Goal: Task Accomplishment & Management: Manage account settings

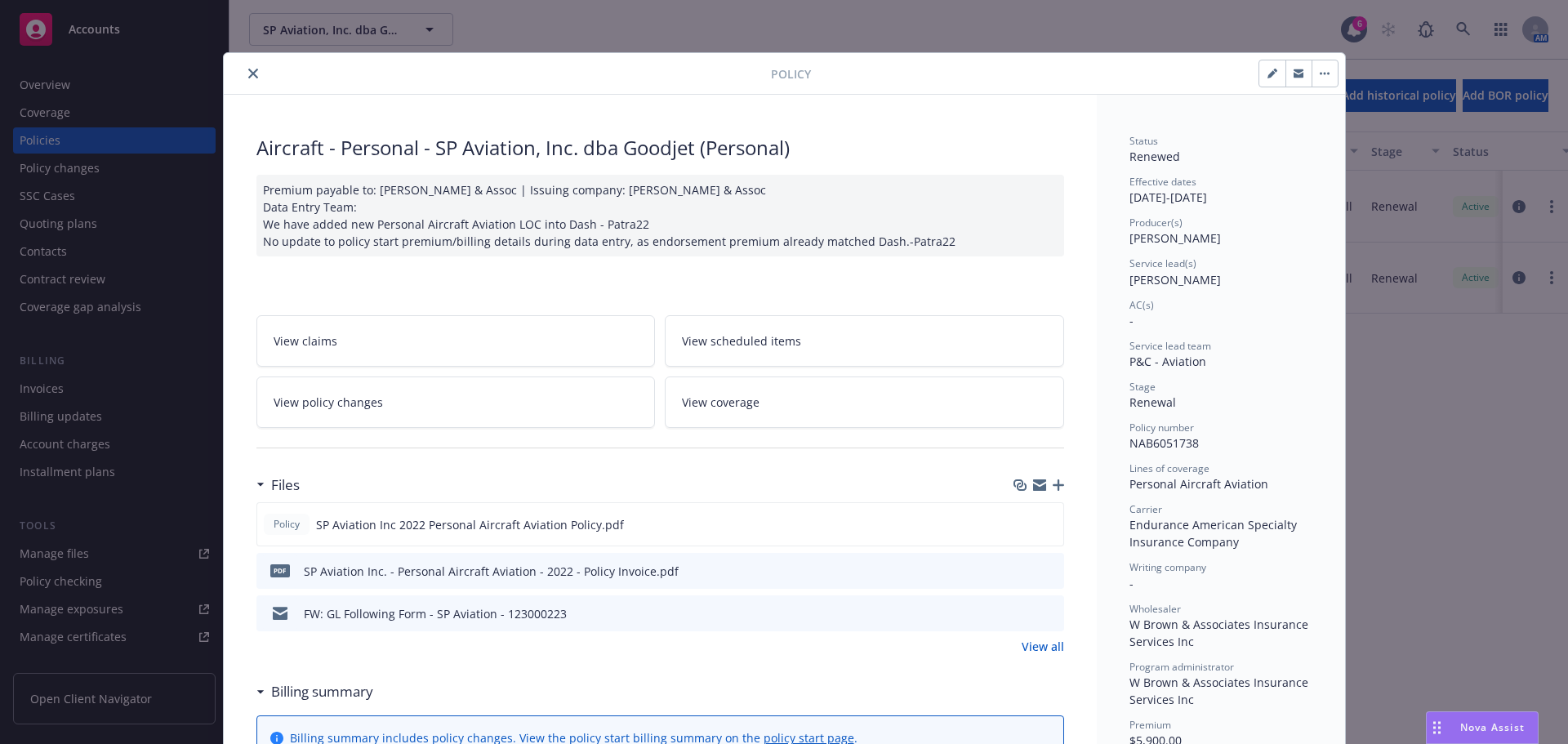
click at [260, 74] on div at bounding box center [500, 73] width 541 height 19
click at [249, 74] on icon "close" at bounding box center [253, 73] width 10 height 10
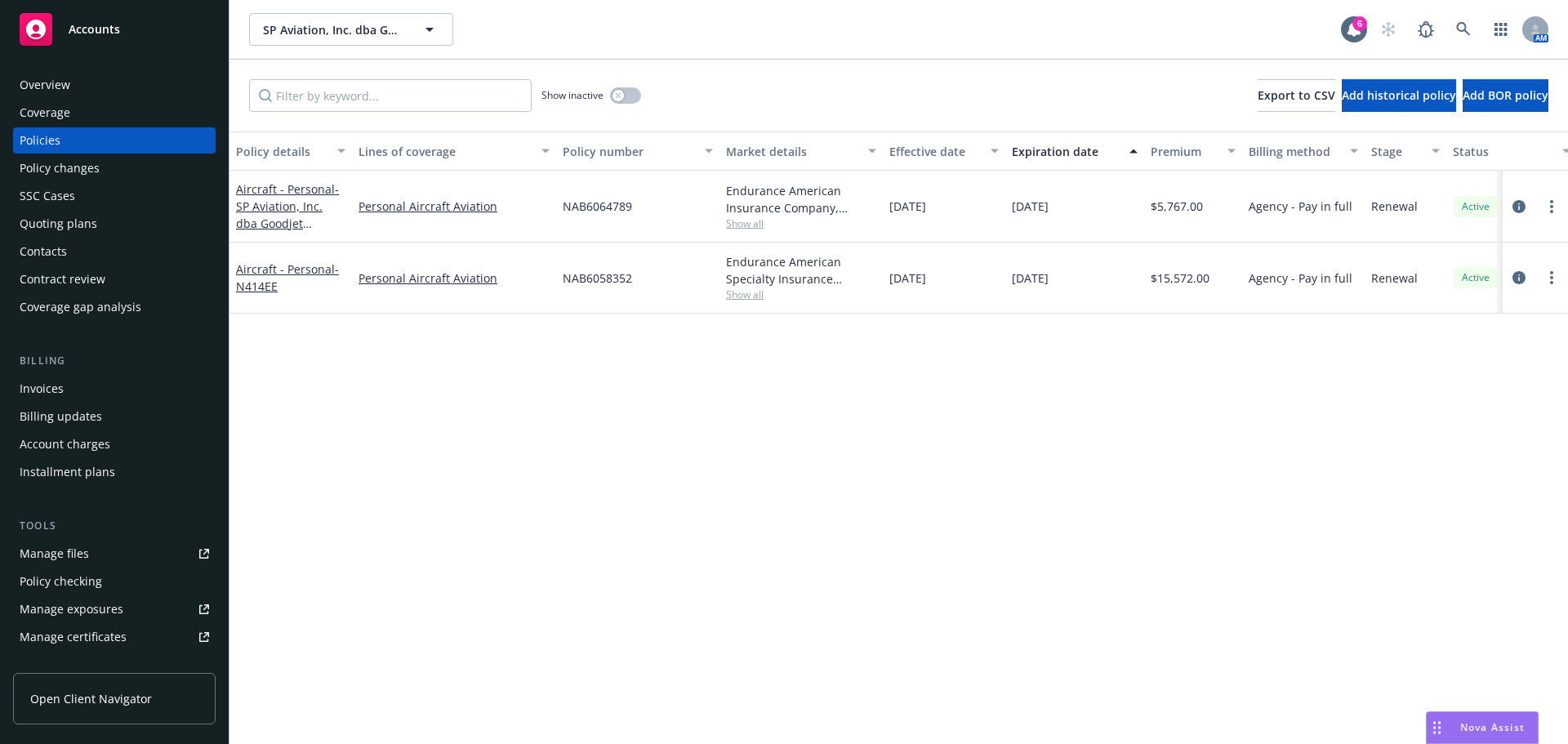
click at [766, 224] on span "Show all" at bounding box center [801, 223] width 150 height 13
click at [1332, 430] on div "Policy details Lines of coverage Policy number Market details Effective date Ex…" at bounding box center [899, 438] width 1339 height 612
click at [749, 227] on span "Show all" at bounding box center [801, 223] width 150 height 13
click at [326, 517] on div "Policy details Lines of coverage Policy number Market details Effective date Ex…" at bounding box center [899, 438] width 1339 height 612
click at [1470, 42] on link at bounding box center [1463, 30] width 33 height 33
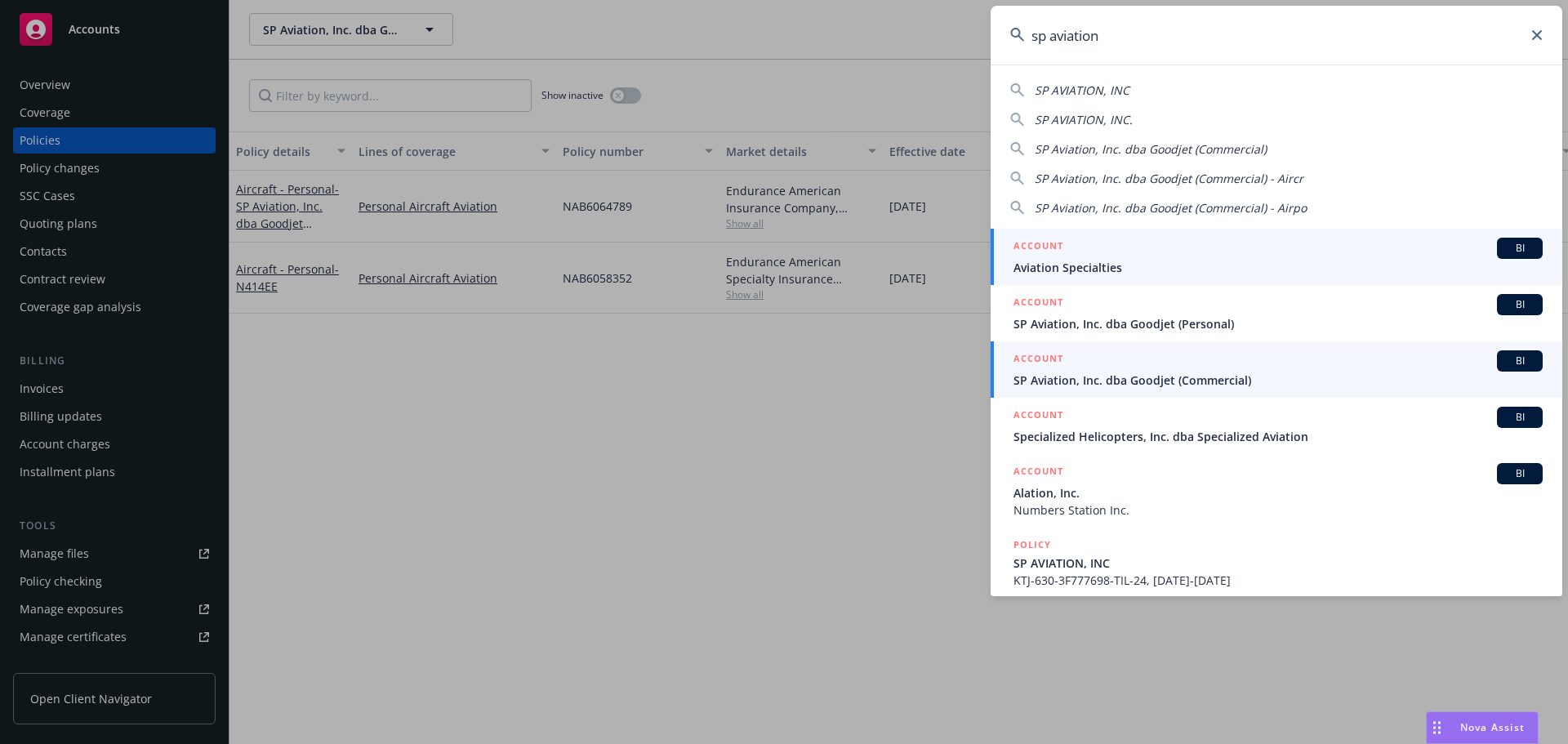
type input "sp aviation"
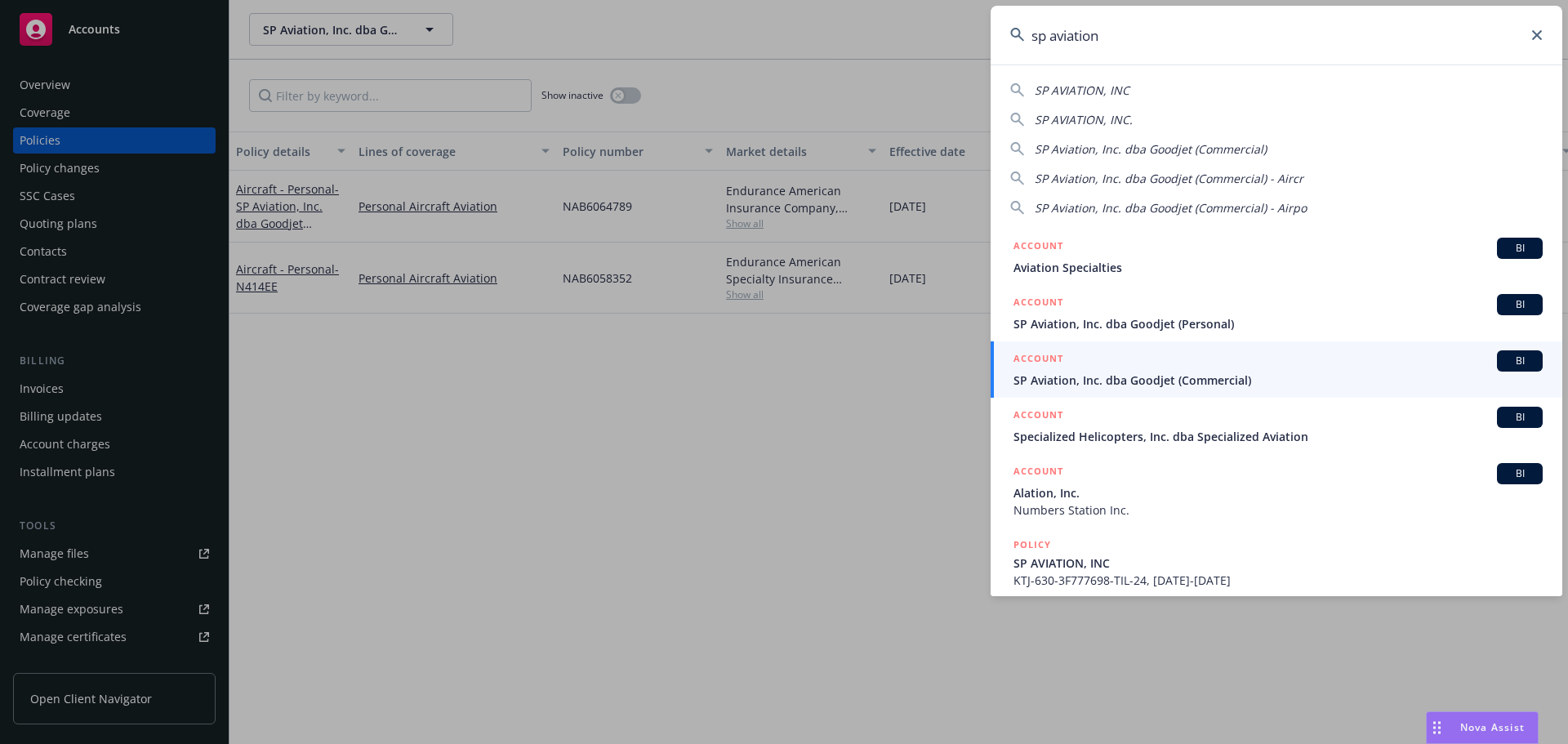
click at [1130, 385] on span "SP Aviation, Inc. dba Goodjet (Commercial)" at bounding box center [1277, 380] width 529 height 17
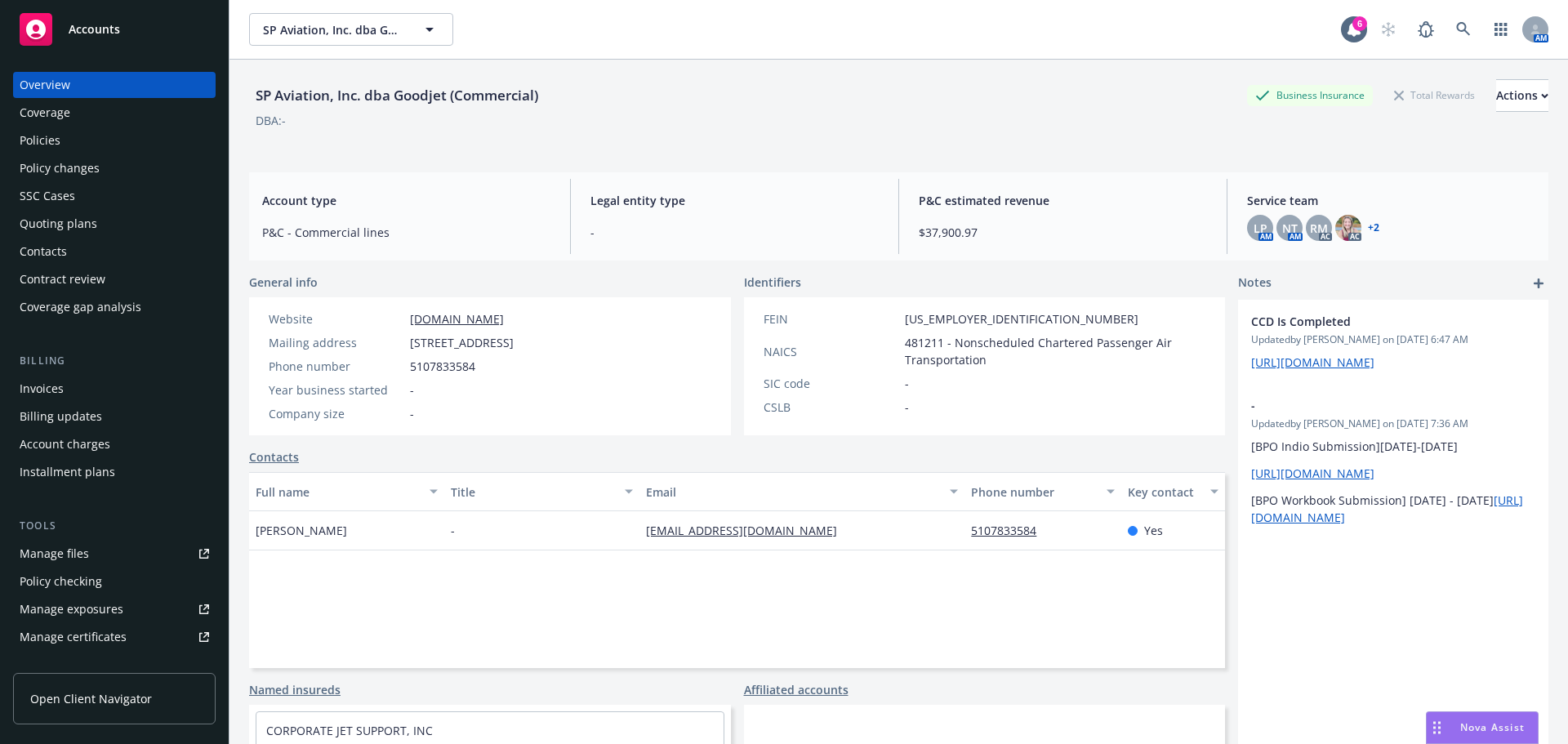
click at [60, 139] on div "Policies" at bounding box center [113, 140] width 189 height 26
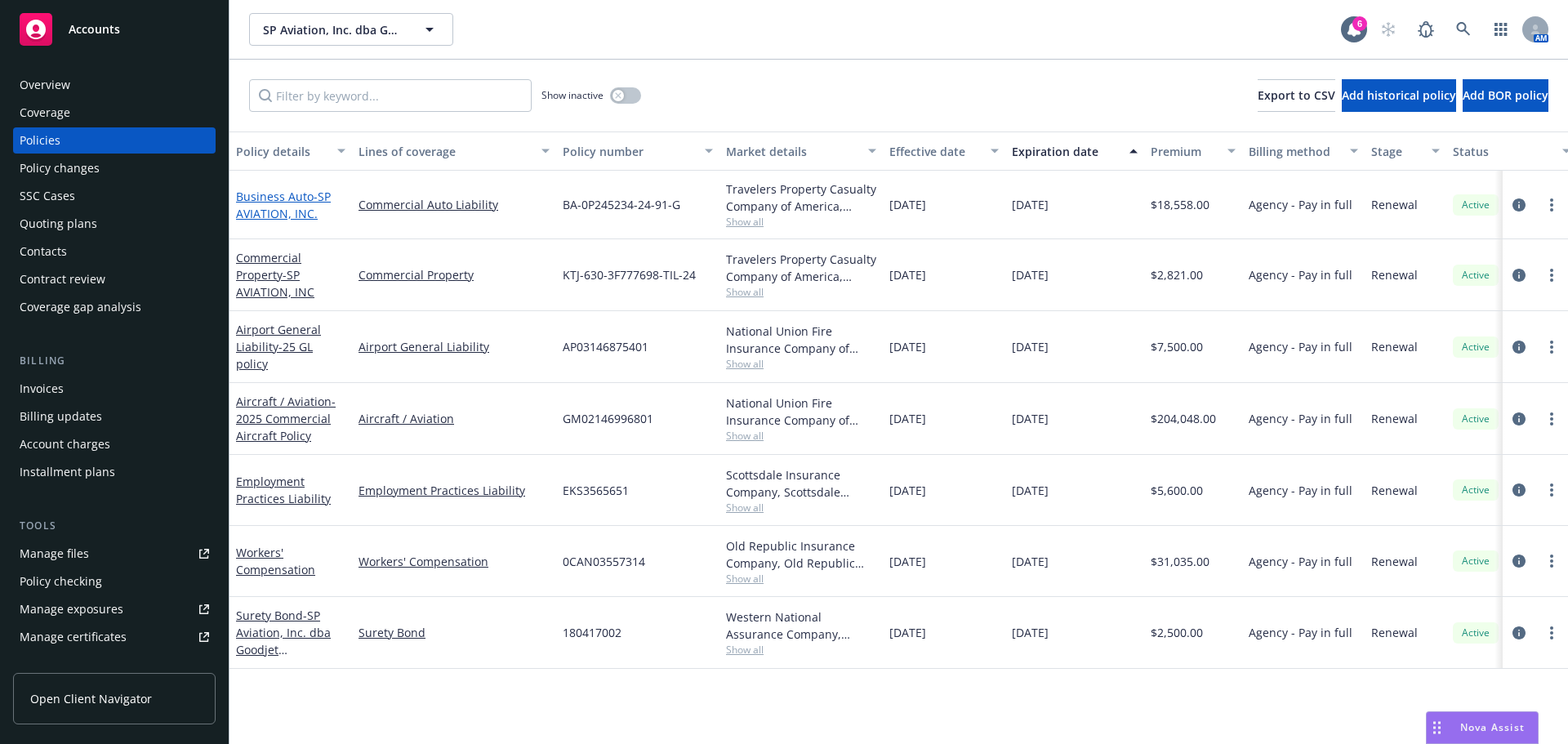
click at [293, 214] on span "- SP AVIATION, INC." at bounding box center [283, 204] width 95 height 33
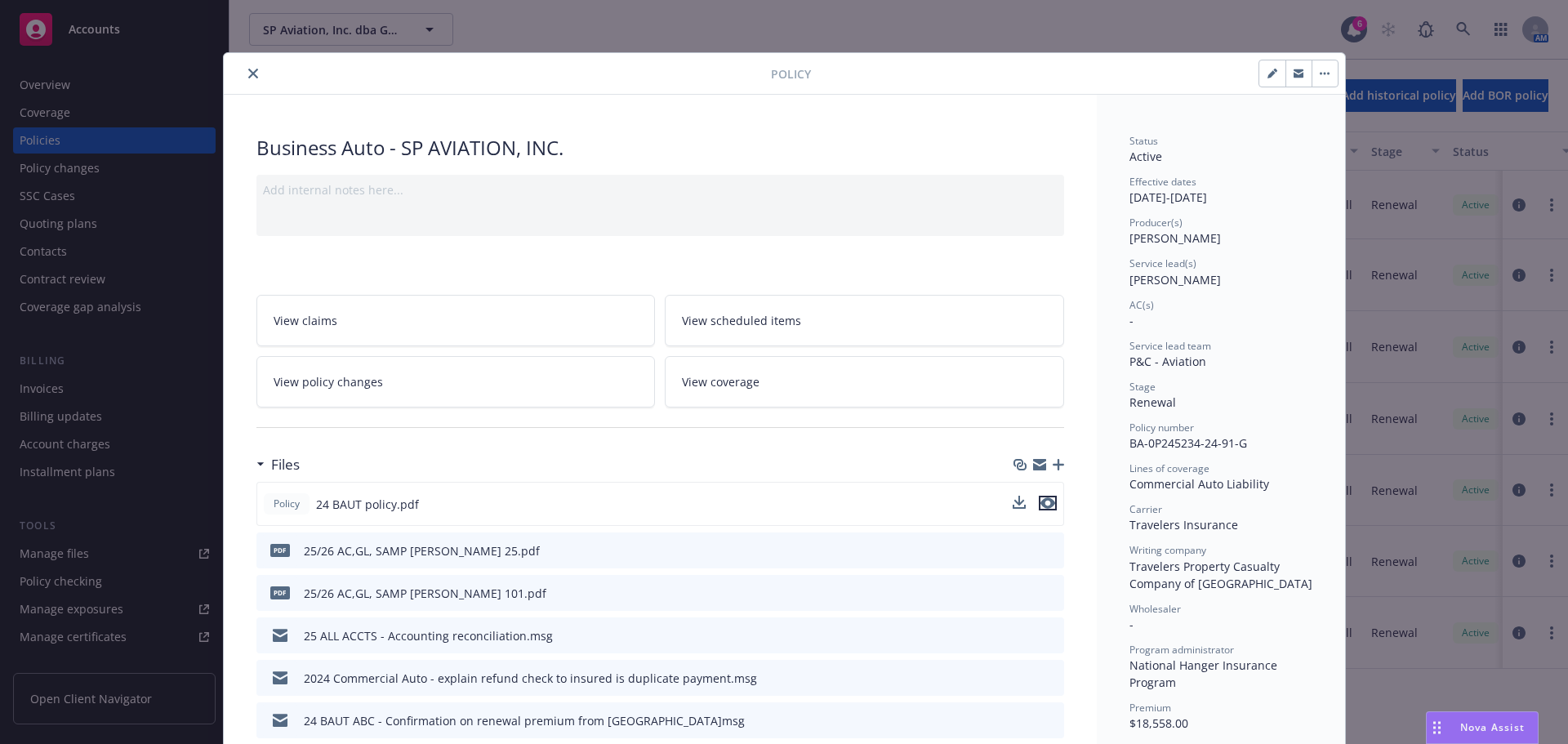
click at [1040, 498] on icon "preview file" at bounding box center [1047, 503] width 14 height 12
click at [697, 362] on link "View coverage" at bounding box center [864, 382] width 399 height 52
click at [690, 372] on link "View coverage" at bounding box center [864, 382] width 399 height 52
click at [747, 385] on span "View coverage" at bounding box center [720, 382] width 78 height 17
click at [243, 72] on button "close" at bounding box center [253, 73] width 19 height 19
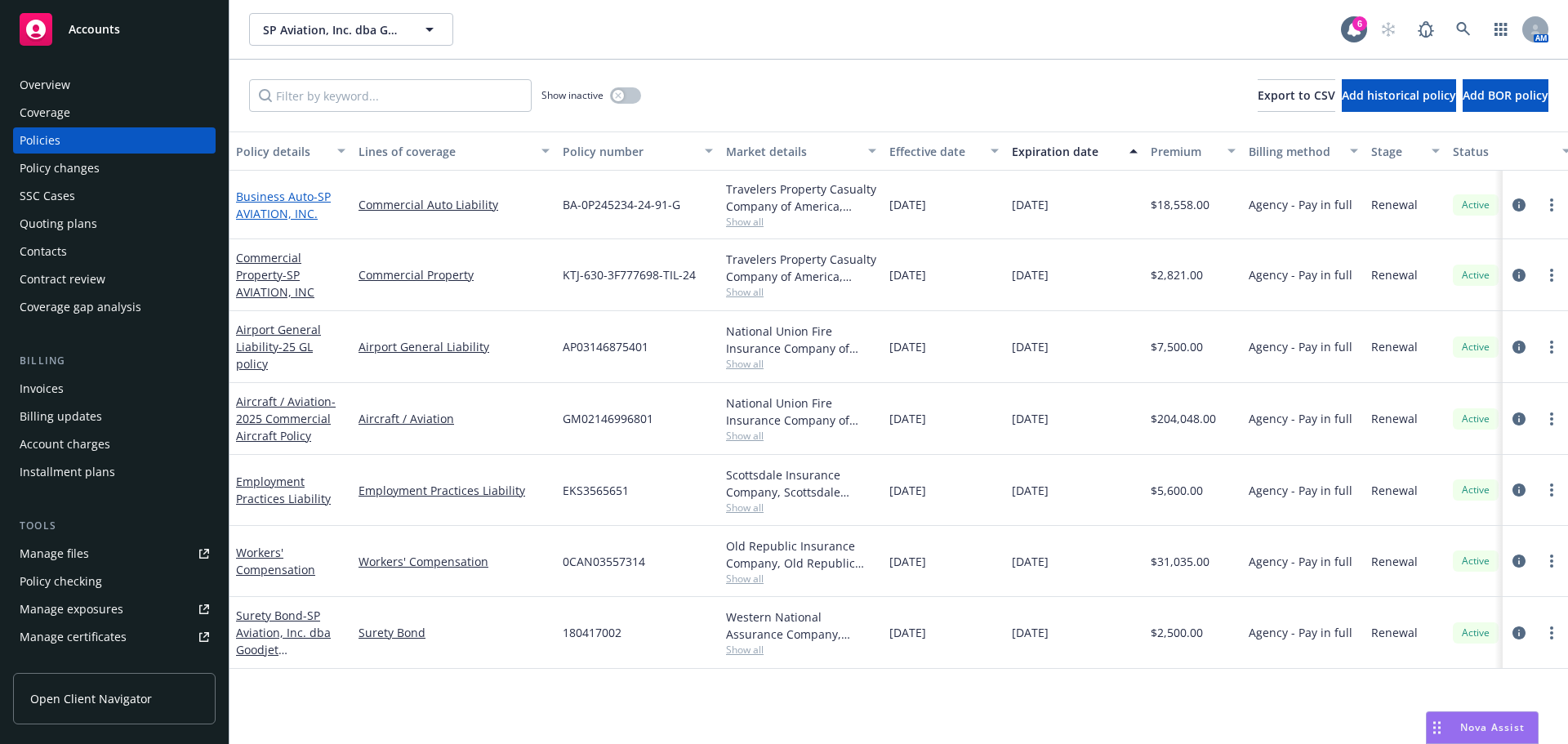
click at [304, 200] on link "Business Auto - SP AVIATION, INC." at bounding box center [283, 204] width 95 height 33
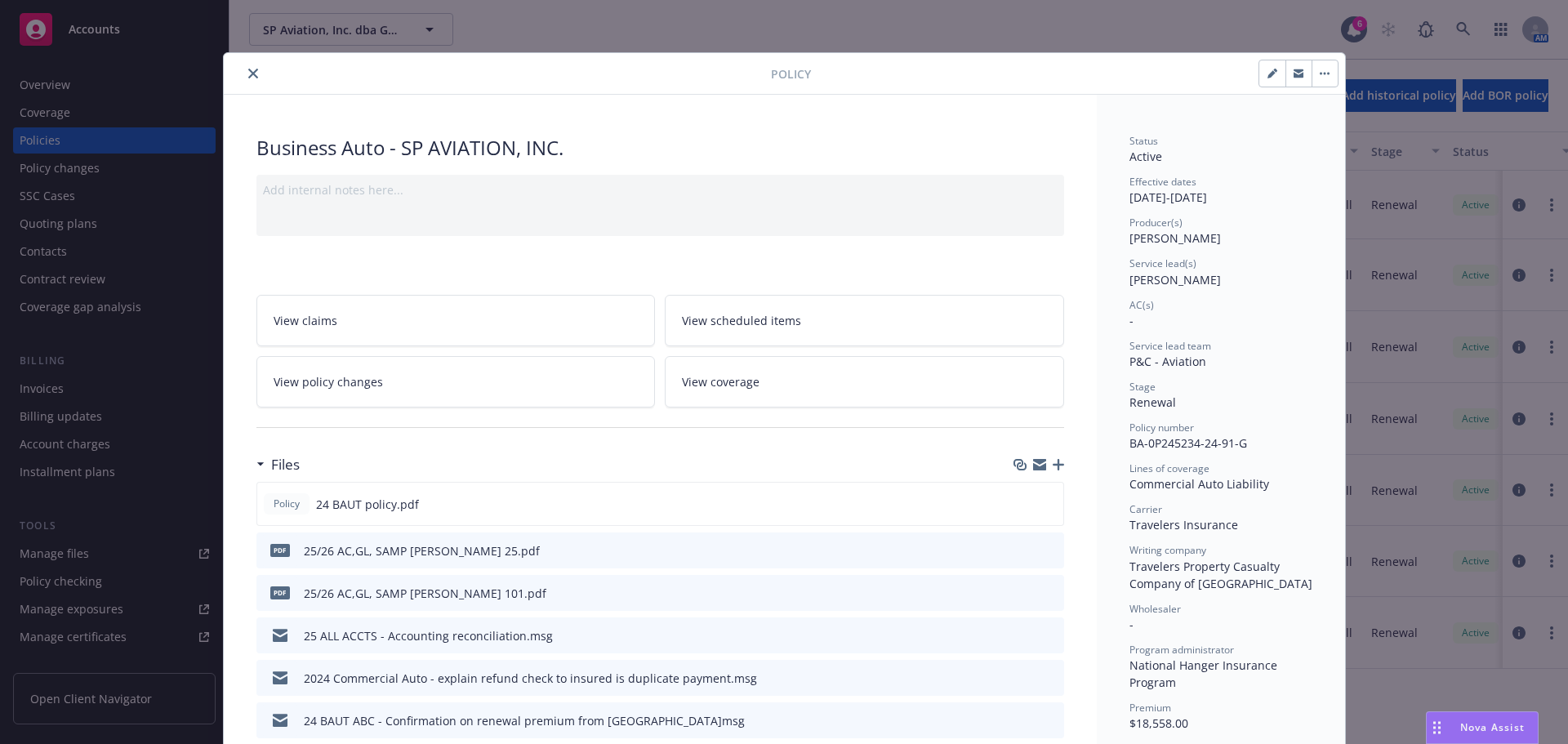
scroll to position [49, 0]
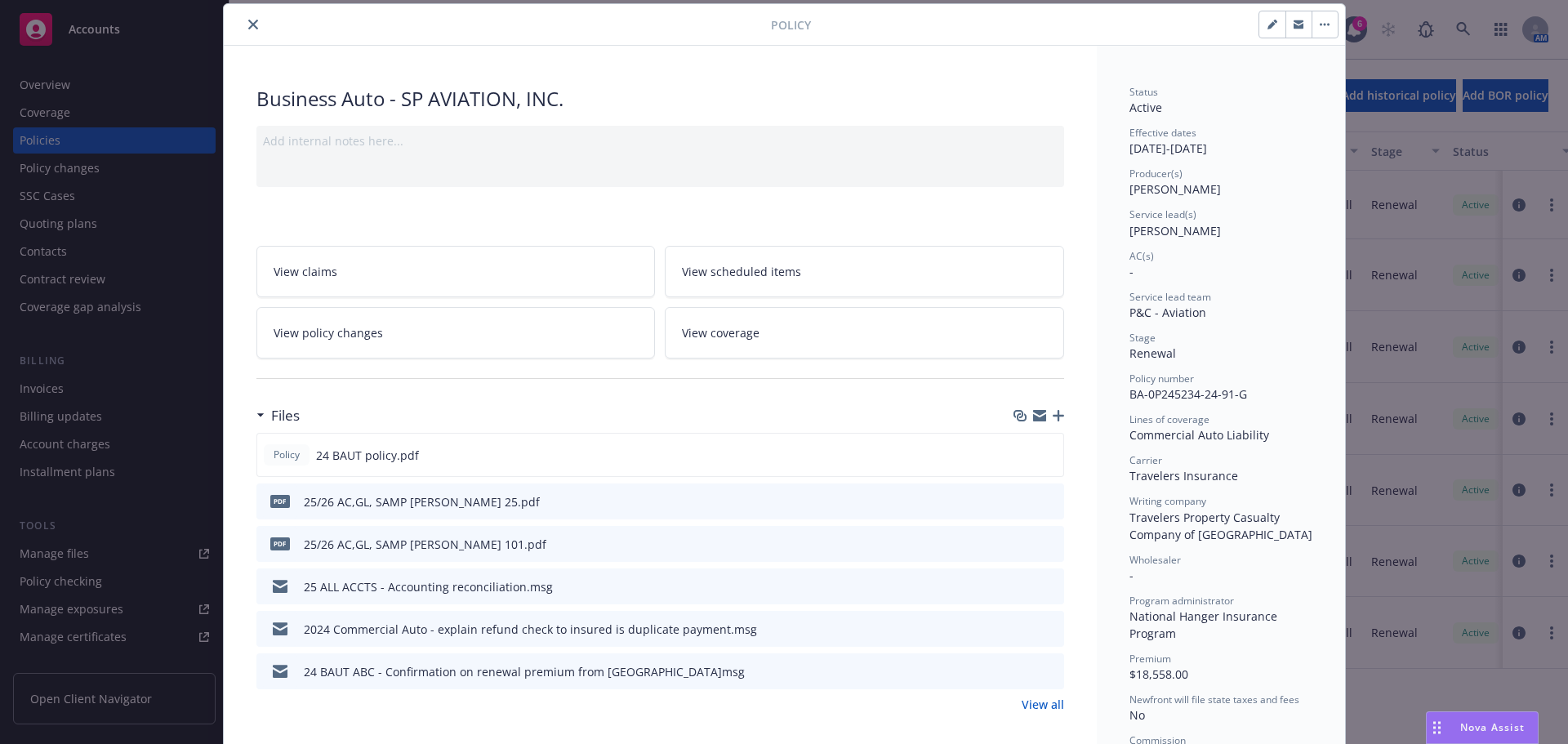
click at [249, 26] on icon "close" at bounding box center [253, 24] width 10 height 10
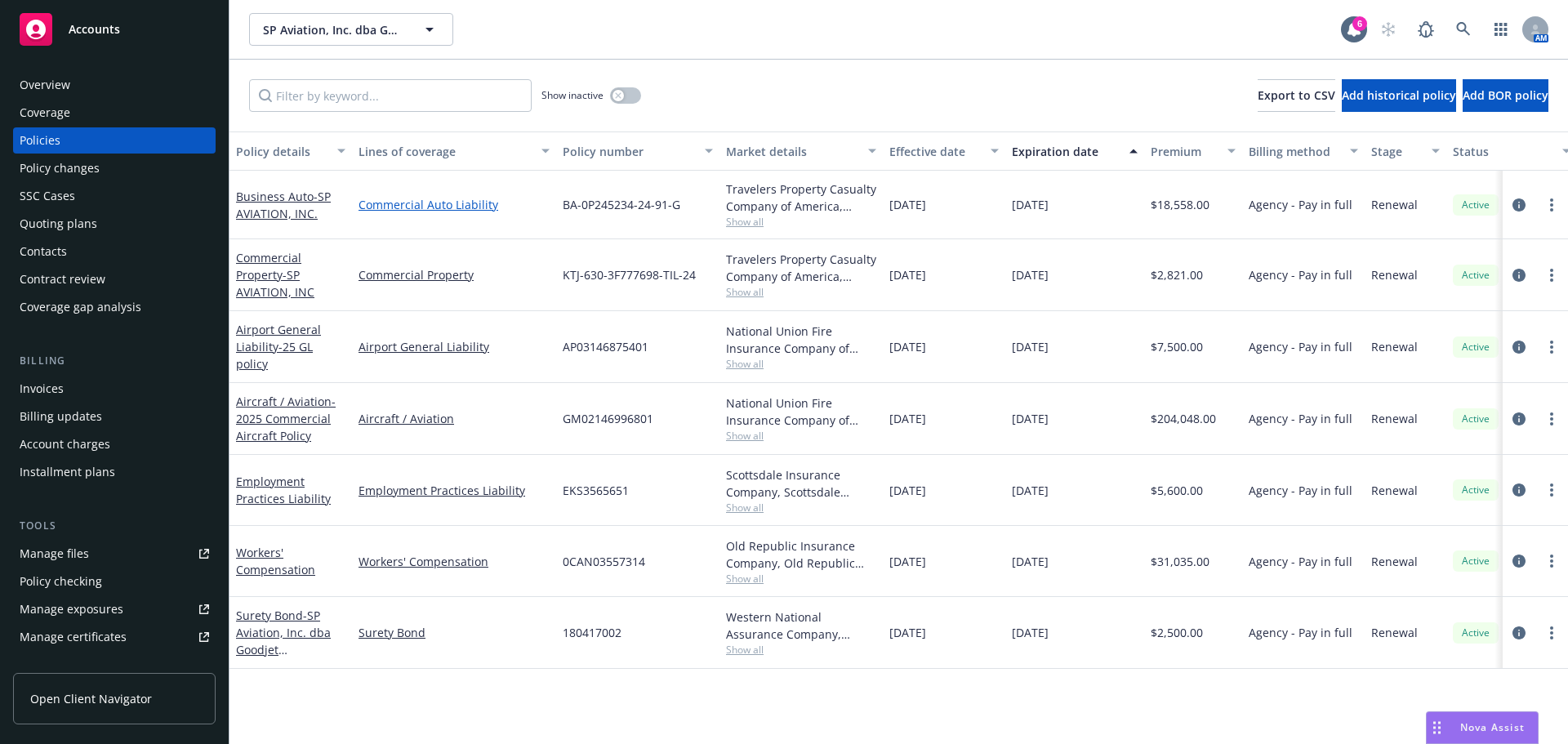
click at [457, 203] on link "Commercial Auto Liability" at bounding box center [453, 204] width 191 height 17
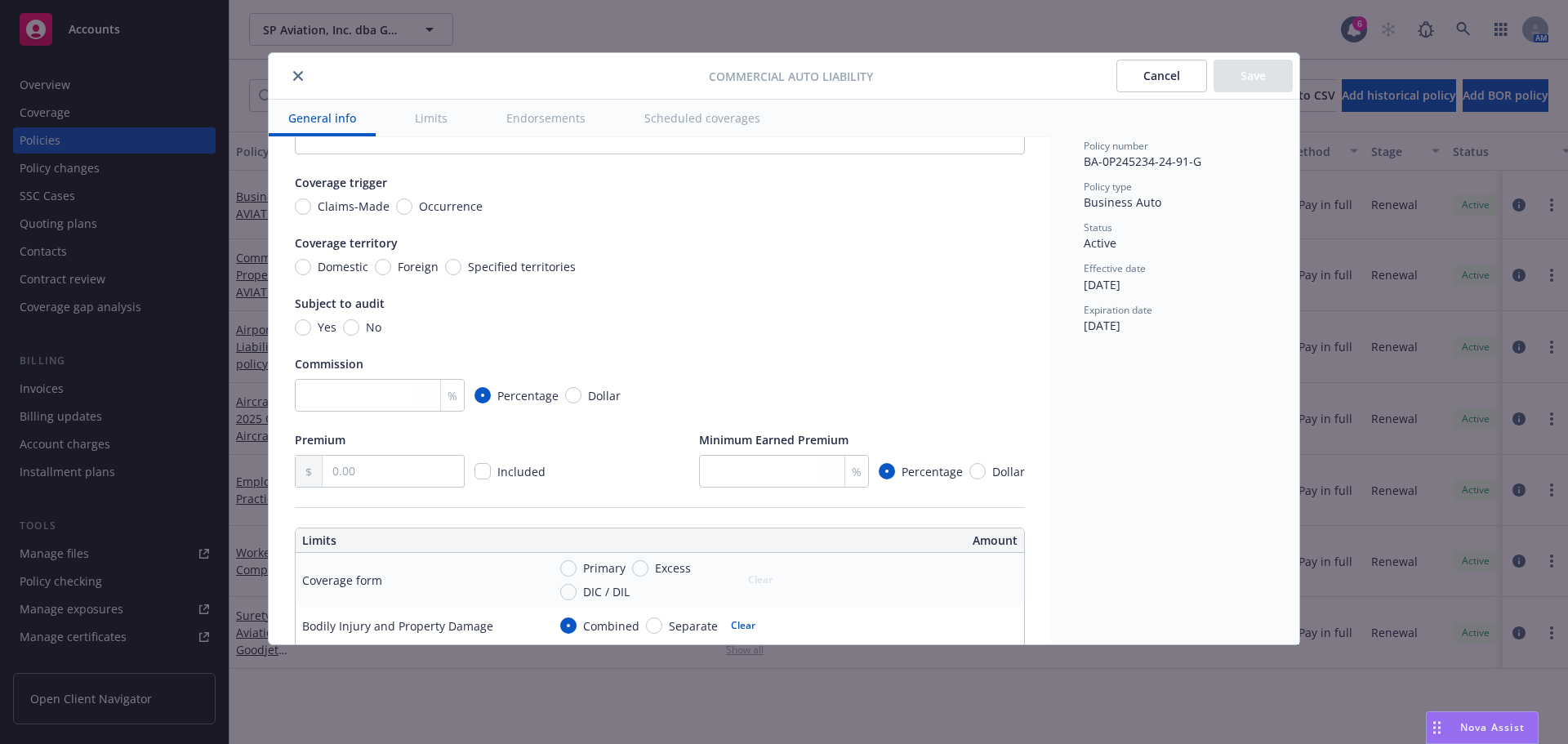
scroll to position [408, 0]
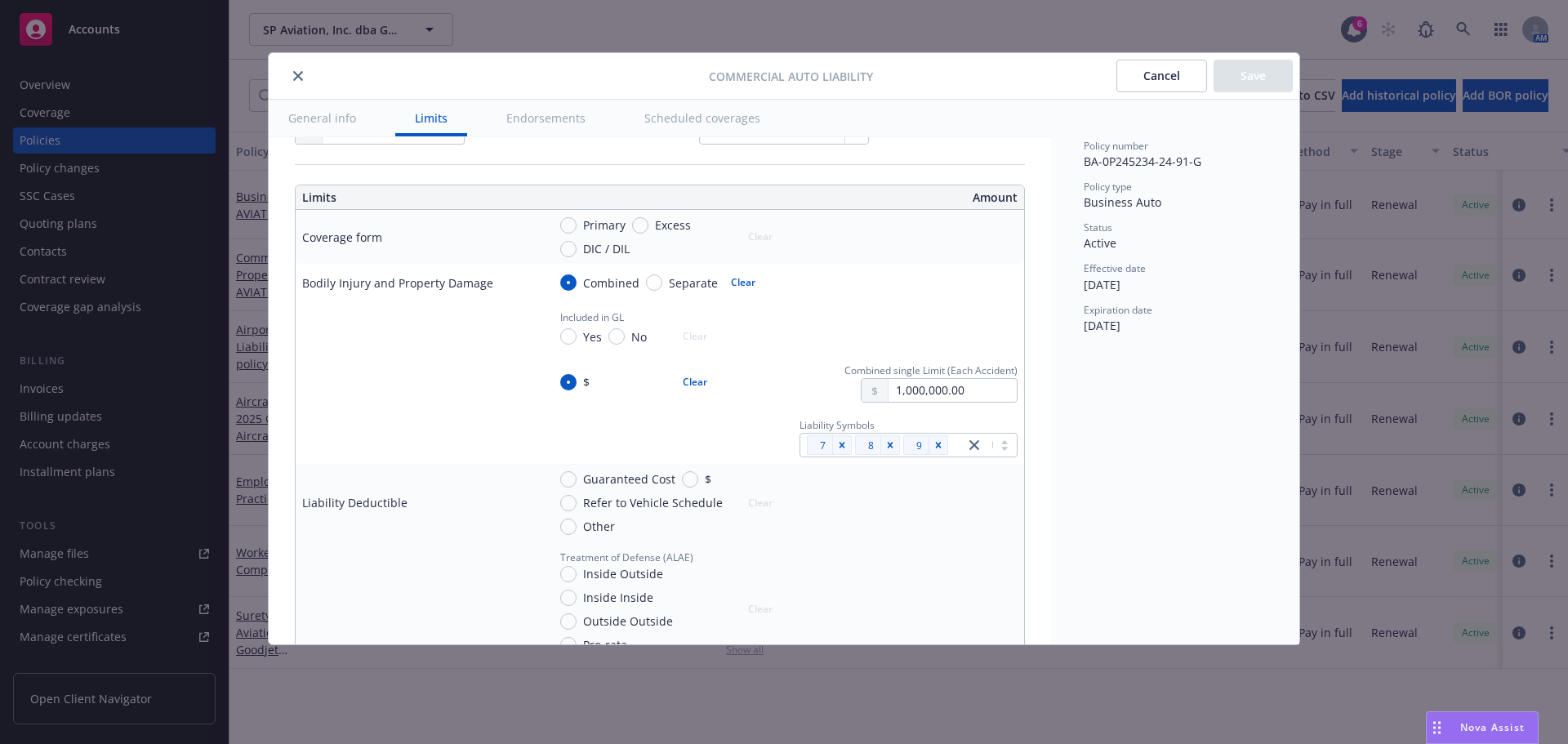
click at [610, 445] on div "Liability Symbols 7 8 9" at bounding box center [783, 436] width 470 height 41
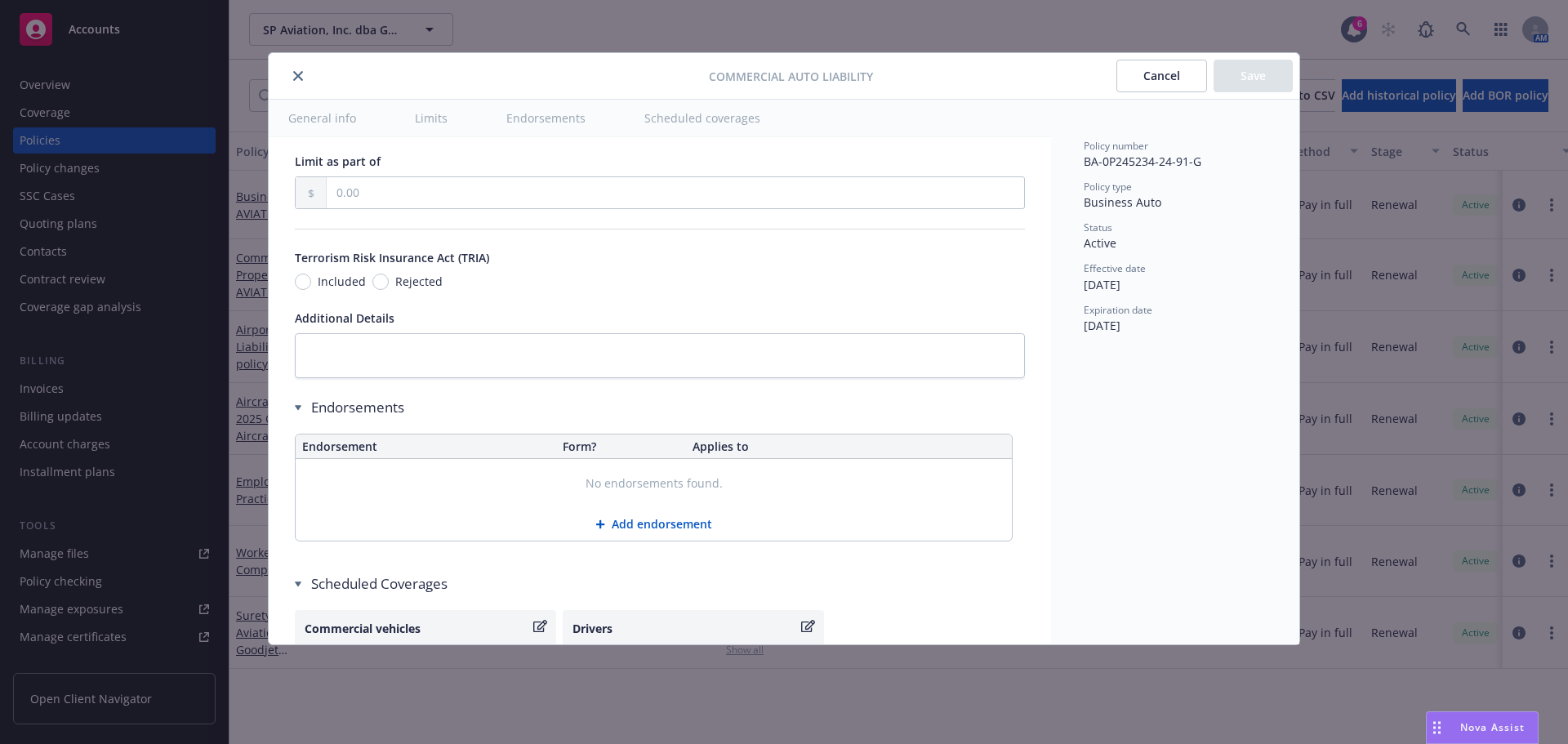
scroll to position [2587, 0]
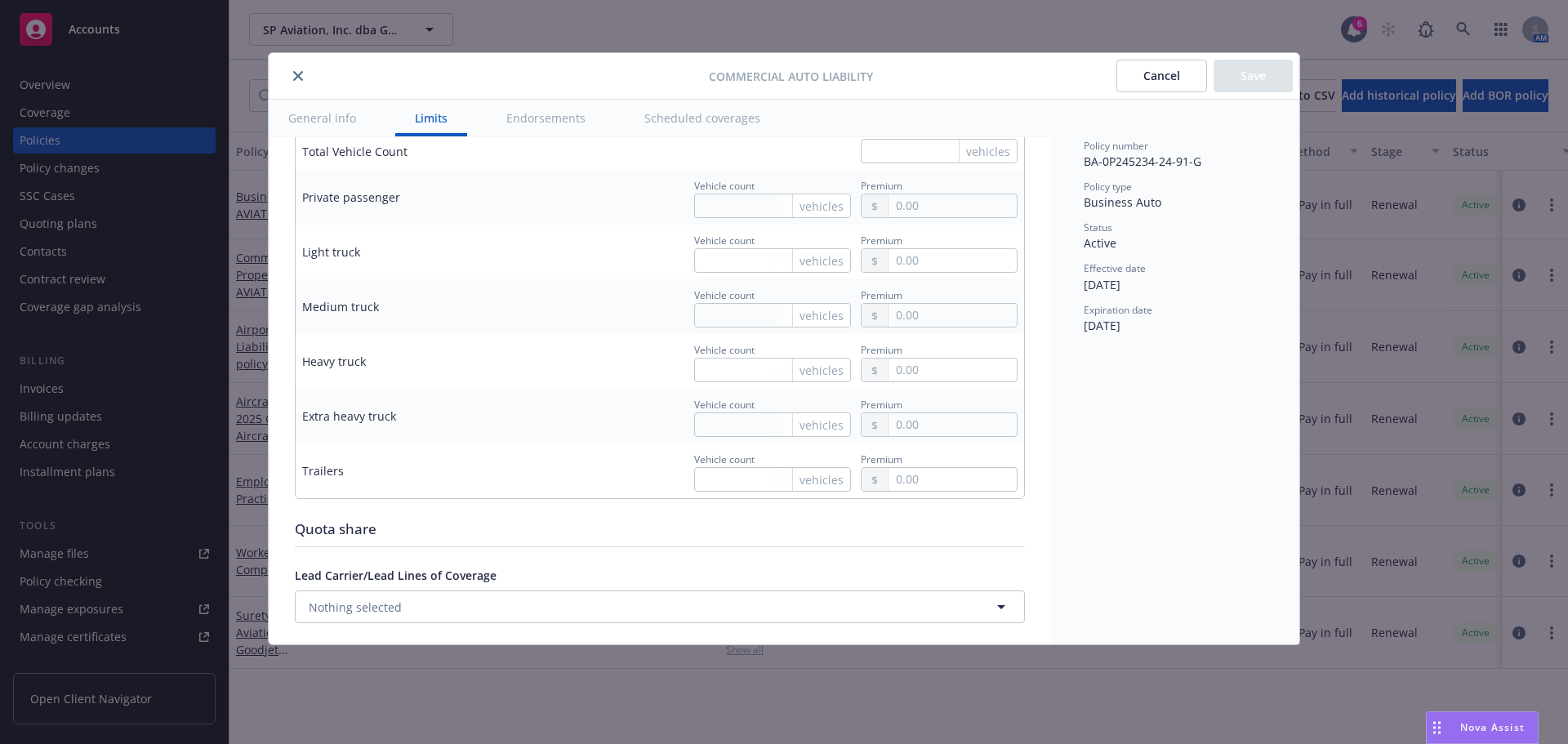
click at [298, 74] on icon "close" at bounding box center [298, 76] width 10 height 10
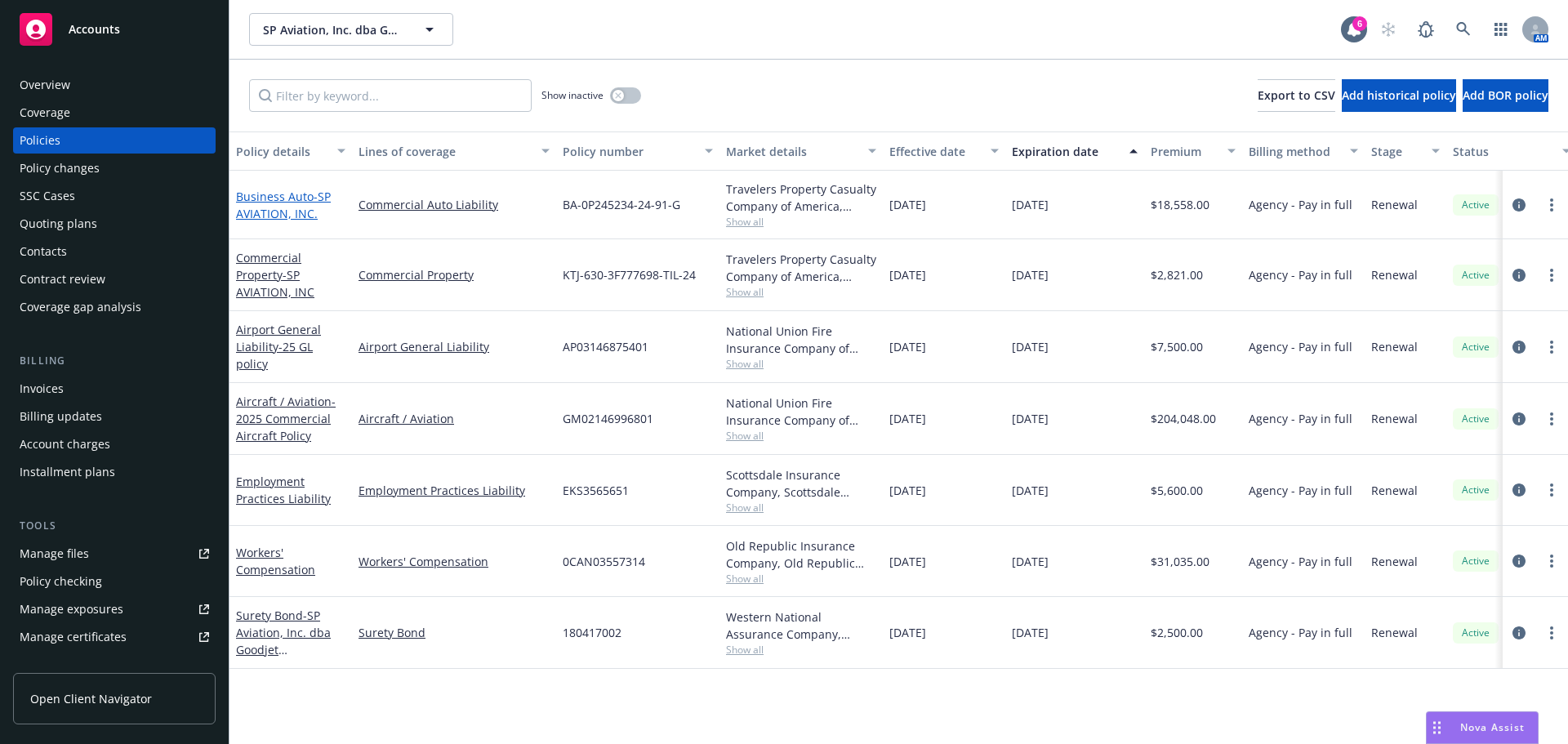
click at [293, 214] on span "- SP AVIATION, INC." at bounding box center [283, 204] width 95 height 33
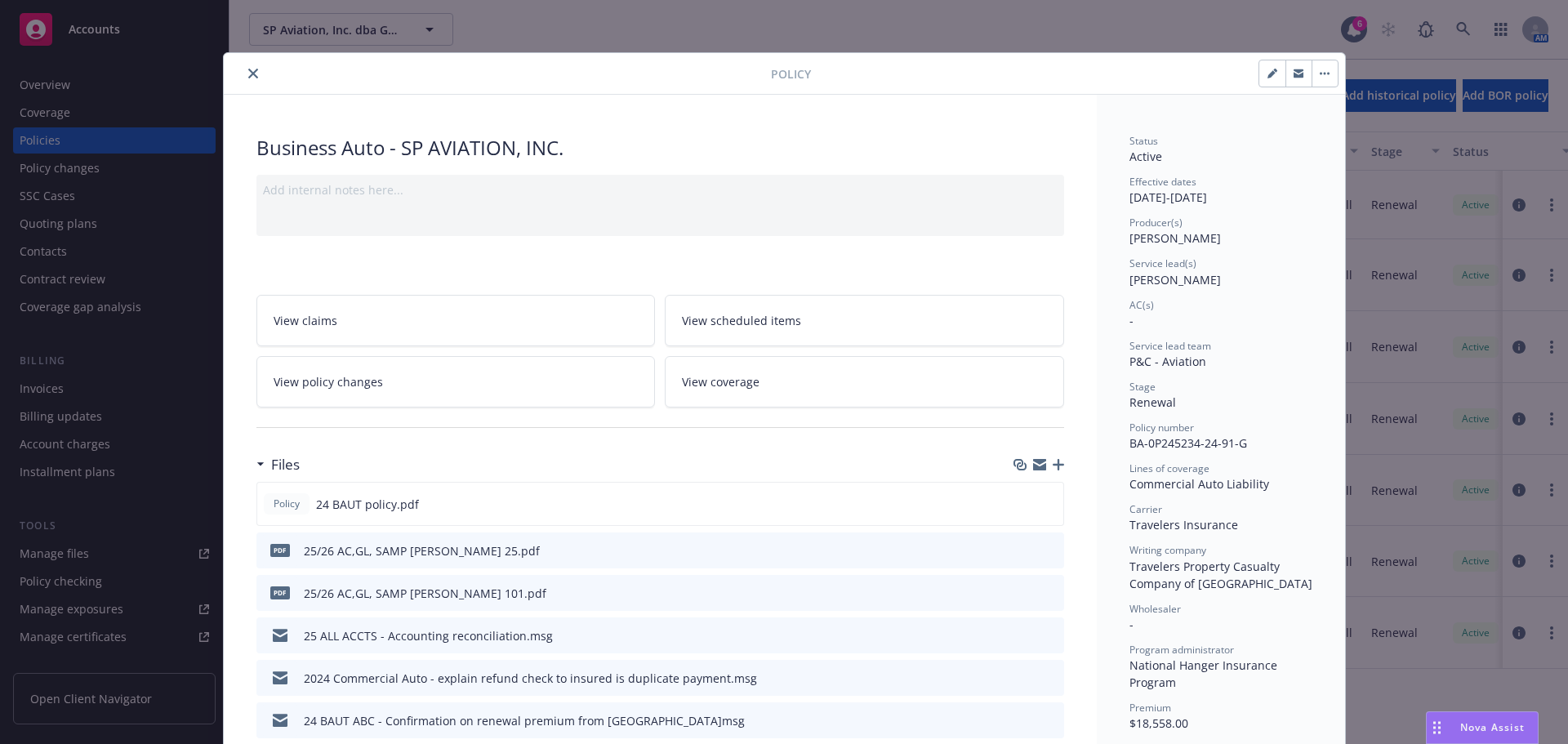
scroll to position [49, 0]
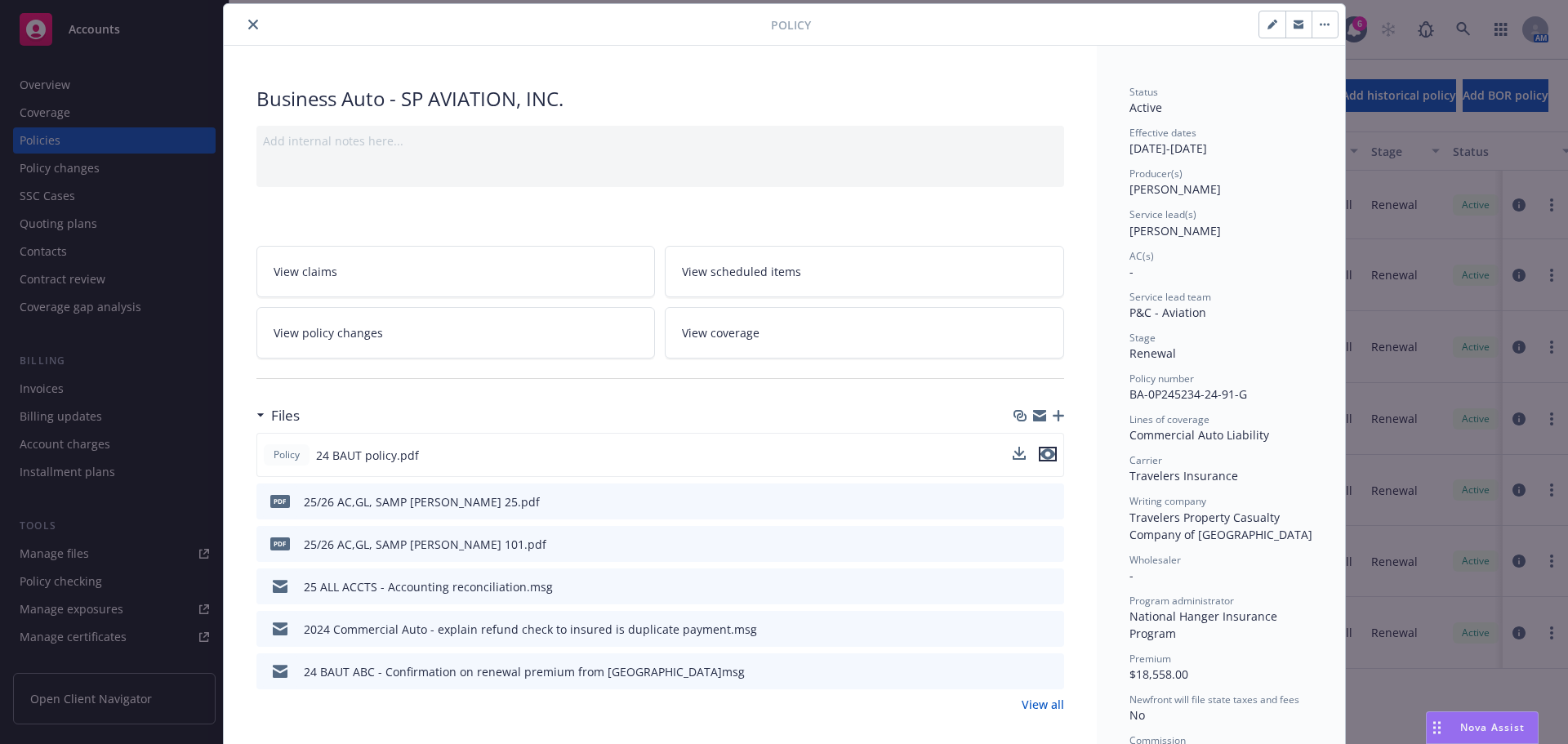
click at [1041, 453] on icon "preview file" at bounding box center [1047, 454] width 14 height 12
click at [1045, 546] on icon "preview file" at bounding box center [1048, 543] width 14 height 12
click at [1042, 496] on icon "preview file" at bounding box center [1048, 500] width 14 height 12
click at [1044, 540] on icon "preview file" at bounding box center [1048, 543] width 14 height 12
click at [253, 25] on button "close" at bounding box center [253, 24] width 19 height 19
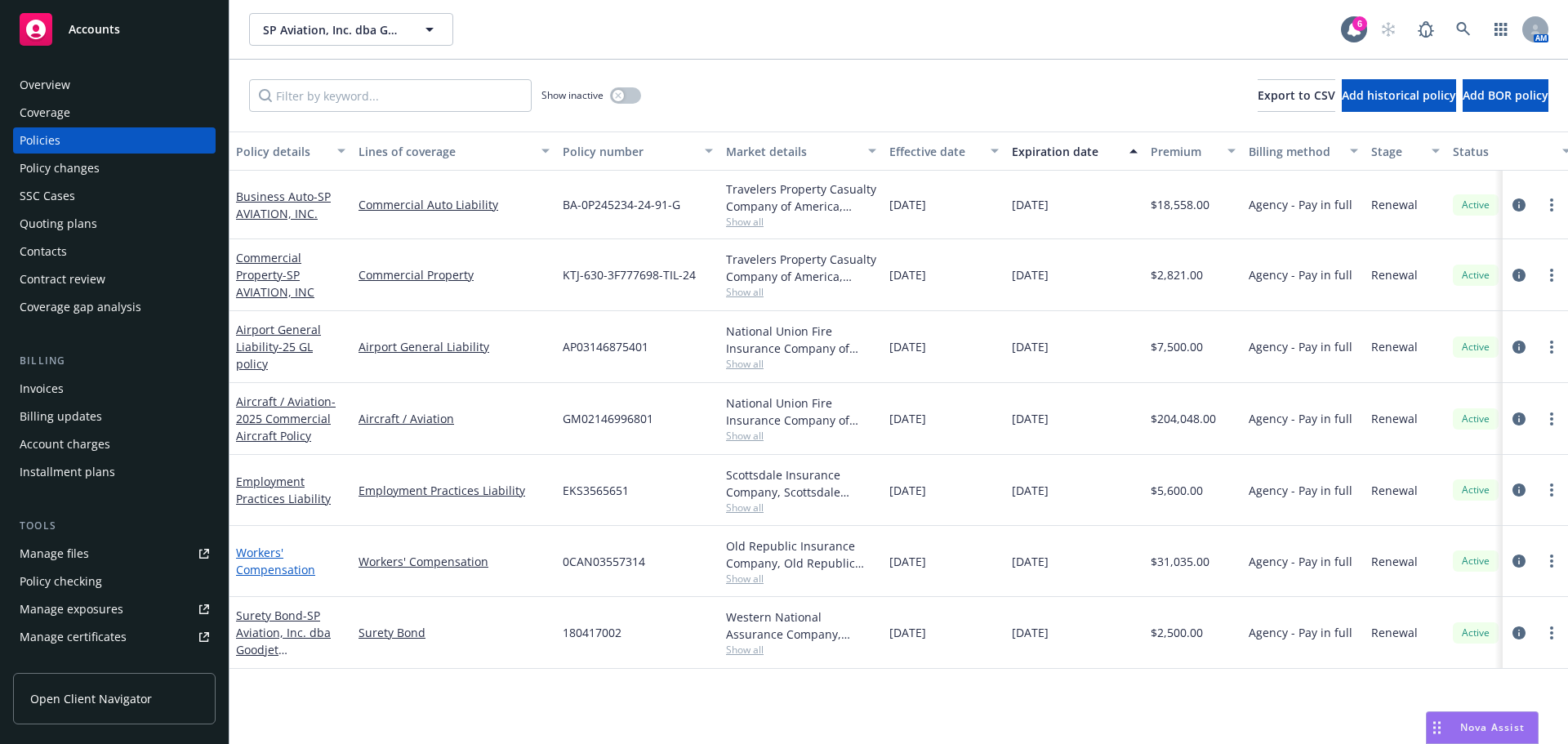
click at [281, 576] on link "Workers' Compensation" at bounding box center [276, 561] width 79 height 33
click at [282, 563] on link "Workers' Compensation" at bounding box center [276, 561] width 79 height 33
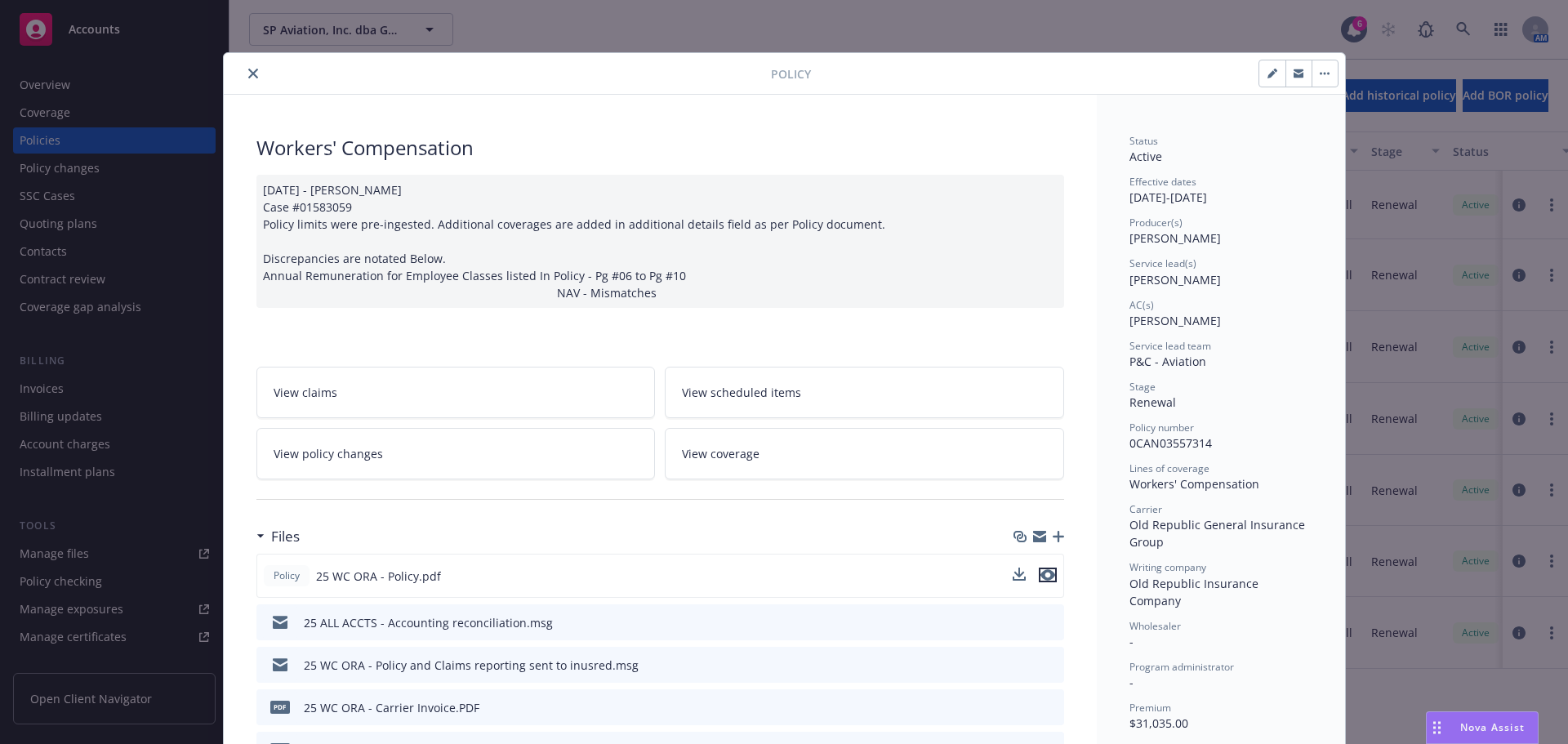
click at [1046, 575] on icon "preview file" at bounding box center [1047, 575] width 14 height 12
click at [243, 80] on button "close" at bounding box center [253, 73] width 19 height 19
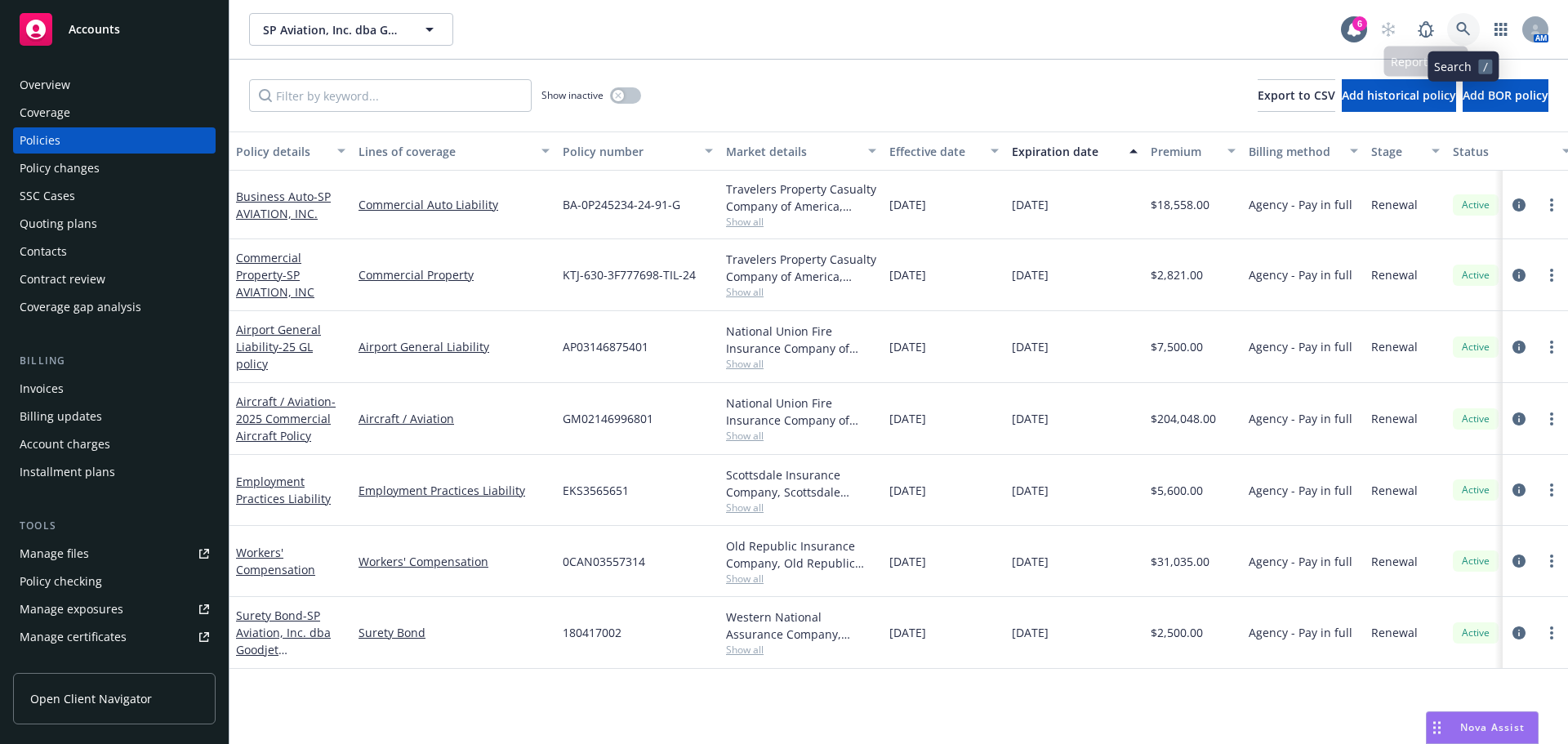
click at [1451, 28] on link at bounding box center [1463, 30] width 33 height 33
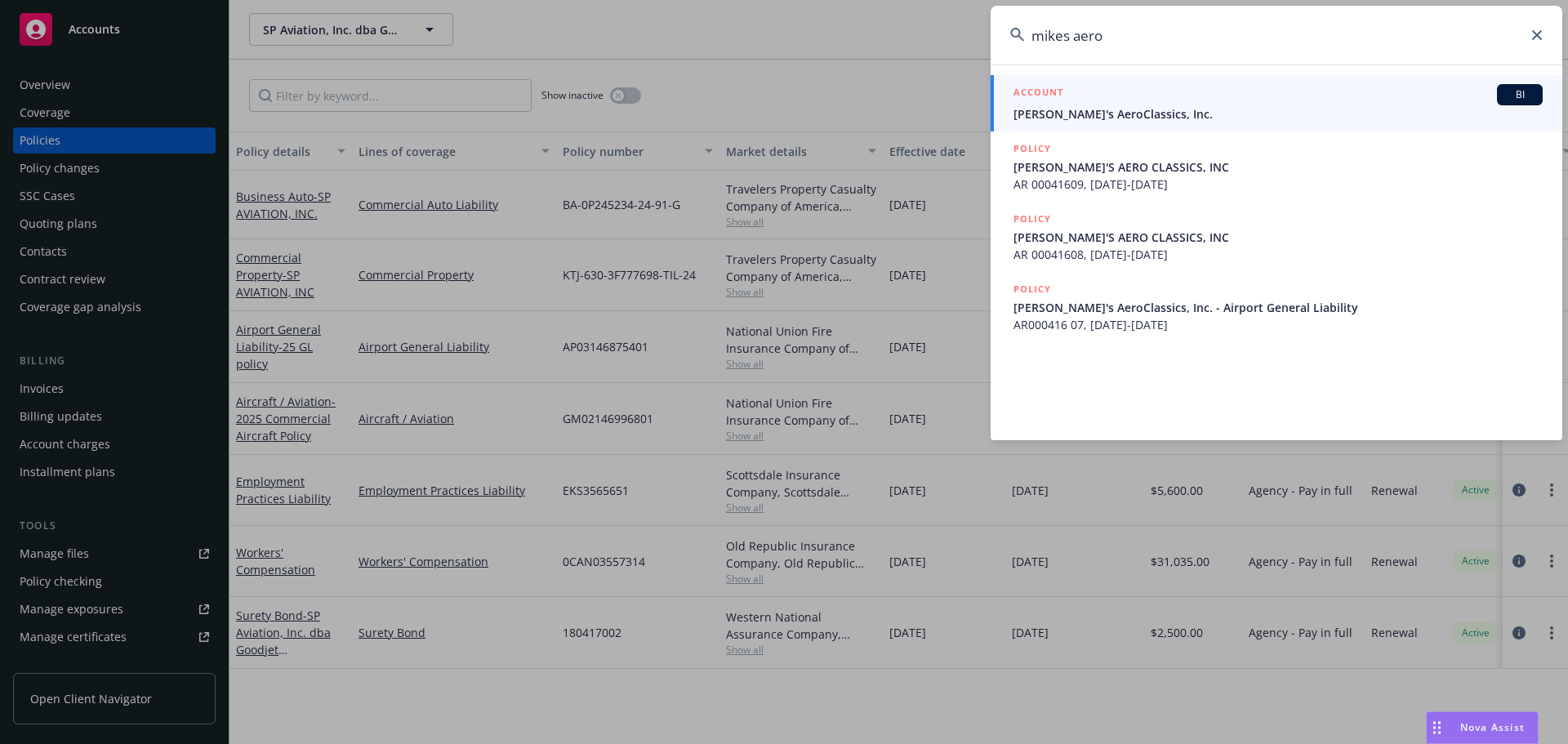
type input "mikes aero"
click at [1133, 106] on span "[PERSON_NAME]'s AeroClassics, Inc." at bounding box center [1277, 114] width 529 height 17
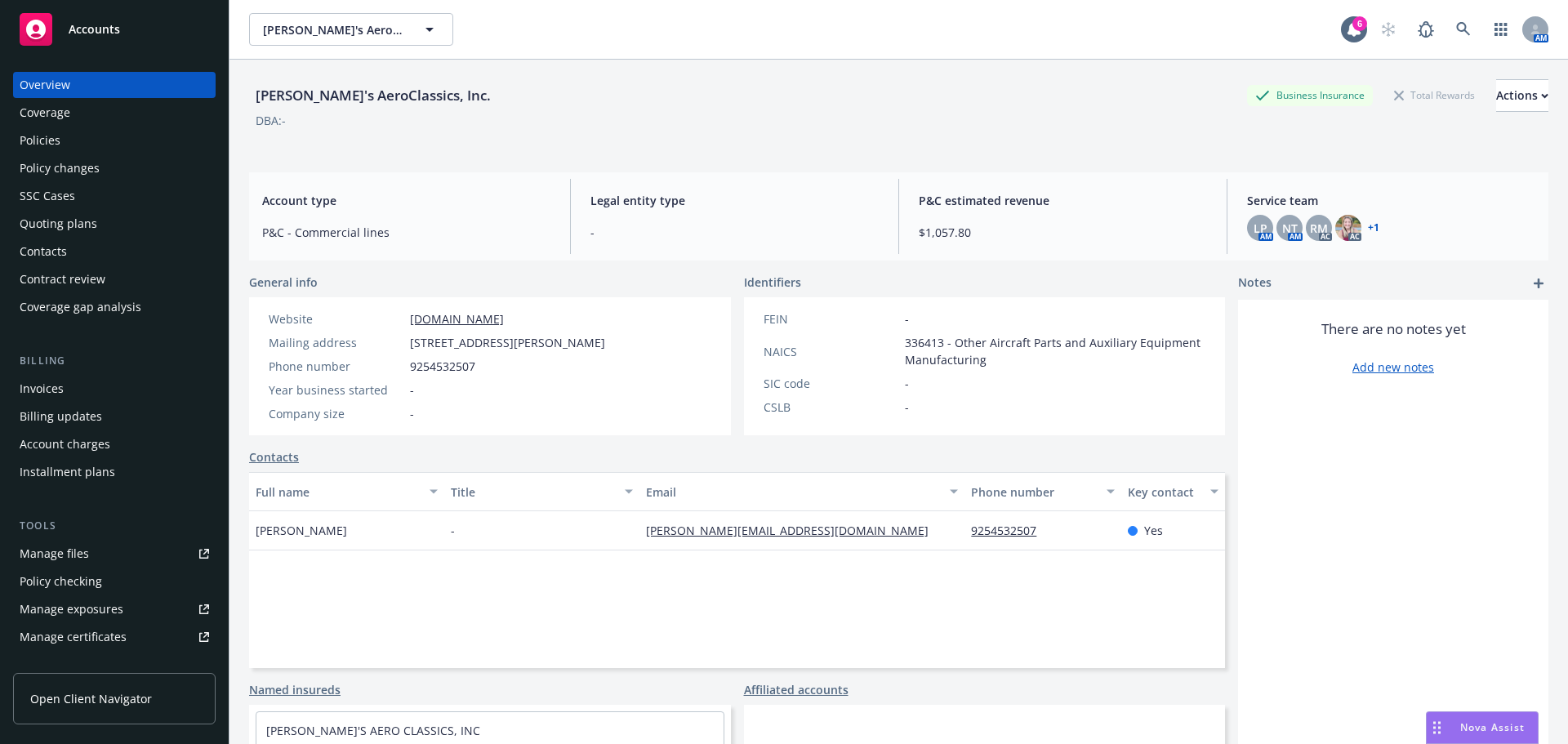
click at [117, 146] on div "Policies" at bounding box center [113, 140] width 189 height 26
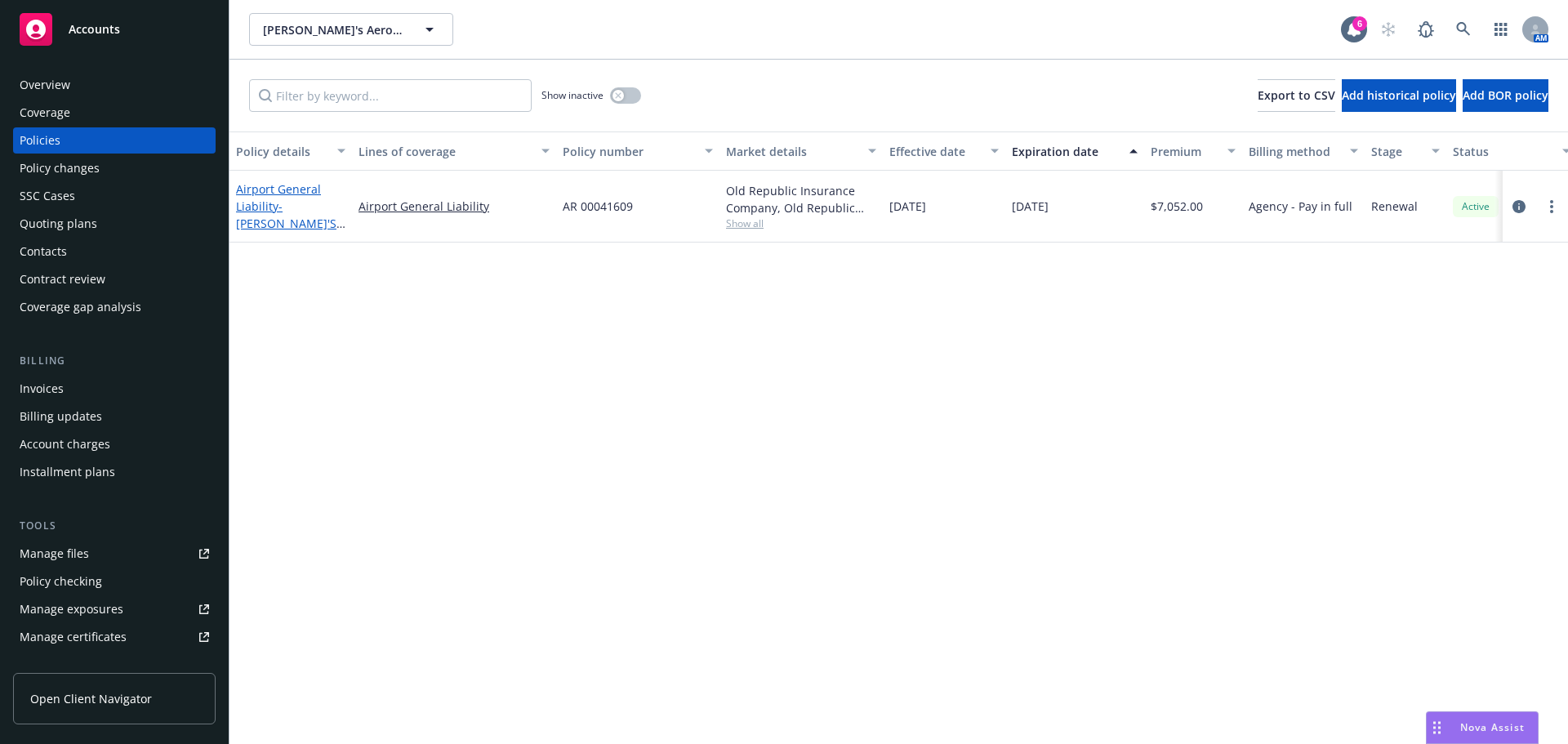
click at [300, 221] on span "- [PERSON_NAME]'S AERO CLASSICS, INC" at bounding box center [291, 232] width 109 height 67
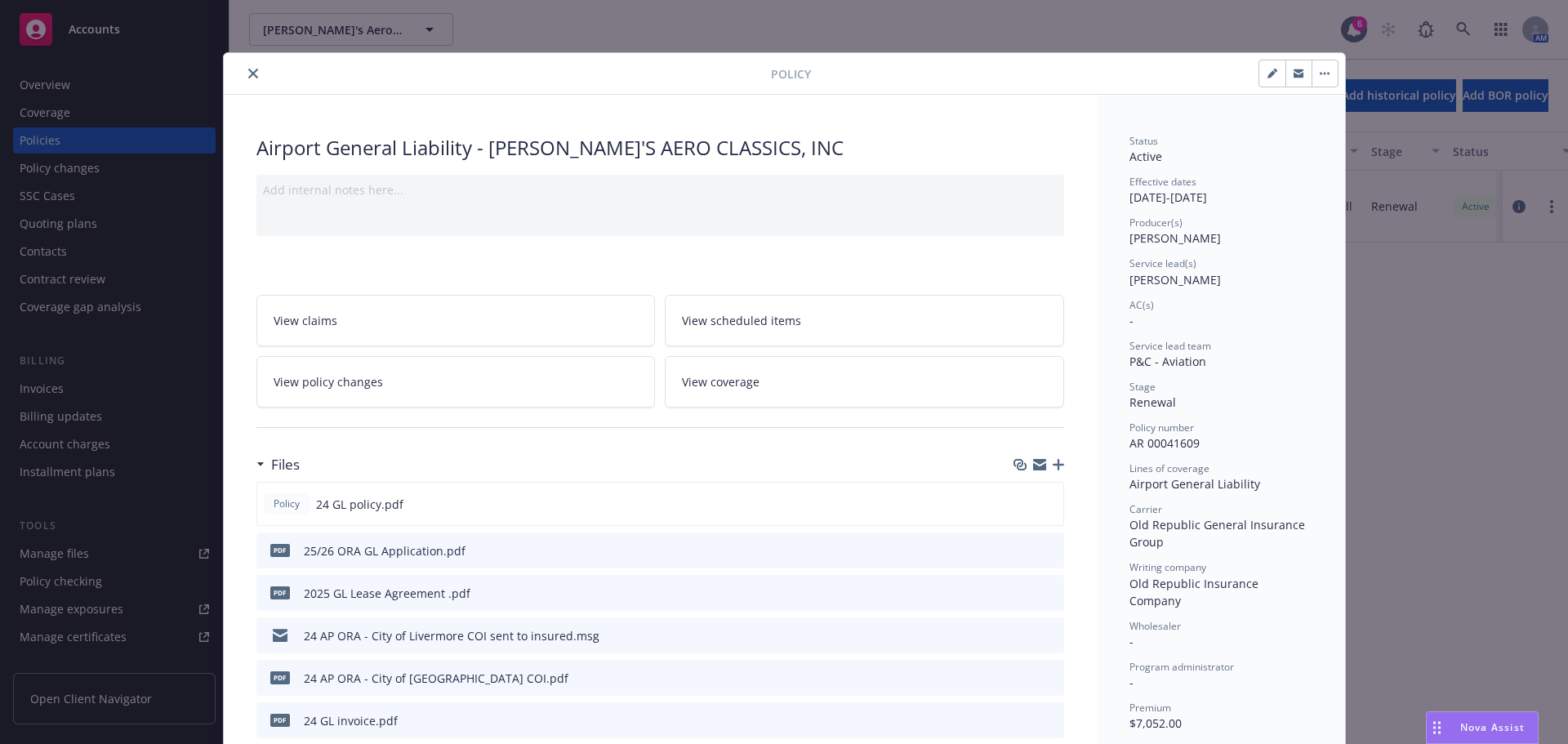
click at [249, 77] on icon "close" at bounding box center [253, 73] width 10 height 10
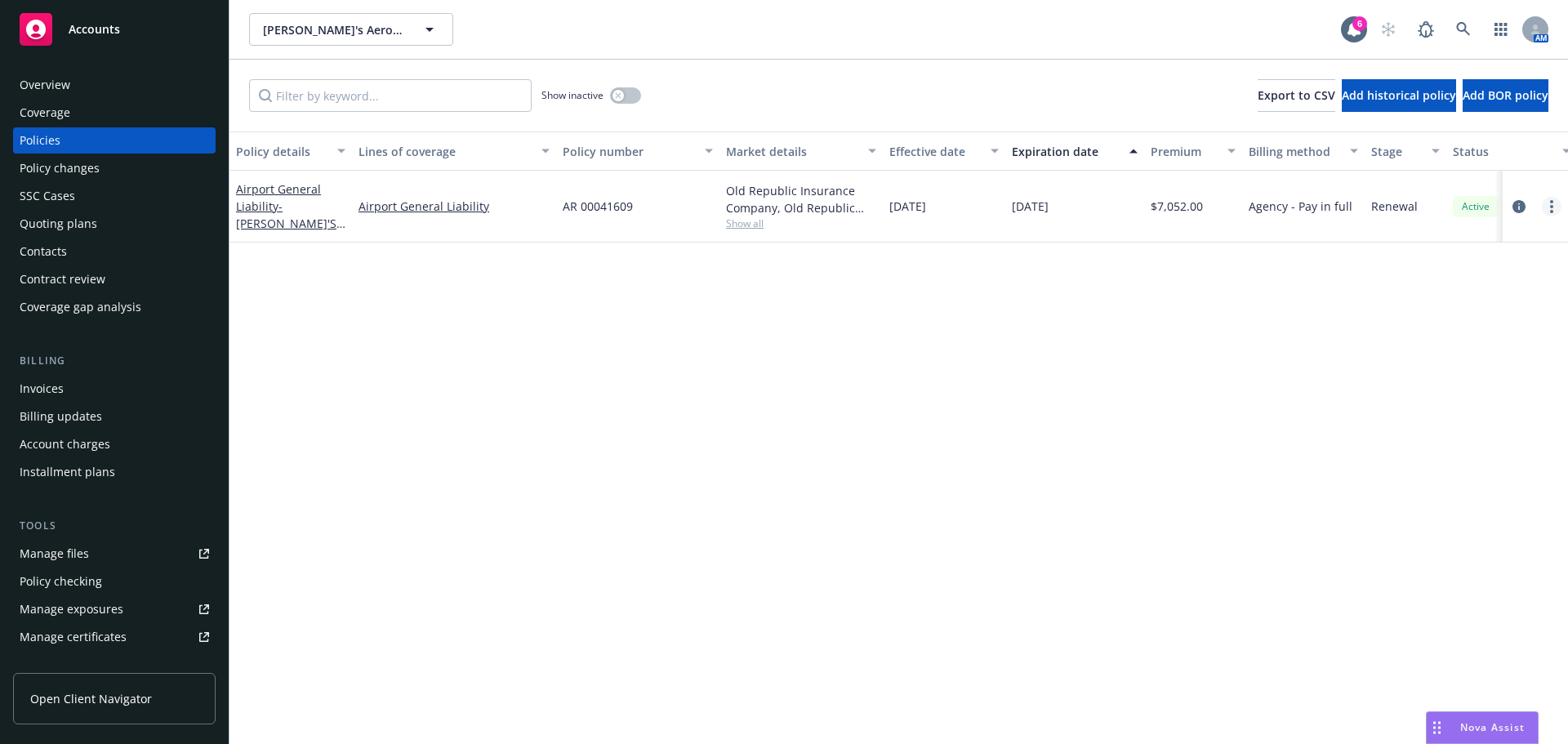
click at [1543, 210] on link "more" at bounding box center [1551, 206] width 19 height 19
click at [1456, 278] on link "Renew with incumbent" at bounding box center [1464, 273] width 192 height 33
click at [1456, 278] on div "Policy details Lines of coverage Policy number Market details Effective date Ex…" at bounding box center [899, 438] width 1339 height 612
select select "12"
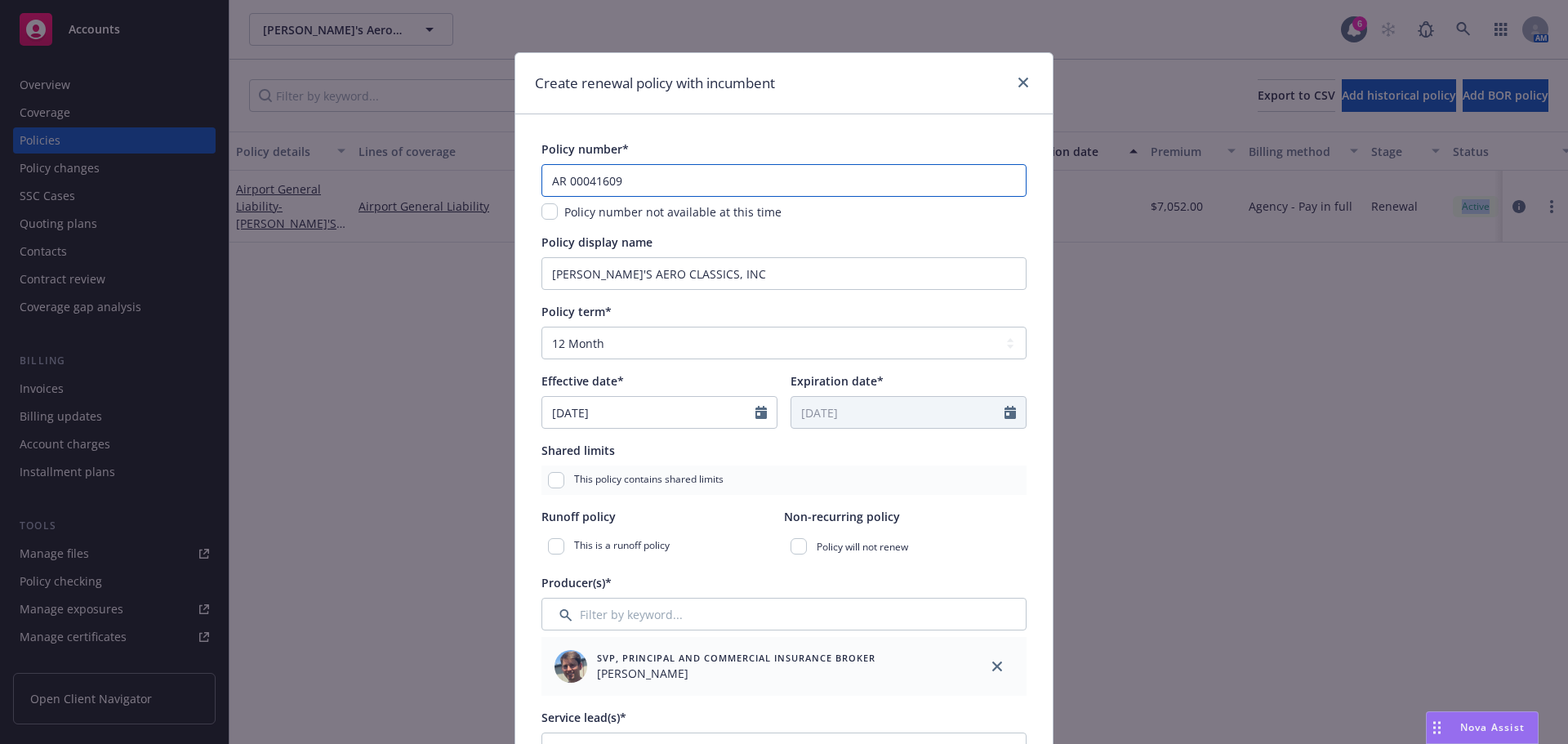
click at [698, 188] on input "AR 00041609" at bounding box center [784, 180] width 485 height 33
type input "AR 00041610"
click at [747, 303] on div "Policy term*" at bounding box center [784, 311] width 485 height 17
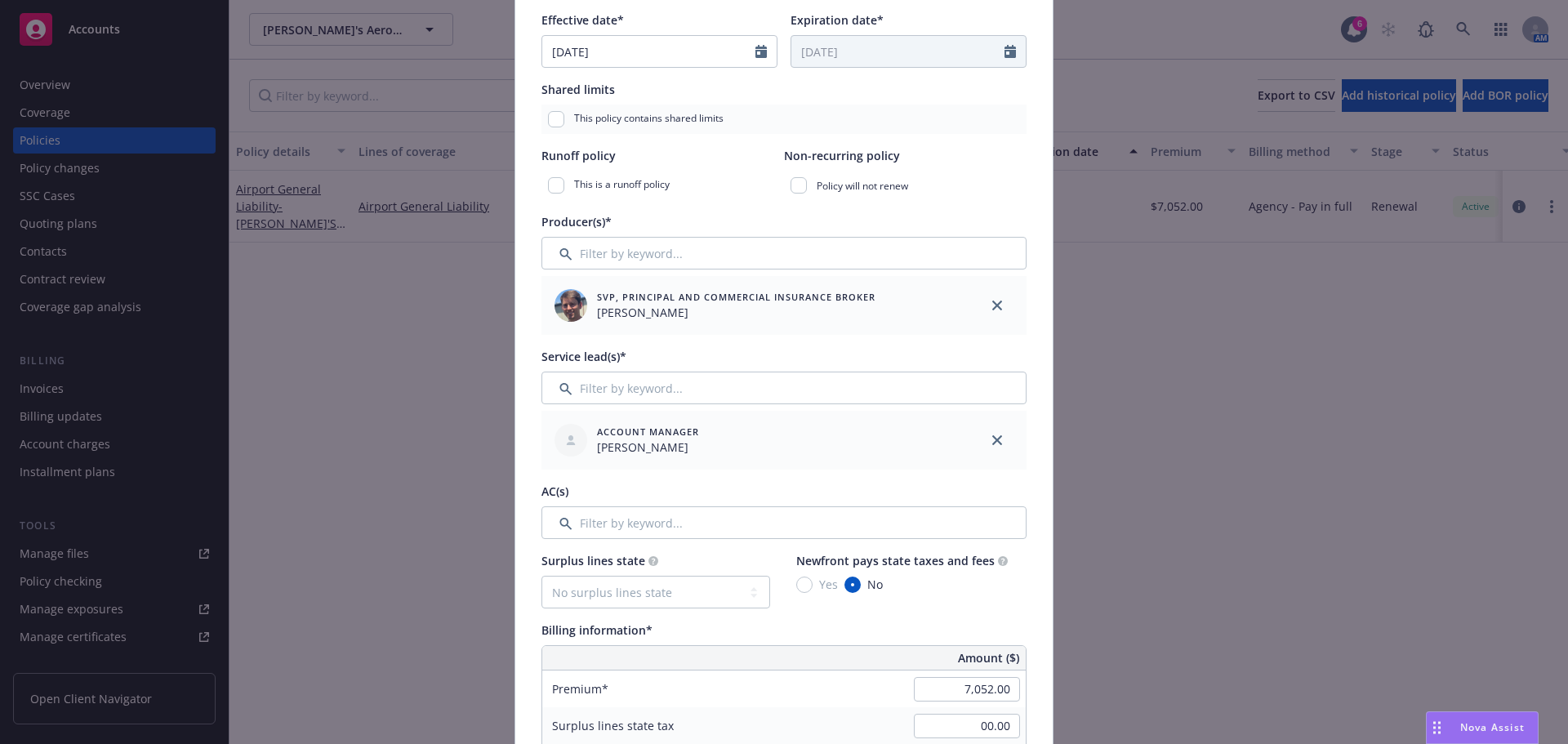
scroll to position [571, 0]
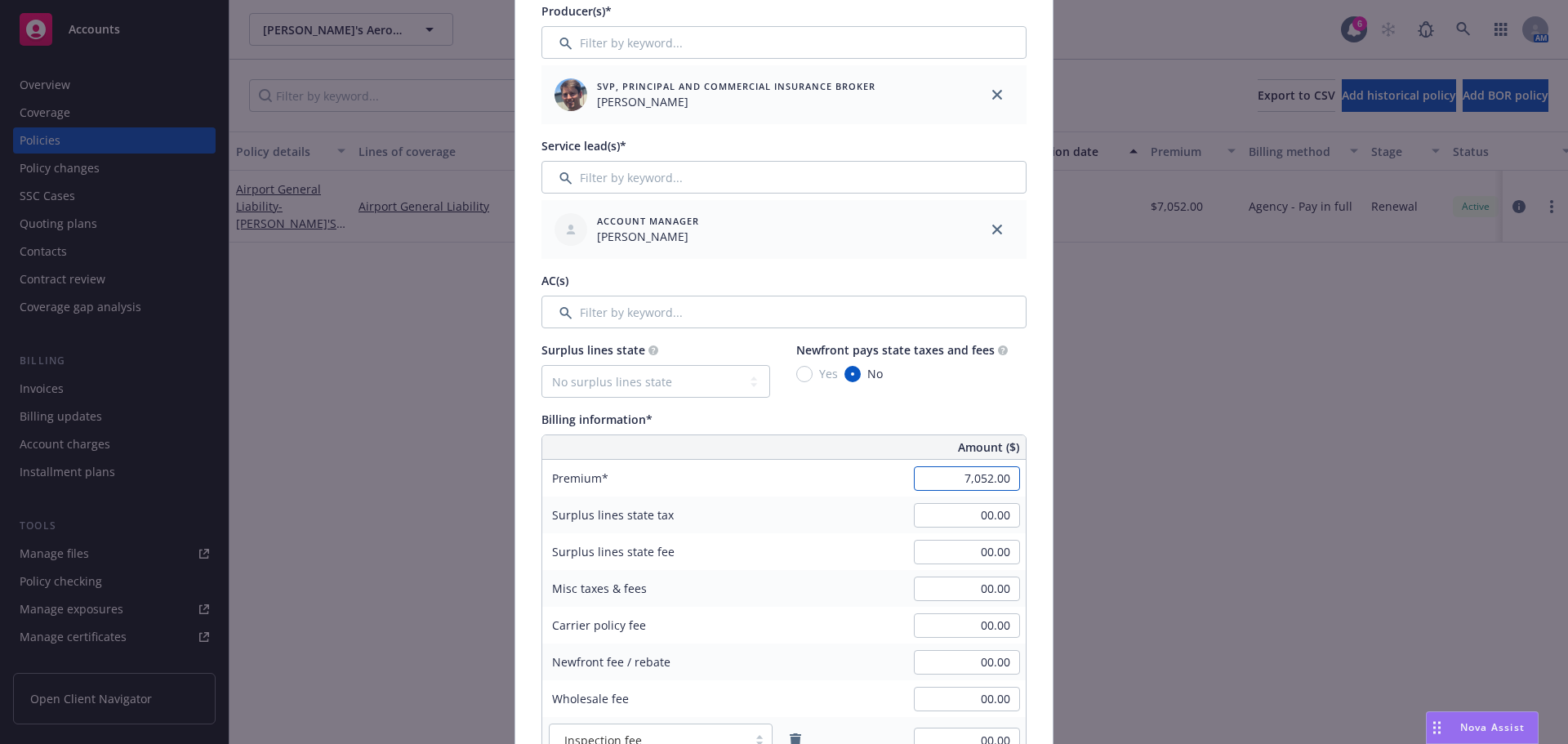
click at [961, 472] on input "7,052.00" at bounding box center [967, 479] width 107 height 25
type input "5,724.00"
click at [799, 517] on div "Surplus lines state tax 00.00" at bounding box center [784, 515] width 483 height 36
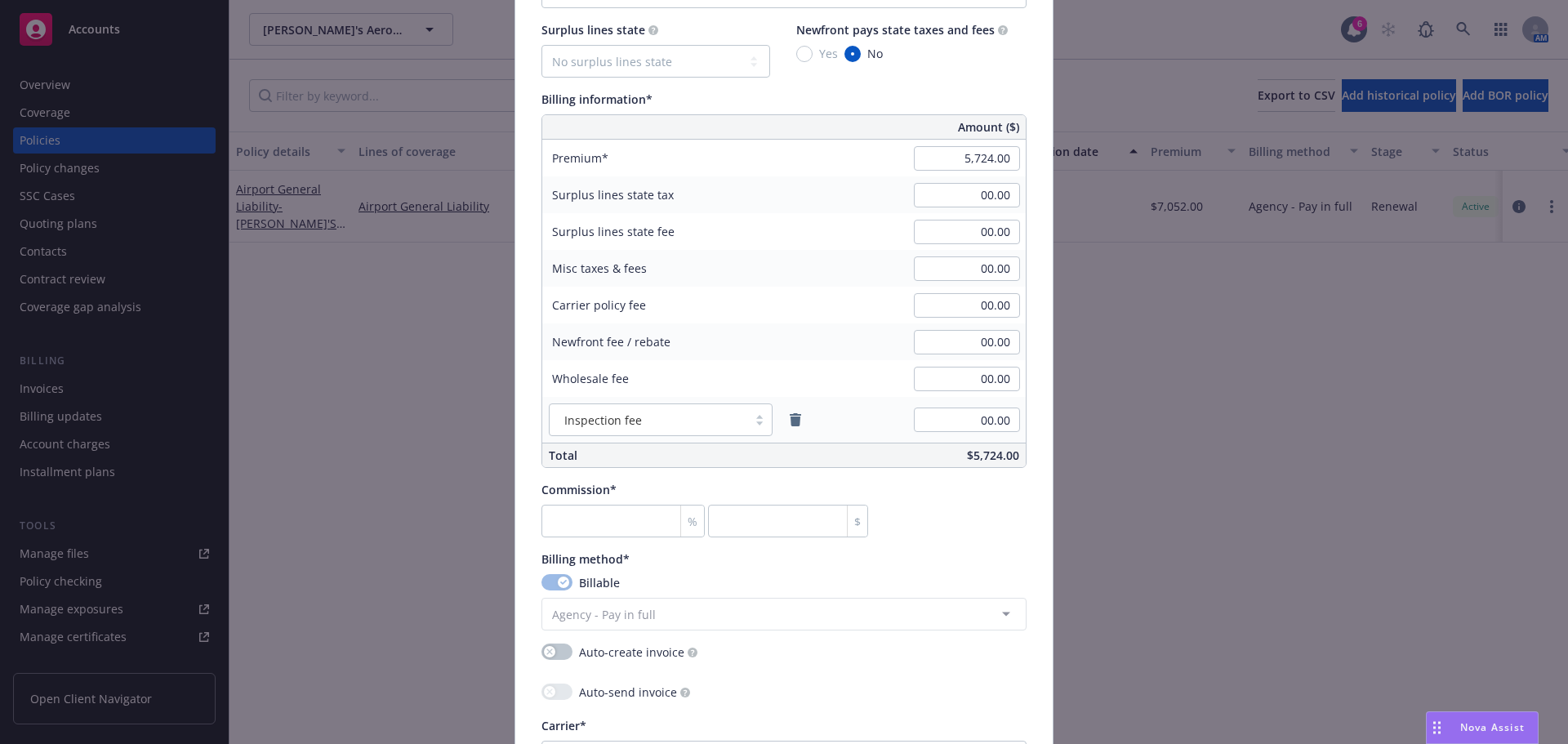
scroll to position [898, 0]
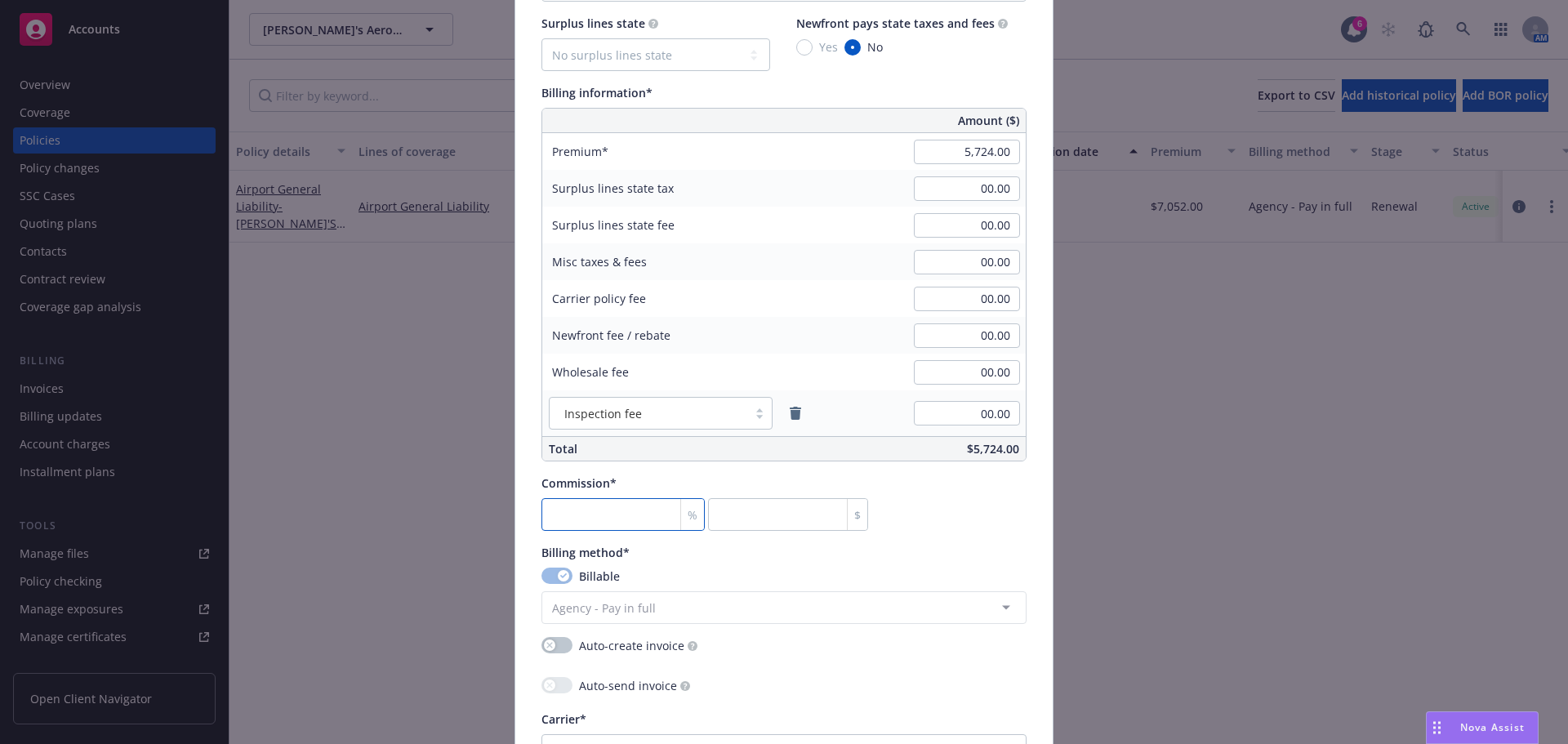
click at [583, 503] on input "number" at bounding box center [623, 515] width 163 height 33
type input "1"
type input "57.24"
type input "15"
type input "858.6"
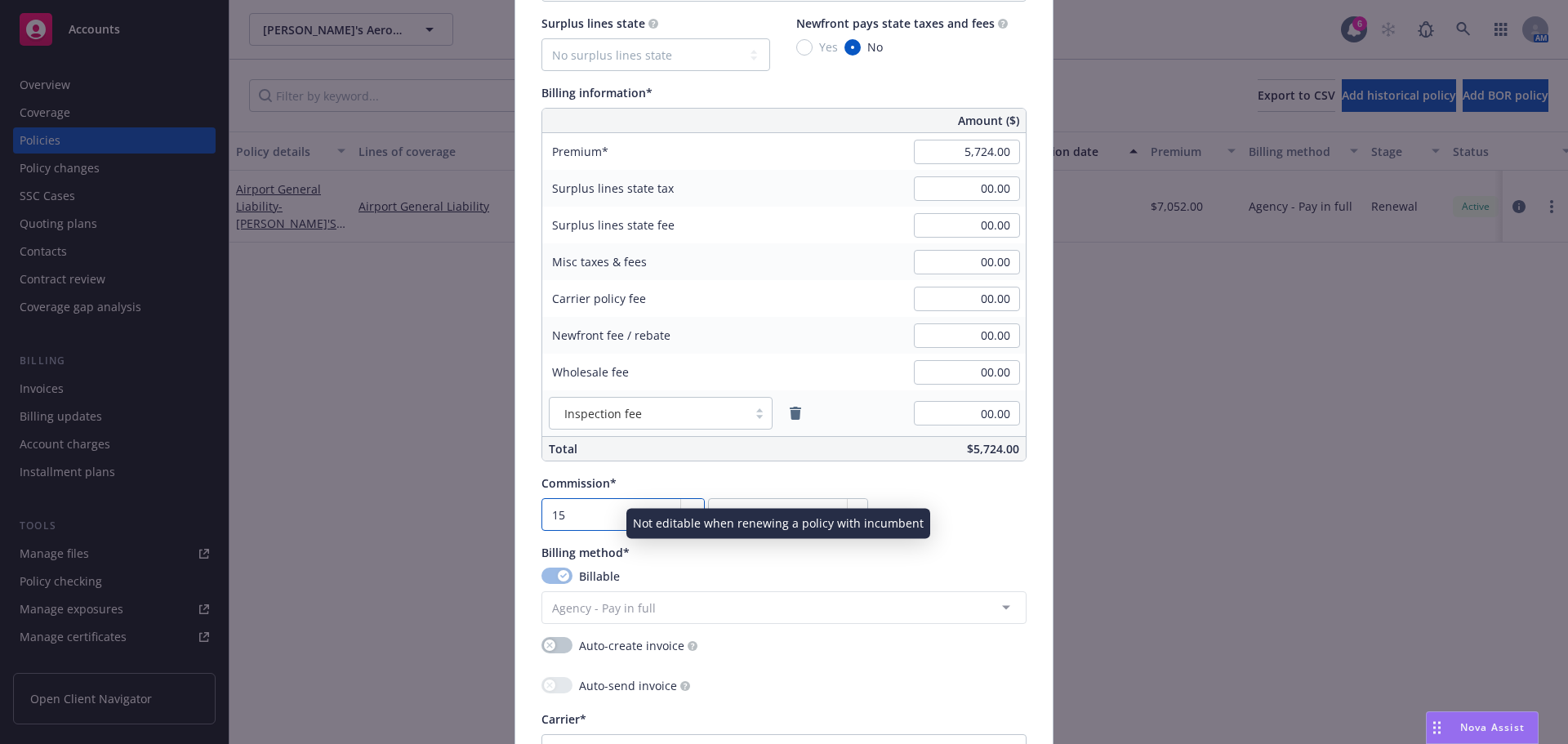
type input "15"
click at [919, 569] on div "Billable" at bounding box center [784, 576] width 485 height 17
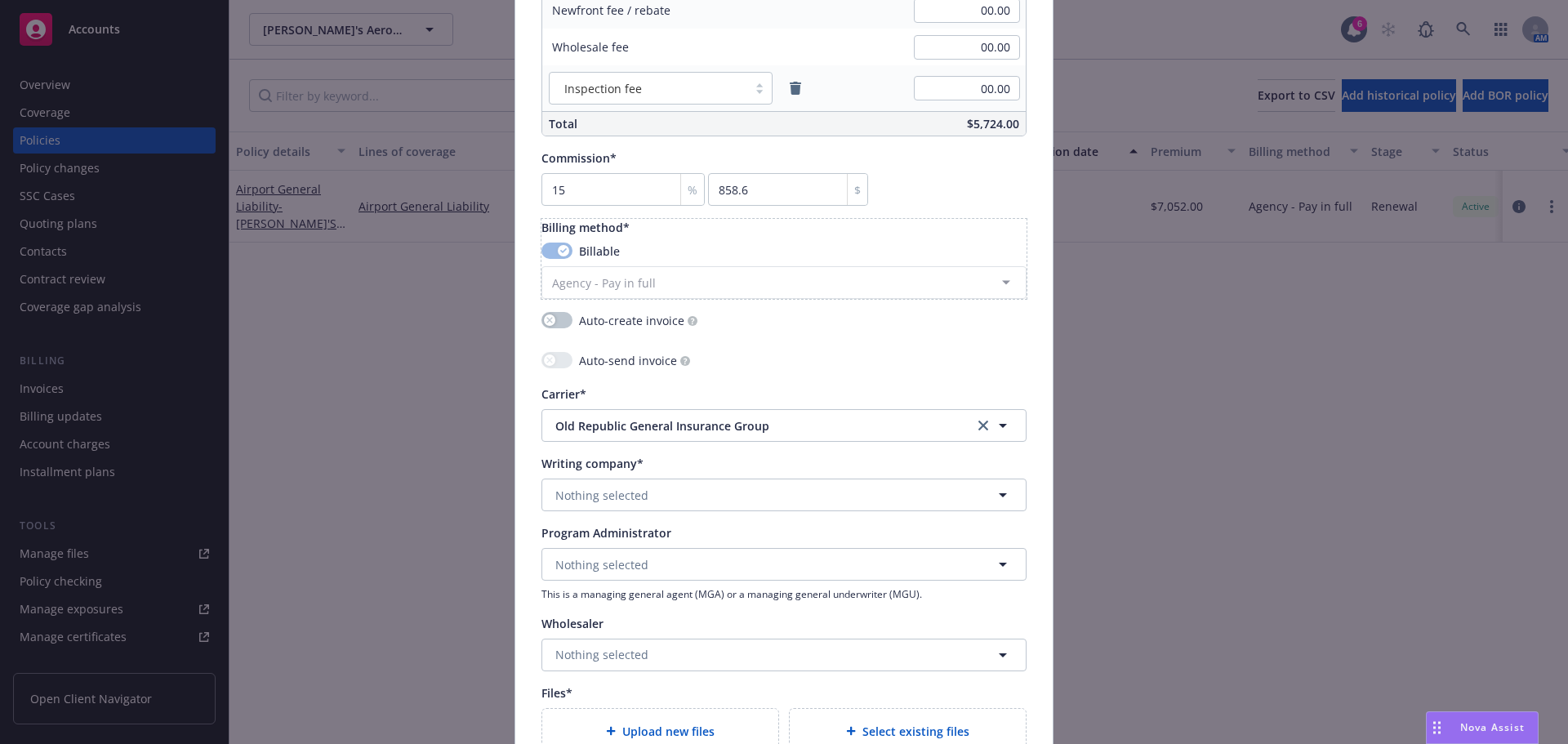
scroll to position [1225, 0]
click at [731, 489] on button "Nothing selected" at bounding box center [784, 493] width 485 height 33
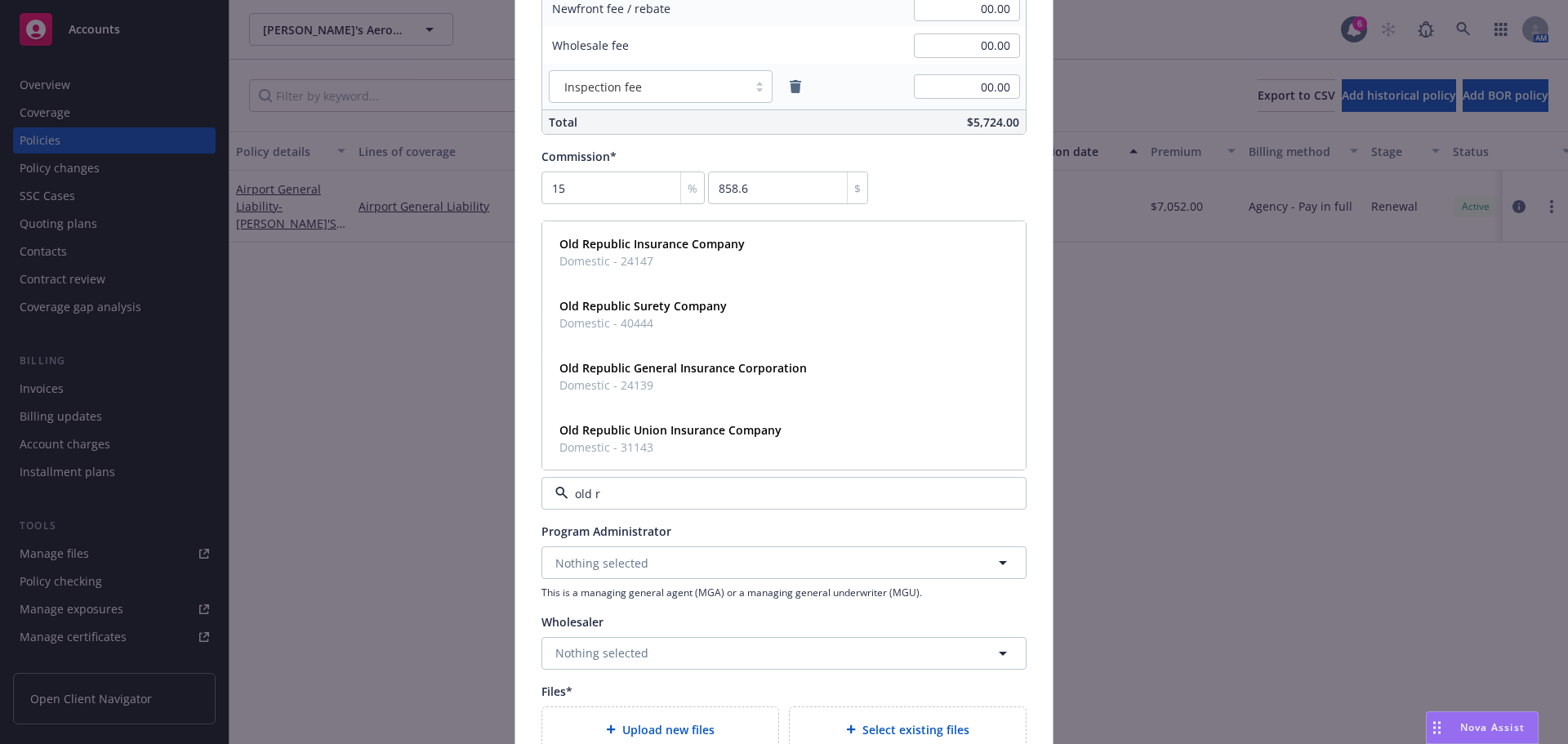
type input "old re"
click at [652, 252] on strong "Old Republic Insurance Company" at bounding box center [651, 244] width 185 height 15
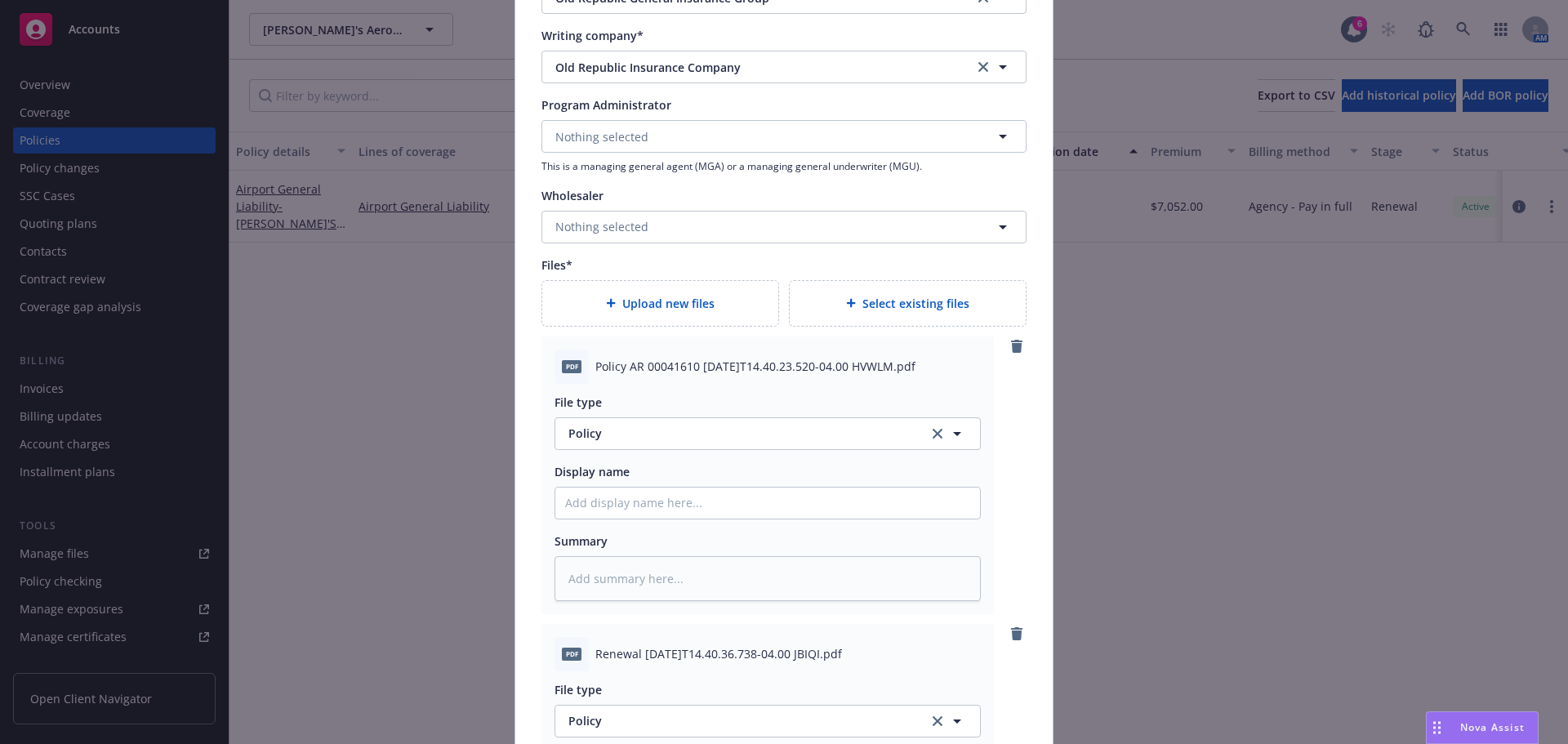
scroll to position [1796, 0]
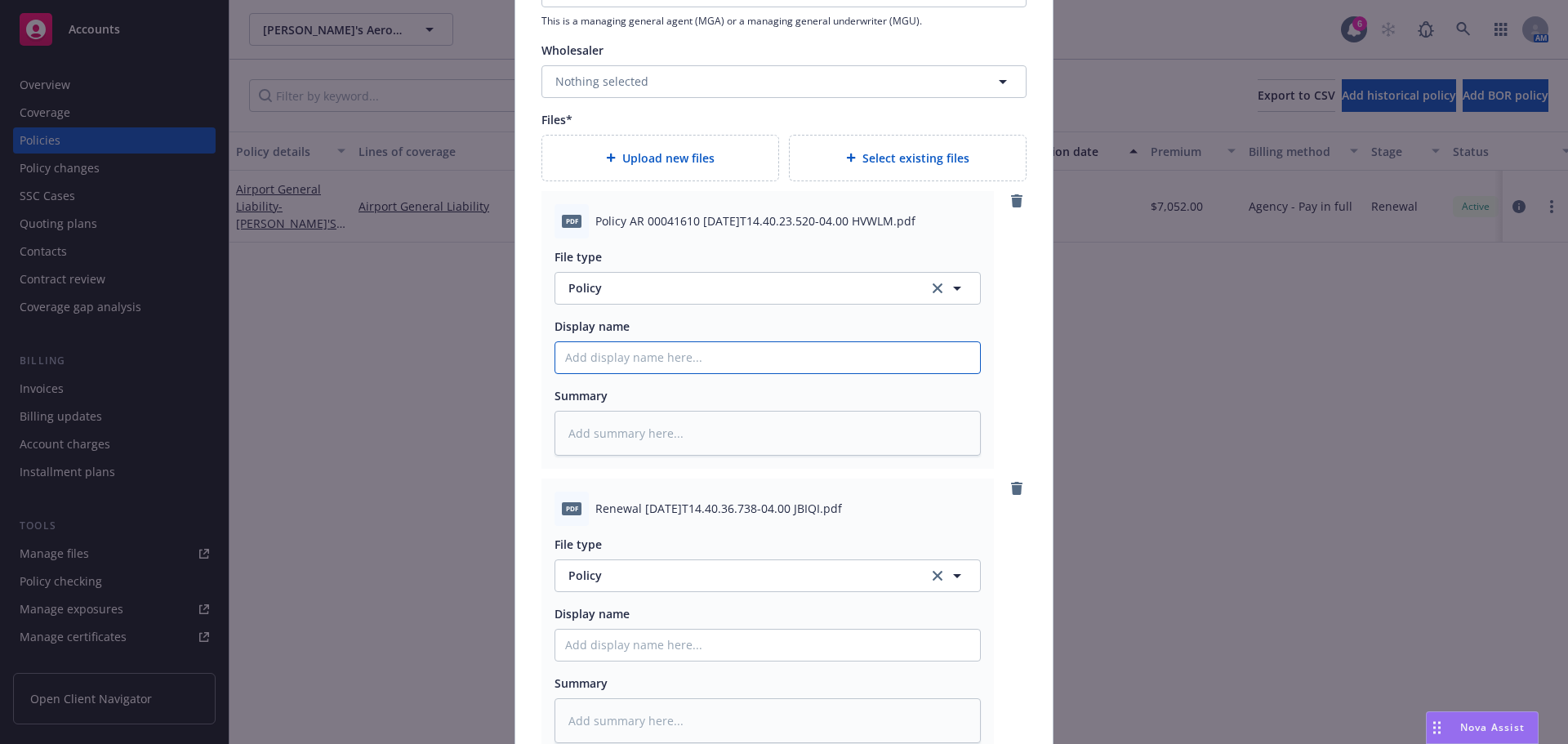
click at [781, 356] on input "Policy display name" at bounding box center [767, 357] width 424 height 31
type textarea "x"
type input "2"
type textarea "x"
type input "25"
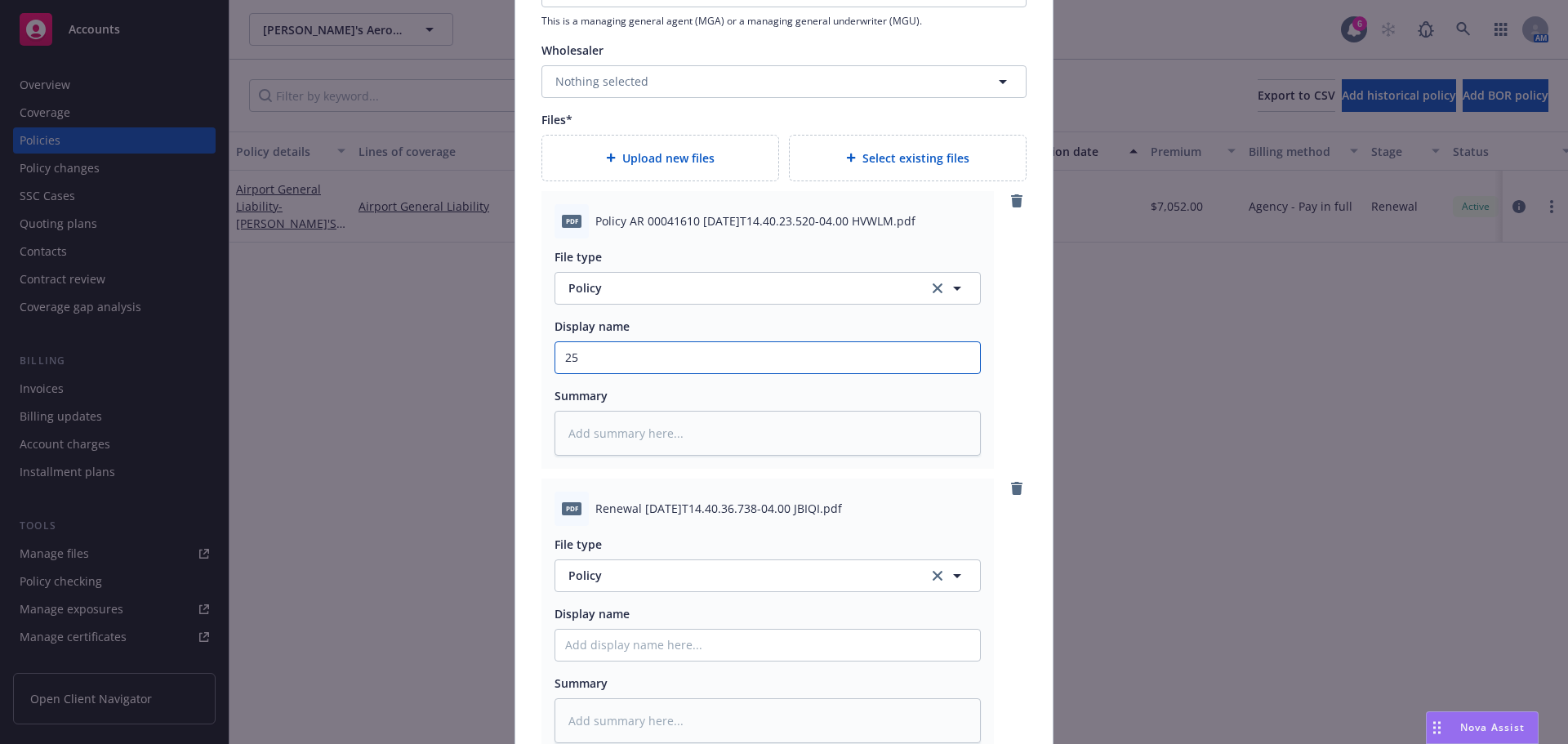
type textarea "x"
type input "25/"
type textarea "x"
type input "25/2"
type textarea "x"
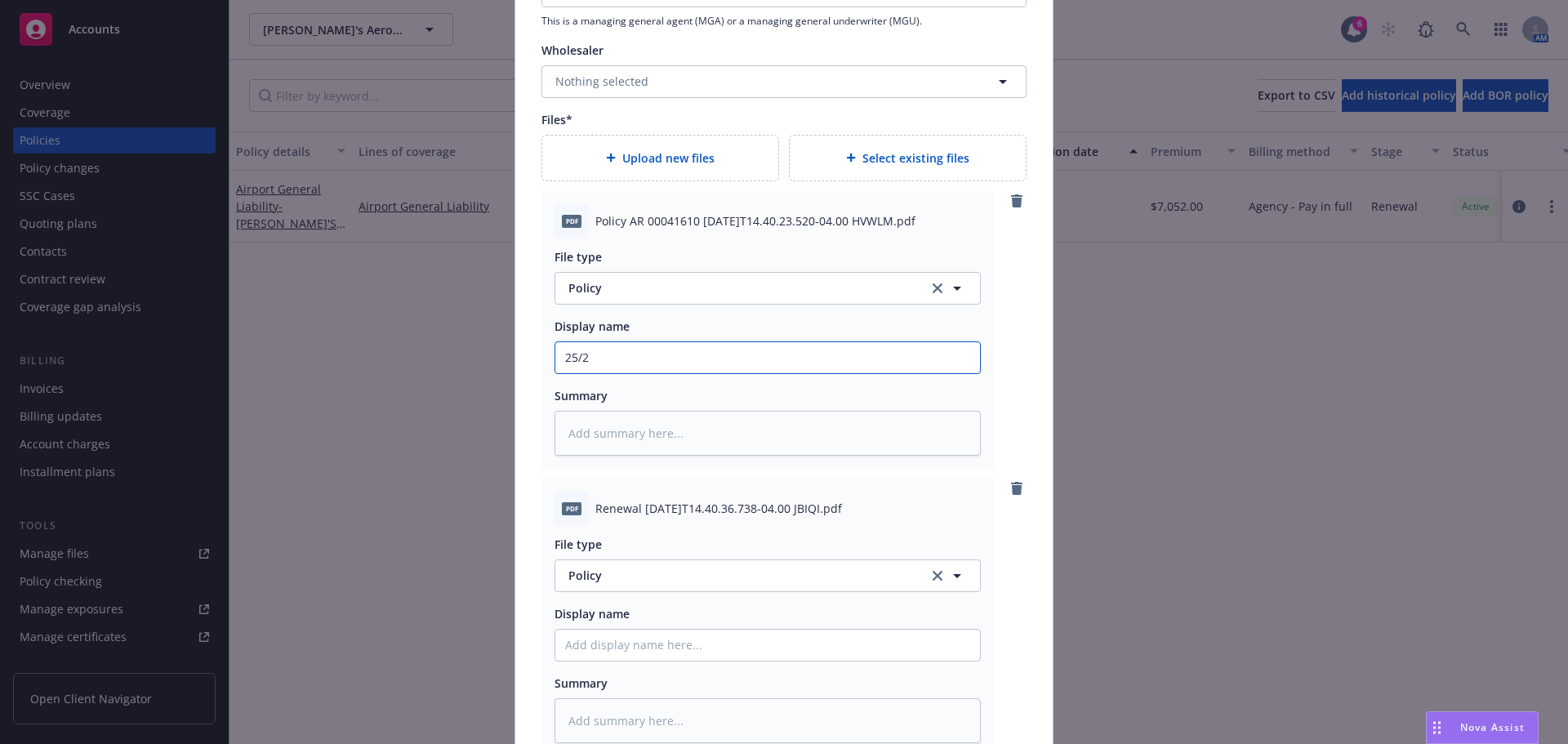
type input "25/26"
type textarea "x"
type input "25/26"
type textarea "x"
type input "25/26 G"
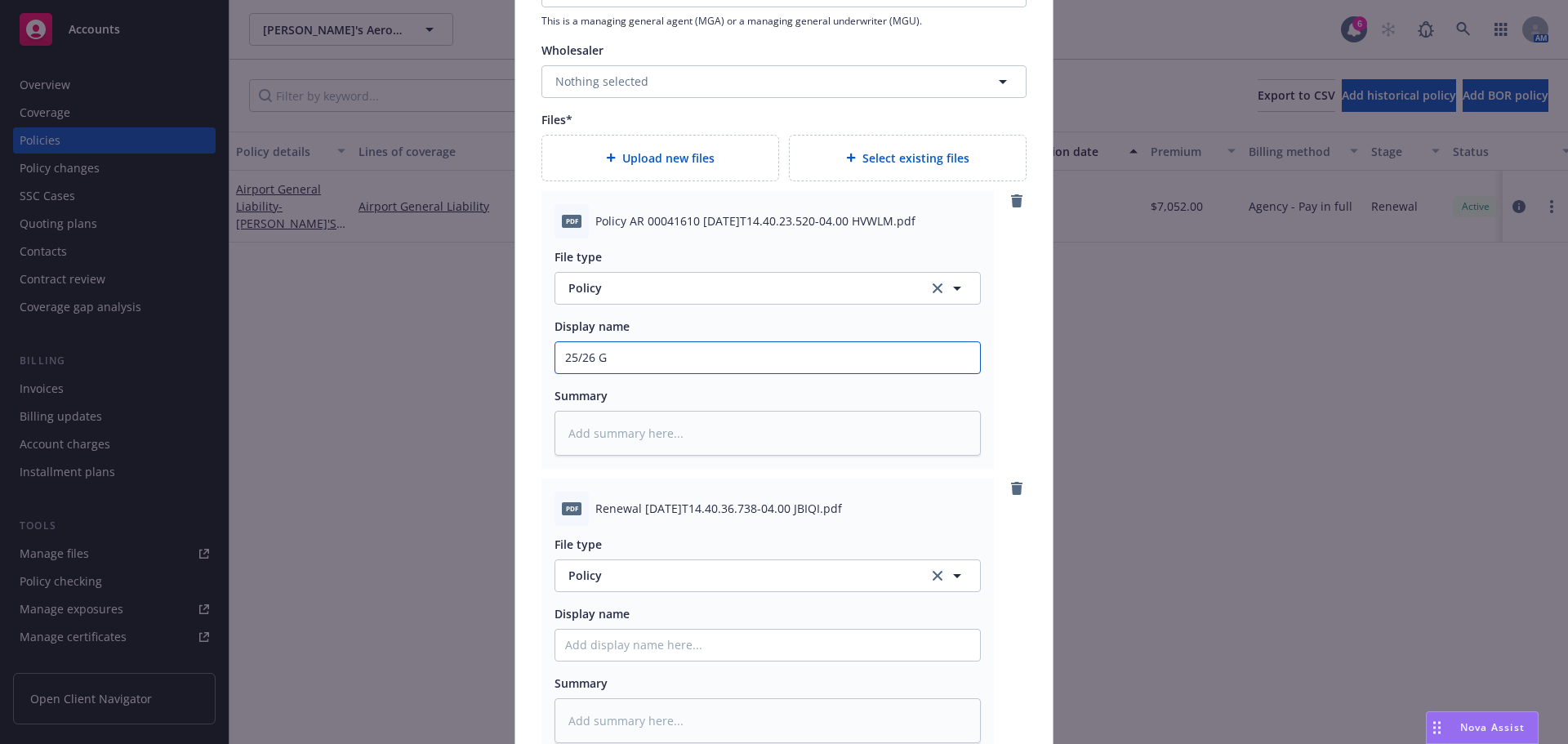
type textarea "x"
type input "25/26 GL"
type textarea "x"
type input "25/26 GL"
type textarea "x"
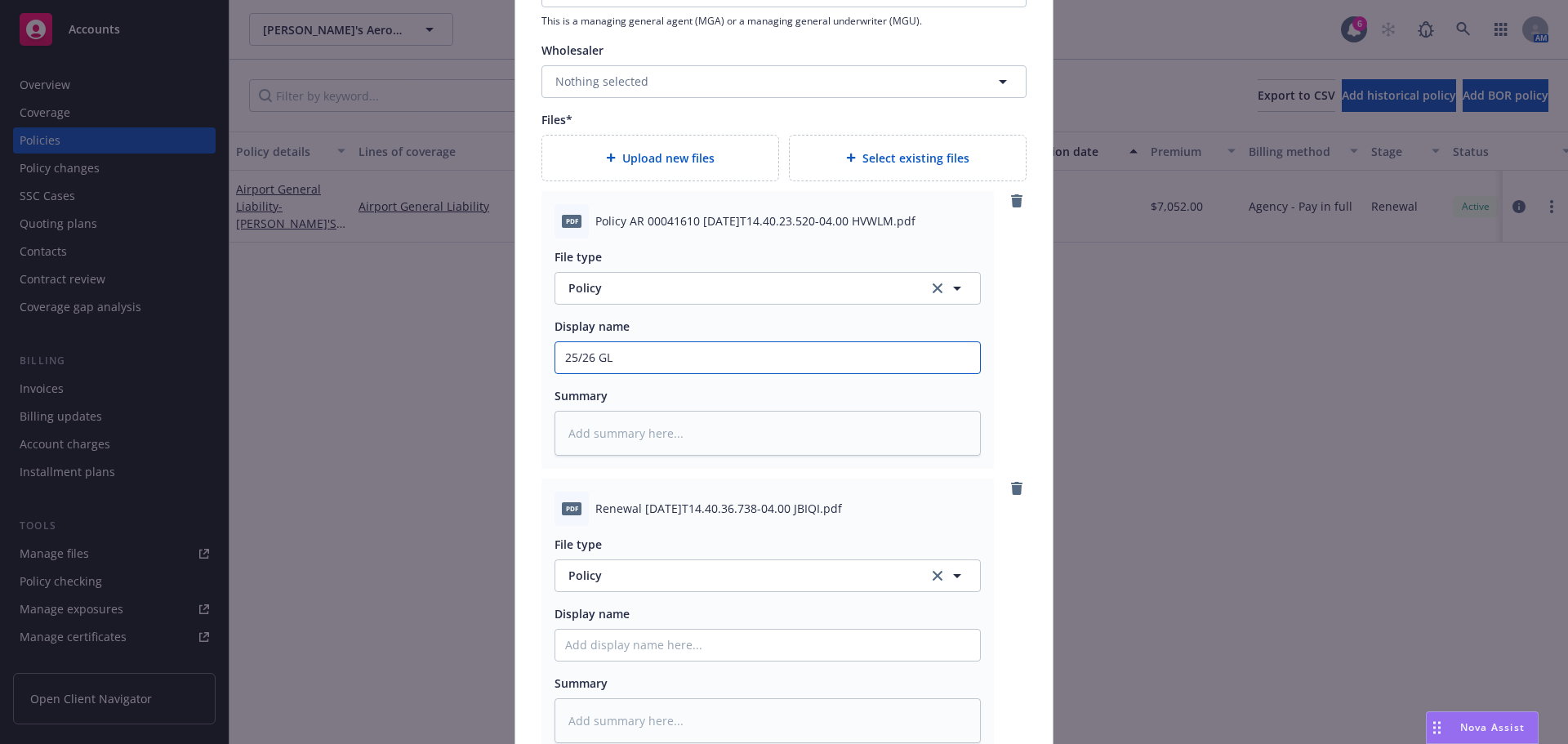
type input "25/26 GL O"
type textarea "x"
type input "25/26 GL OR"
type textarea "x"
type input "25/26 GL ORA"
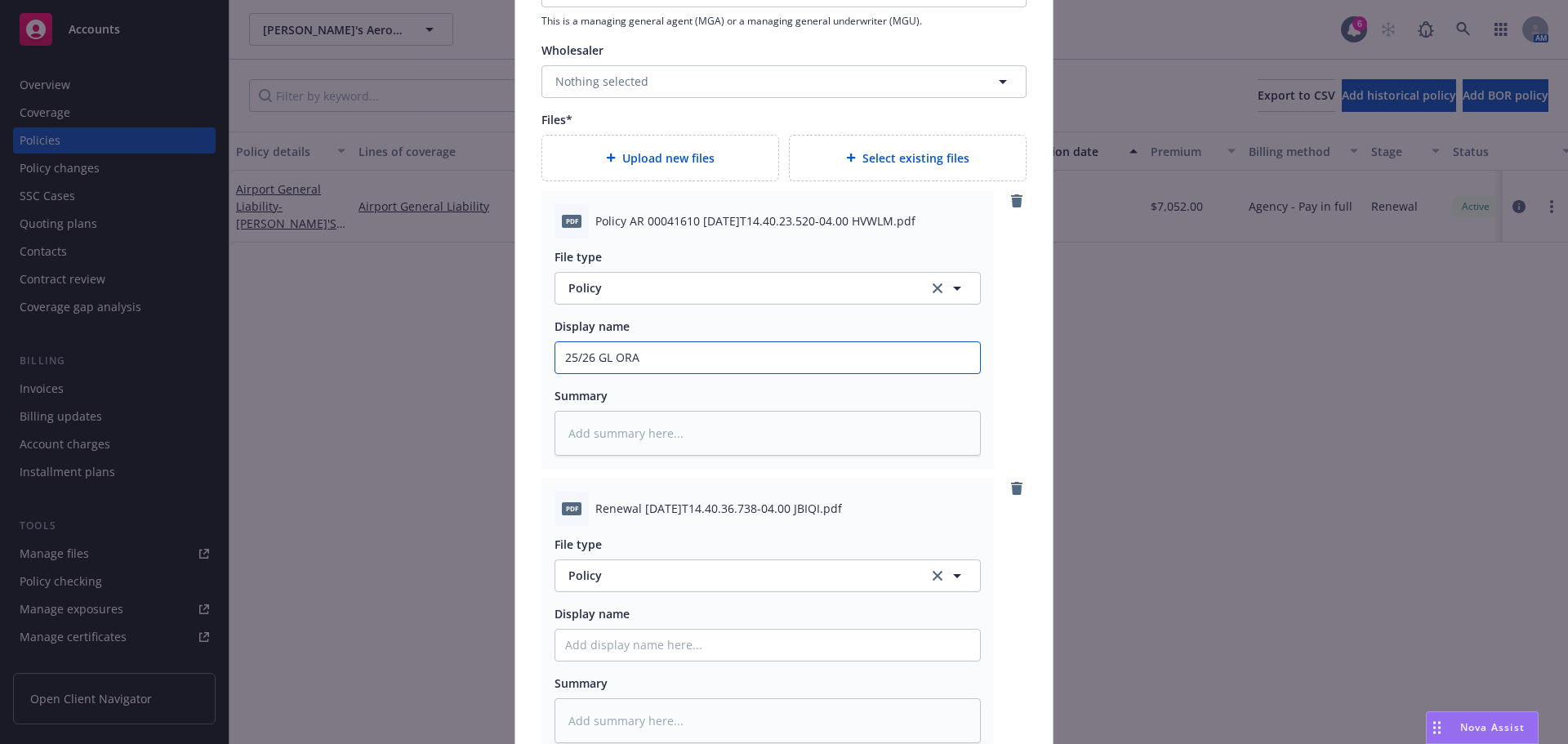
type textarea "x"
type input "25/26 GL ORA"
type textarea "x"
type input "25/26 GL ORA P"
type textarea "x"
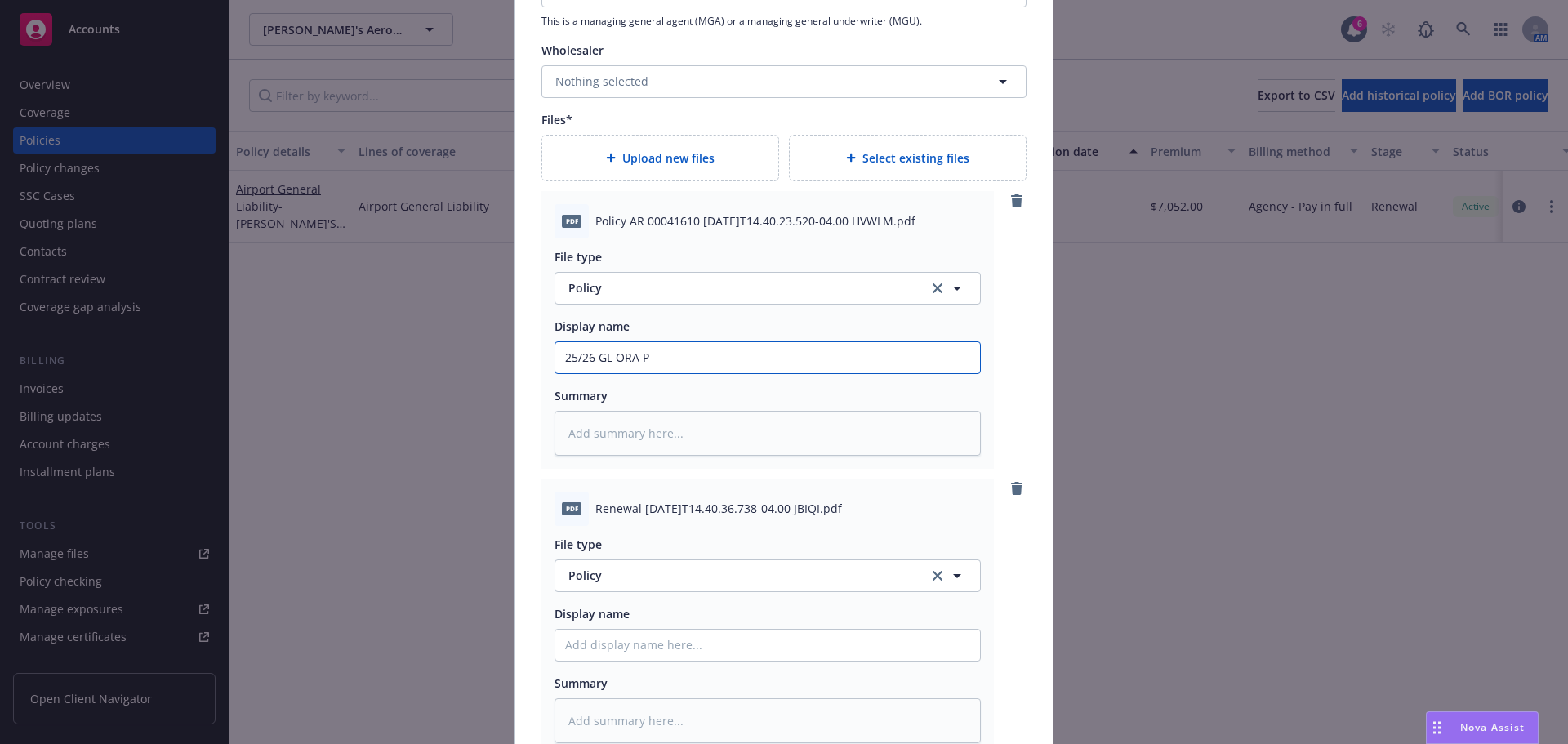
type input "25/26 GL ORA Po"
type textarea "x"
type input "25/26 GL ORA Pol"
type textarea "x"
type input "25/26 GL [PERSON_NAME]"
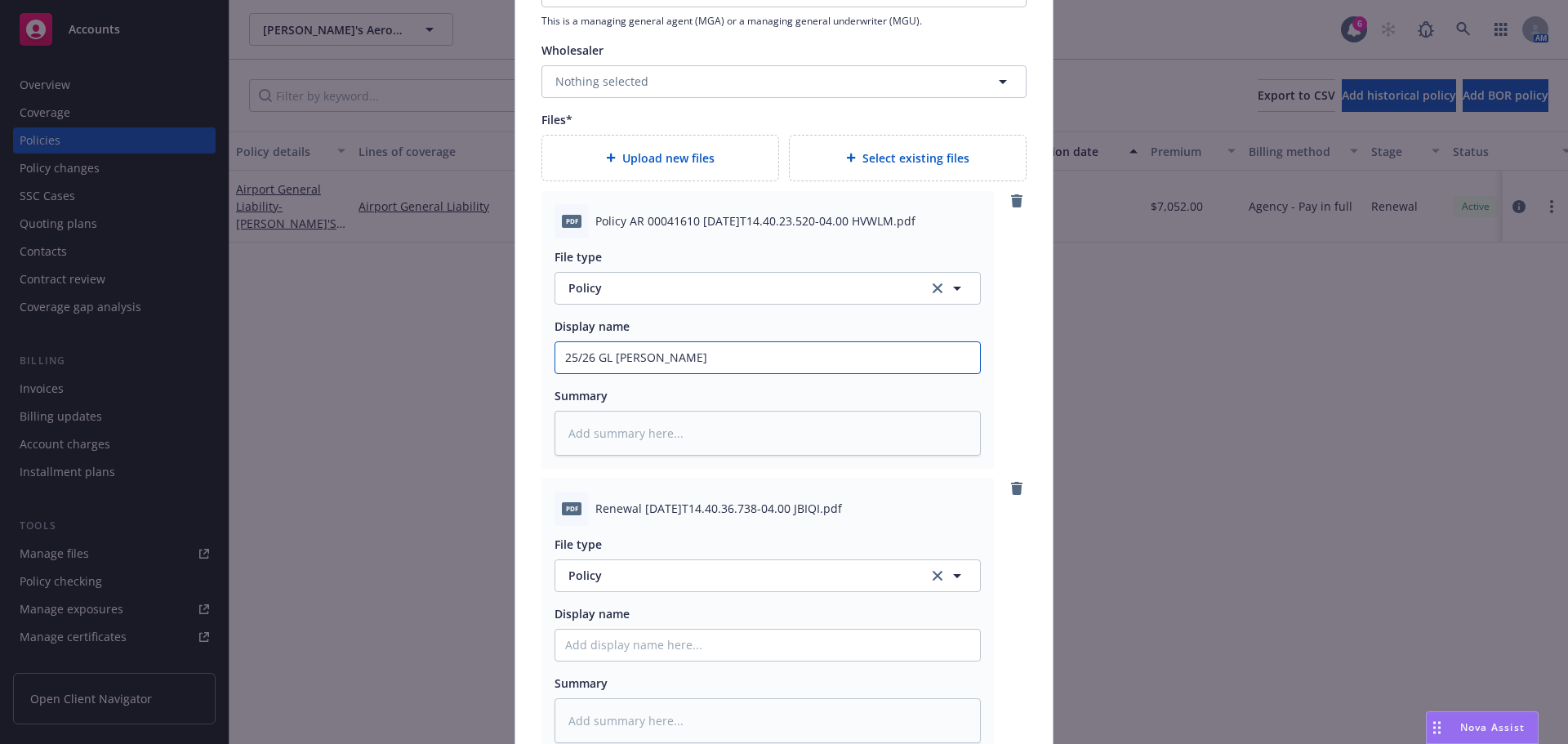
type textarea "x"
type input "25/26 GL [PERSON_NAME]"
type textarea "x"
click at [592, 360] on input "25/26 GL ORA Policy" at bounding box center [767, 357] width 424 height 31
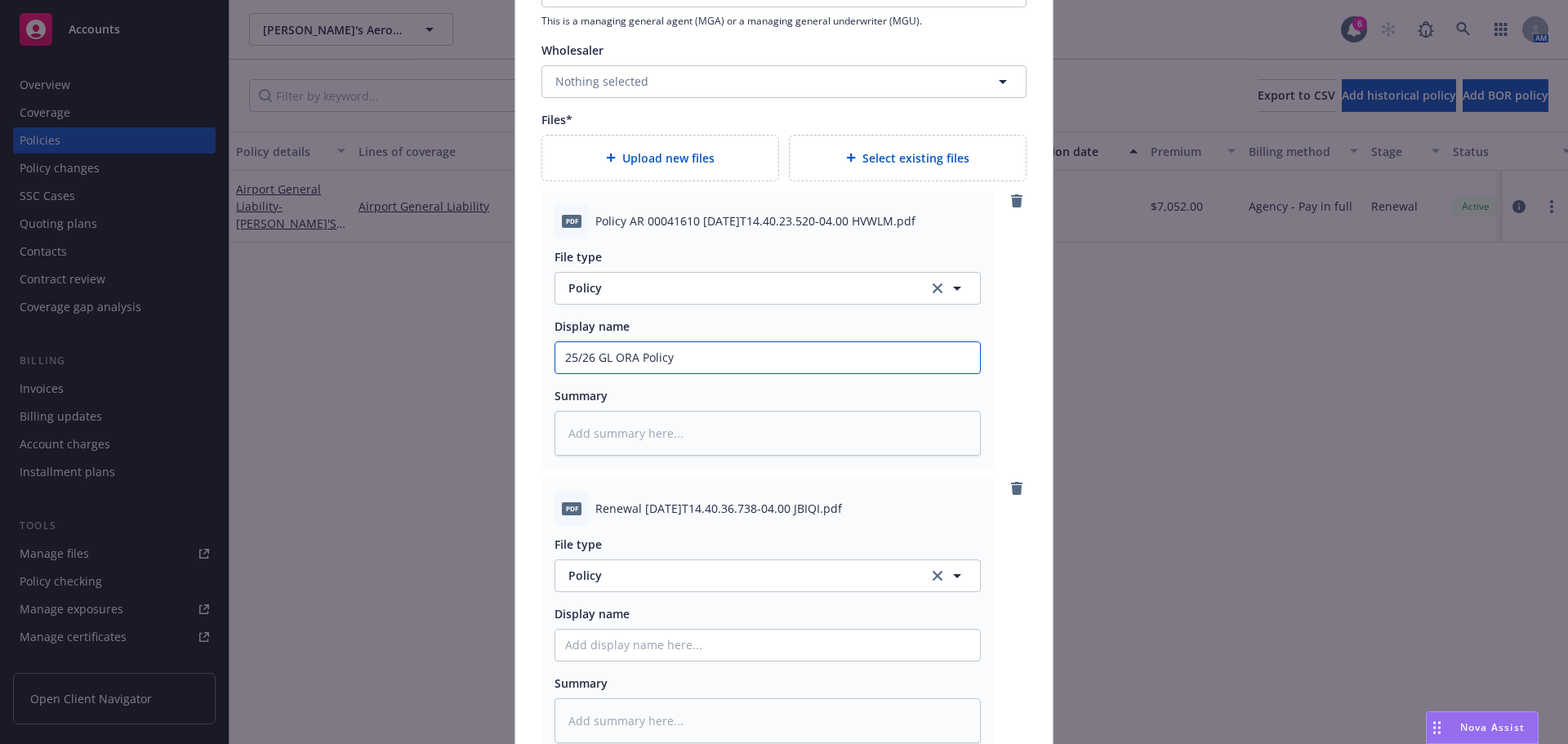
click at [592, 360] on input "25/26 GL ORA Policy" at bounding box center [767, 357] width 424 height 31
type input "25/26 GL ORA Policy"
click at [656, 444] on textarea at bounding box center [767, 433] width 426 height 45
paste textarea "25/26 GL ORA Policy"
type textarea "x"
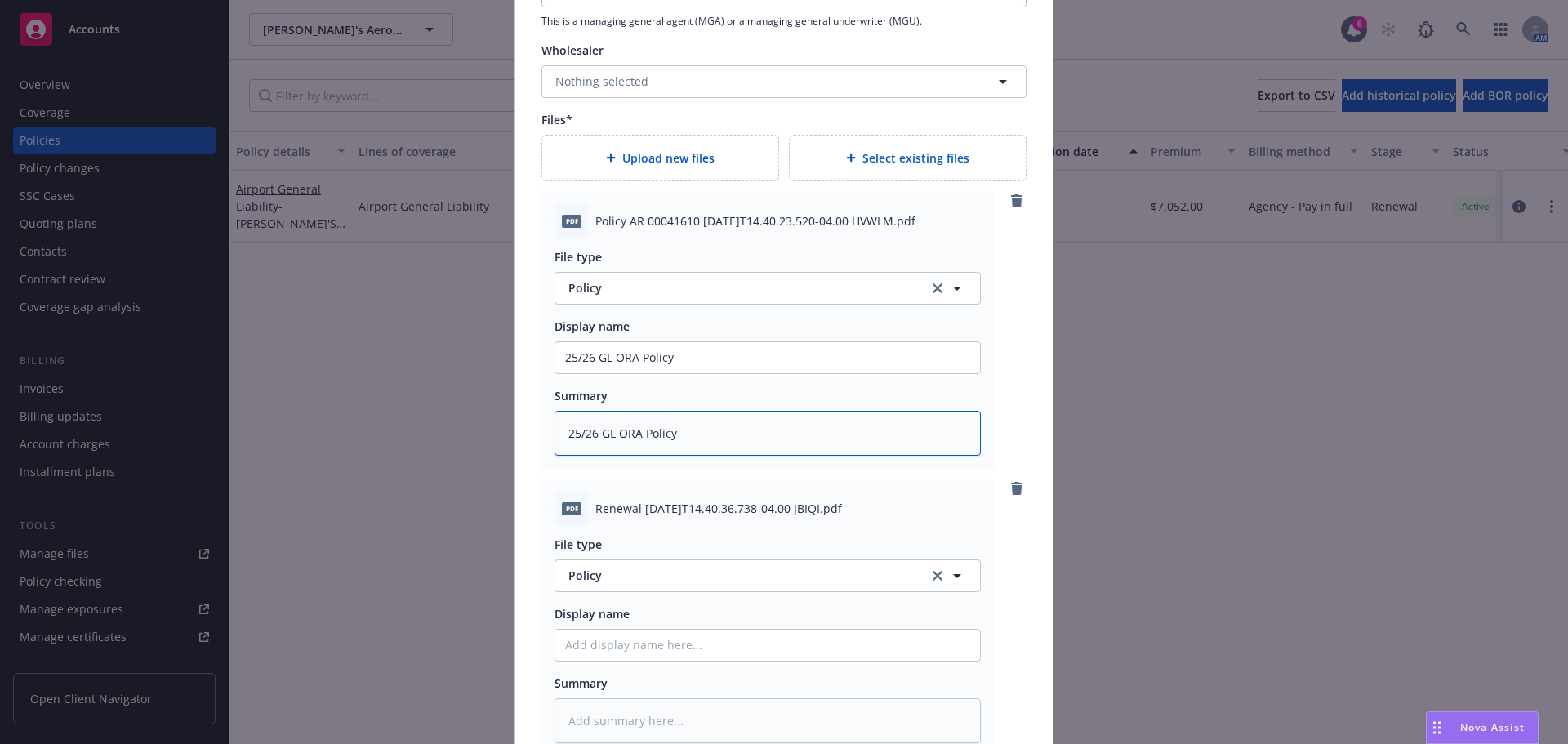
type textarea "25/26 GL ORA Policy"
click at [634, 585] on button "Policy" at bounding box center [767, 575] width 426 height 33
type input "invoice"
click at [631, 532] on span "Invoice - Third Party" at bounding box center [627, 530] width 112 height 17
drag, startPoint x: 597, startPoint y: 631, endPoint x: 591, endPoint y: 641, distance: 11.7
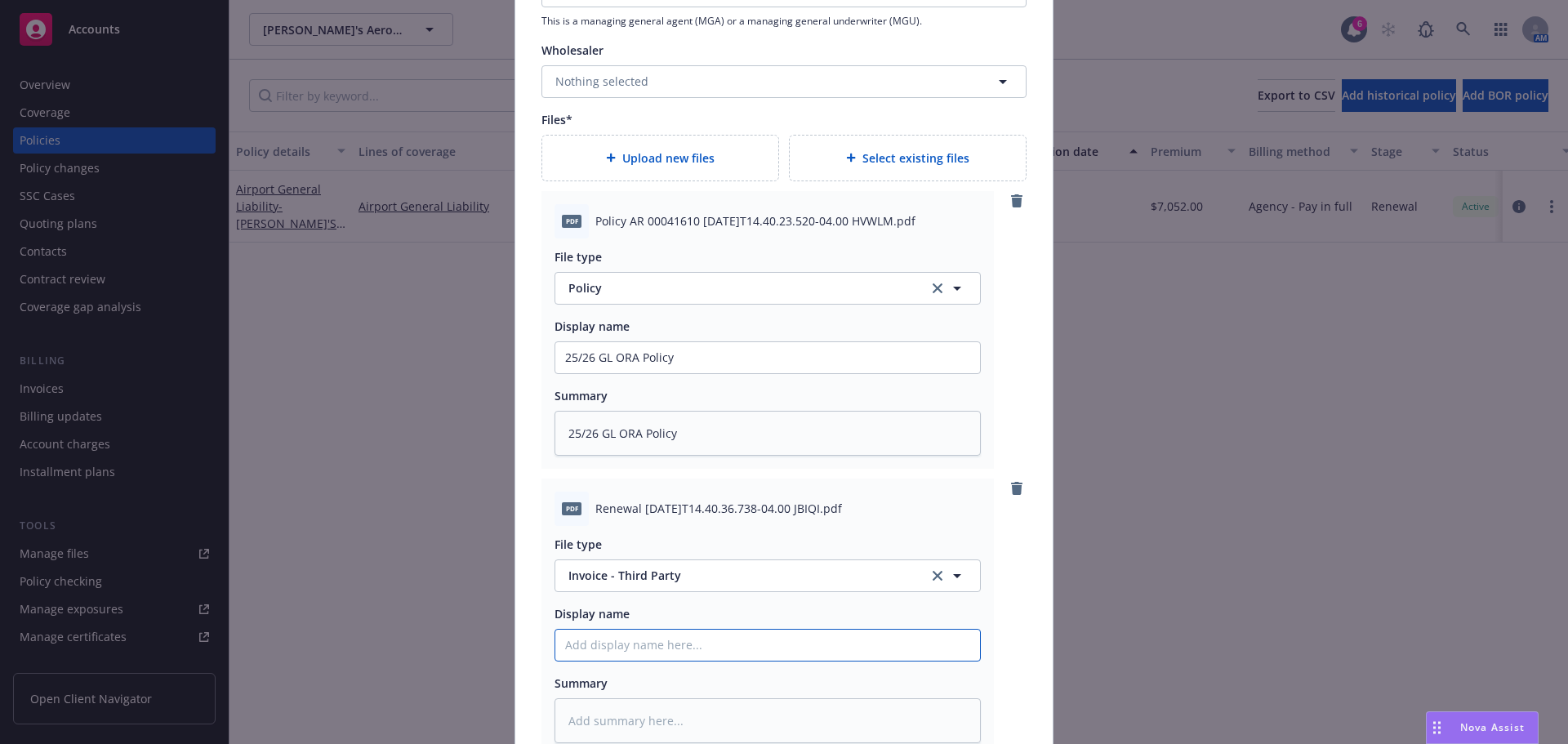
click at [597, 631] on input "Policy display name" at bounding box center [767, 645] width 424 height 31
paste input "25/26 GL ORA Policy"
type textarea "x"
type input "25/26 GL ORA Policy"
drag, startPoint x: 688, startPoint y: 655, endPoint x: 637, endPoint y: 646, distance: 51.8
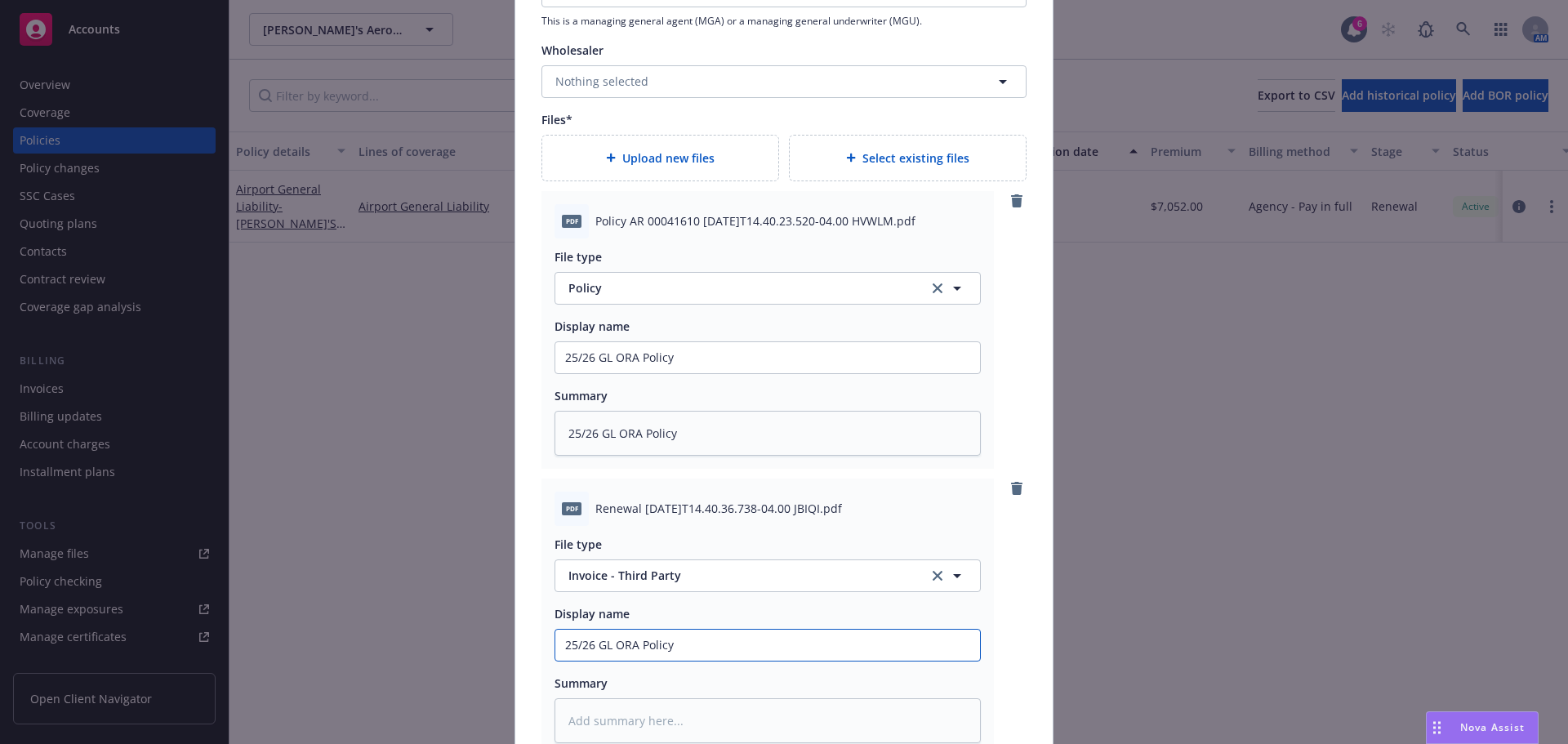
click at [637, 646] on input "25/26 GL ORA Policy" at bounding box center [767, 645] width 424 height 31
type textarea "x"
type input "25/26 GL ORA I"
type textarea "x"
type input "25/26 GL ORA In"
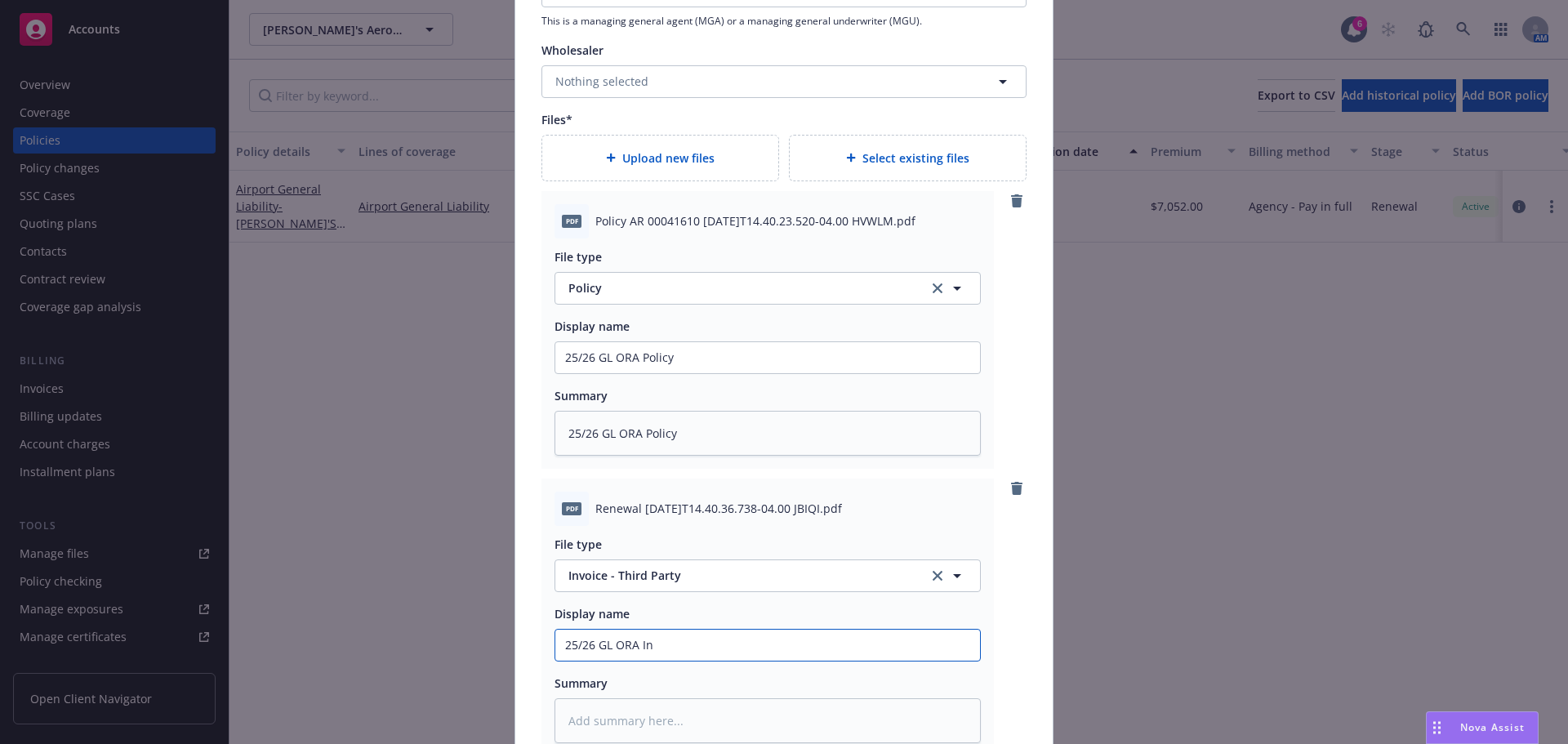
type textarea "x"
type input "25/26 GL ORA Invo"
type textarea "x"
type input "25/26 GL ORA Invoic"
type textarea "x"
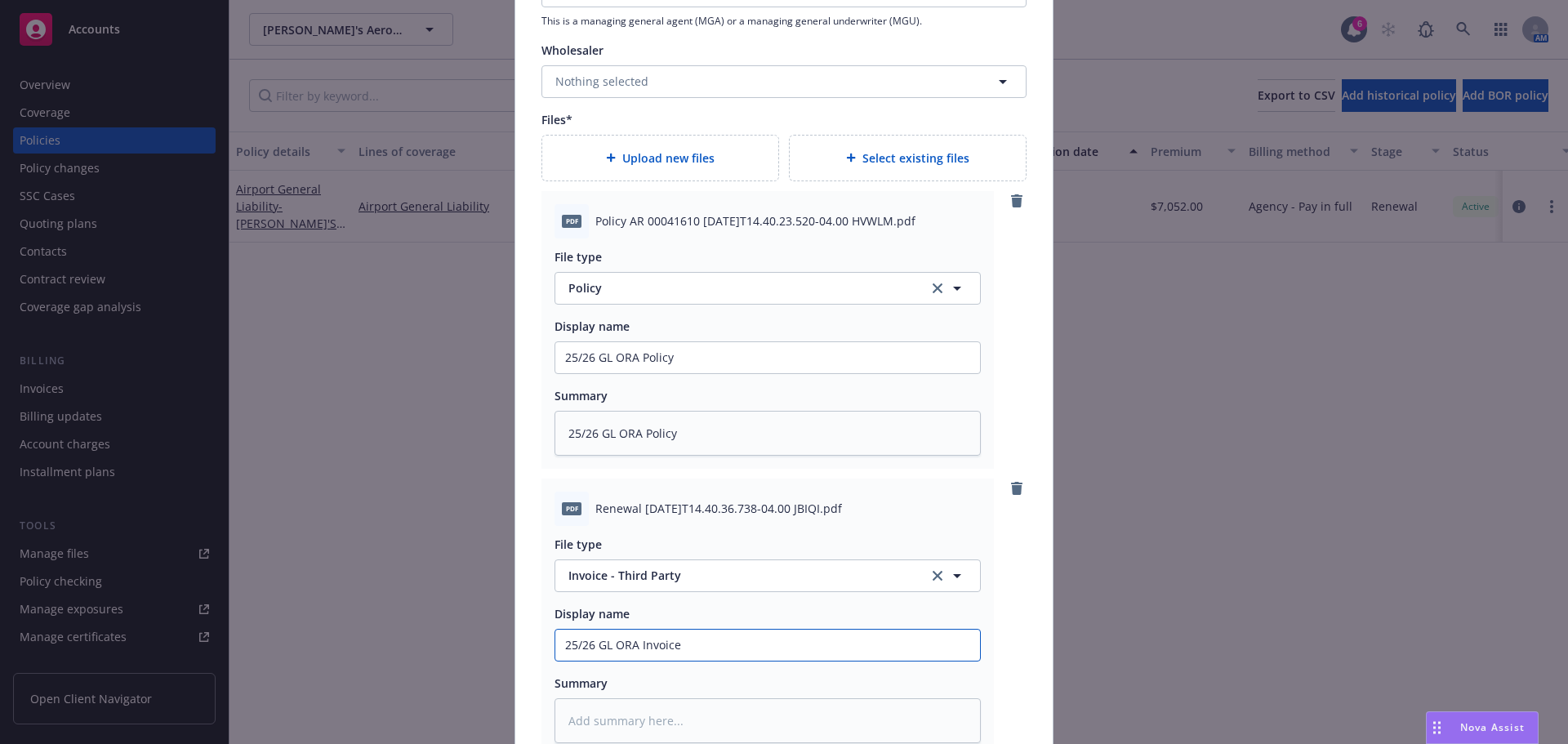
click at [637, 646] on input "25/26 GL ORA Invoice" at bounding box center [767, 645] width 424 height 31
type input "25/26 GL ORA Invoice"
click at [595, 711] on textarea at bounding box center [767, 720] width 426 height 45
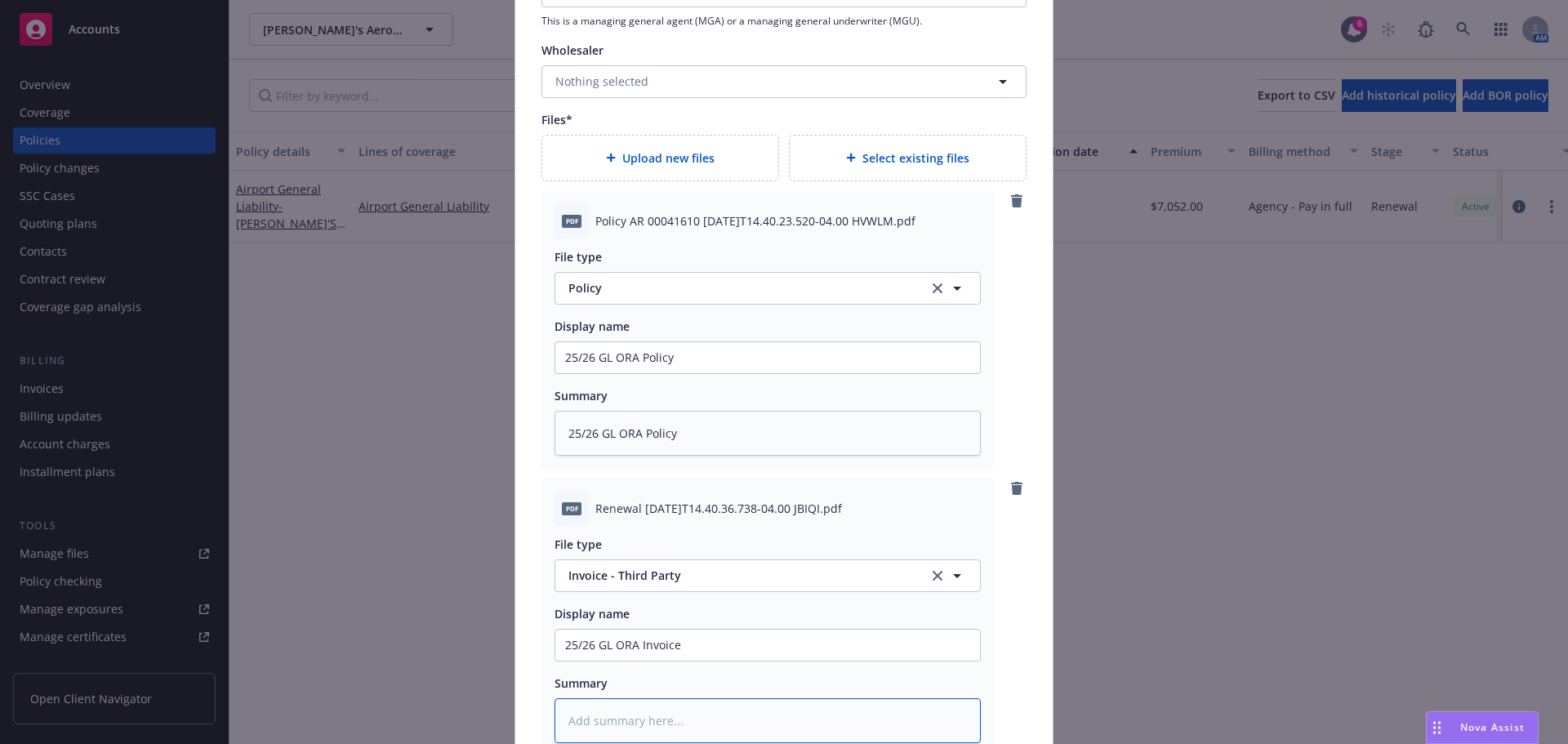
paste textarea "25/26 GL ORA Invoice"
type textarea "x"
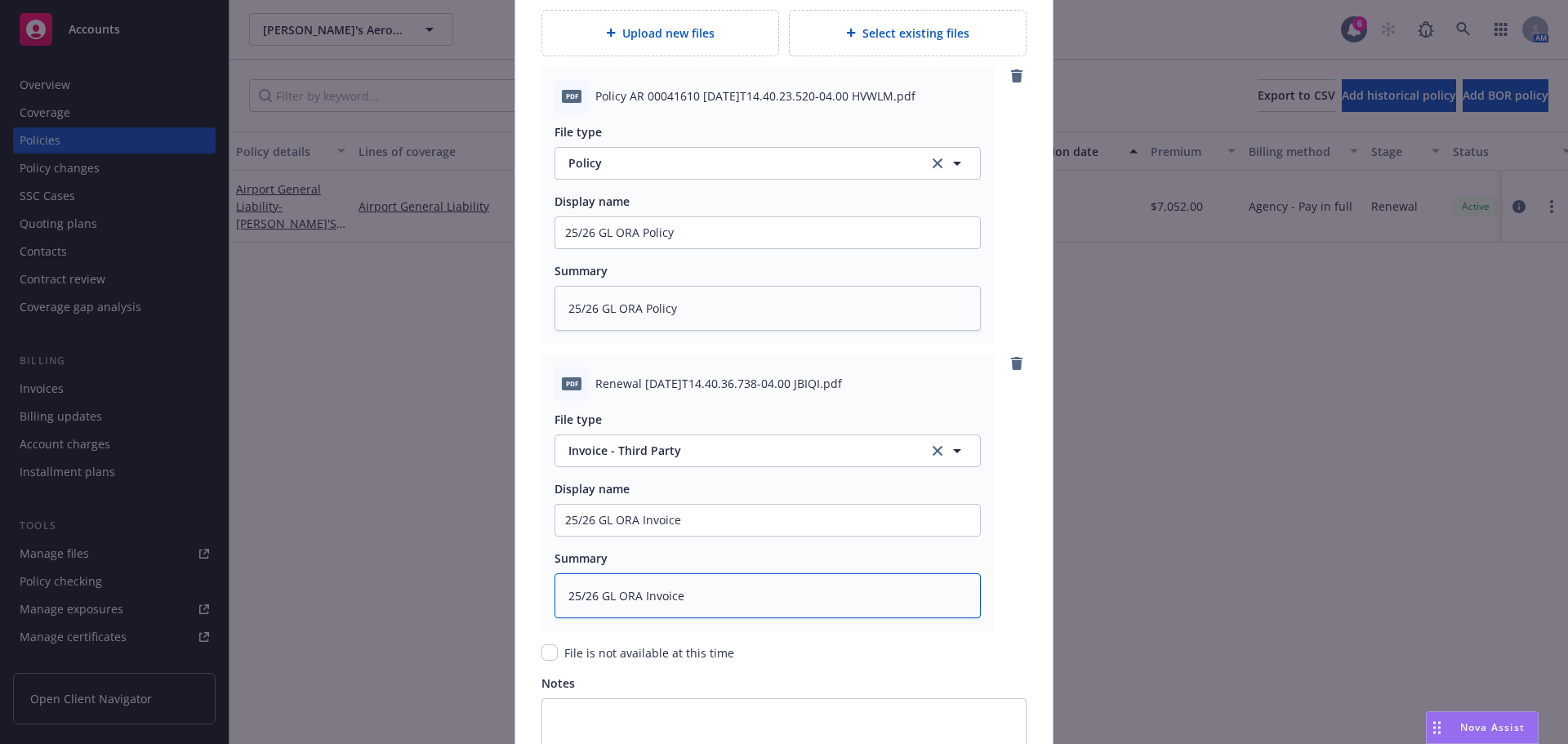
scroll to position [2123, 0]
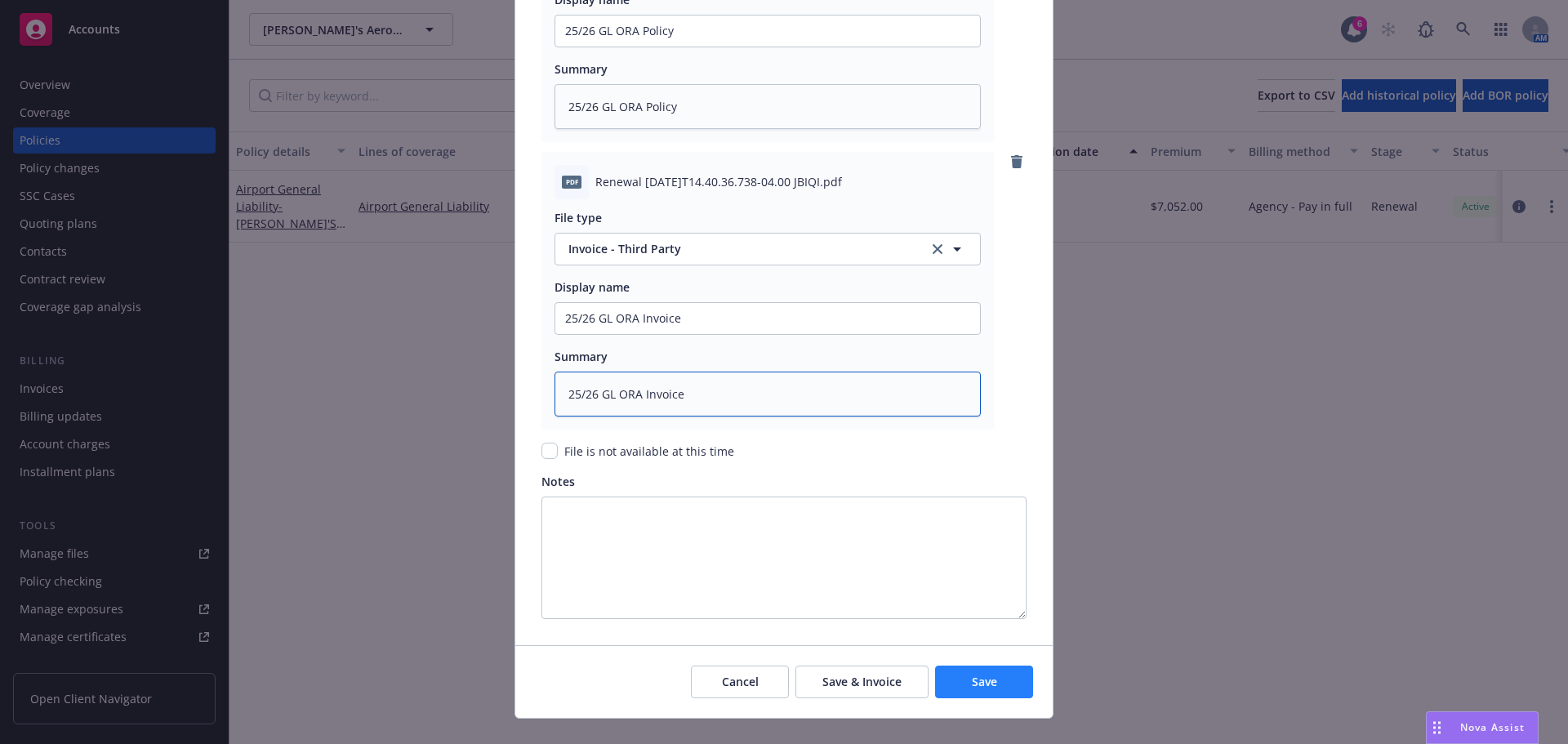
type textarea "25/26 GL ORA Invoice"
click at [961, 692] on button "Save" at bounding box center [984, 682] width 98 height 33
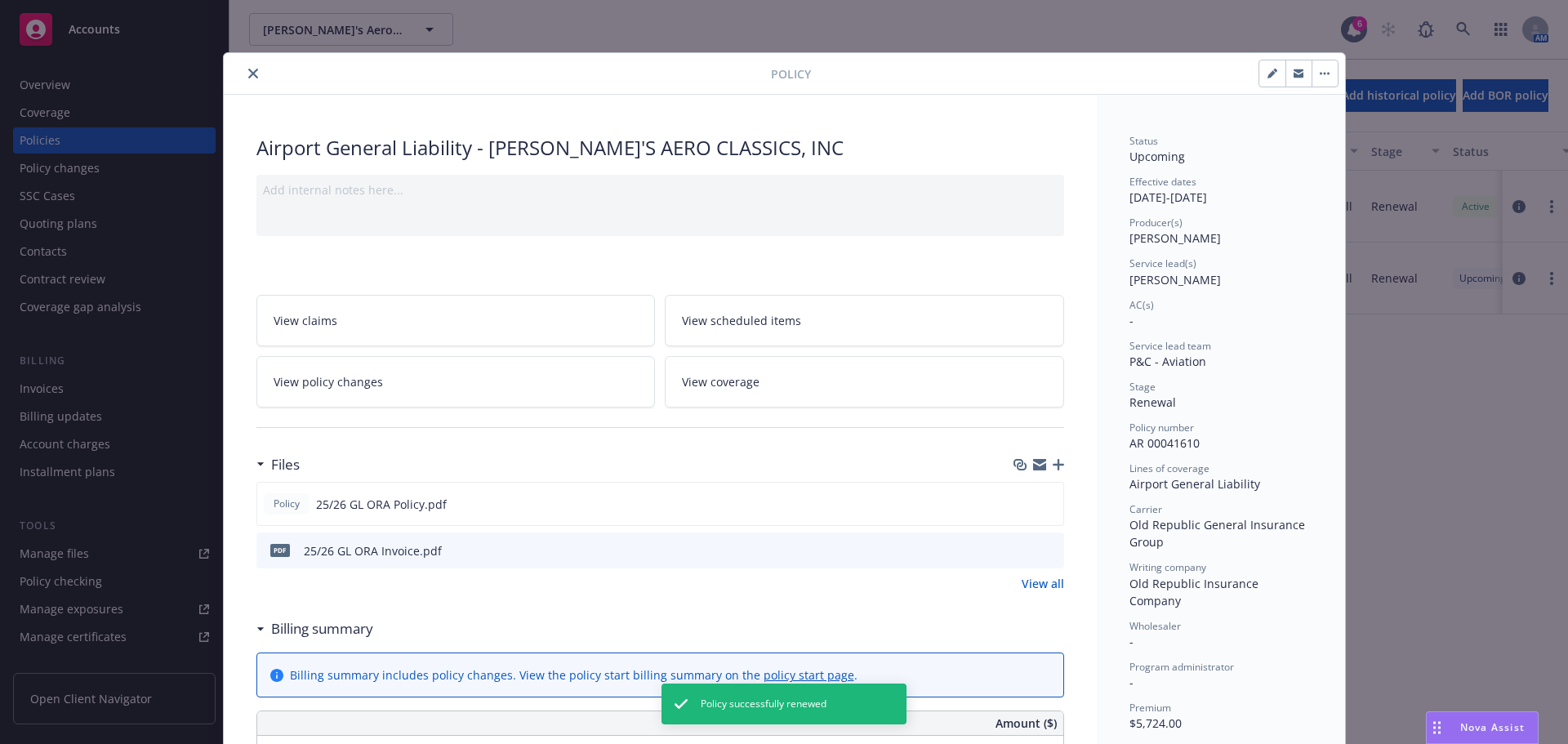
click at [249, 74] on icon "close" at bounding box center [253, 73] width 10 height 10
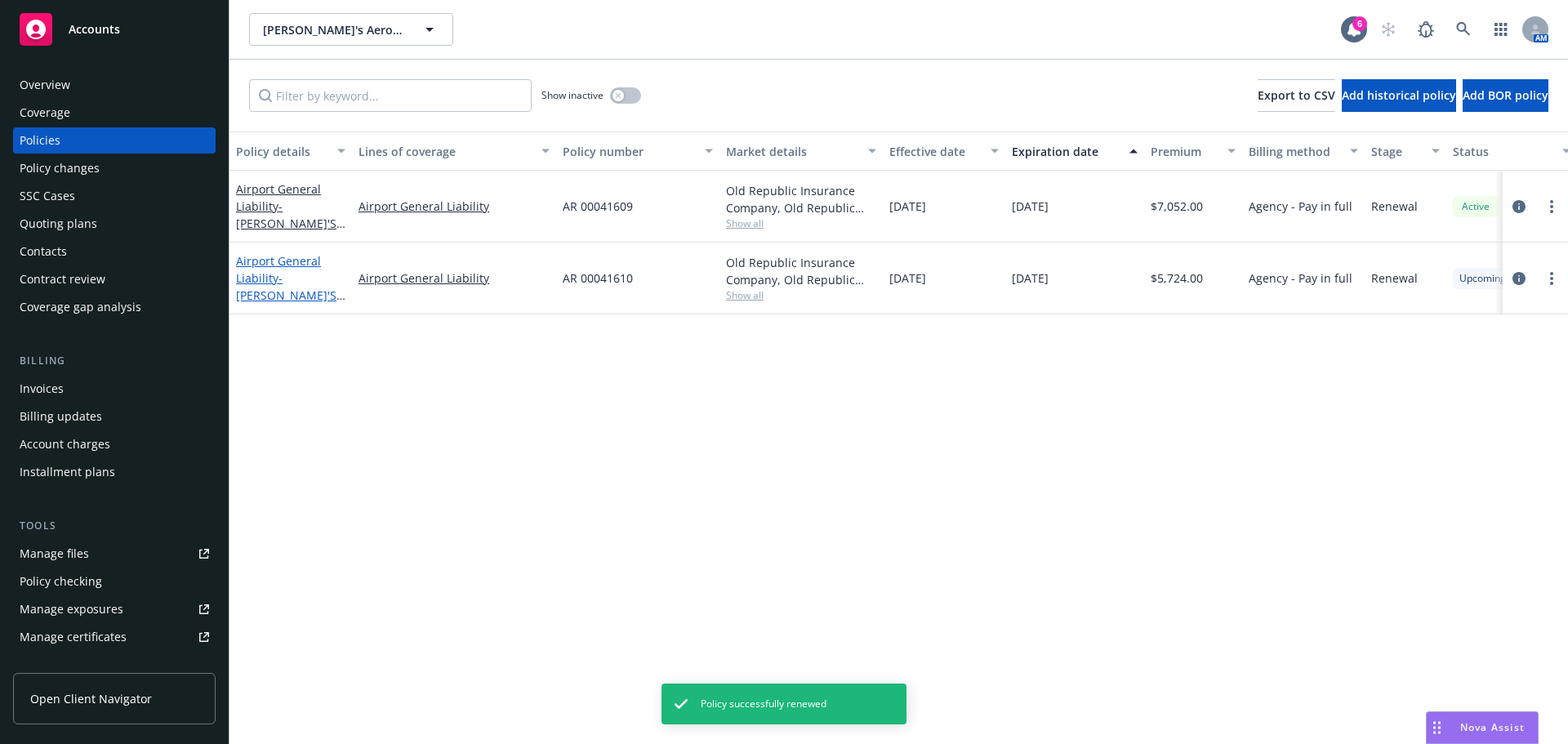
click at [315, 295] on span "- [PERSON_NAME]'S AERO CLASSICS, INC" at bounding box center [291, 303] width 109 height 67
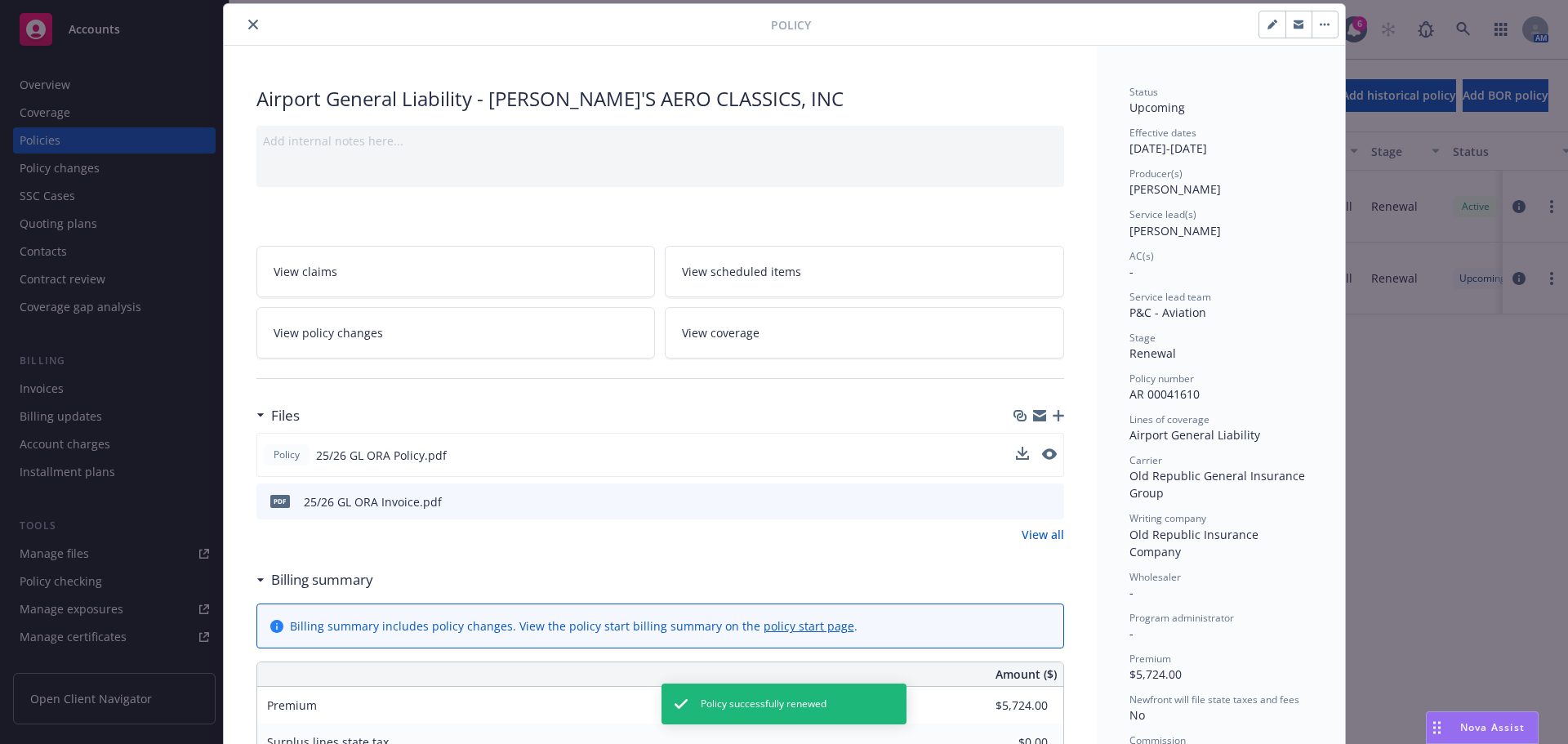
scroll to position [294, 0]
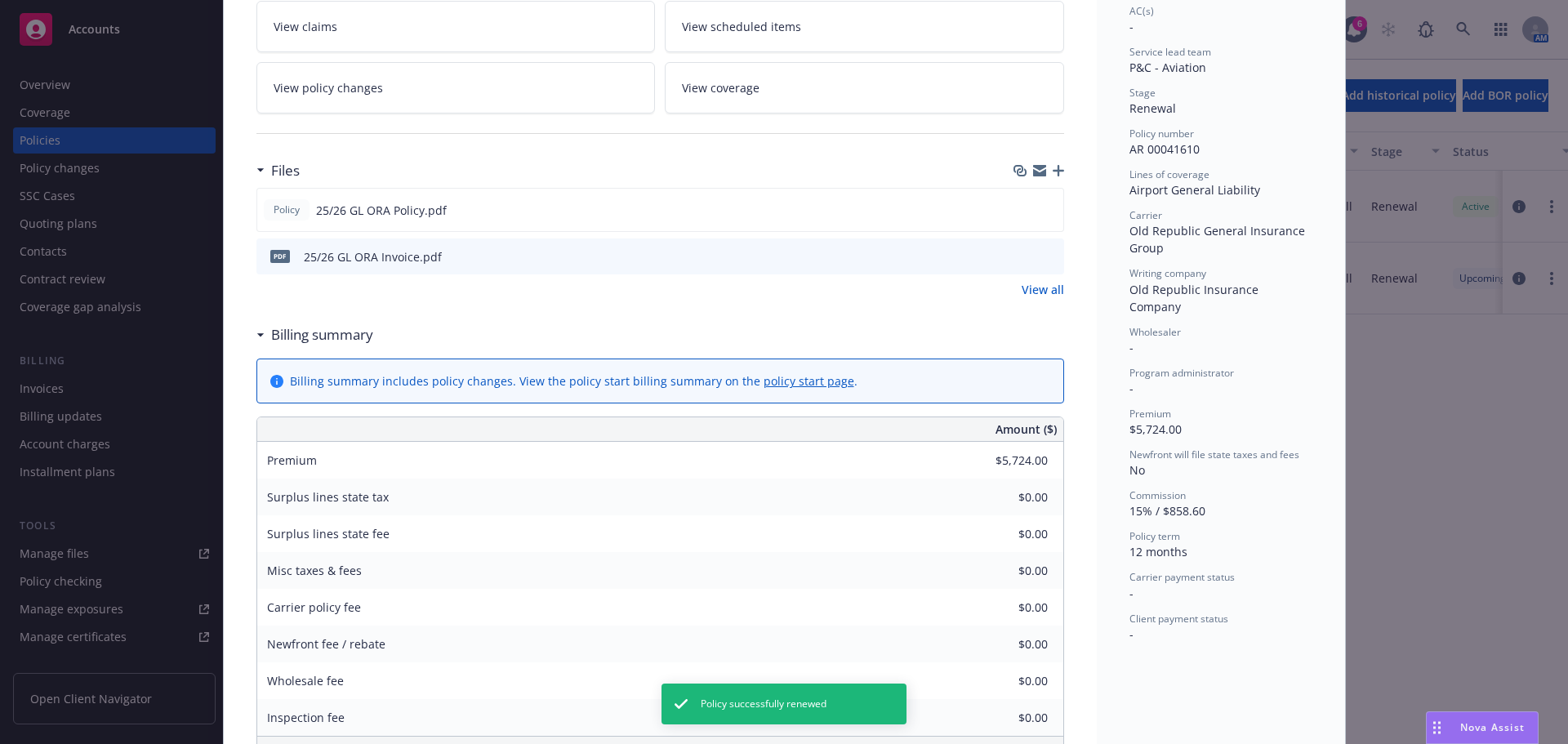
click at [1053, 170] on icon "button" at bounding box center [1058, 171] width 12 height 12
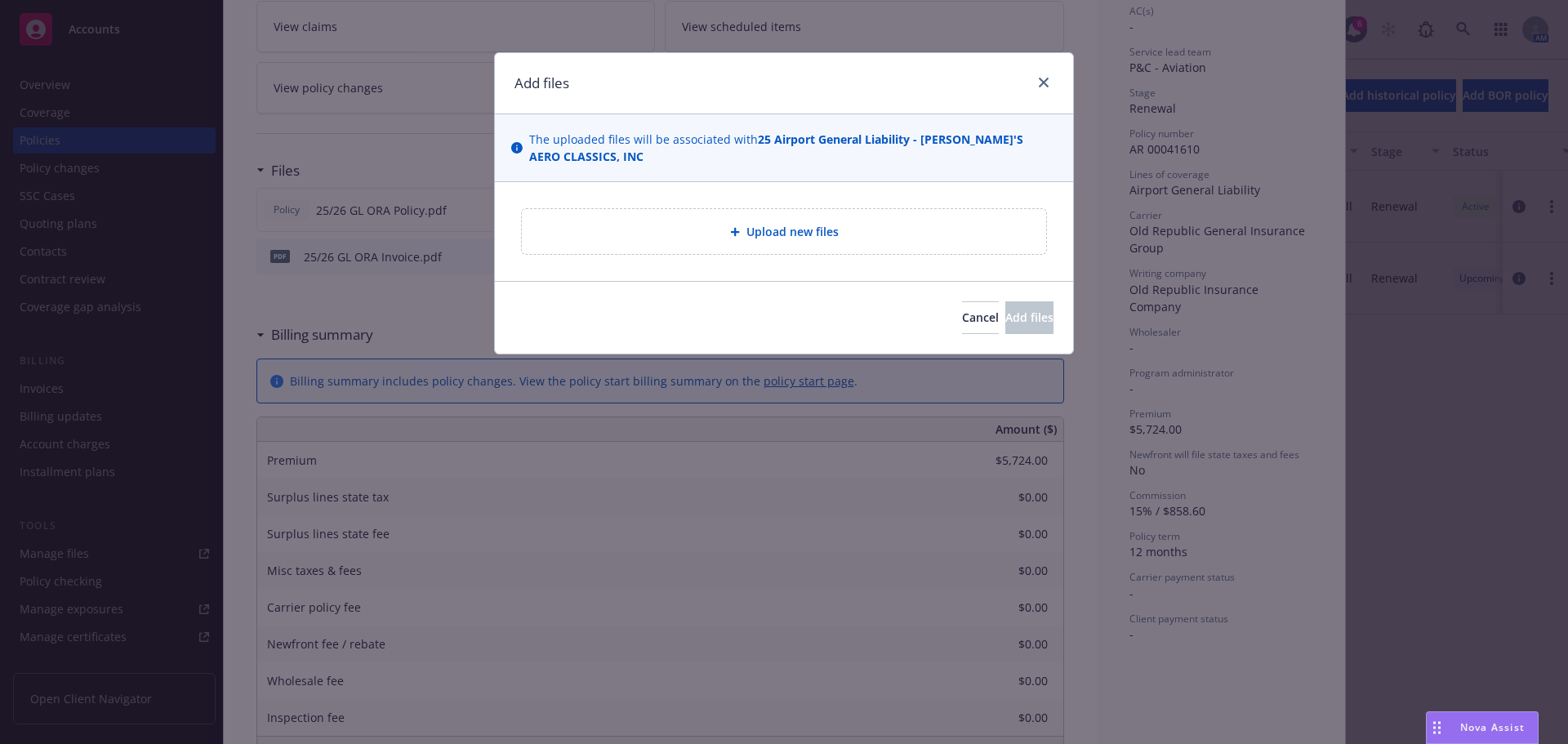
type textarea "x"
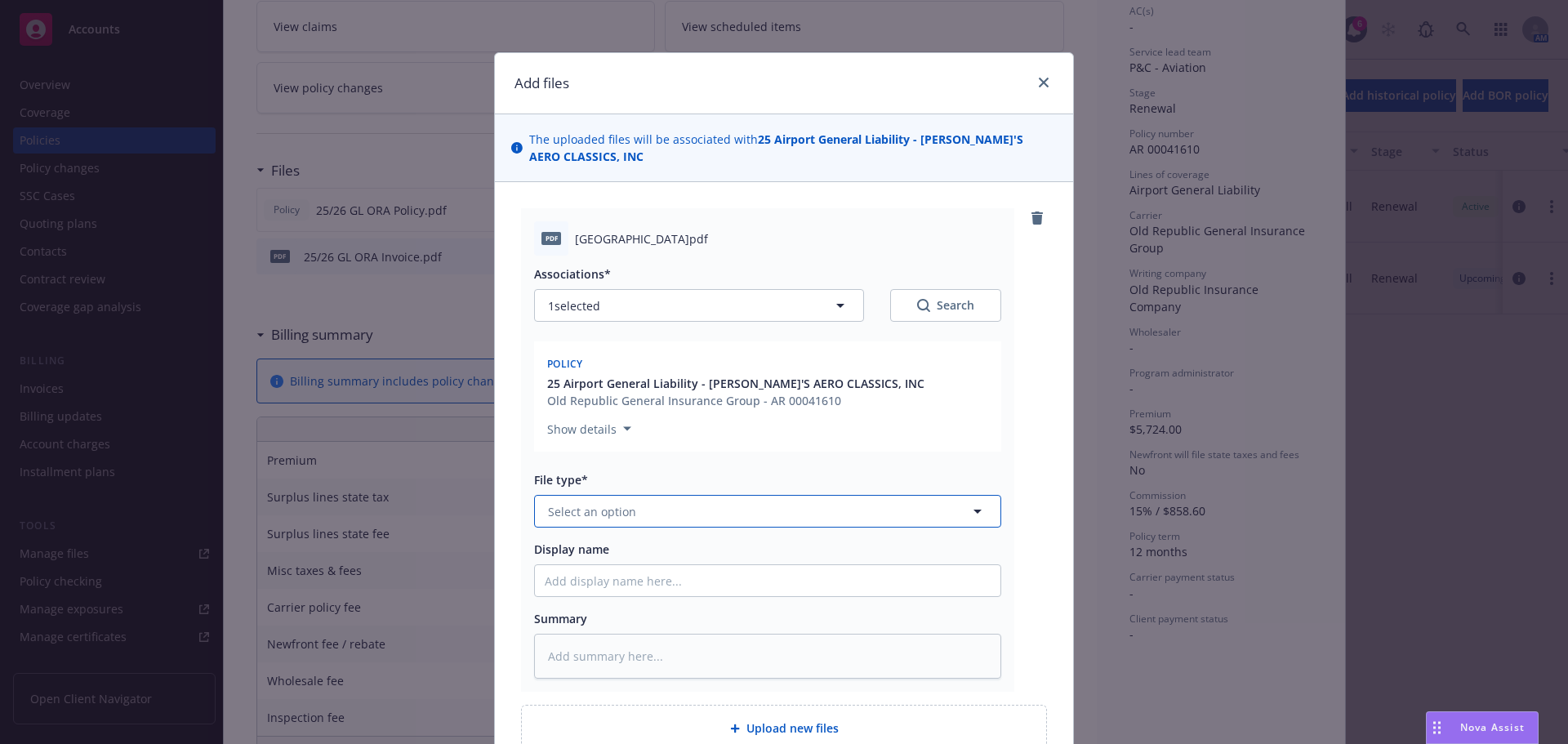
click at [644, 518] on button "Select an option" at bounding box center [767, 511] width 467 height 33
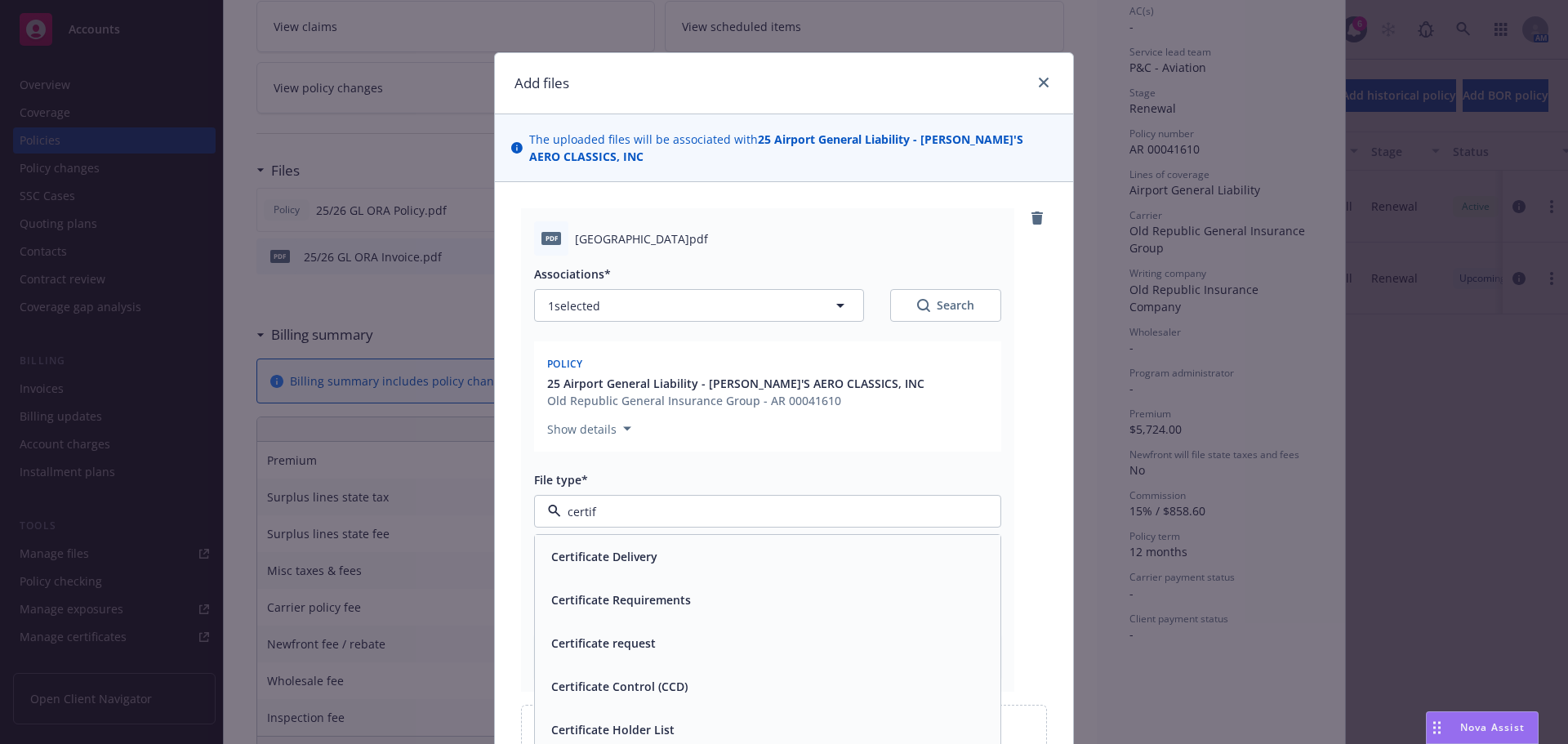
type input "certifi"
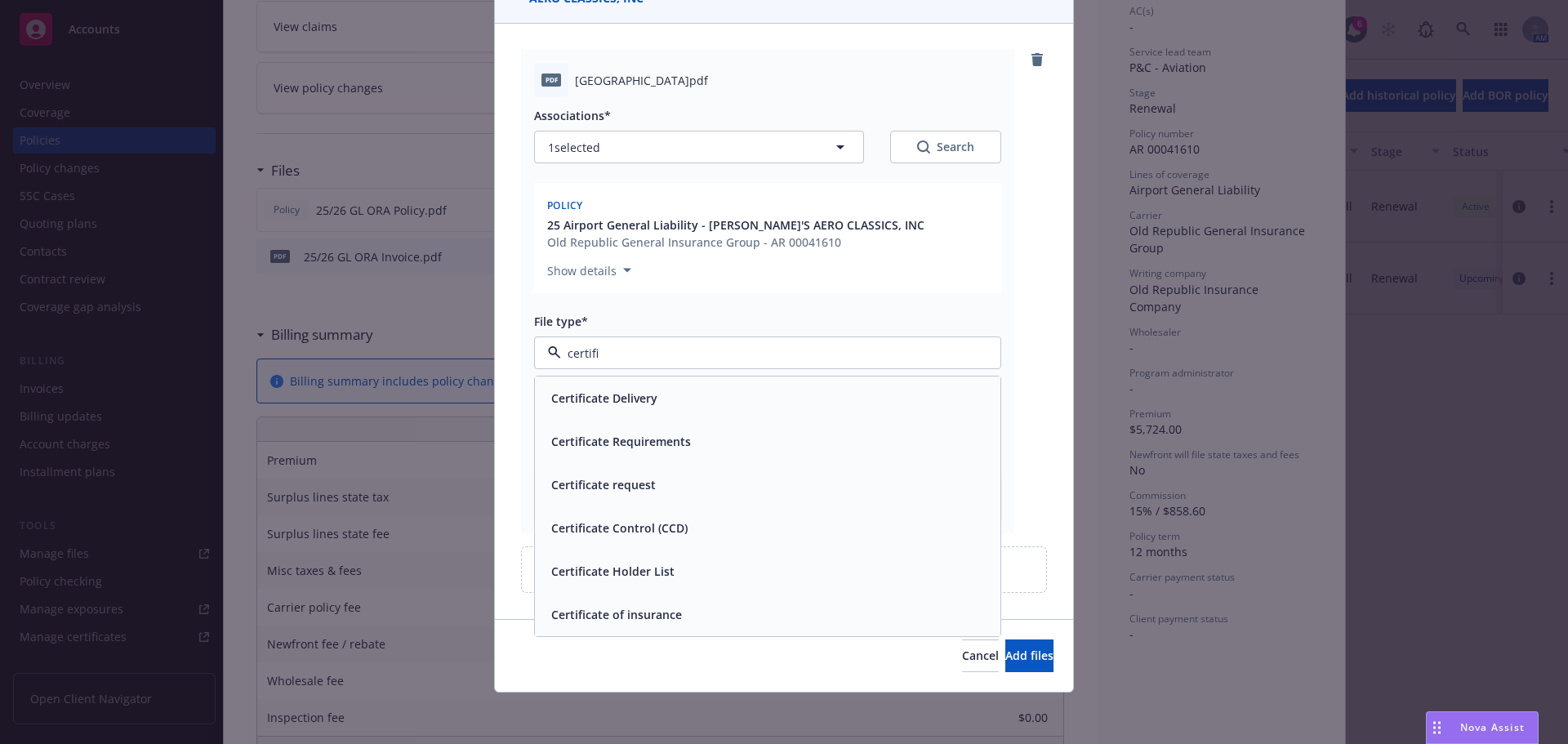
scroll to position [159, 0]
click at [632, 609] on span "Certificate of insurance" at bounding box center [616, 613] width 131 height 17
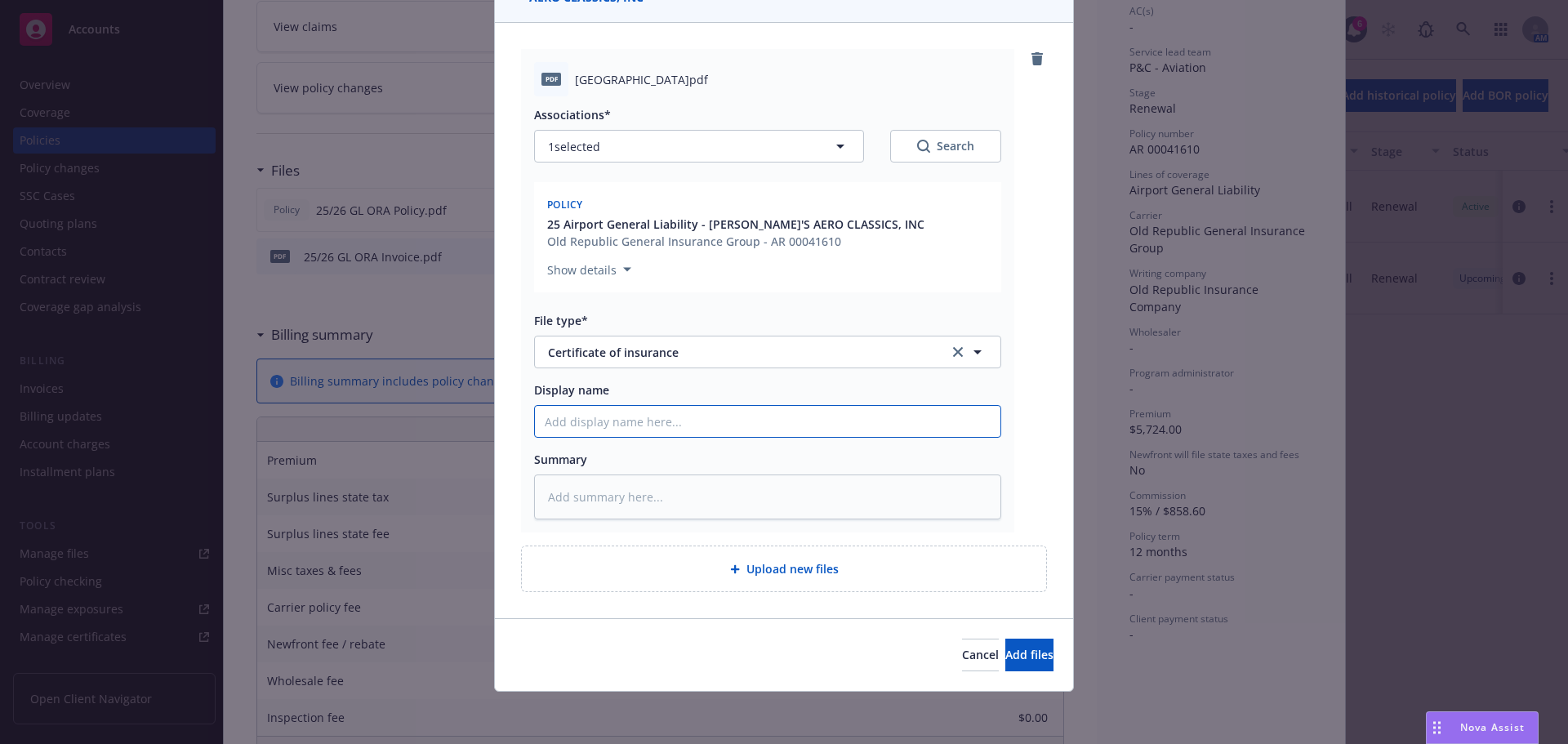
click at [591, 430] on input "Display name" at bounding box center [767, 421] width 466 height 31
type textarea "x"
type input "2"
type textarea "x"
type input "25"
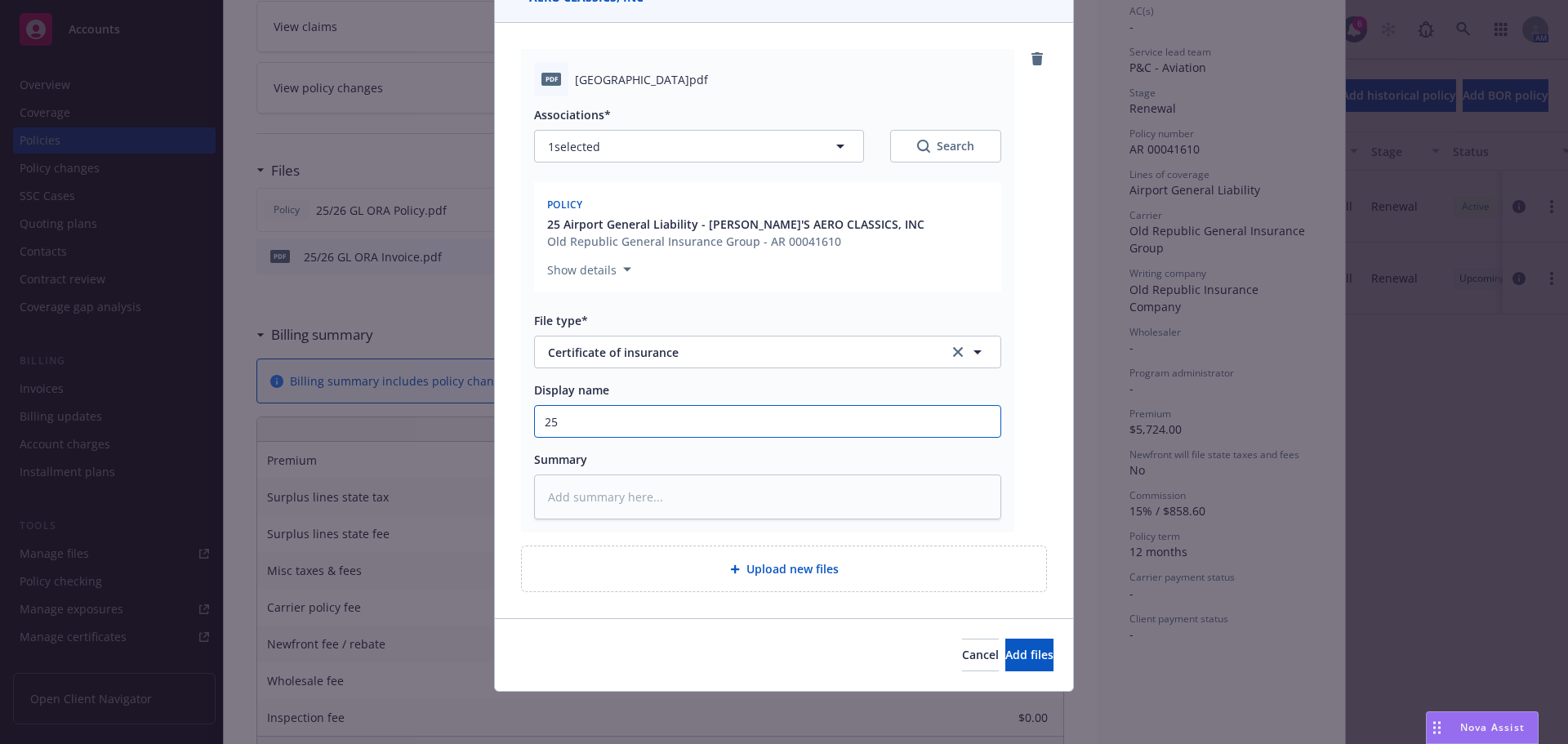
type textarea "x"
type input "25/"
type textarea "x"
type input "25/2"
type textarea "x"
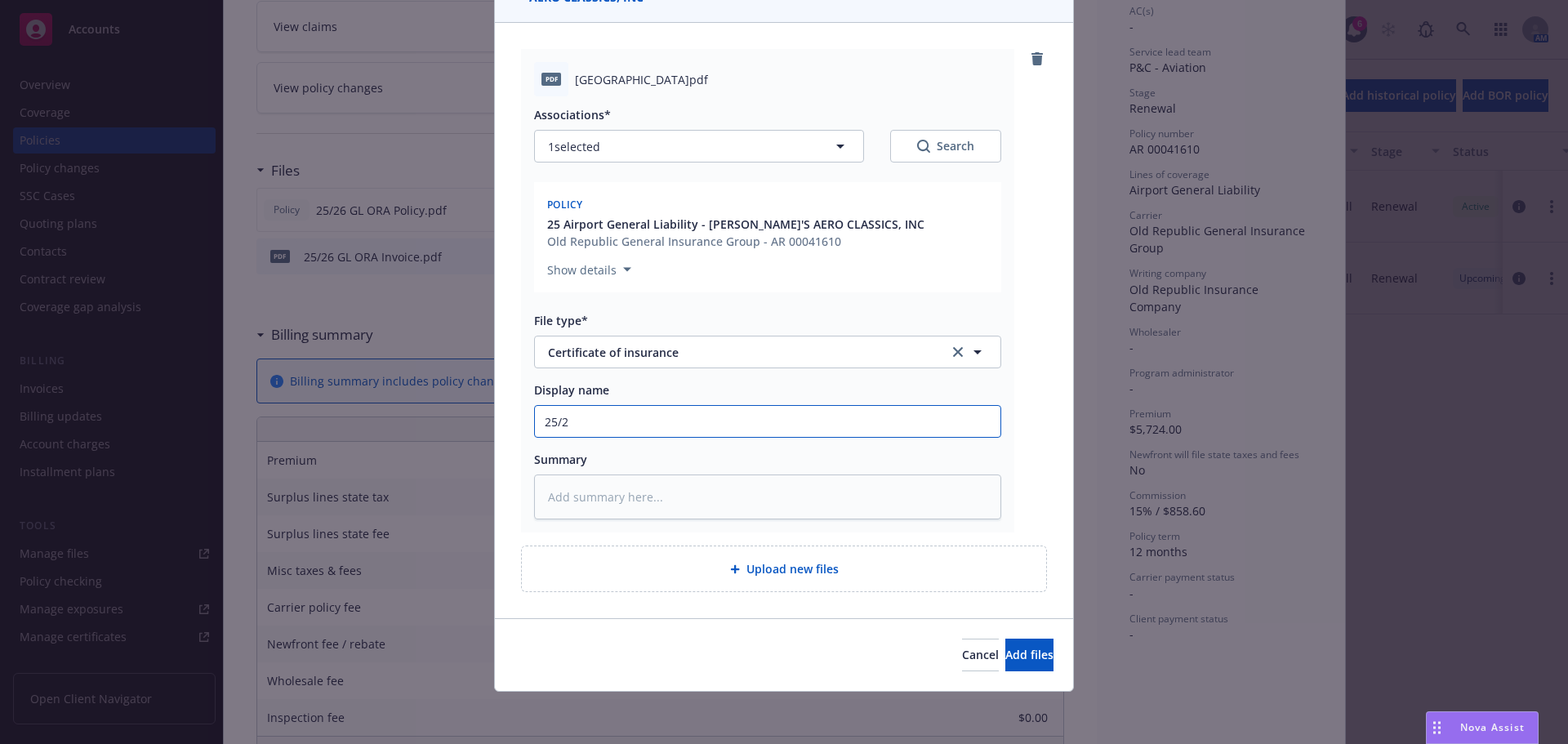
type input "25/26"
type textarea "x"
type input "25/26"
type textarea "x"
type input "25/26 G"
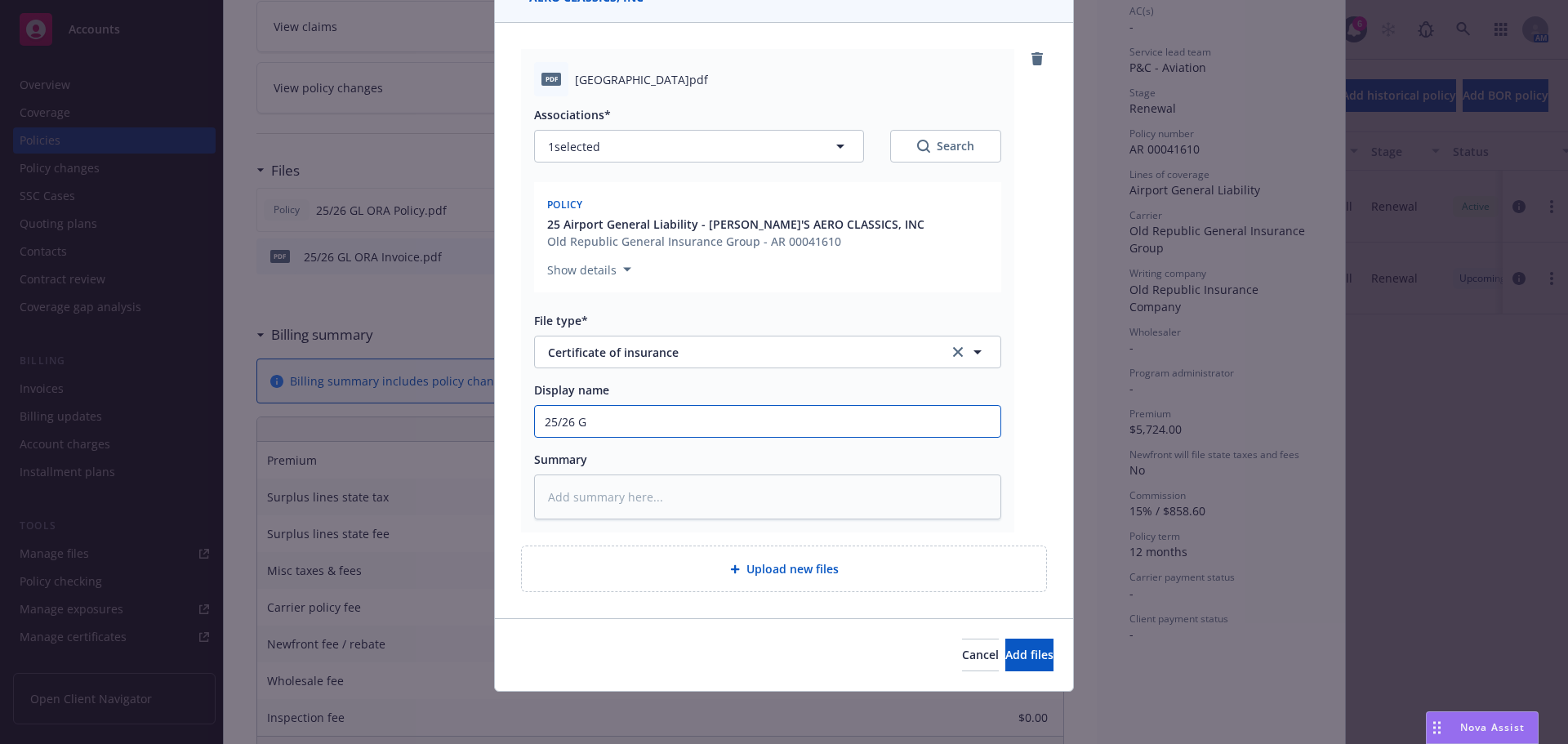
type textarea "x"
type input "25/26 GL"
type textarea "x"
type input "25/26 GL"
type textarea "x"
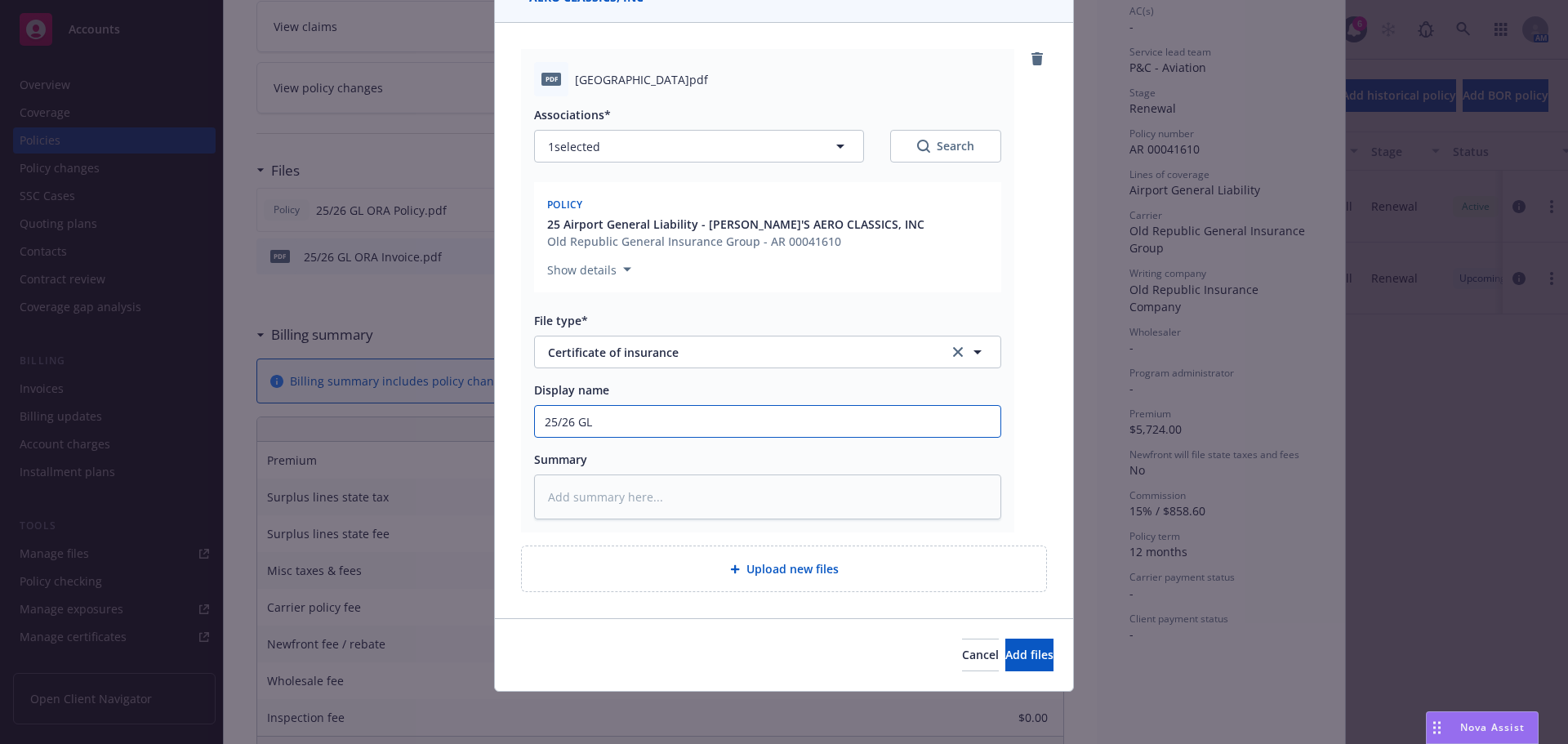
type input "25/26 GL O"
type textarea "x"
type input "25/26 GL OR"
type textarea "x"
type input "25/26 GL ORA"
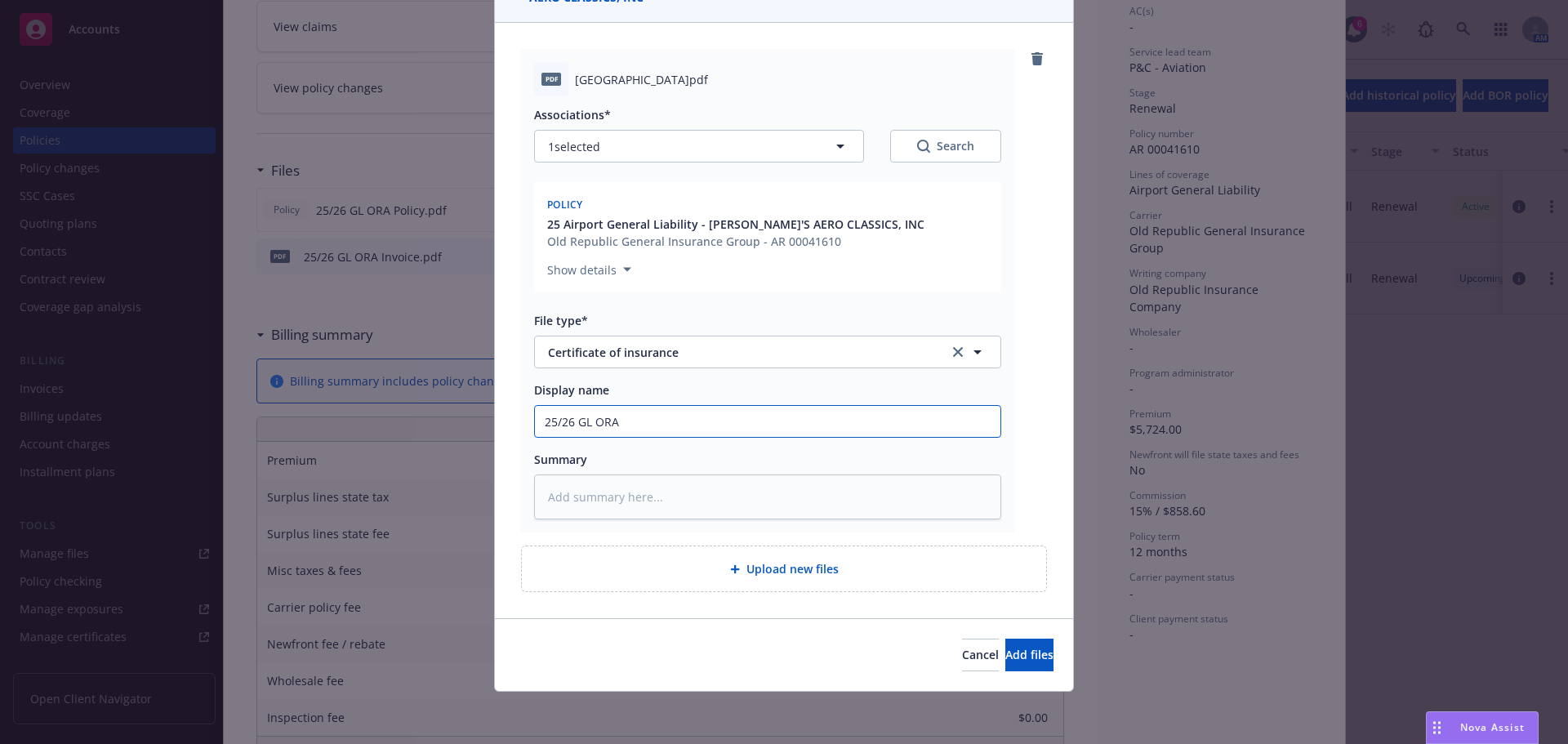
type textarea "x"
type input "25/26 GL ORA"
type textarea "x"
type input "25/26 GL ORA C"
type textarea "x"
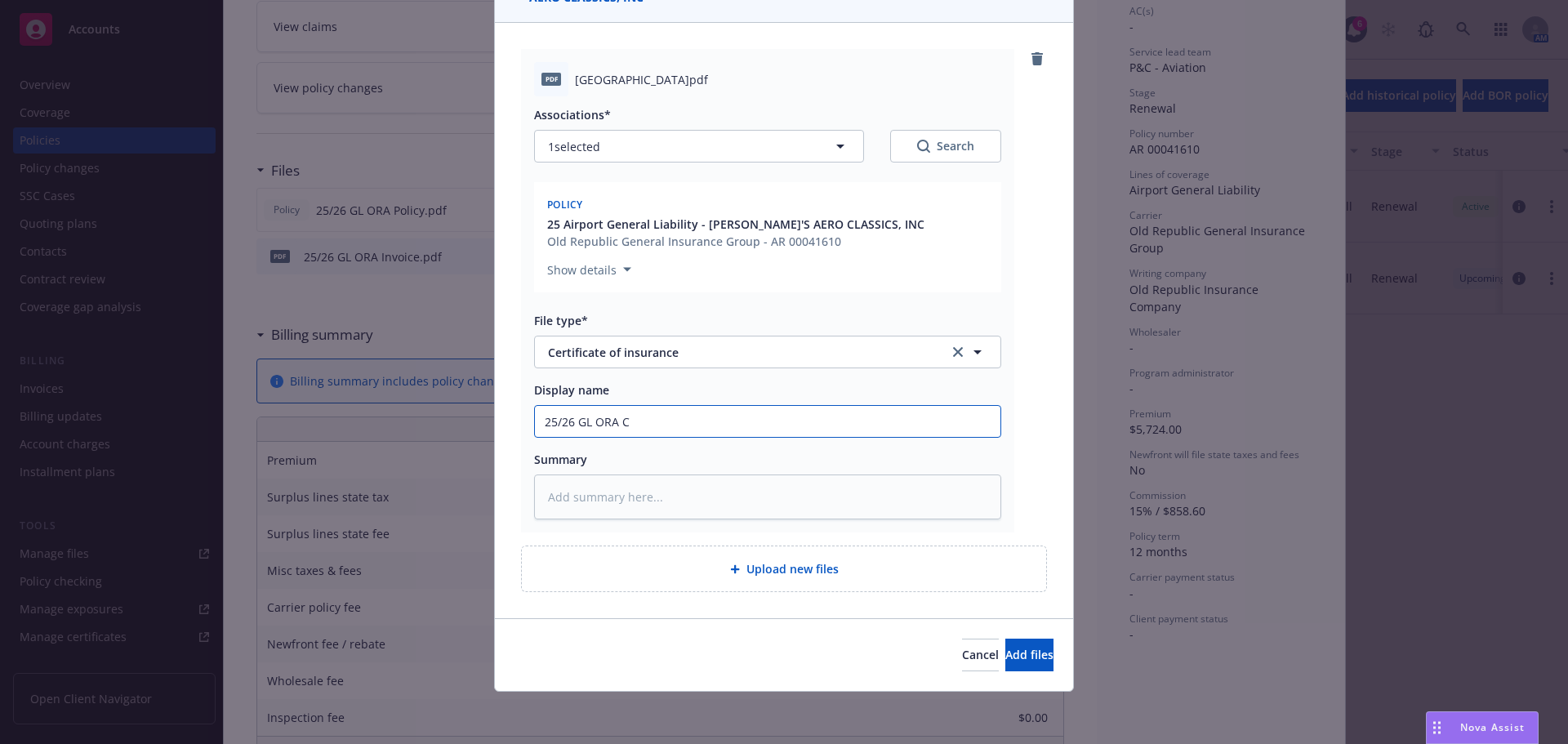
type input "25/26 GL ORA CO"
type textarea "x"
type input "25/26 GL ORA COI"
type textarea "x"
type input "25/26 GL ORA COI )"
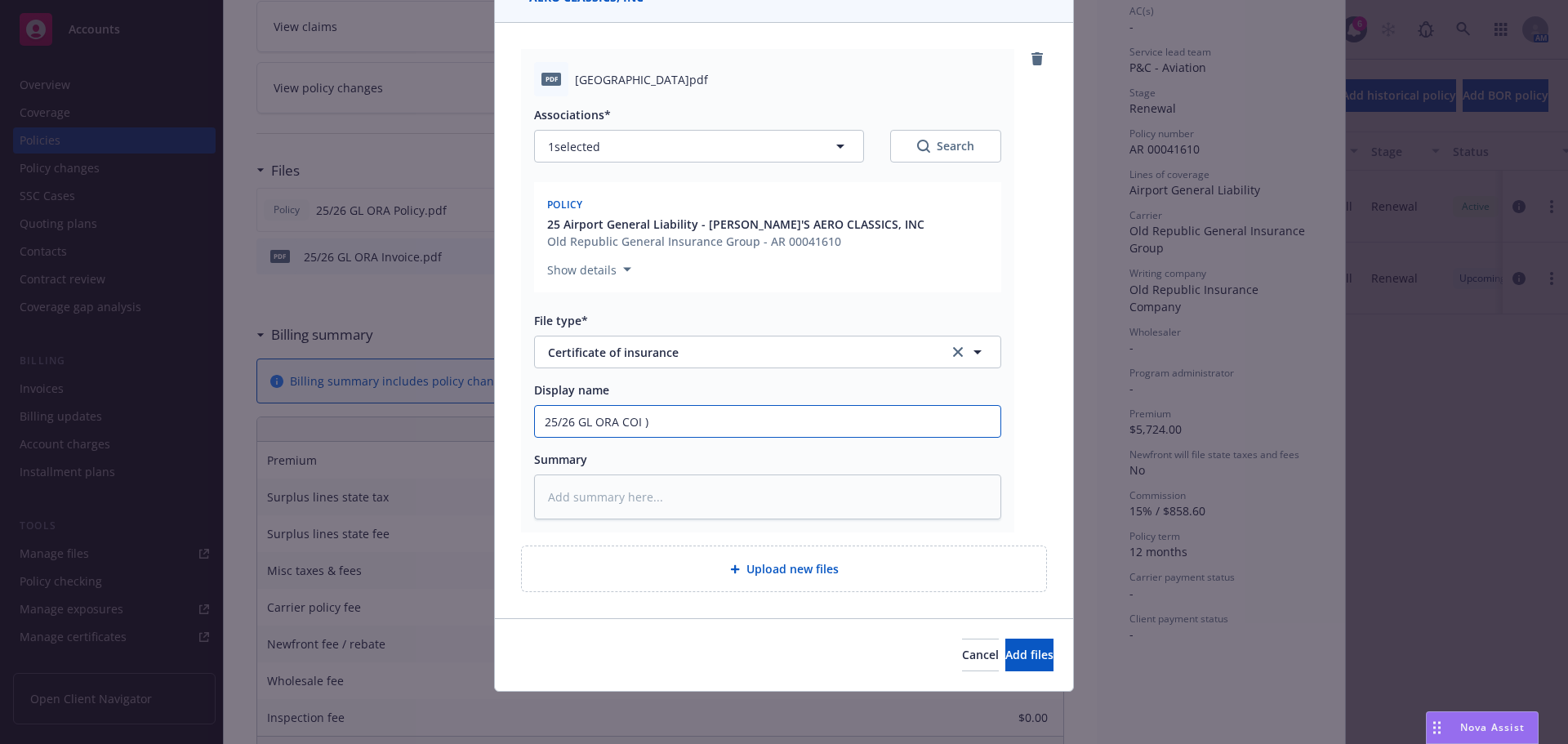
type textarea "x"
type input "25/26 GL ORA COI"
type textarea "x"
type input "25/26 GL ORA COI 0"
type textarea "x"
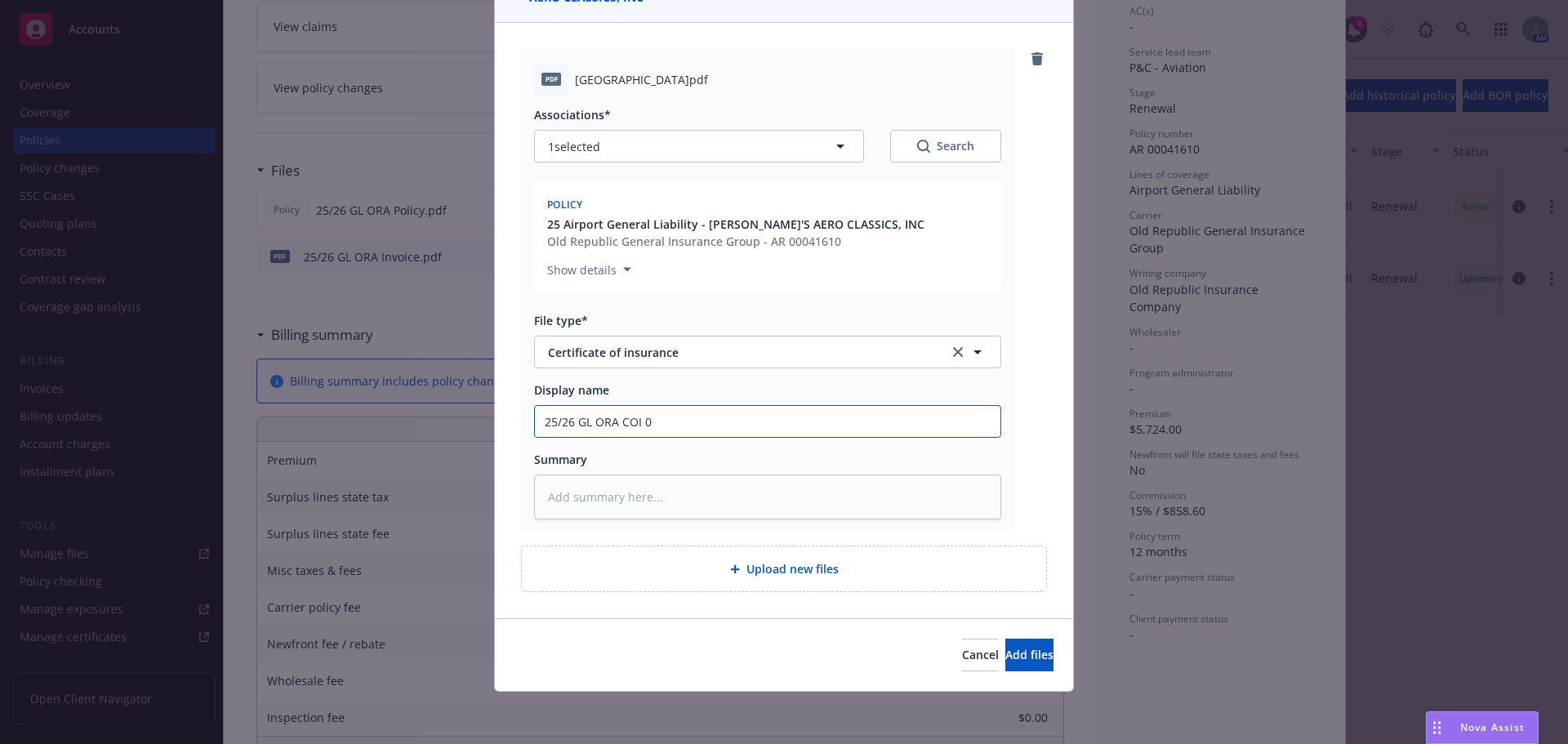
type input "25/26 GL ORA COI 0"
type textarea "x"
type input "25/26 GL ORA COI 0"
type textarea "x"
type input "25/26 GL ORA COI"
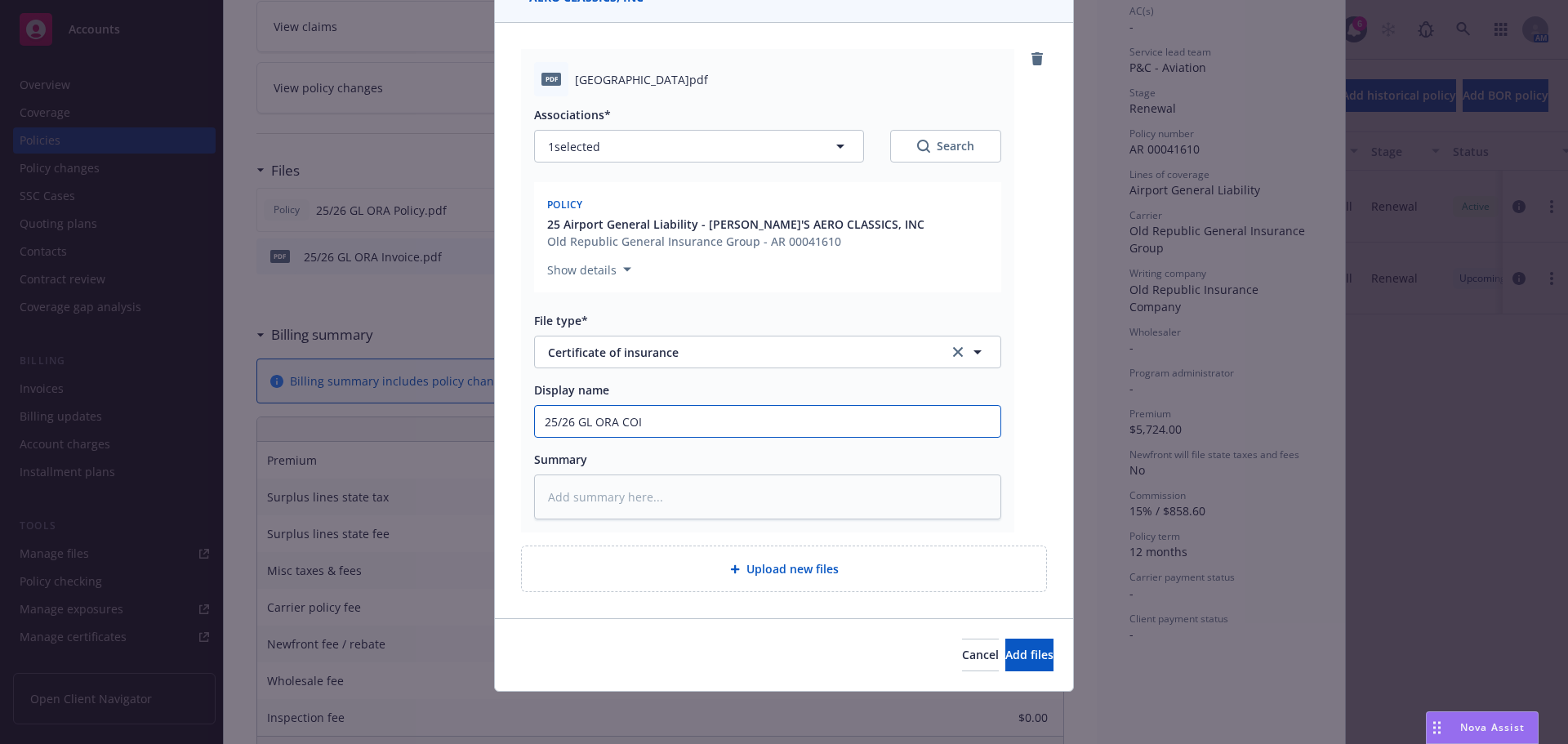
type textarea "x"
type input "25/26 GL ORA COI -"
type textarea "x"
type input "25/26 GL ORA COI -"
type textarea "x"
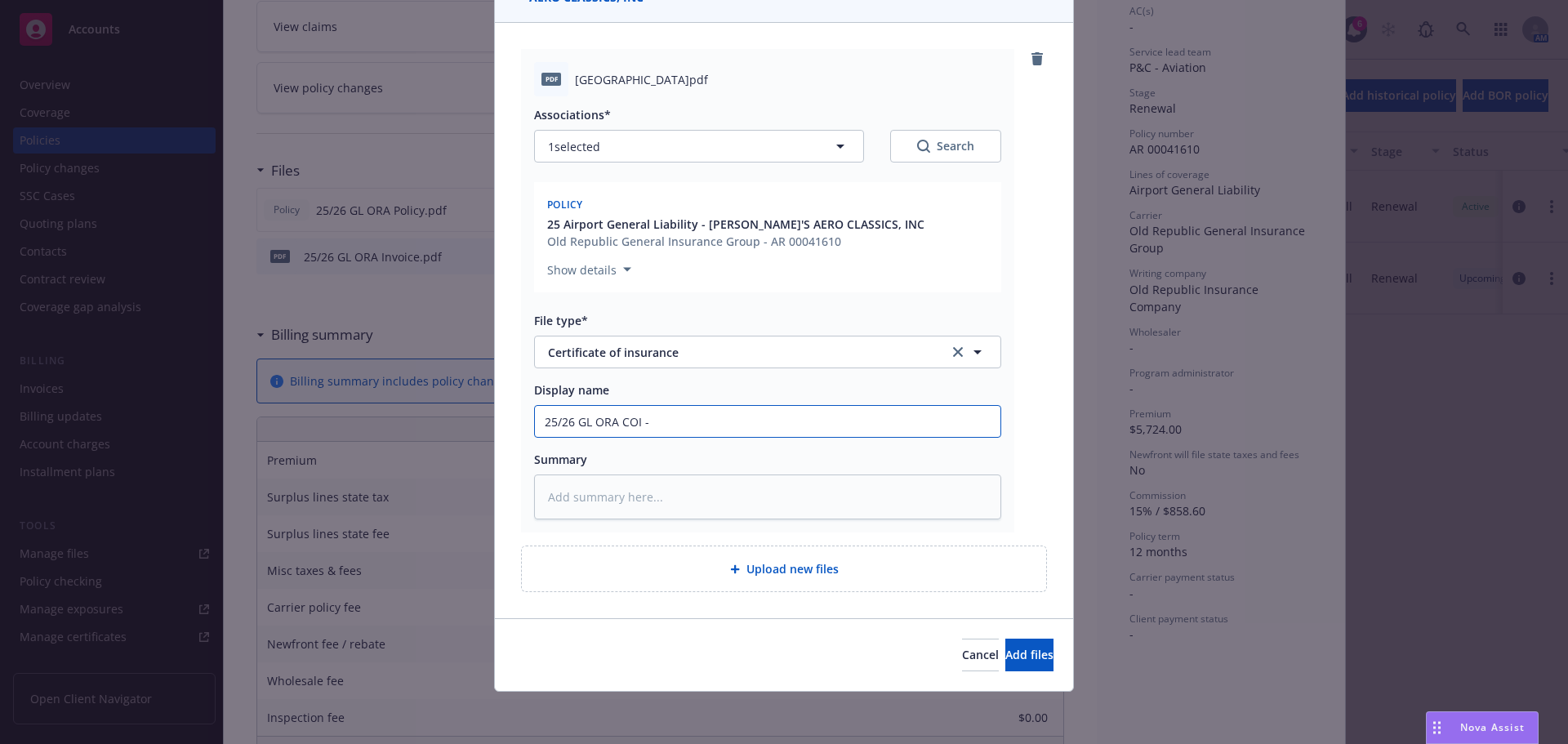
type input "25/26 GL ORA COI - L"
type textarea "x"
type input "25/26 GL ORA COI - Li"
type textarea "x"
type input "25/26 GL ORA COI - Liv"
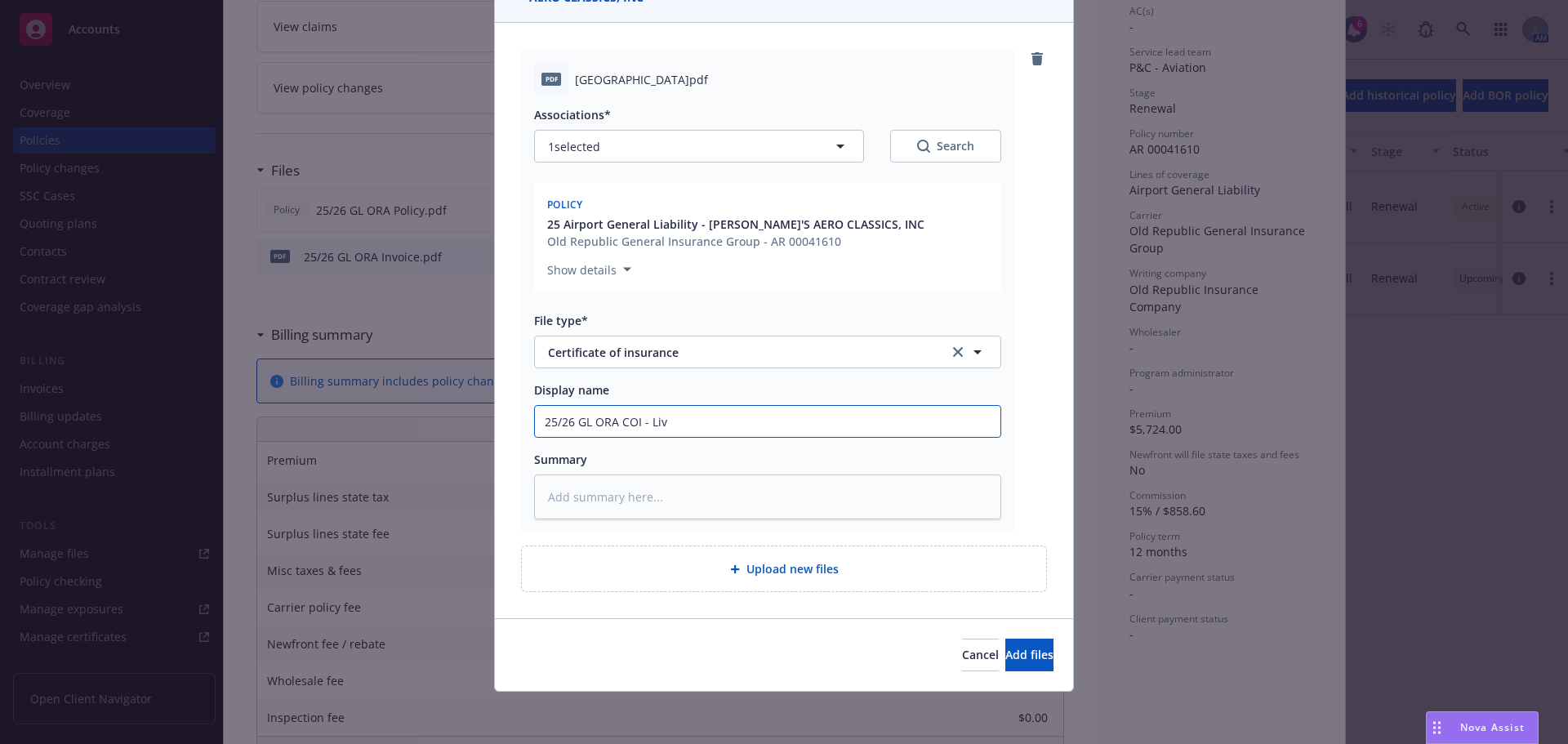
type textarea "x"
type input "25/26 GL ORA COI - Live"
type textarea "x"
type input "25/26 GL ORA COI - Liverm"
type textarea "x"
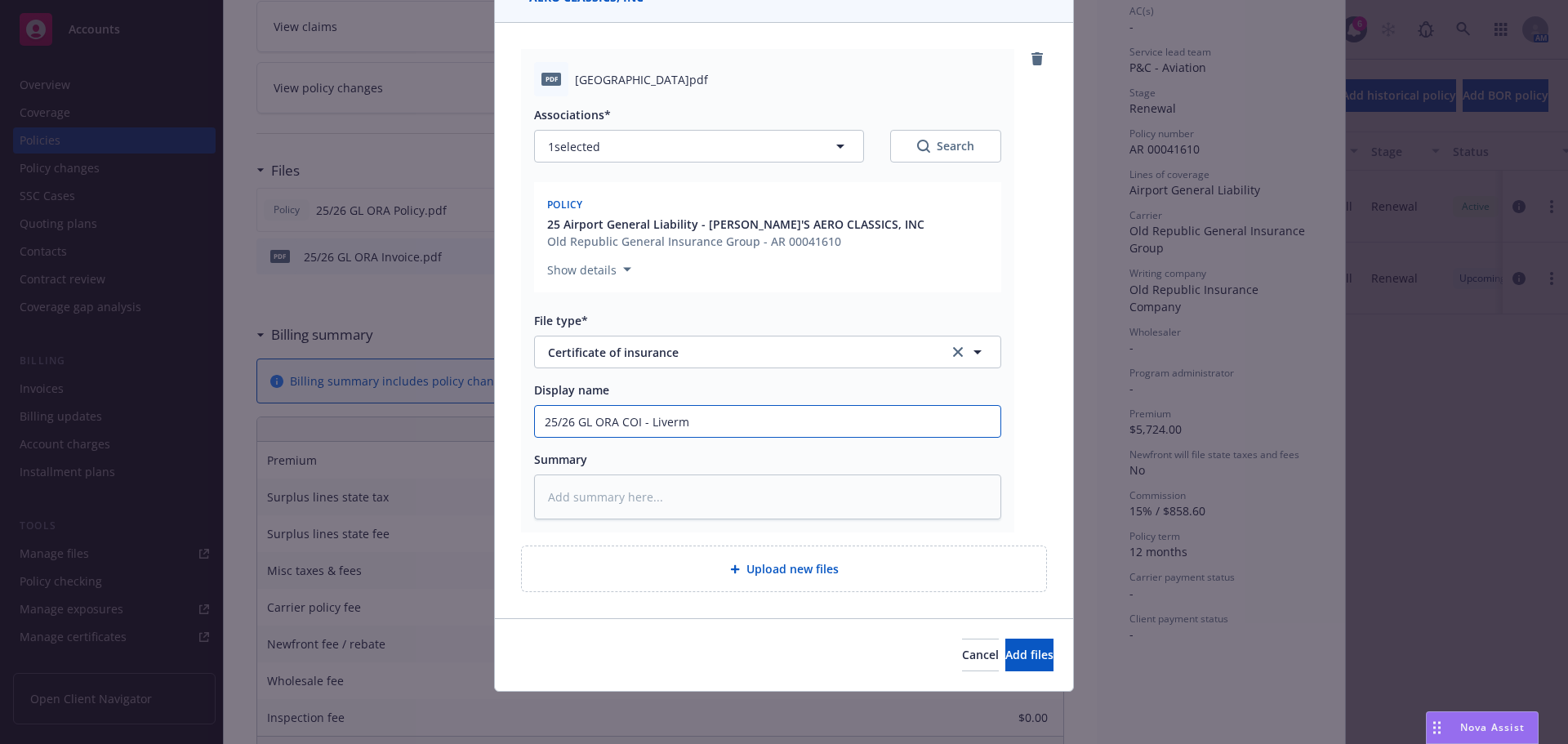
type input "25/26 GL ORA COI - Livermo"
type textarea "x"
type input "25/26 GL ORA COI - Livermor"
type textarea "x"
type input "25/26 GL ORA COI - Livermore"
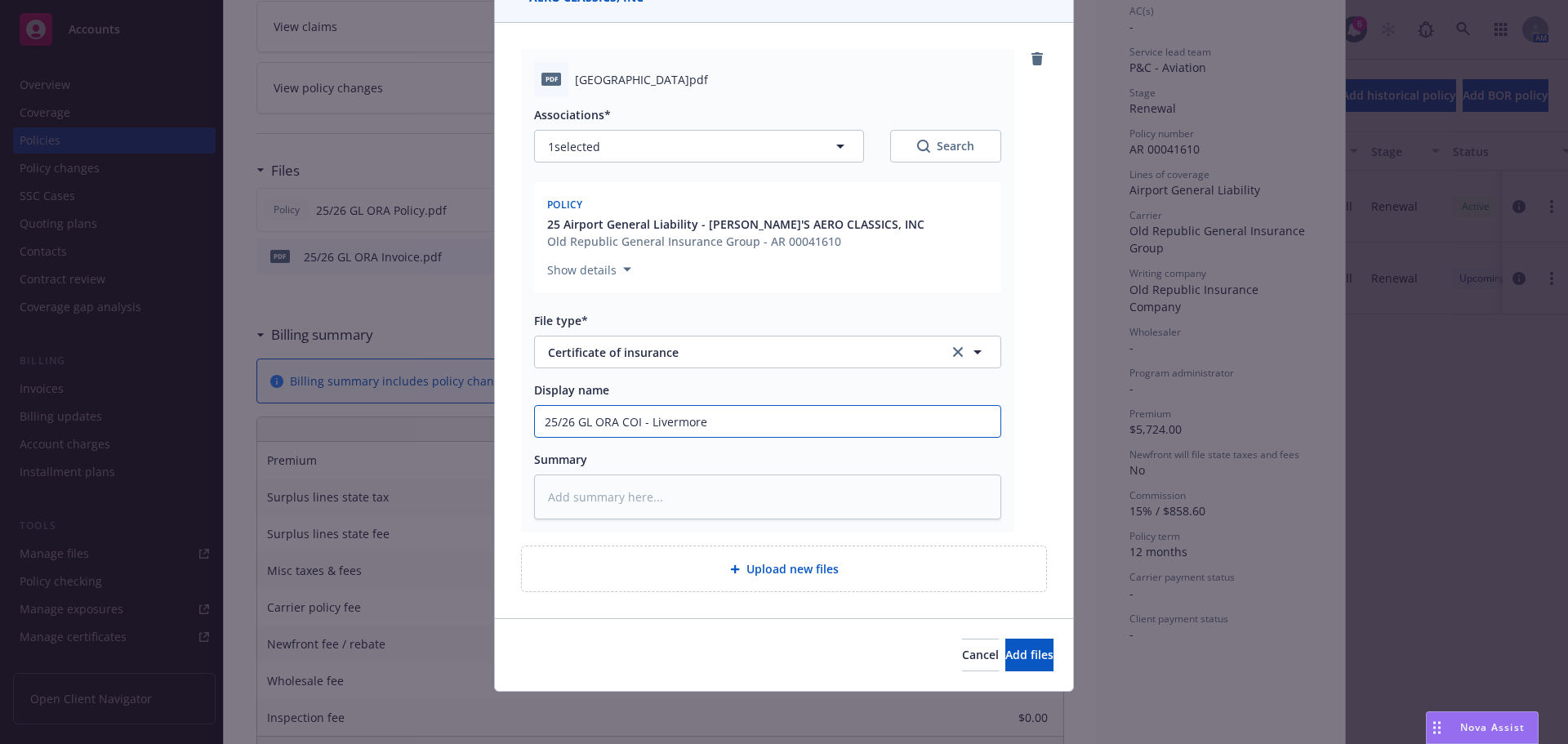
type textarea "x"
type input "25/26 GL ORA COI - Livermore"
type textarea "x"
type input "25/26 GL ORA COI - Livermore M"
type textarea "x"
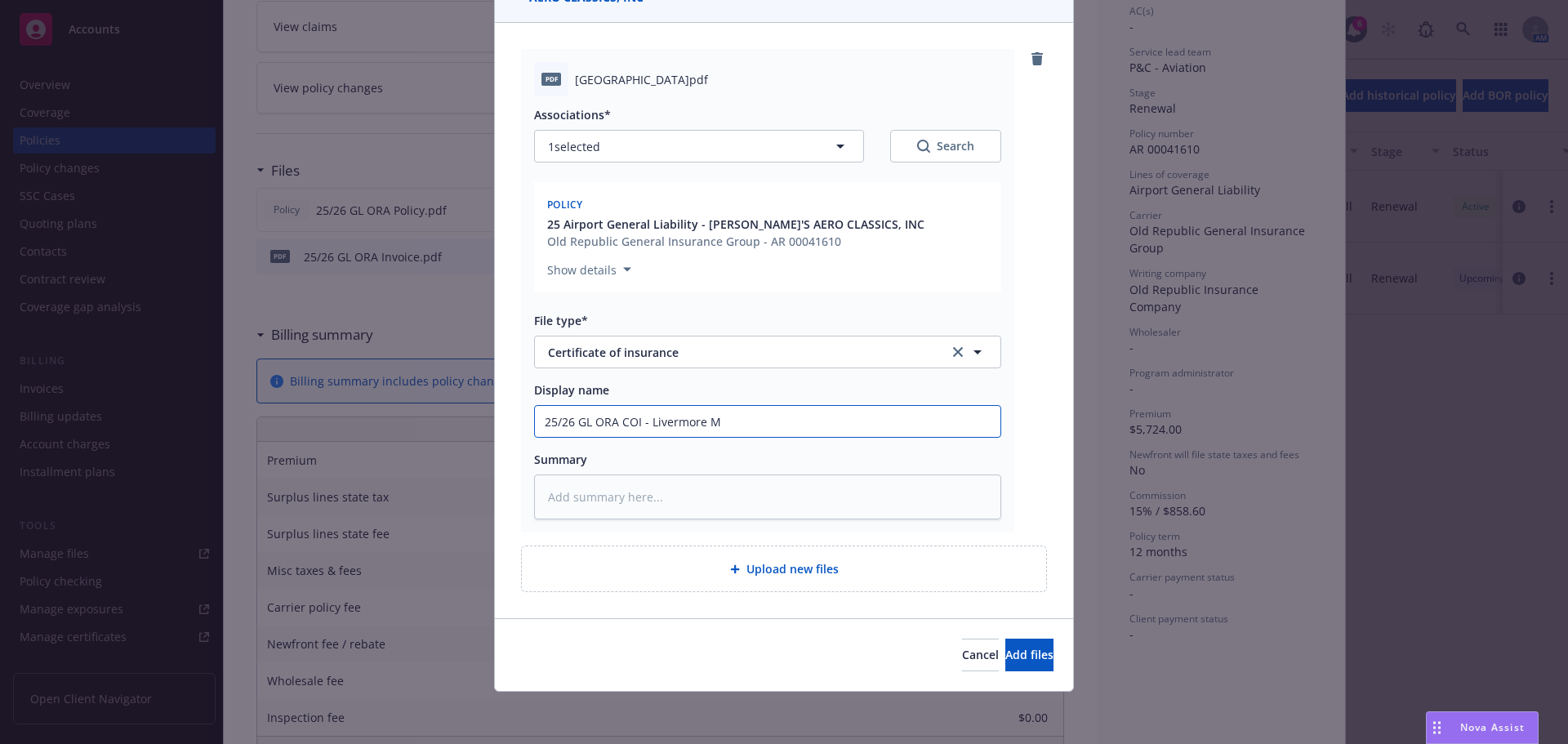
type input "25/26 GL ORA COI - Livermore Mu"
type textarea "x"
type input "25/26 GL ORA COI - Livermore Mun"
type textarea "x"
type input "25/26 GL ORA COI - Livermore Muni"
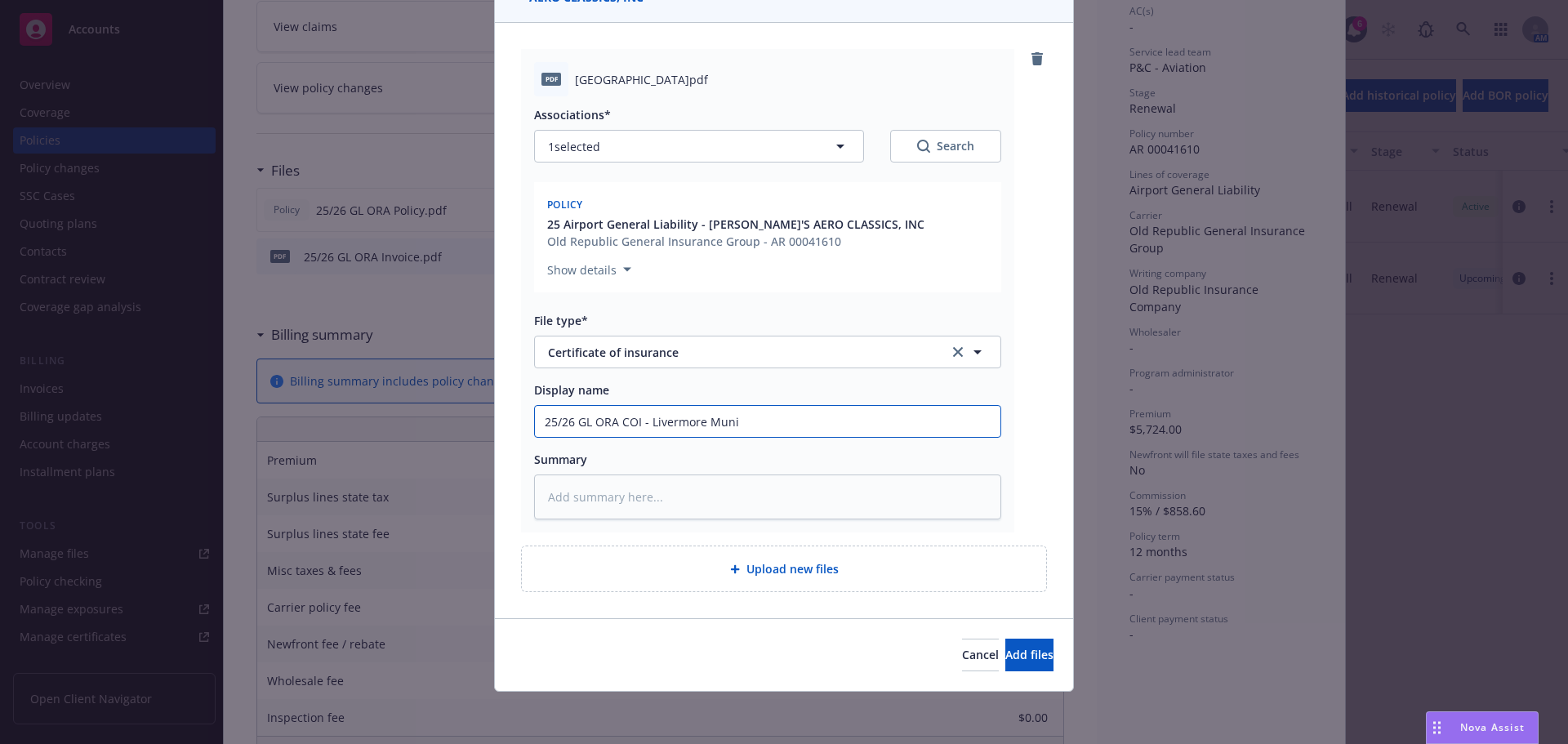
type textarea "x"
type input "25/26 GL ORA COI - Livermore Munic"
type textarea "x"
type input "25/26 GL ORA COI - Livermore Munici"
type textarea "x"
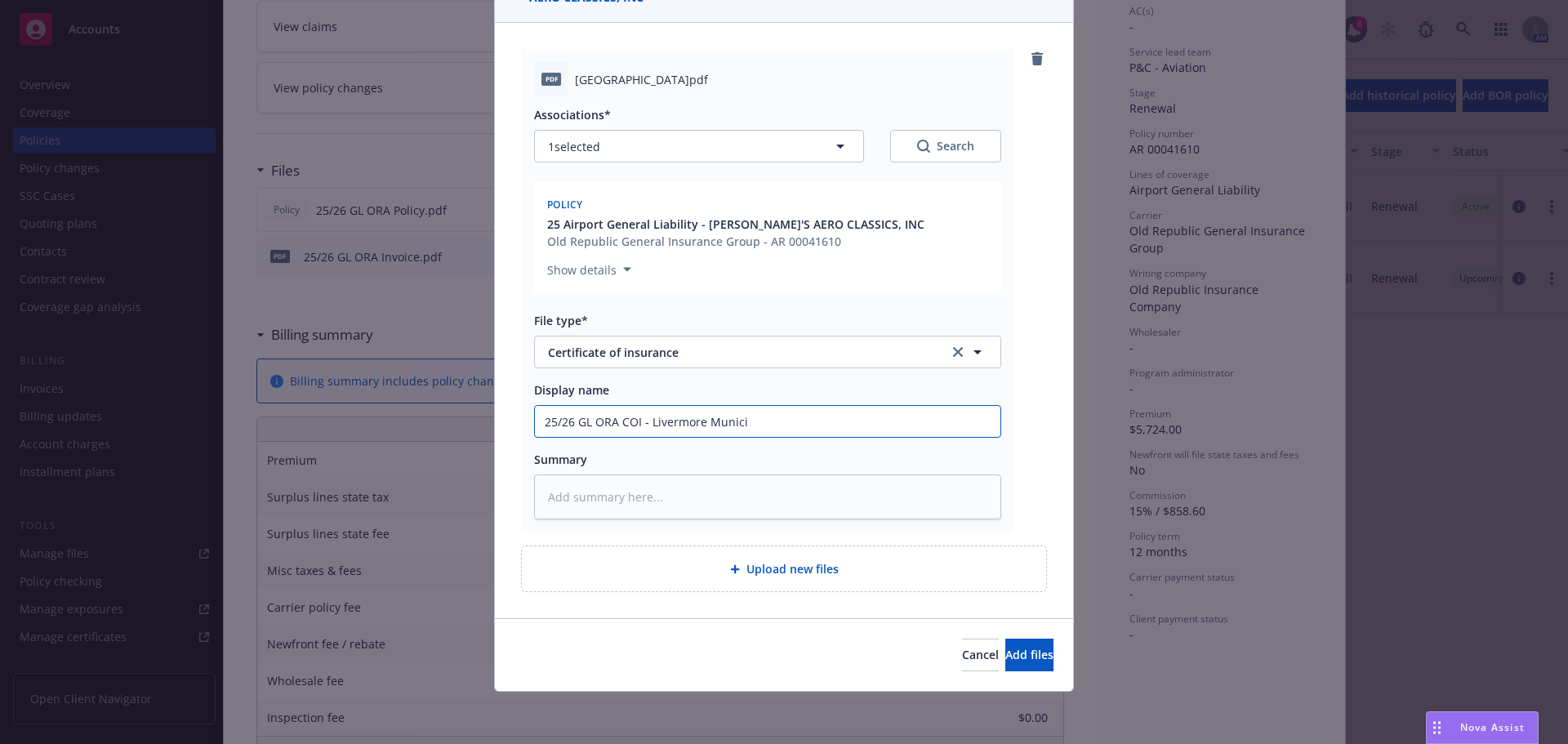
type input "25/26 GL ORA COI - Livermore Municip"
type textarea "x"
type input "25/26 GL ORA COI - Livermore Municipa"
type textarea "x"
type input "25/26 GL ORA COI - Livermore Municipal"
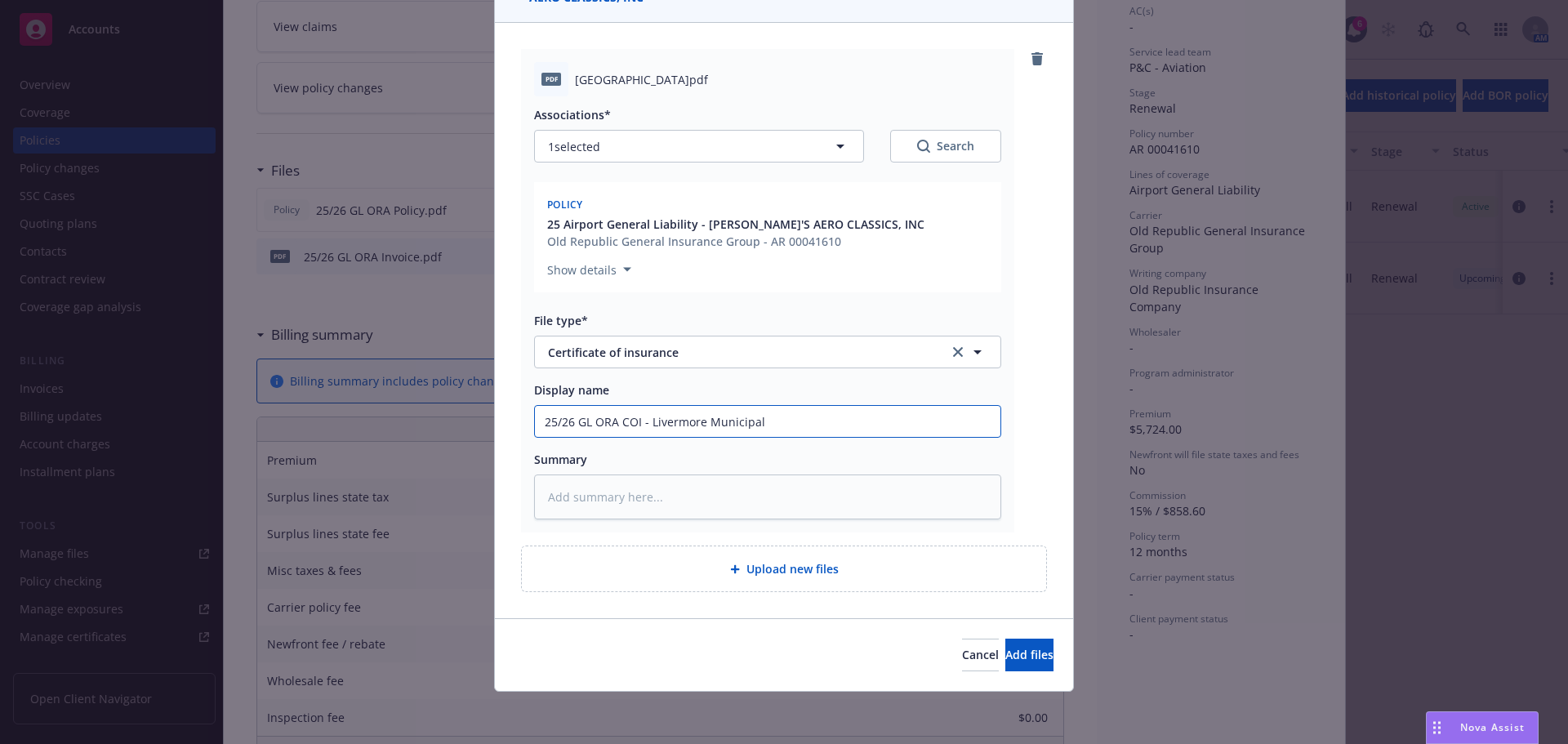
type textarea "x"
click at [591, 430] on input "25/26 GL ORA COI - Livermore Municipal" at bounding box center [767, 421] width 466 height 31
type input "25/26 GL ORA COI - Livermore Municipal"
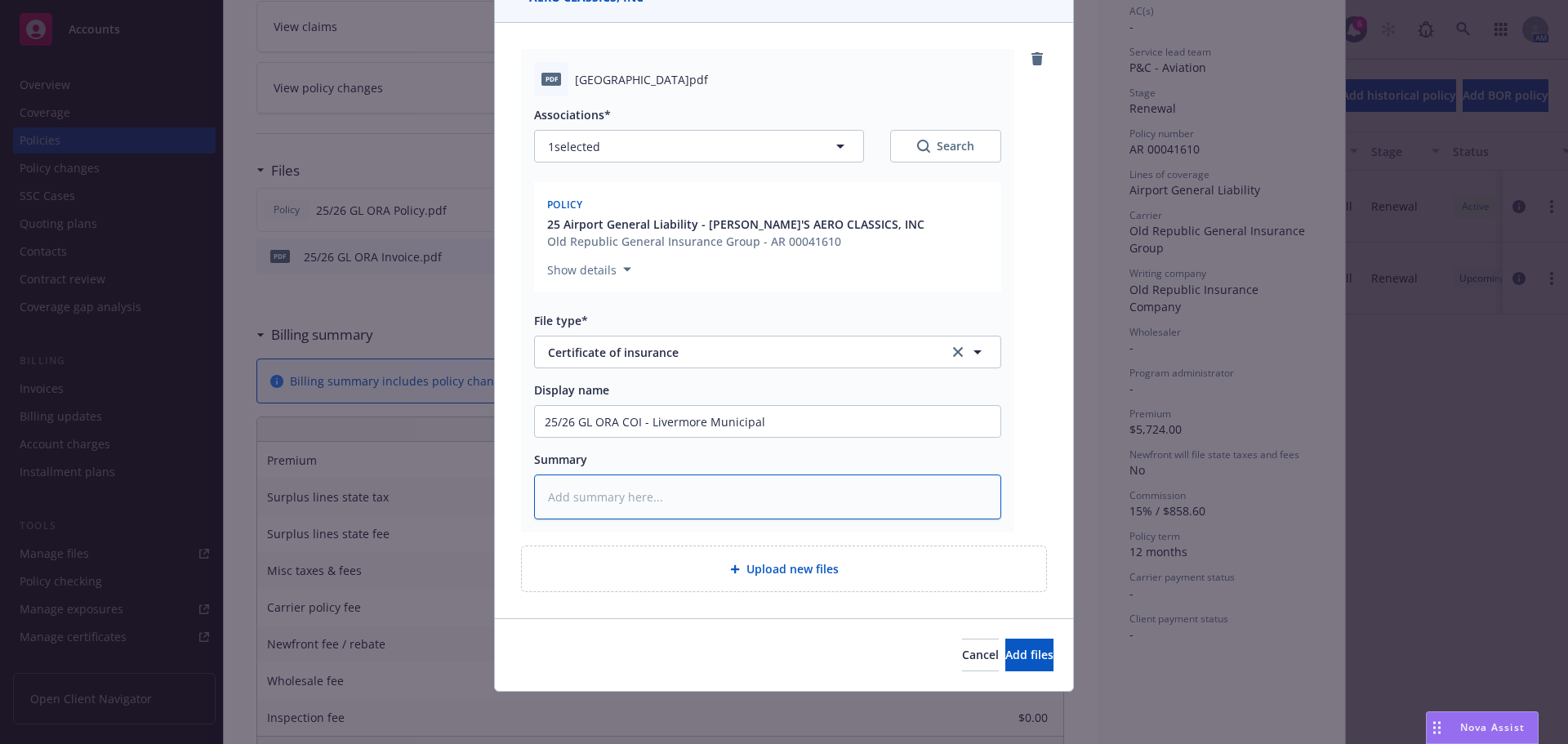
click at [653, 501] on textarea at bounding box center [767, 496] width 467 height 45
paste textarea "25/26 GL ORA COI - Livermore Municipal"
type textarea "x"
type textarea "25/26 GL ORA COI - Livermore Municipal"
click at [1005, 646] on span "Add files" at bounding box center [1029, 654] width 48 height 15
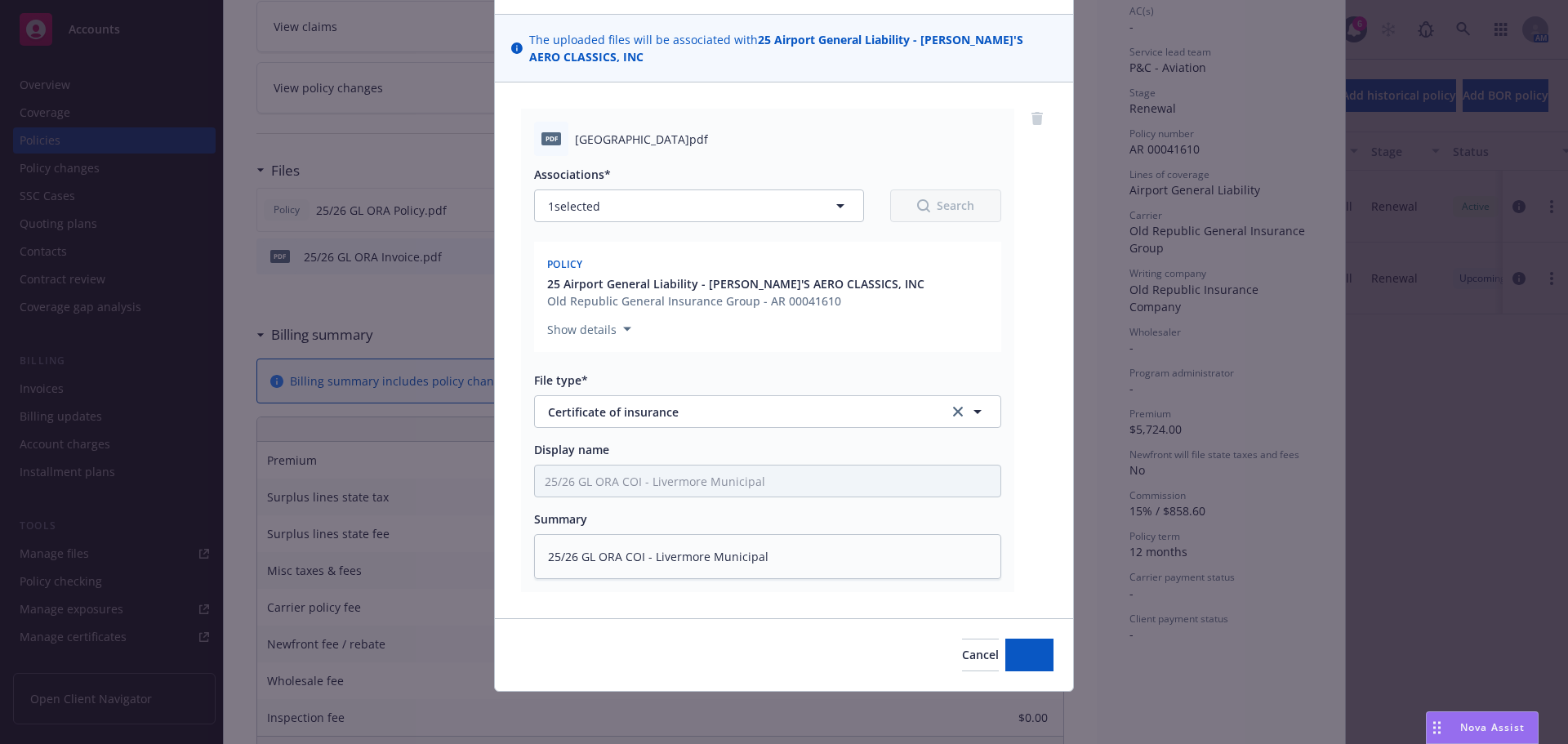
scroll to position [100, 0]
type textarea "x"
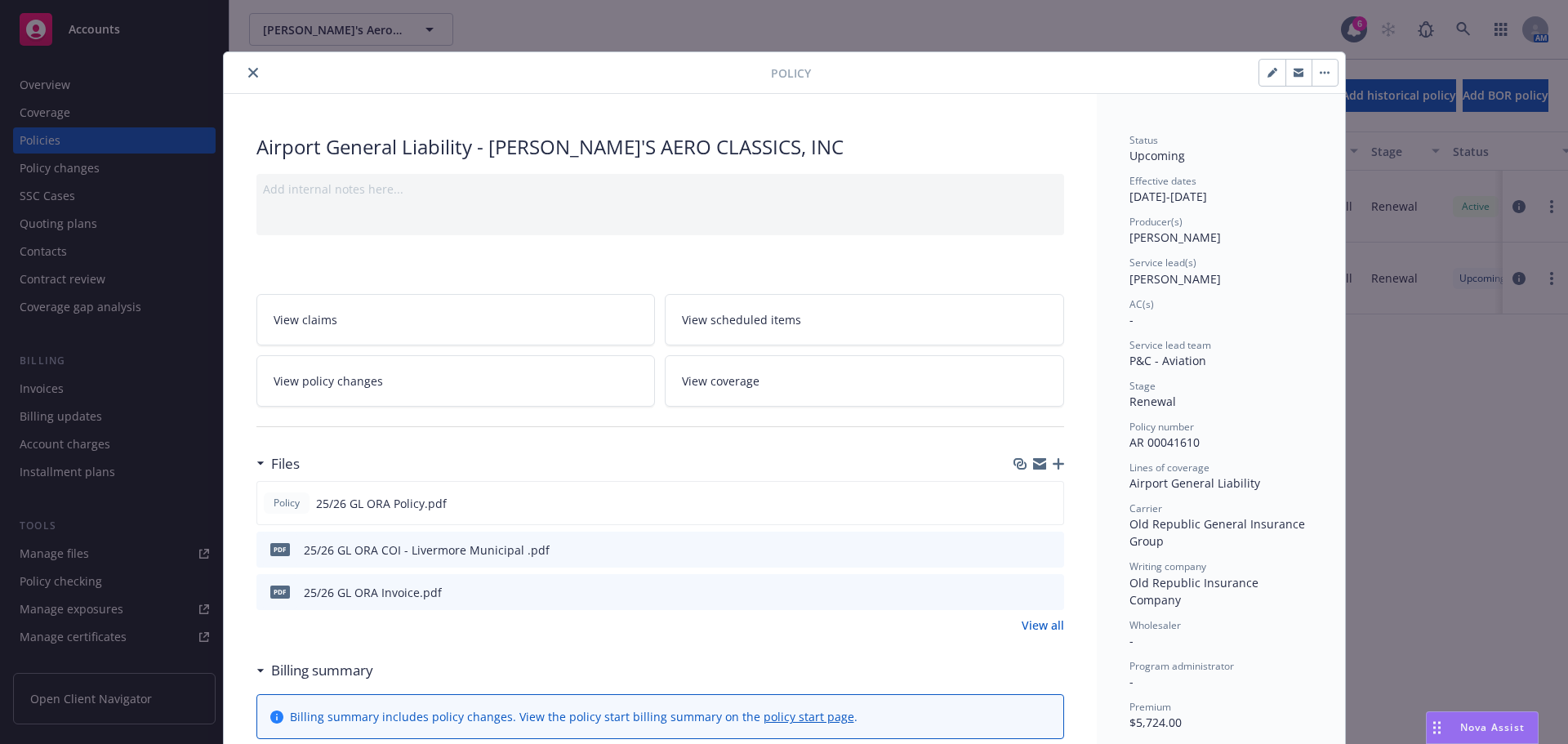
scroll to position [0, 0]
drag, startPoint x: 244, startPoint y: 72, endPoint x: 414, endPoint y: 72, distance: 170.0
click at [249, 72] on icon "close" at bounding box center [253, 73] width 10 height 10
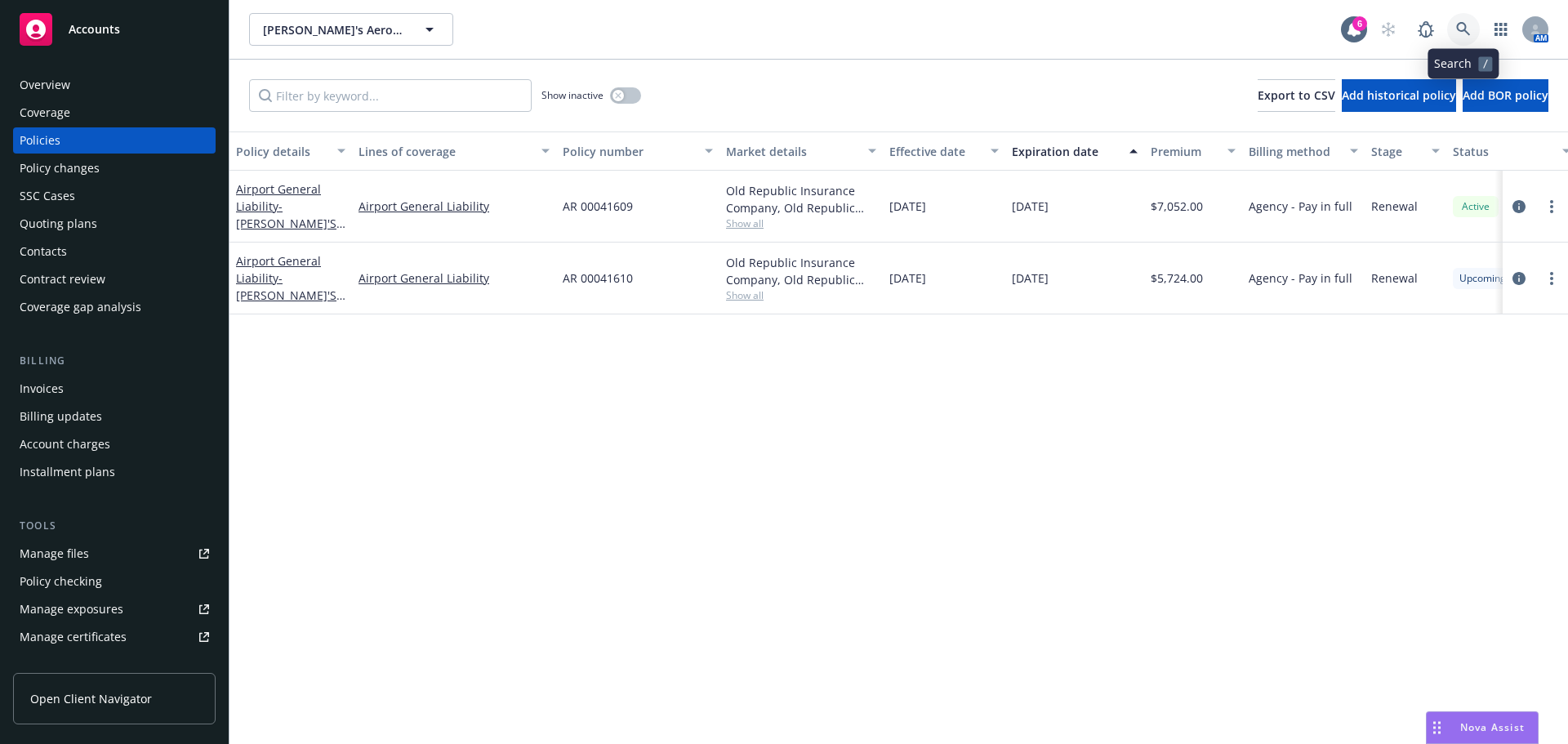
click at [1476, 25] on link at bounding box center [1463, 30] width 33 height 33
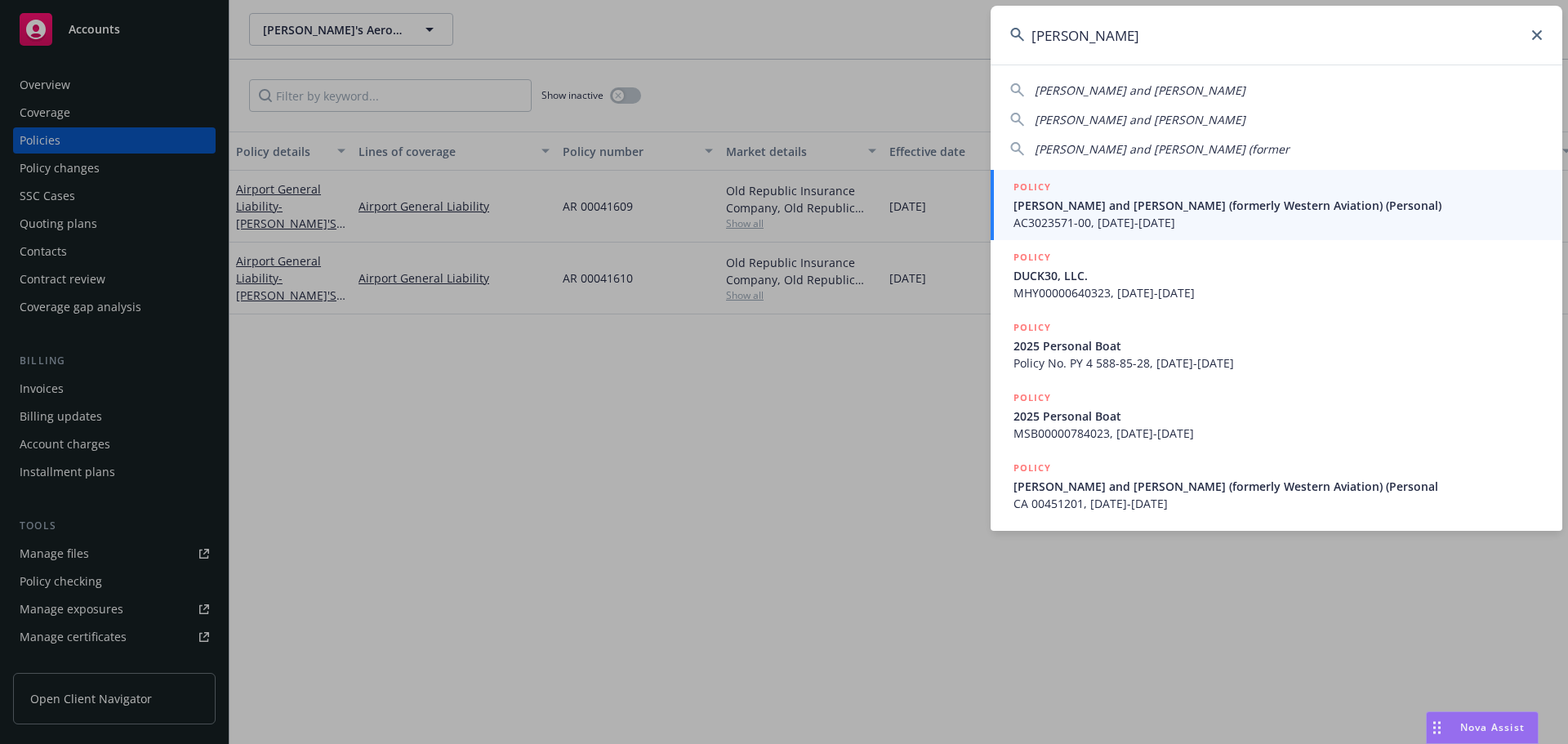
type input "[PERSON_NAME]"
click at [1179, 203] on span "[PERSON_NAME] and [PERSON_NAME] (formerly Western Aviation) (Personal)" at bounding box center [1277, 205] width 529 height 17
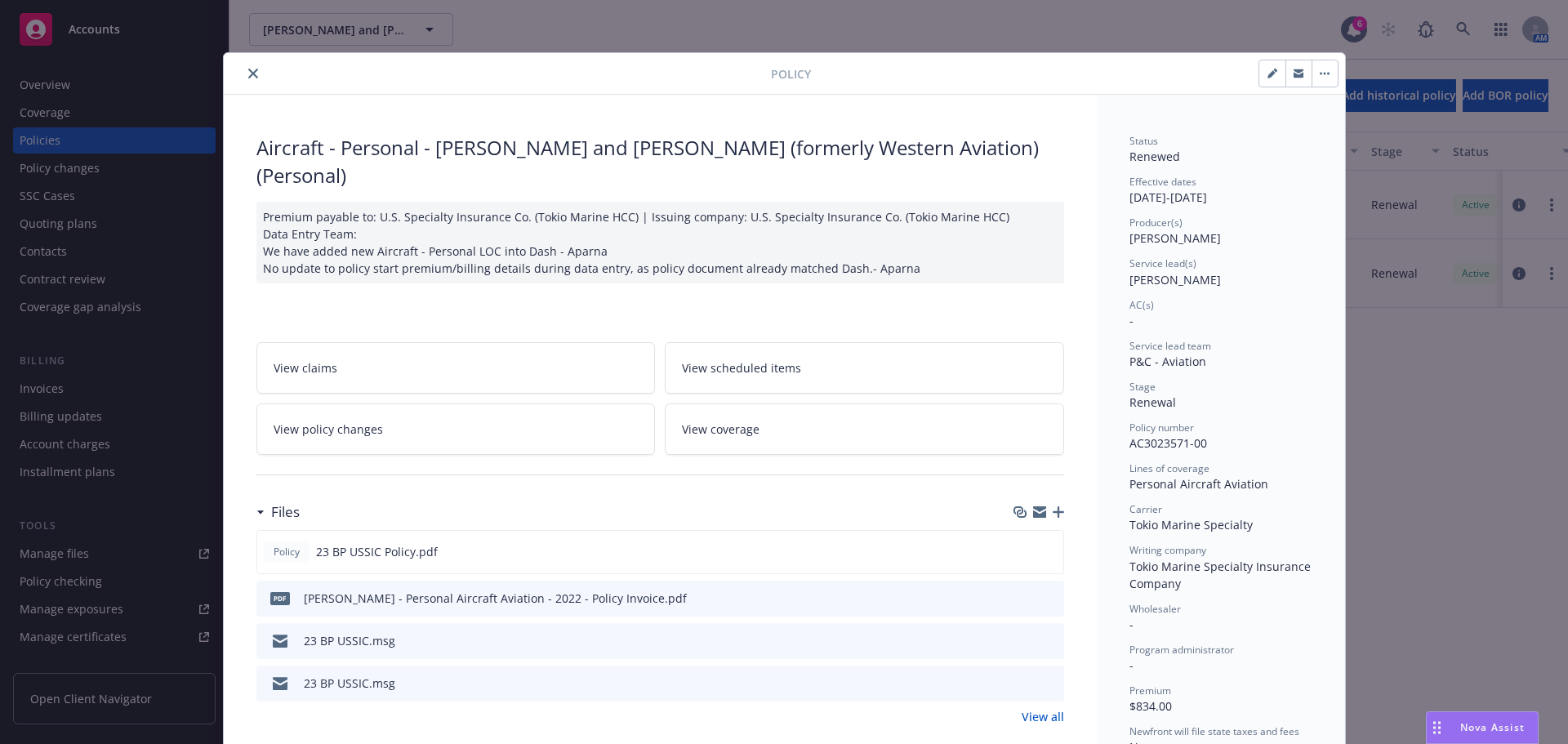
click at [249, 68] on icon "close" at bounding box center [253, 73] width 10 height 10
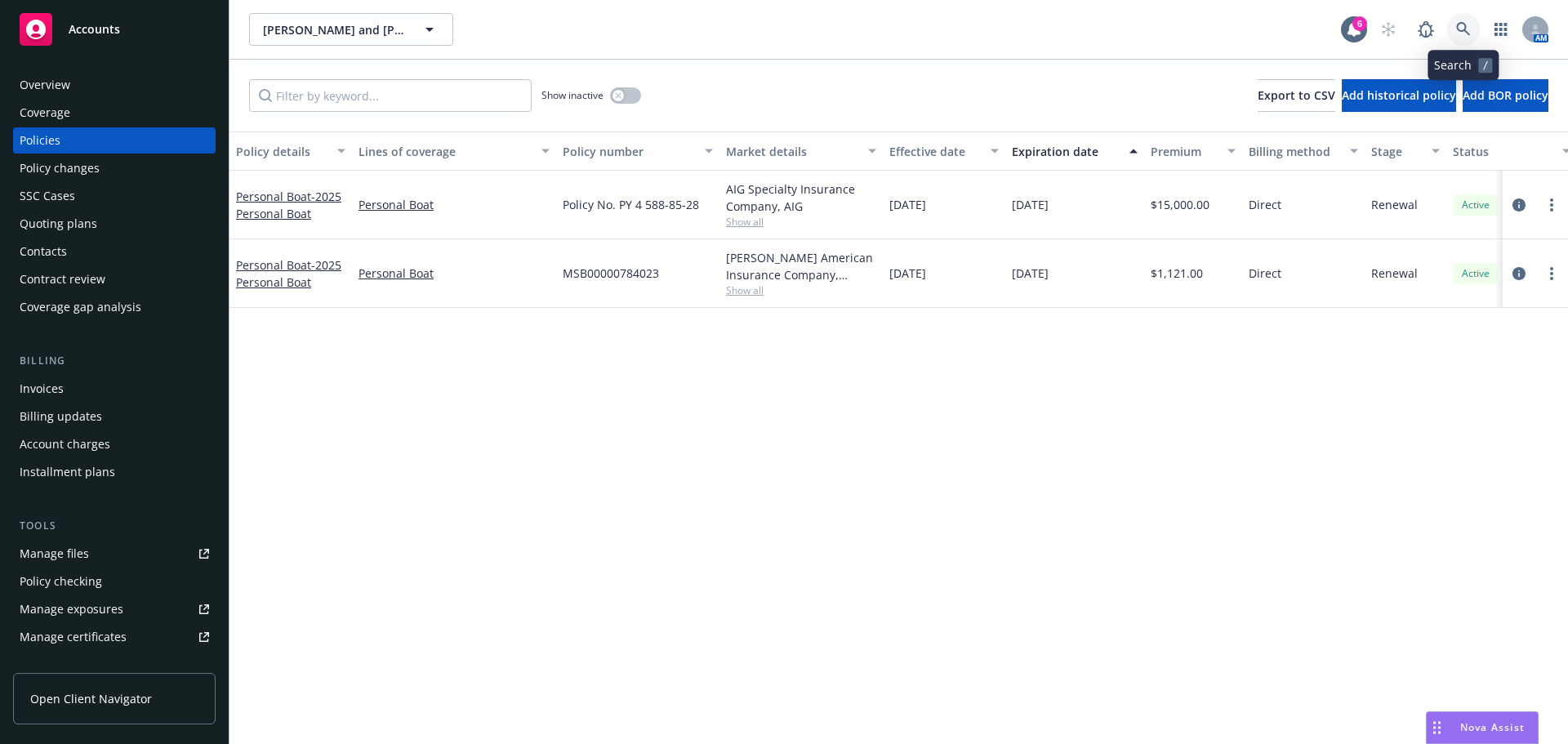
click at [1454, 26] on link at bounding box center [1463, 30] width 33 height 33
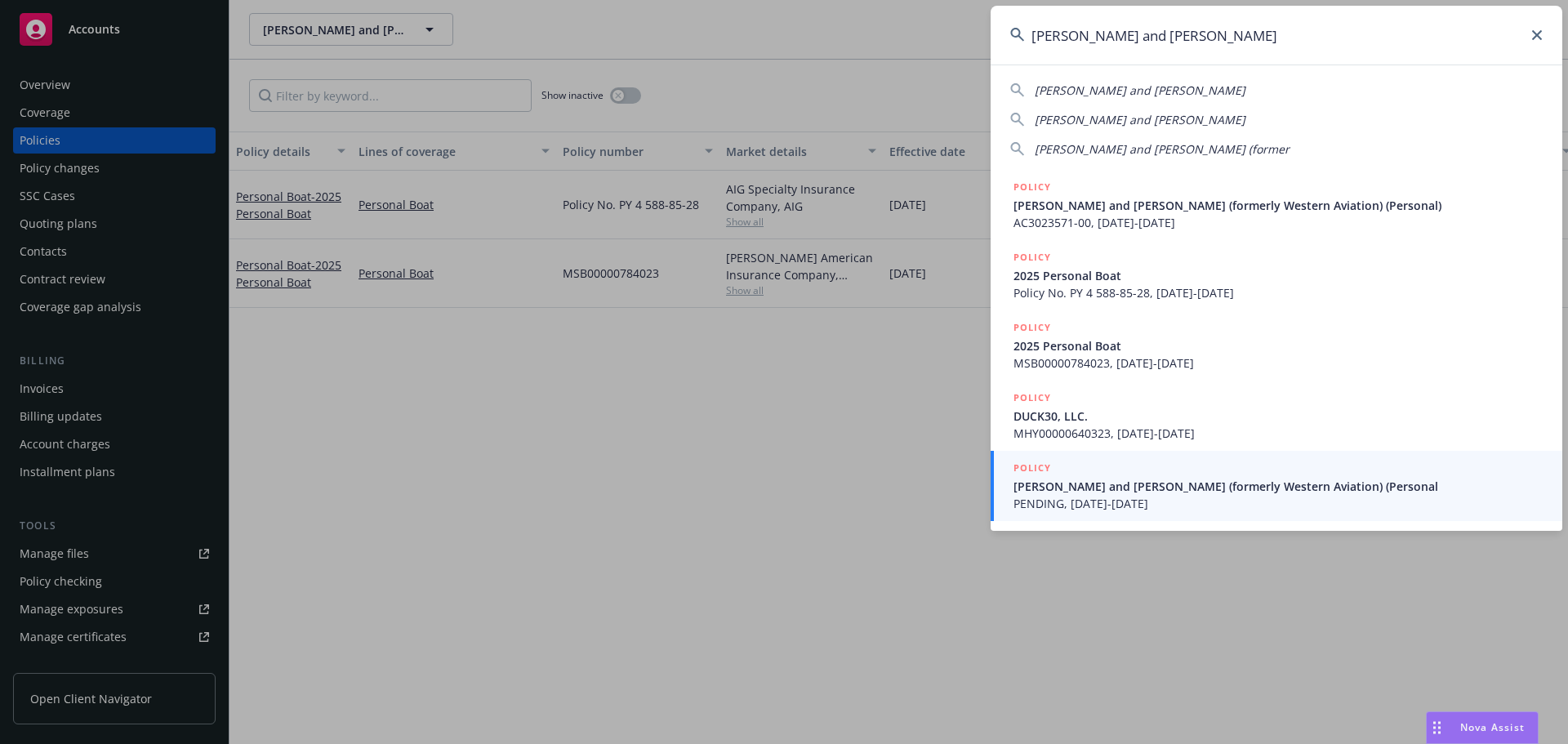
type input "[PERSON_NAME] and [PERSON_NAME]"
click at [1264, 35] on input "[PERSON_NAME] and [PERSON_NAME]" at bounding box center [1275, 35] width 571 height 59
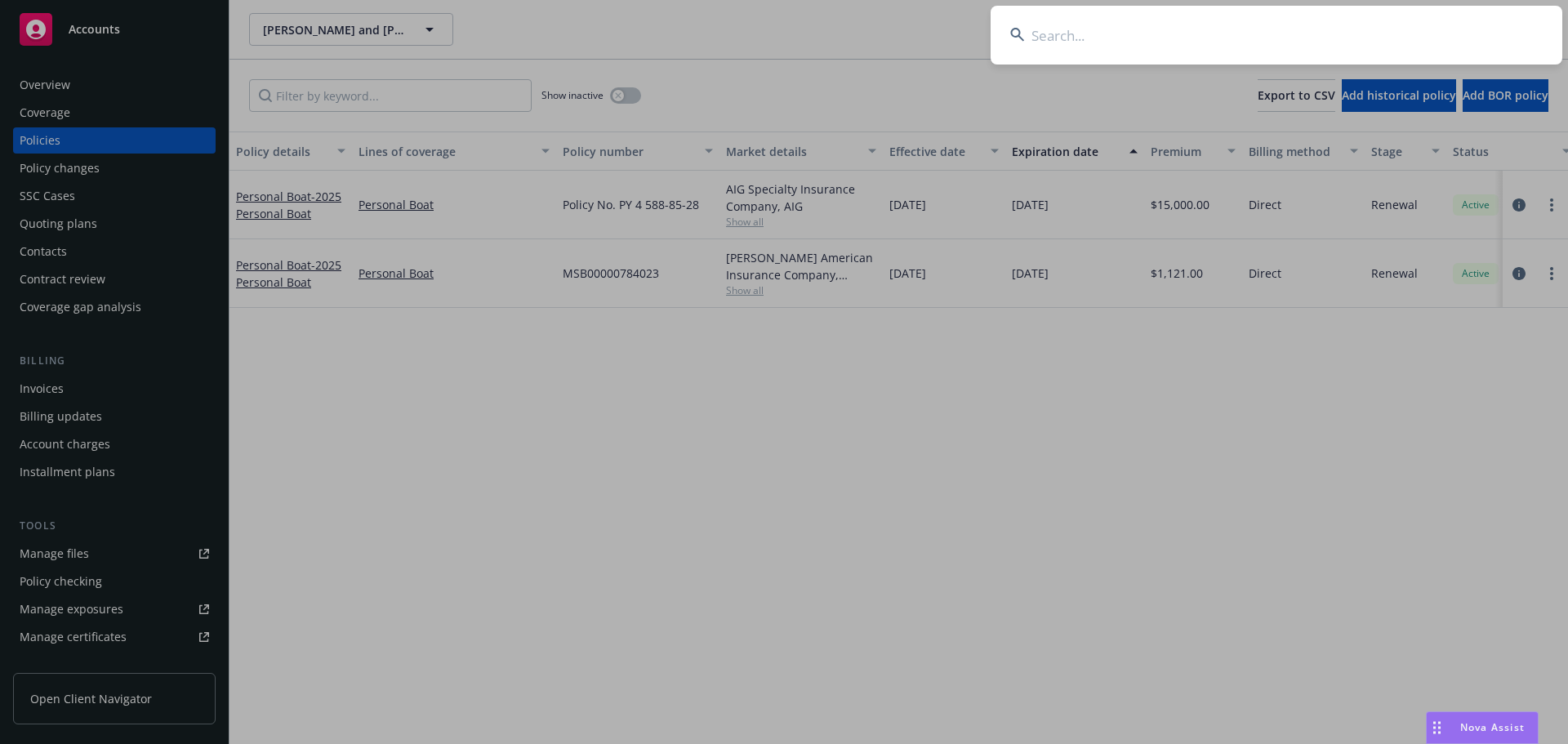
paste input "[PERSON_NAME] and [PERSON_NAME] (formerly Western Aviation) (Commercial)"
type input "[PERSON_NAME] and [PERSON_NAME] (formerly Western Aviation) (Commercial)"
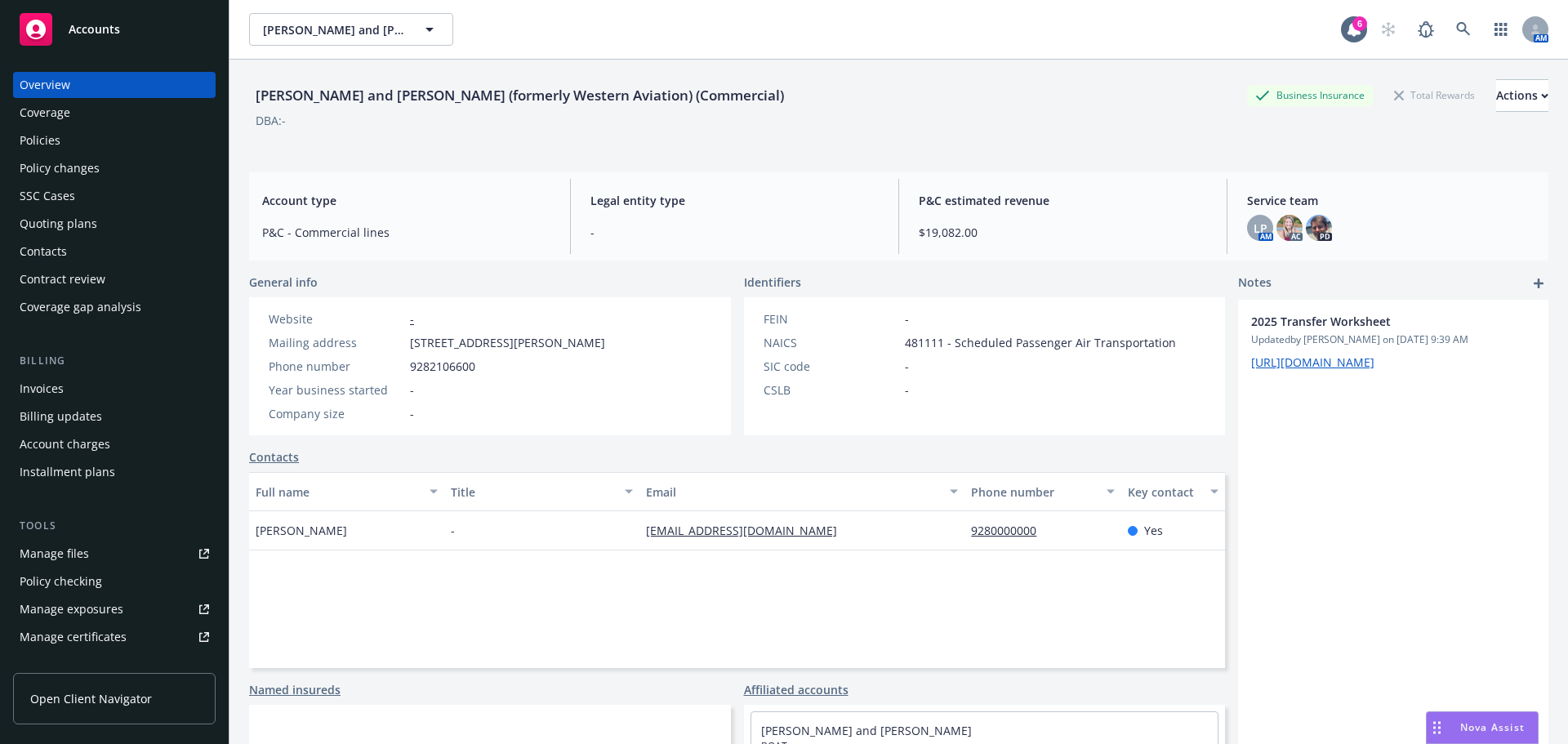
click at [12, 134] on div "Overview Coverage Policies Policy changes SSC Cases Quoting plans Contacts Cont…" at bounding box center [114, 397] width 229 height 691
click at [53, 139] on div "Policies" at bounding box center [39, 140] width 41 height 26
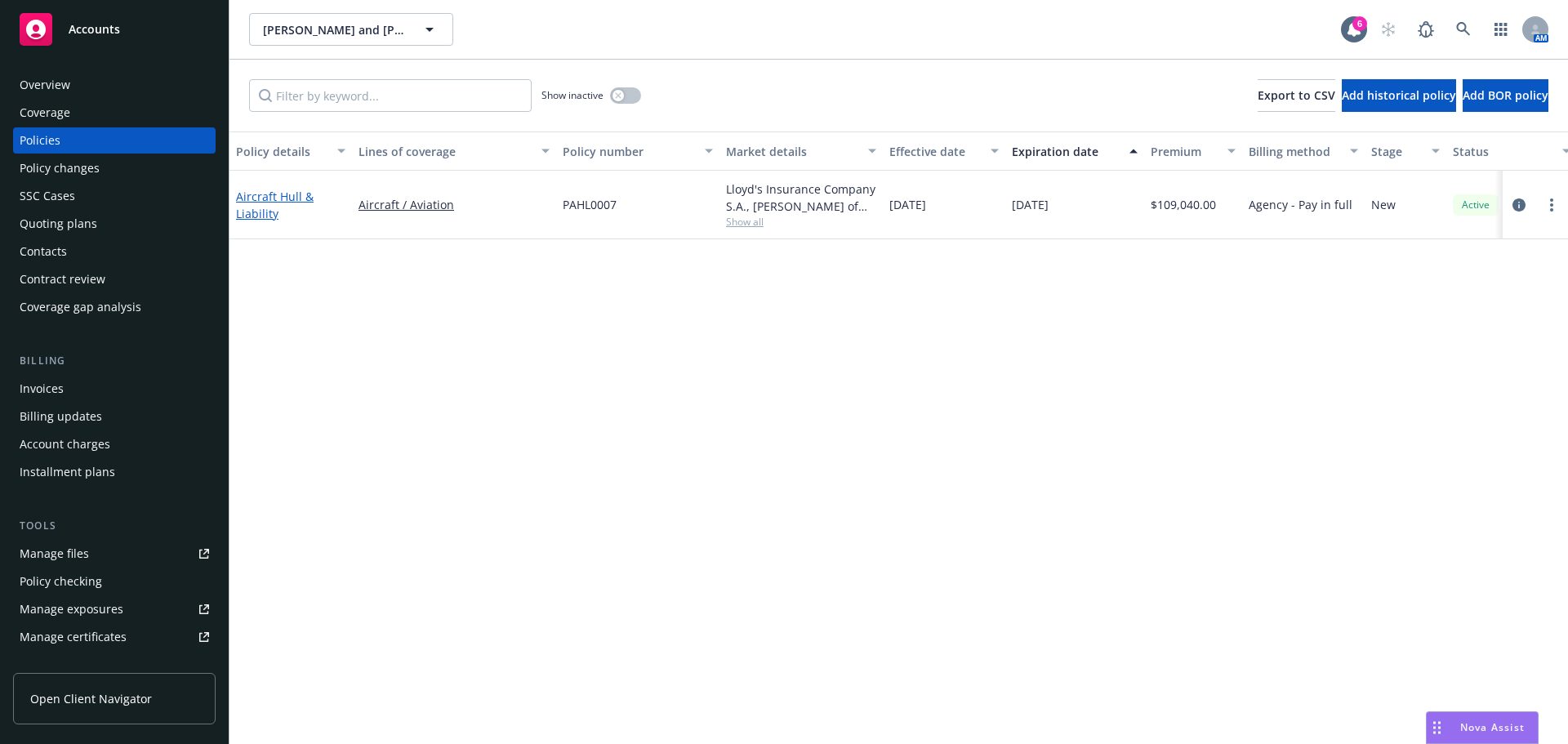
click at [258, 191] on link "Aircraft Hull & Liability" at bounding box center [275, 204] width 78 height 33
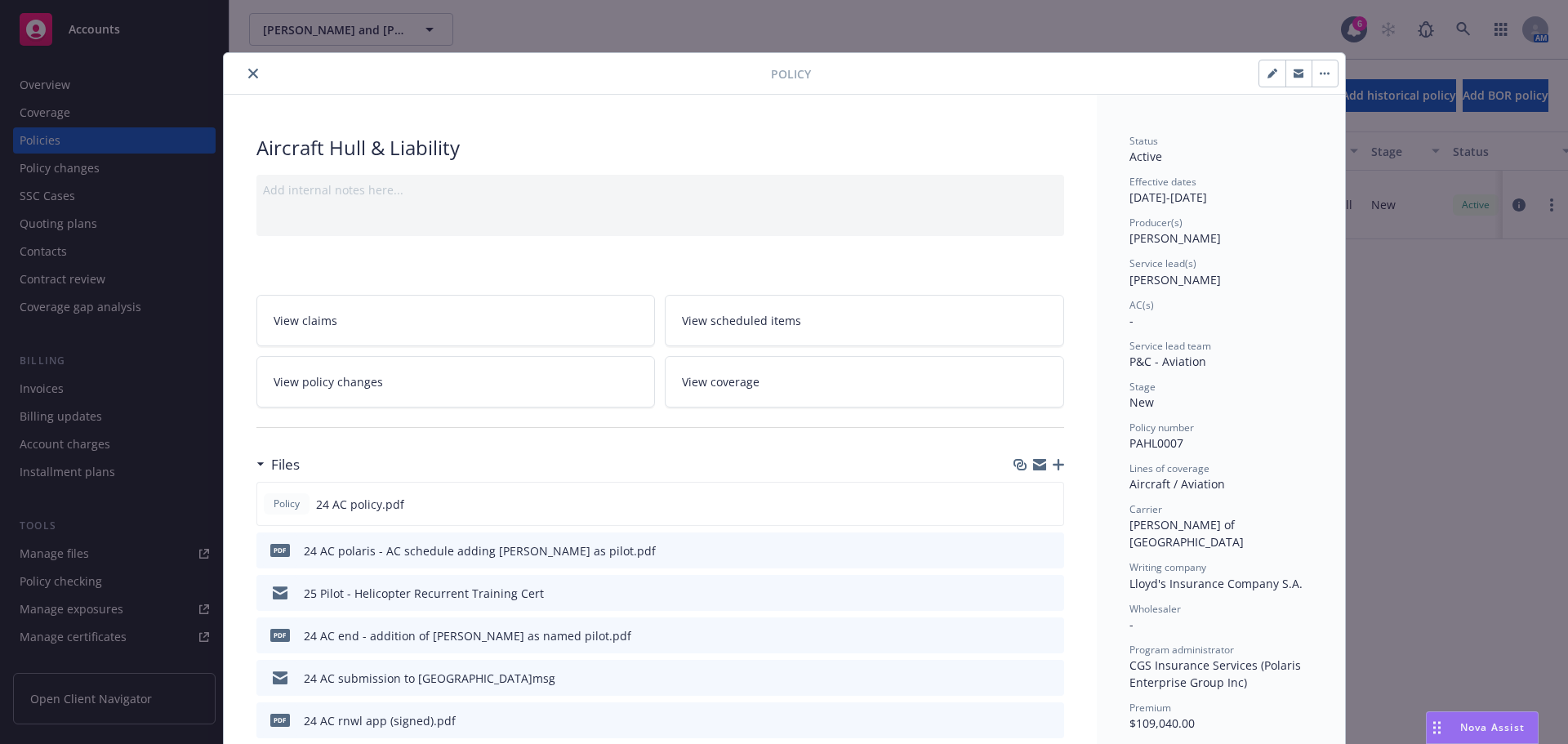
scroll to position [82, 0]
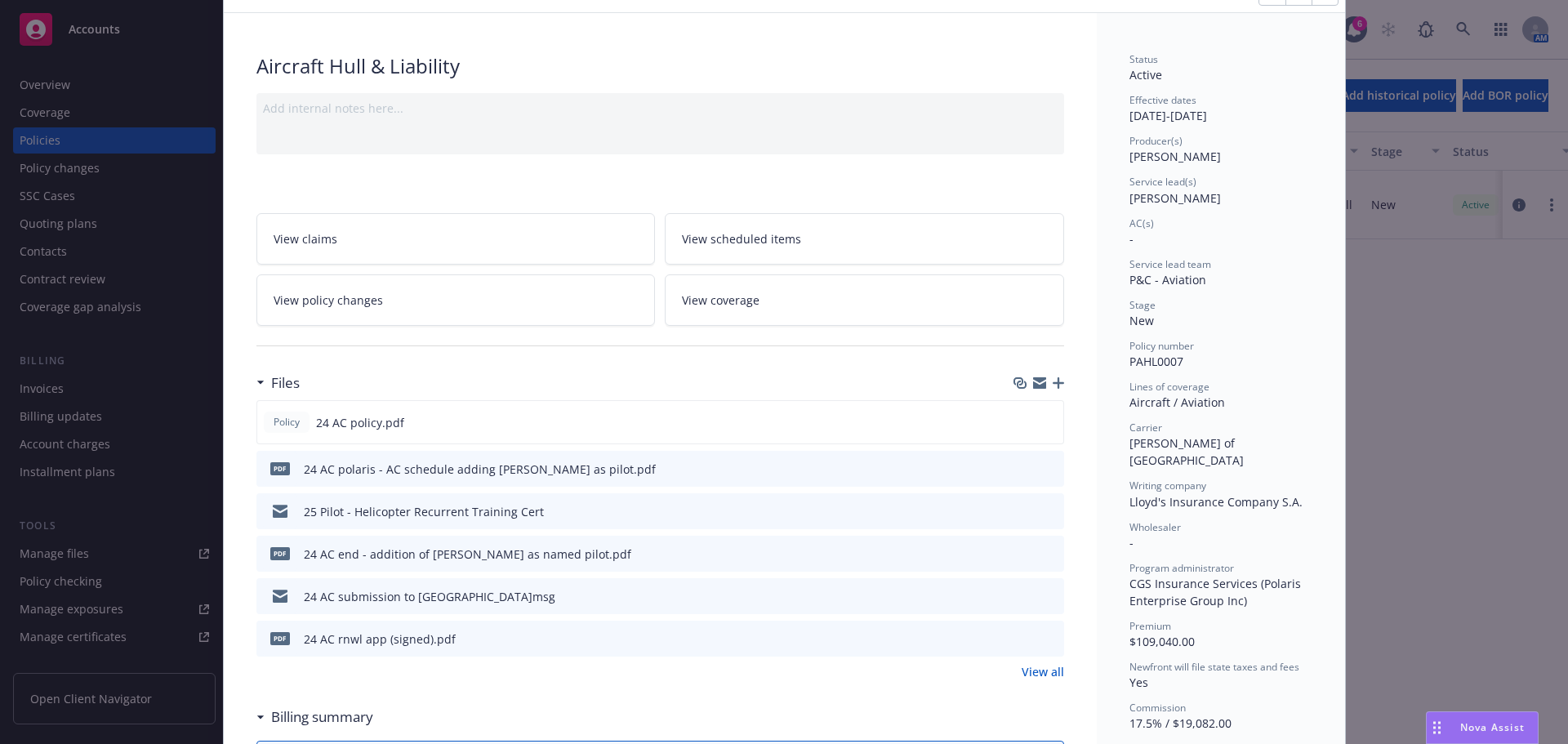
click at [1041, 595] on icon "preview file" at bounding box center [1048, 595] width 14 height 12
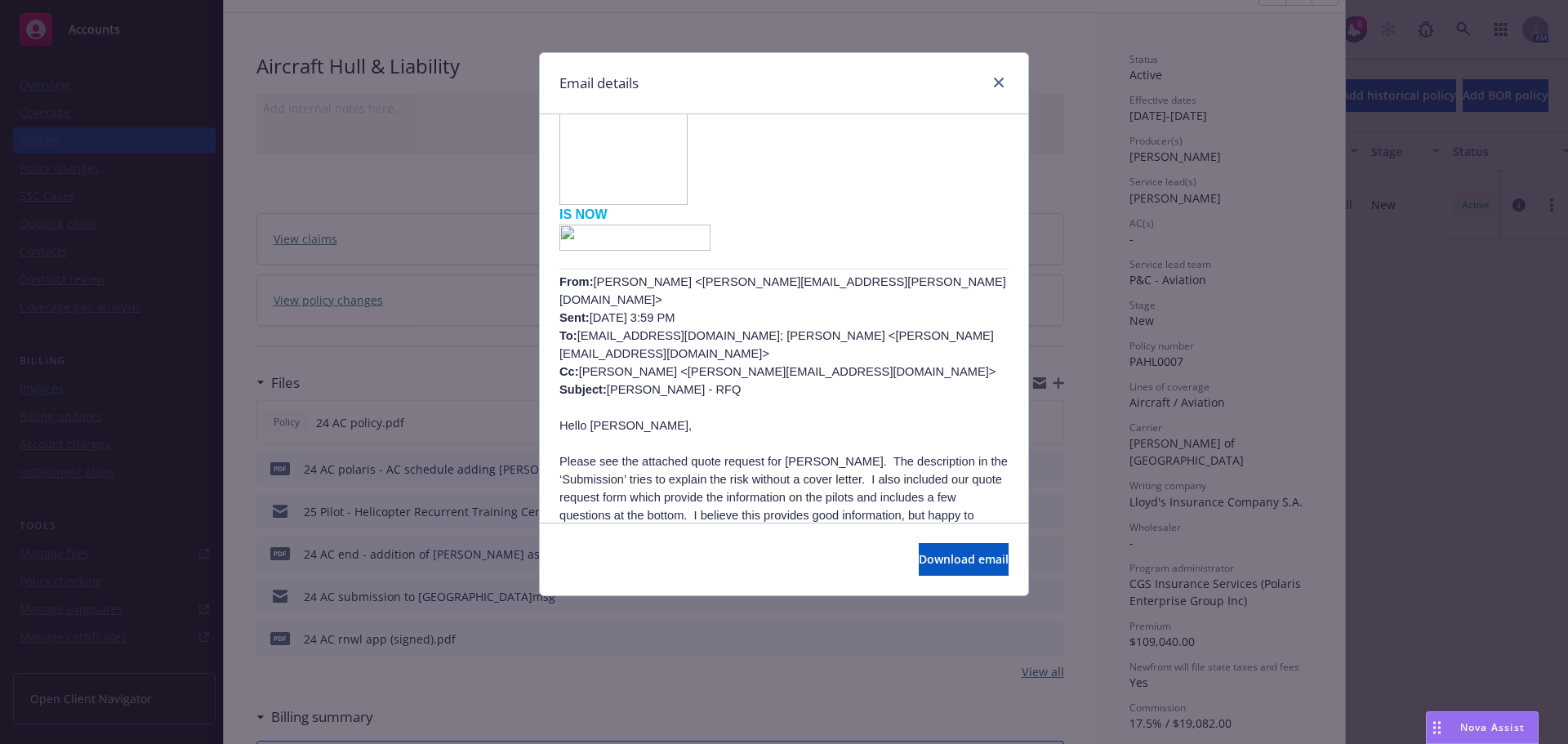
scroll to position [408, 0]
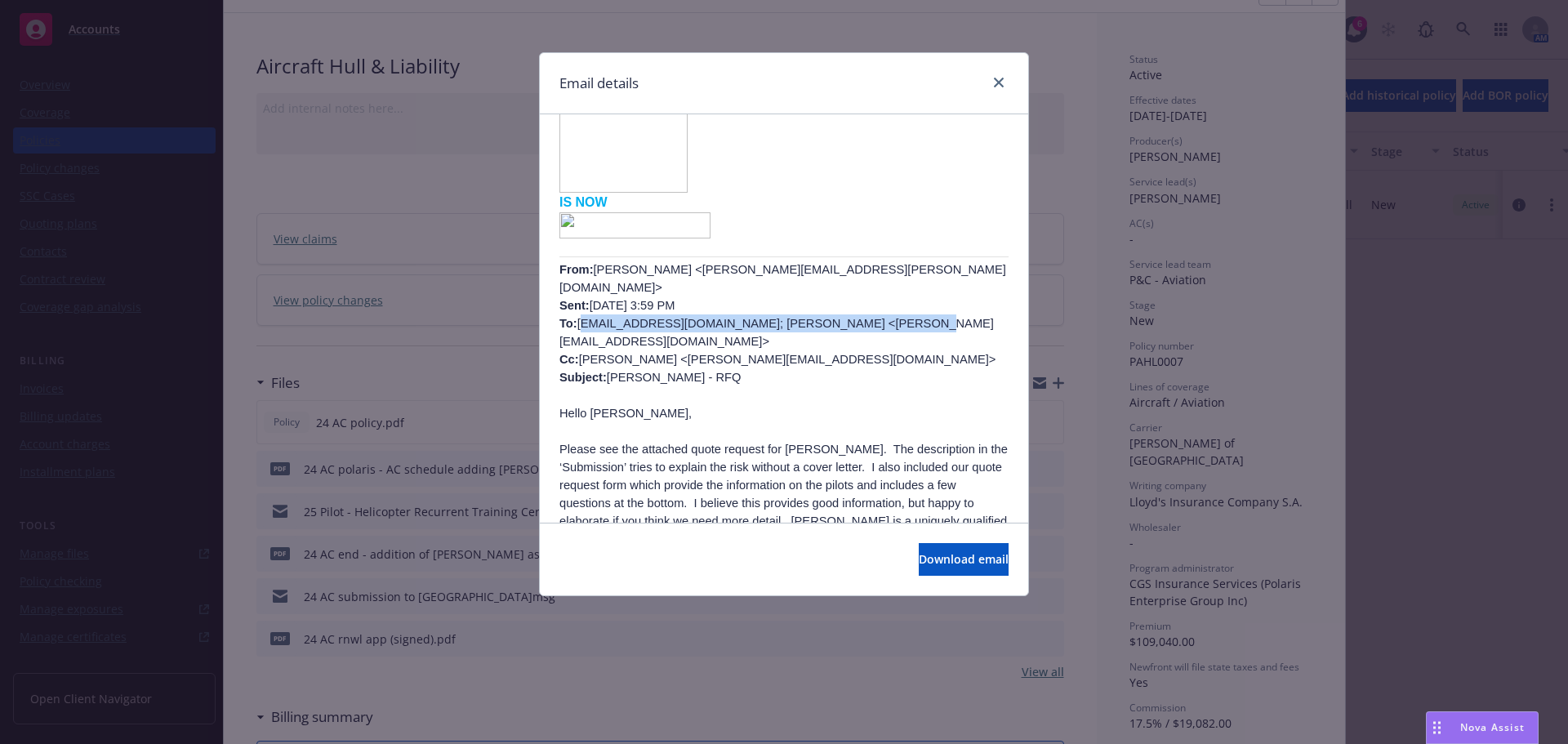
drag, startPoint x: 579, startPoint y: 305, endPoint x: 859, endPoint y: 312, distance: 280.1
click at [859, 312] on p "From: [PERSON_NAME] <[PERSON_NAME][EMAIL_ADDRESS][PERSON_NAME][DOMAIN_NAME]> Se…" at bounding box center [784, 323] width 449 height 126
click at [995, 87] on link "close" at bounding box center [999, 83] width 19 height 19
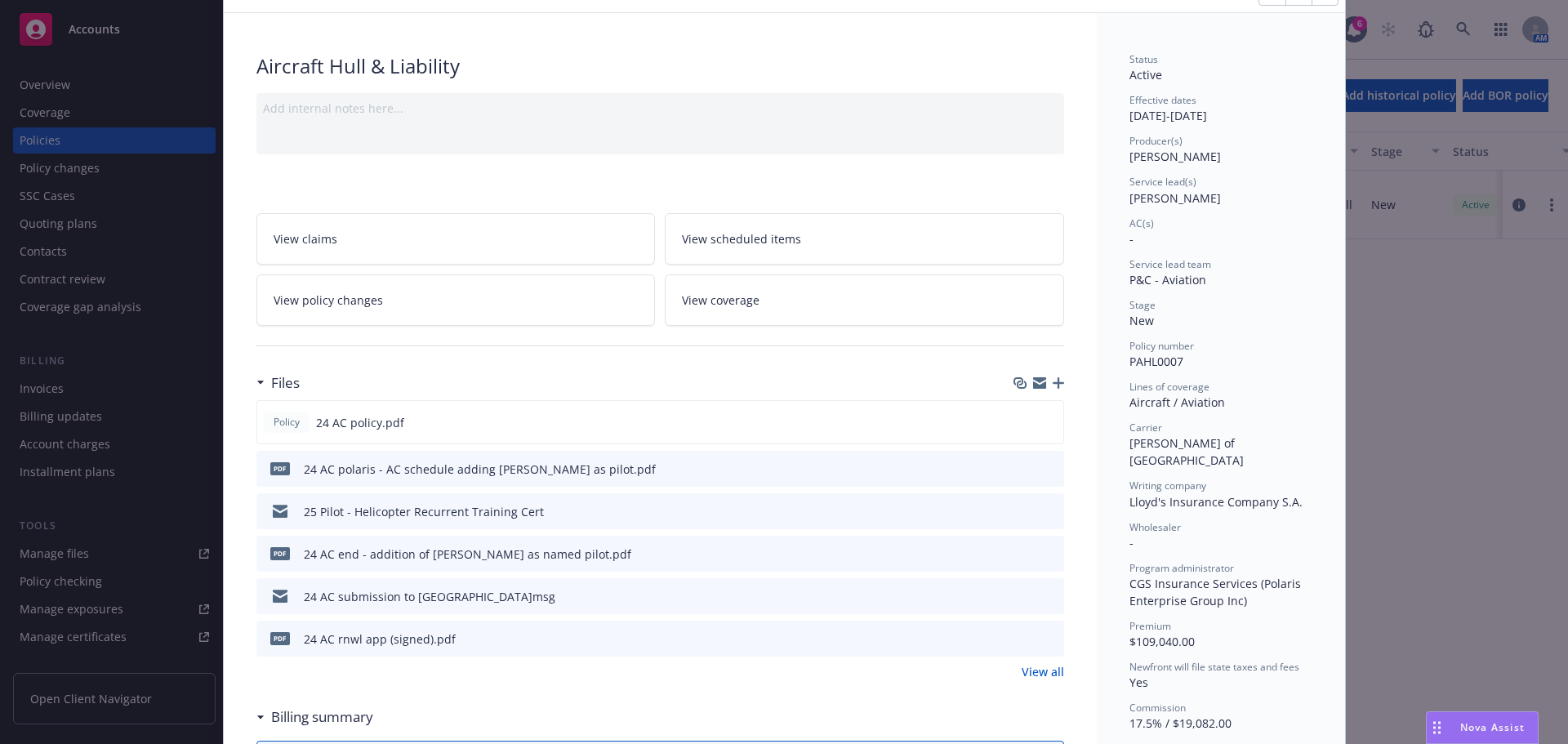
scroll to position [0, 0]
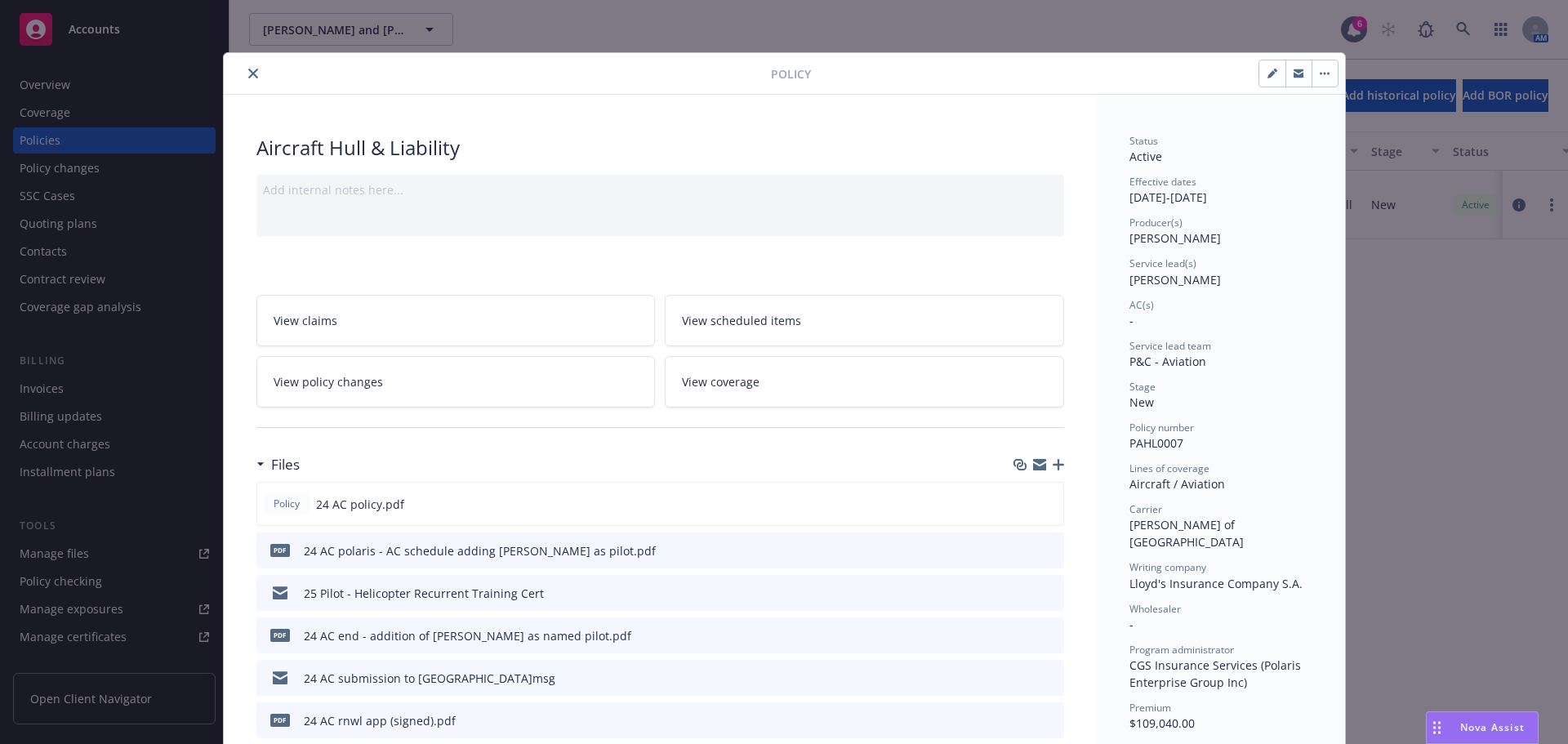
click at [249, 72] on icon "close" at bounding box center [253, 73] width 10 height 10
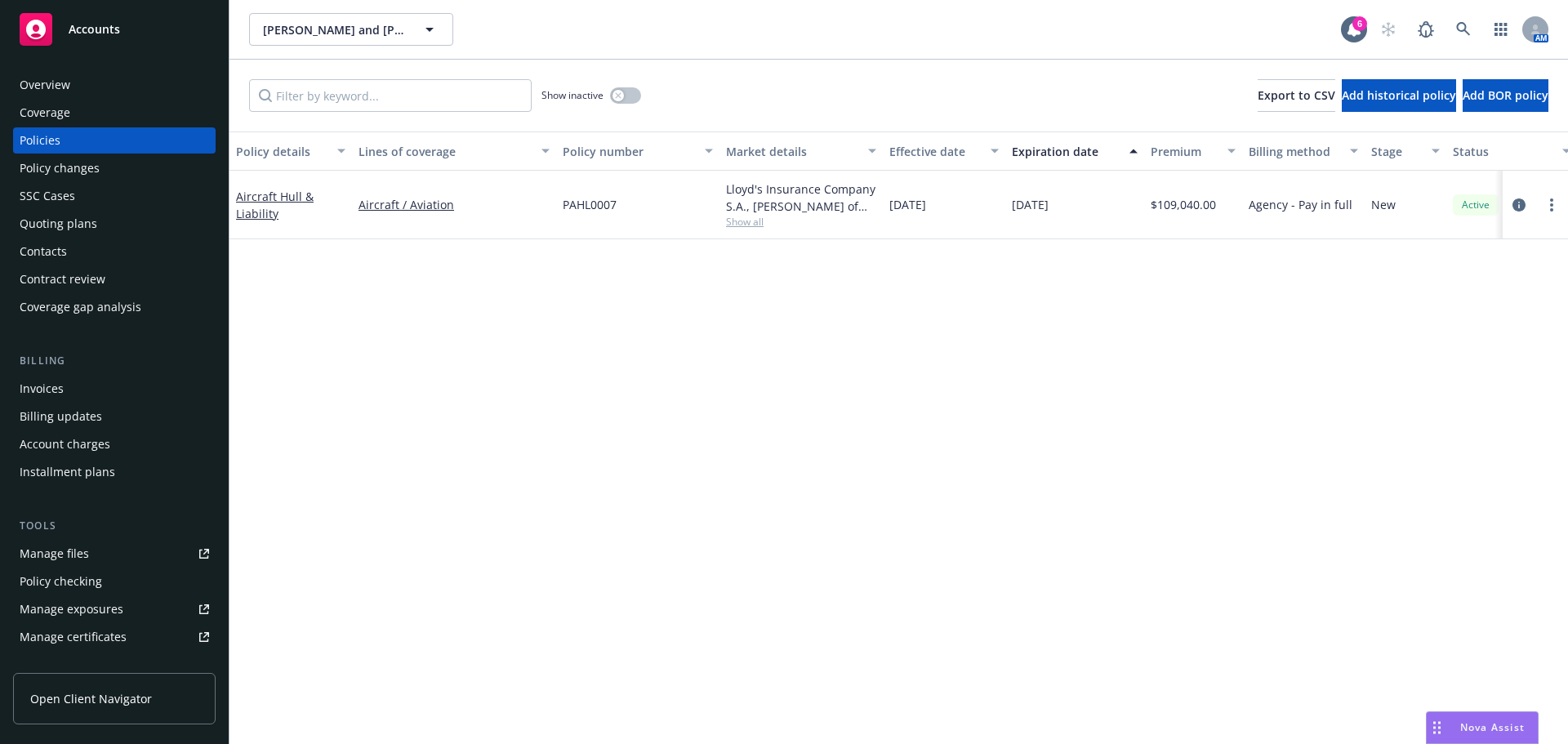
click at [103, 79] on div "Overview" at bounding box center [113, 84] width 189 height 26
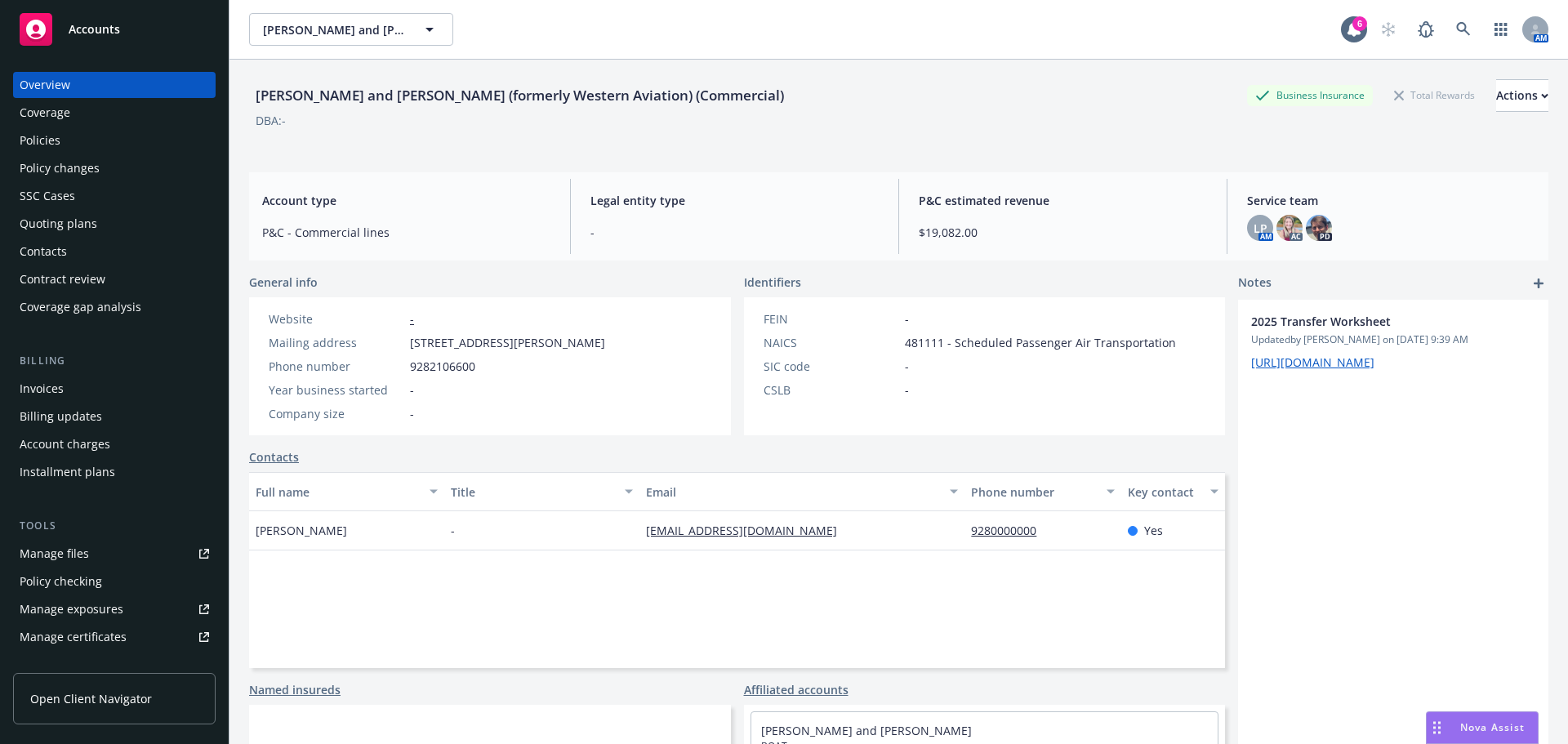
drag, startPoint x: 258, startPoint y: 95, endPoint x: 854, endPoint y: 94, distance: 596.0
click at [854, 94] on div "[PERSON_NAME] and [PERSON_NAME] (formerly Western Aviation) (Commercial) Busine…" at bounding box center [898, 95] width 1299 height 33
drag, startPoint x: 765, startPoint y: 108, endPoint x: 770, endPoint y: 95, distance: 13.9
copy div "[PERSON_NAME] and [PERSON_NAME] (formerly Western Aviation) (Commercial)"
click at [58, 139] on div "Policies" at bounding box center [39, 140] width 41 height 26
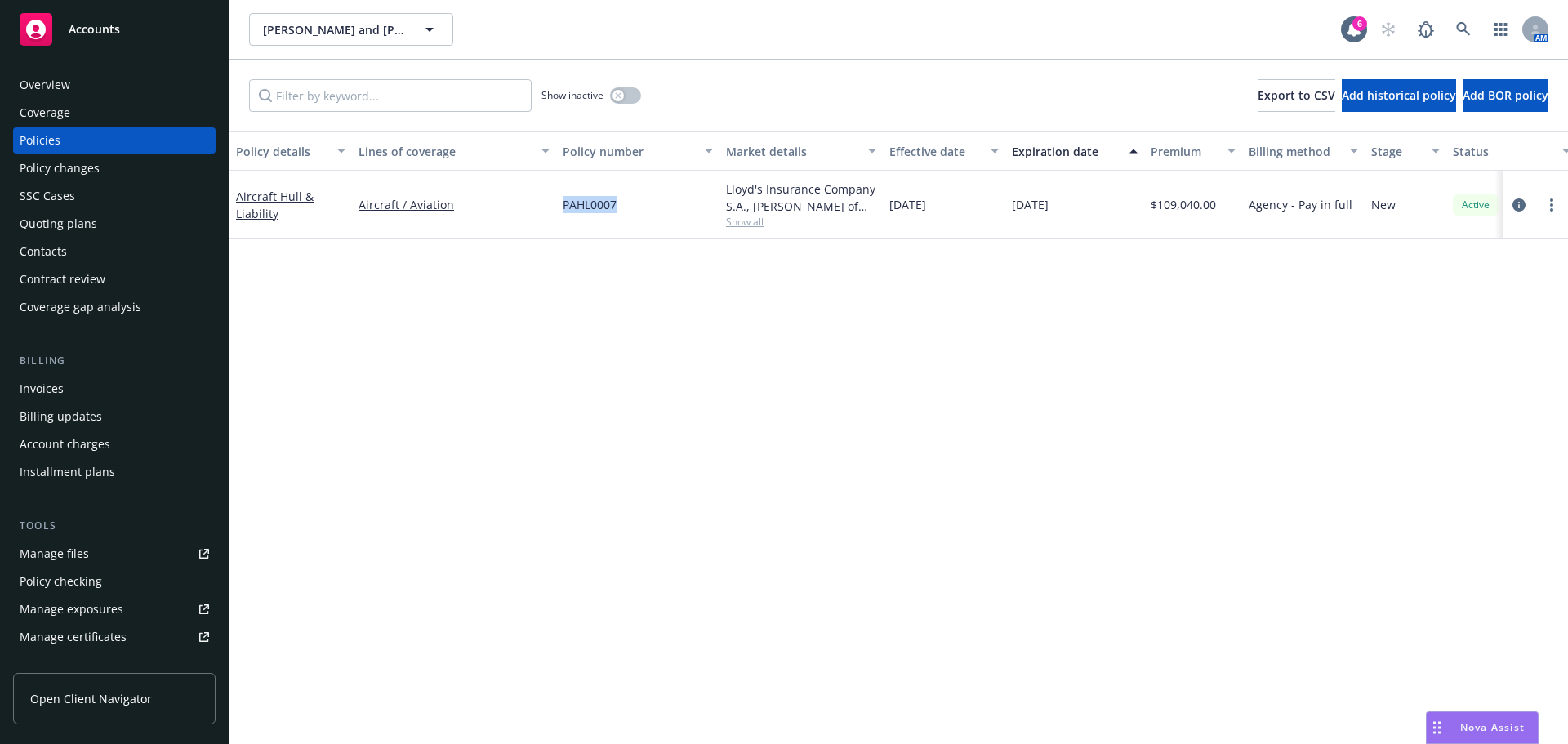
drag, startPoint x: 655, startPoint y: 204, endPoint x: 562, endPoint y: 205, distance: 93.0
click at [562, 205] on div "PAHL0007" at bounding box center [638, 204] width 163 height 68
copy span "PAHL0007"
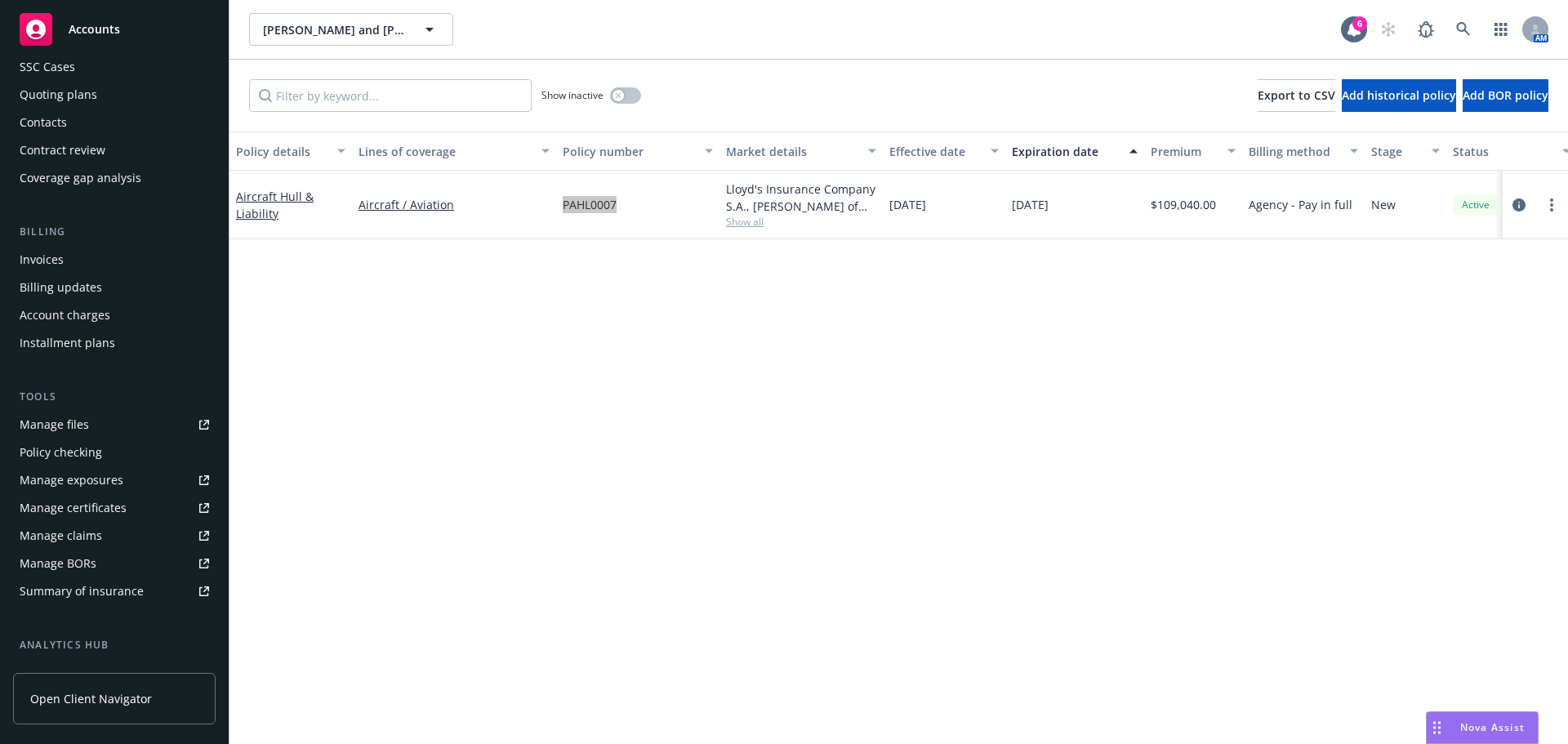
scroll to position [326, 0]
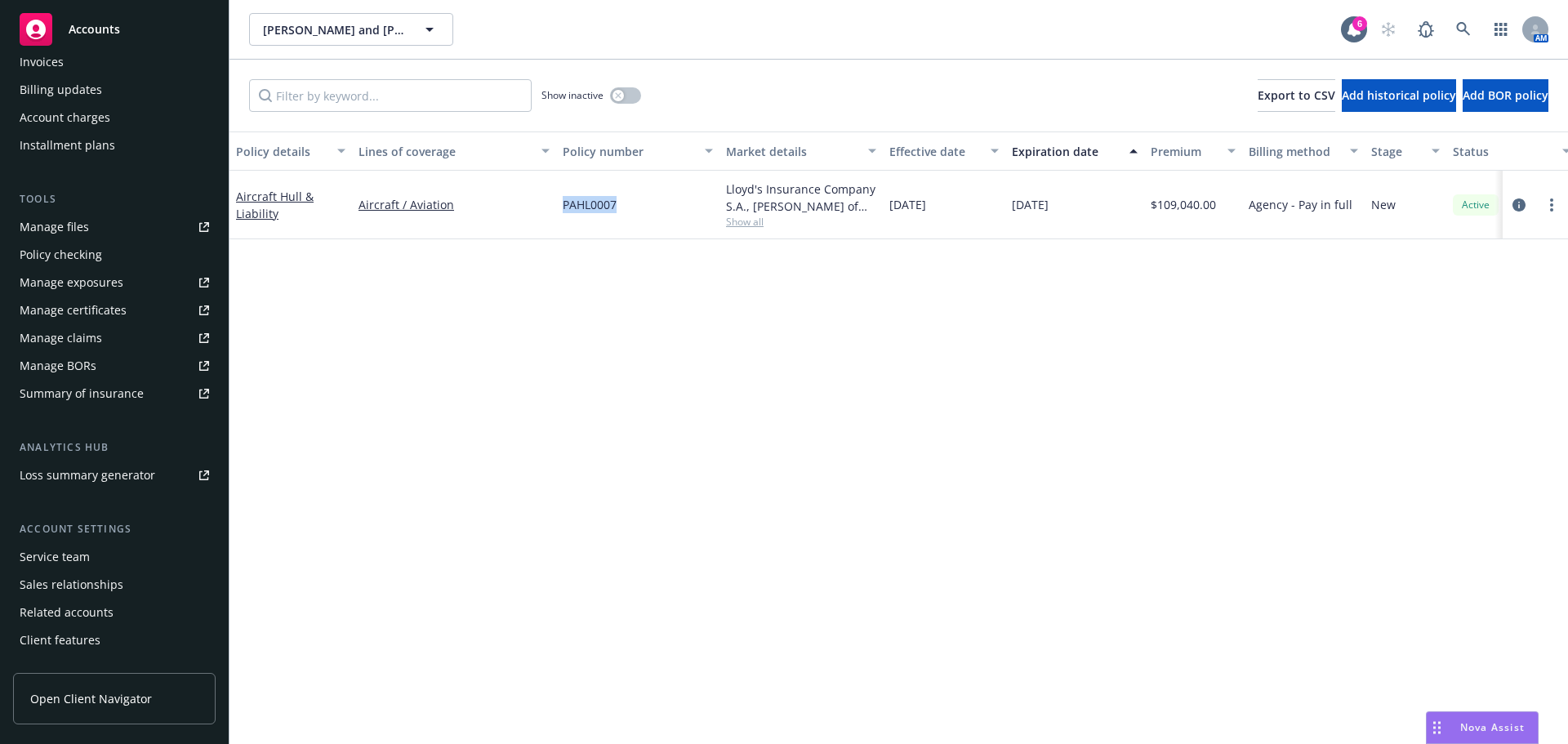
click at [44, 554] on div "Service team" at bounding box center [54, 556] width 70 height 26
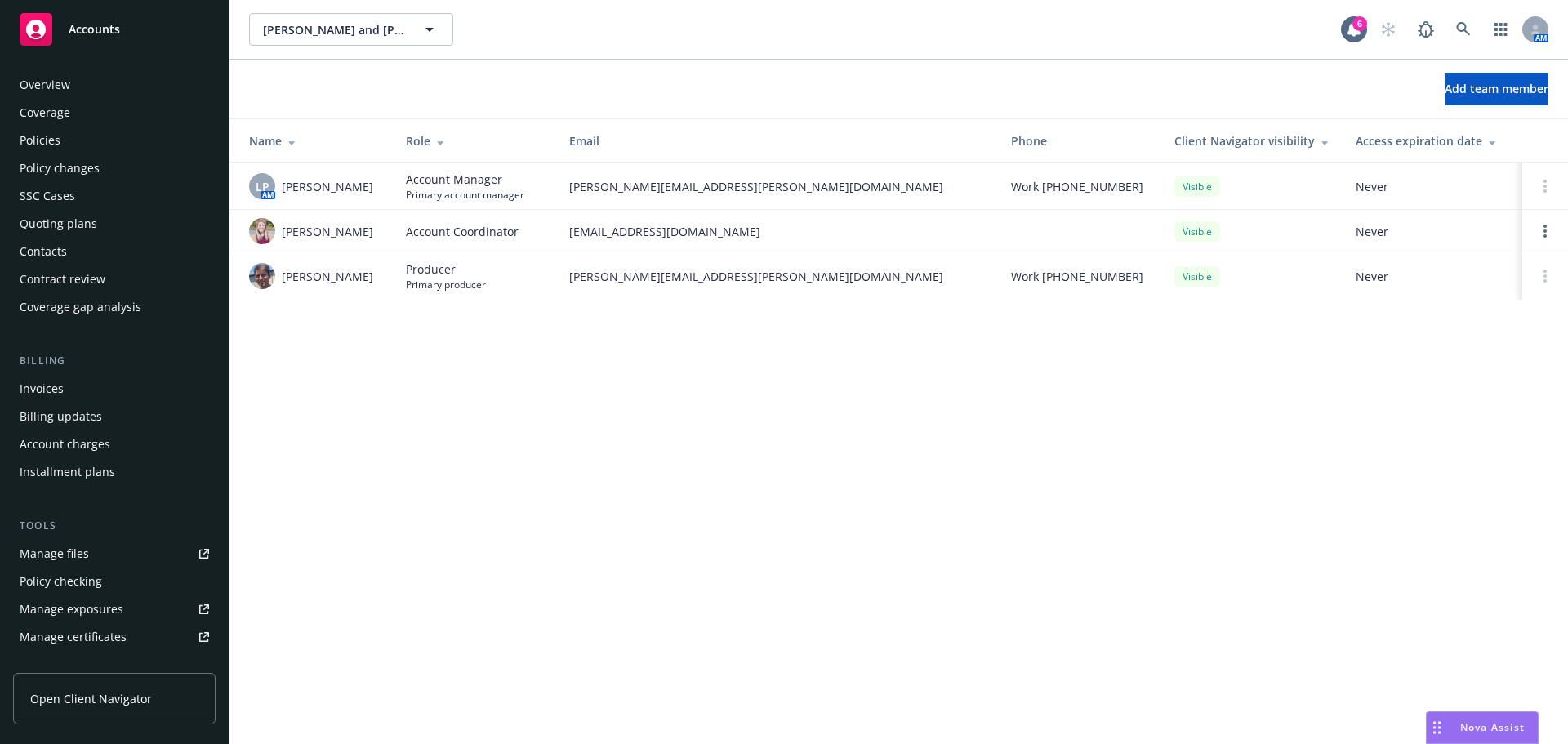
click at [30, 550] on div "Manage files" at bounding box center [54, 553] width 69 height 26
click at [1457, 25] on icon at bounding box center [1462, 29] width 13 height 13
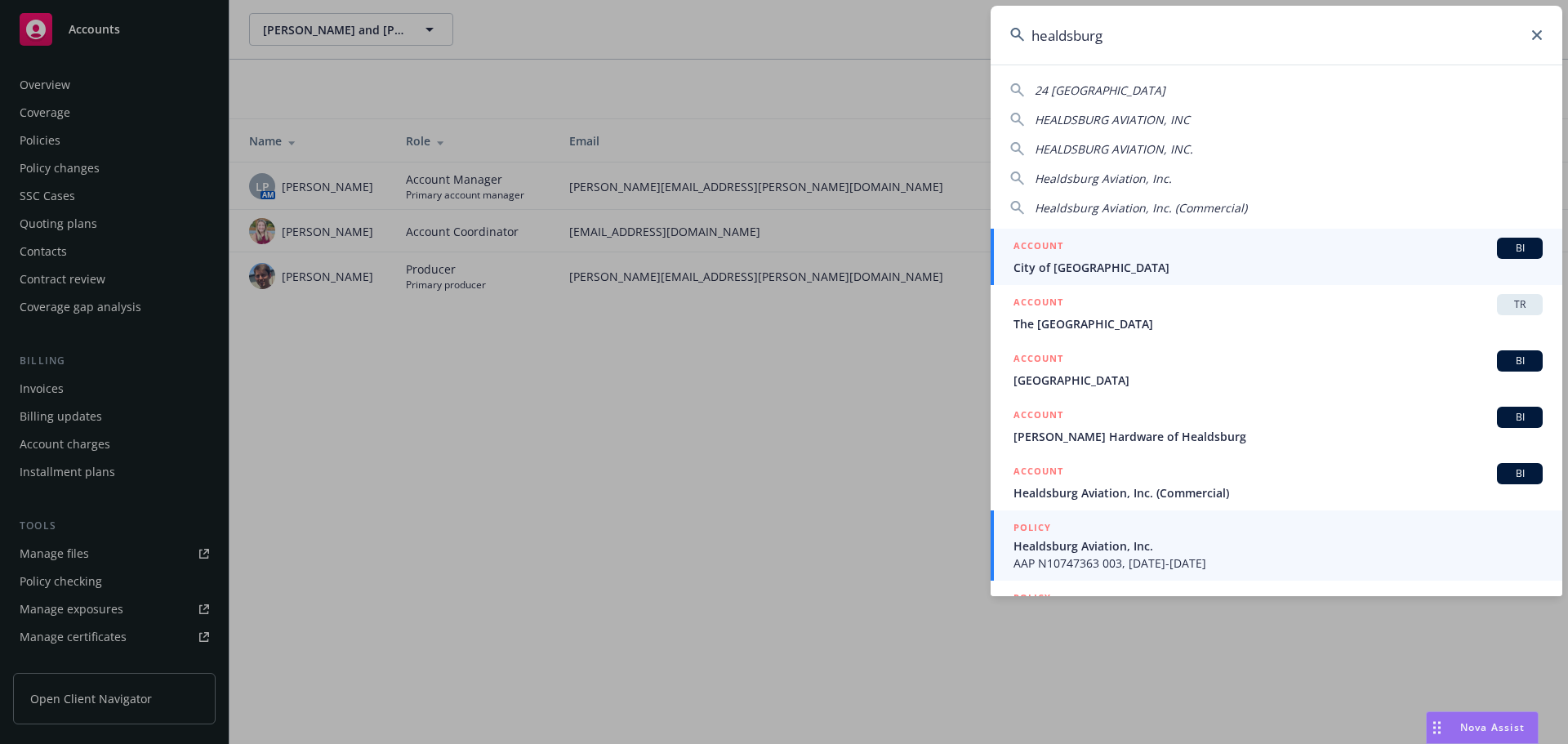
type input "healdsburg"
click at [1123, 532] on div "POLICY" at bounding box center [1277, 528] width 529 height 18
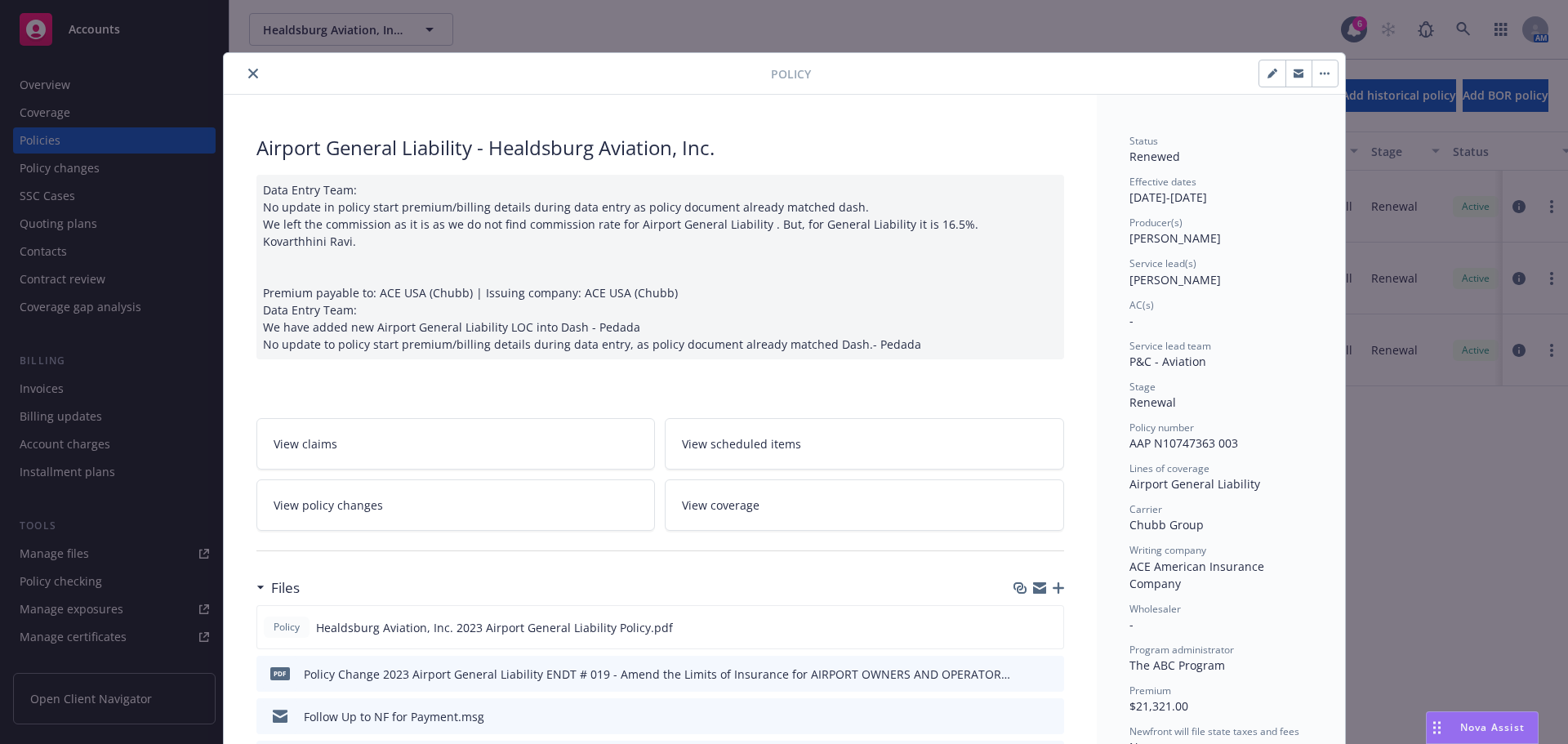
click at [249, 71] on icon "close" at bounding box center [253, 73] width 10 height 10
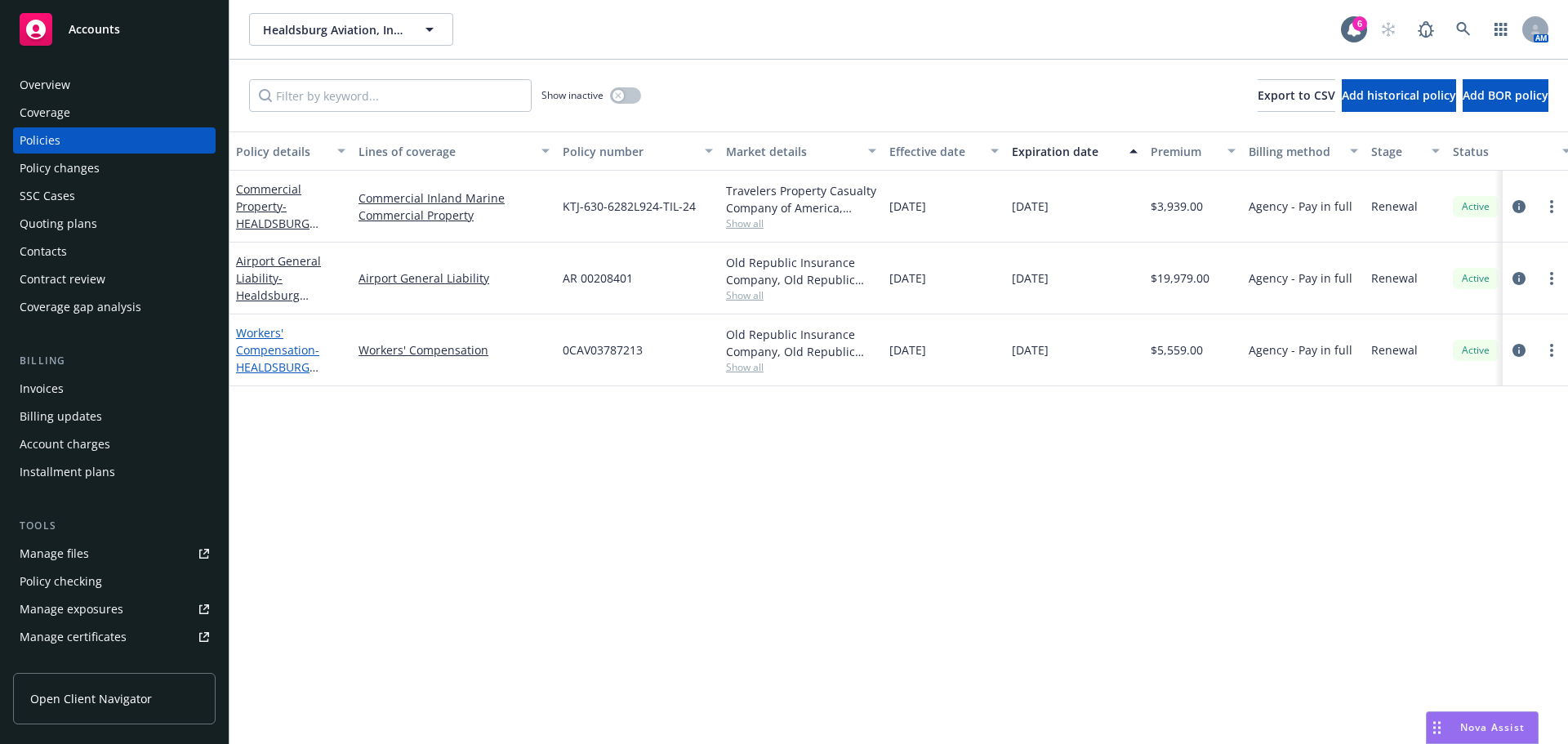
click at [255, 360] on span "- HEALDSBURG AVIATION, INC" at bounding box center [277, 367] width 84 height 50
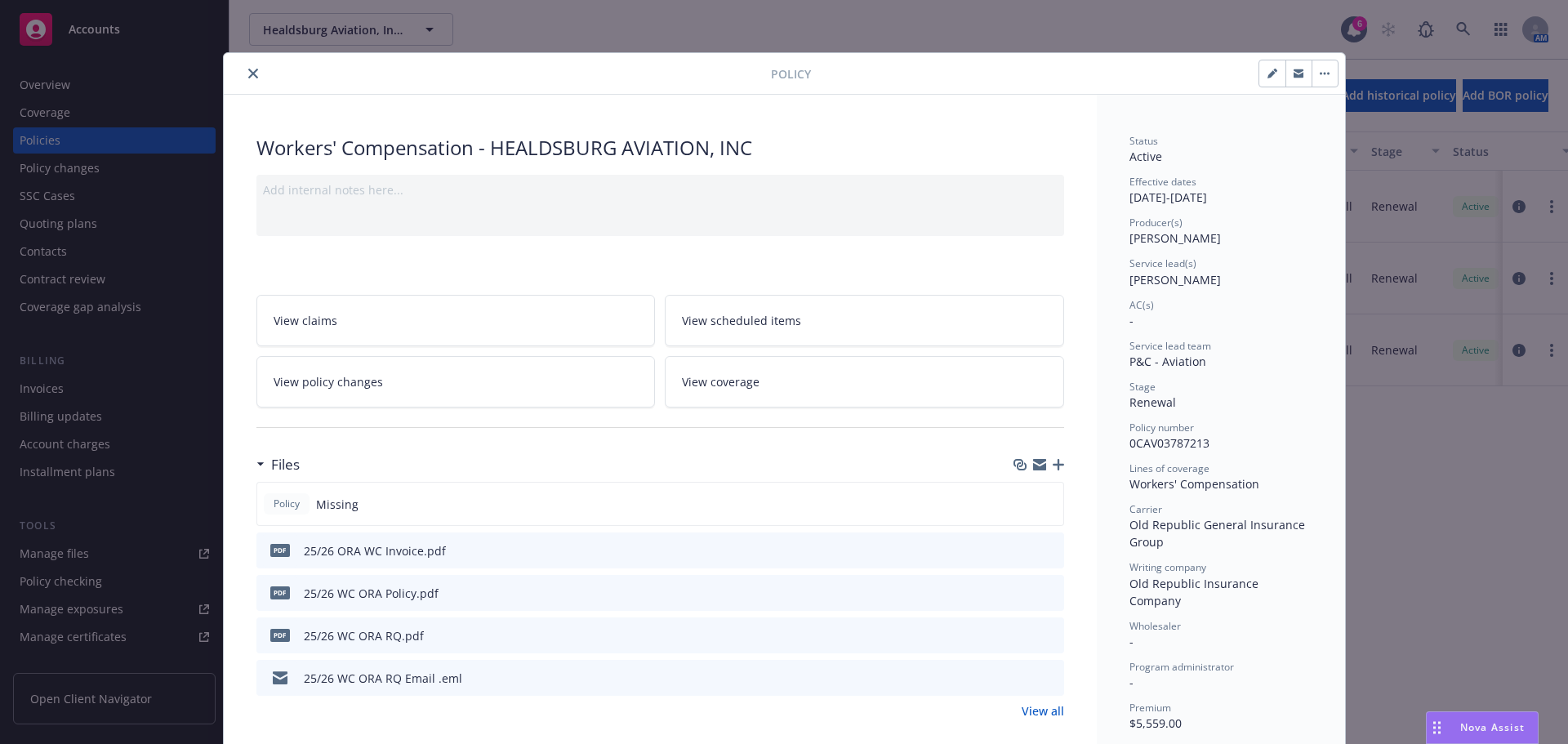
click at [1052, 464] on icon "button" at bounding box center [1058, 465] width 12 height 12
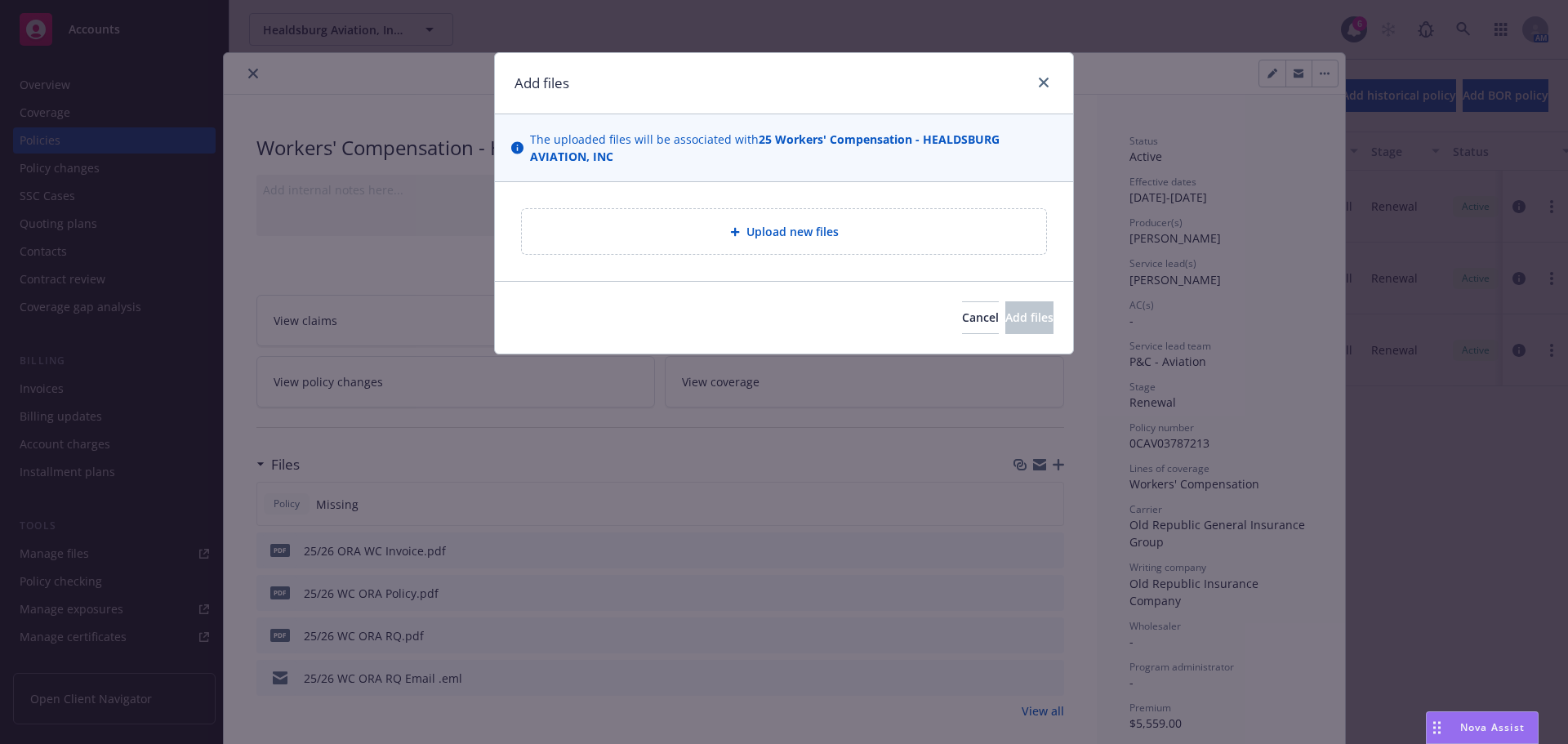
type textarea "x"
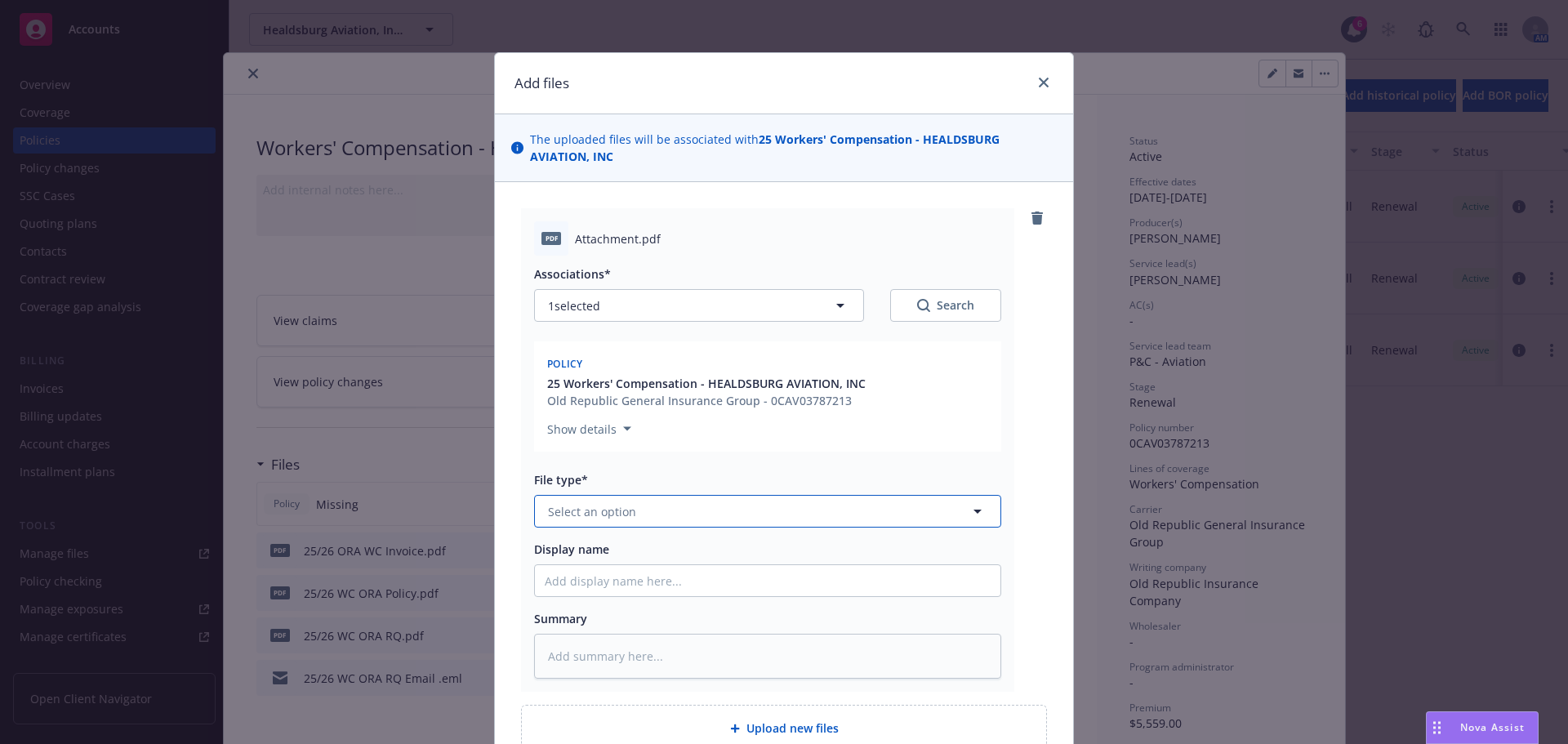
click at [652, 512] on button "Select an option" at bounding box center [767, 511] width 467 height 33
type input "pol"
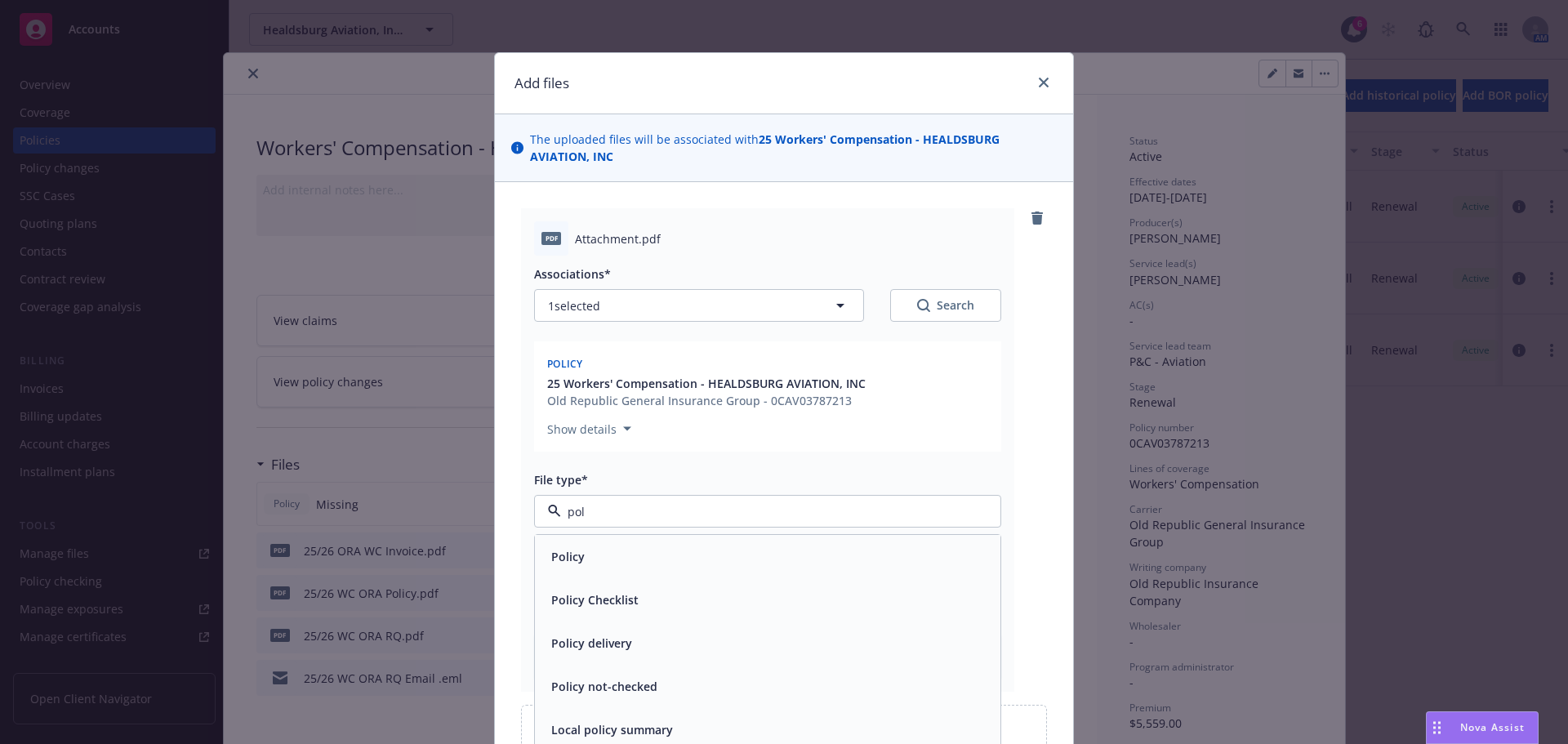
click at [591, 564] on div "Policy" at bounding box center [767, 556] width 446 height 24
click at [591, 571] on input "Display name" at bounding box center [767, 580] width 466 height 31
type textarea "x"
type input "2"
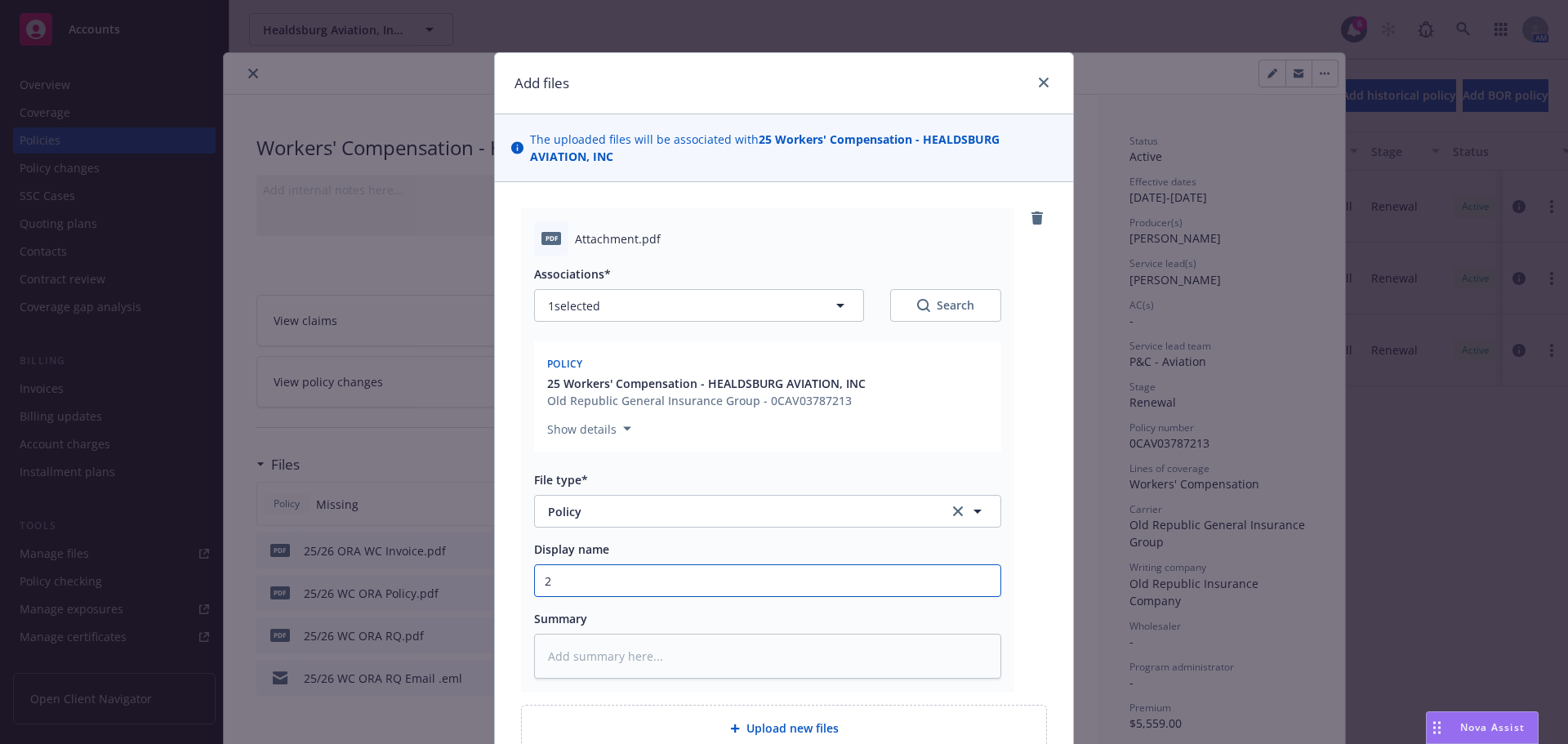
type textarea "x"
type input "25"
type textarea "x"
type input "25/"
type textarea "x"
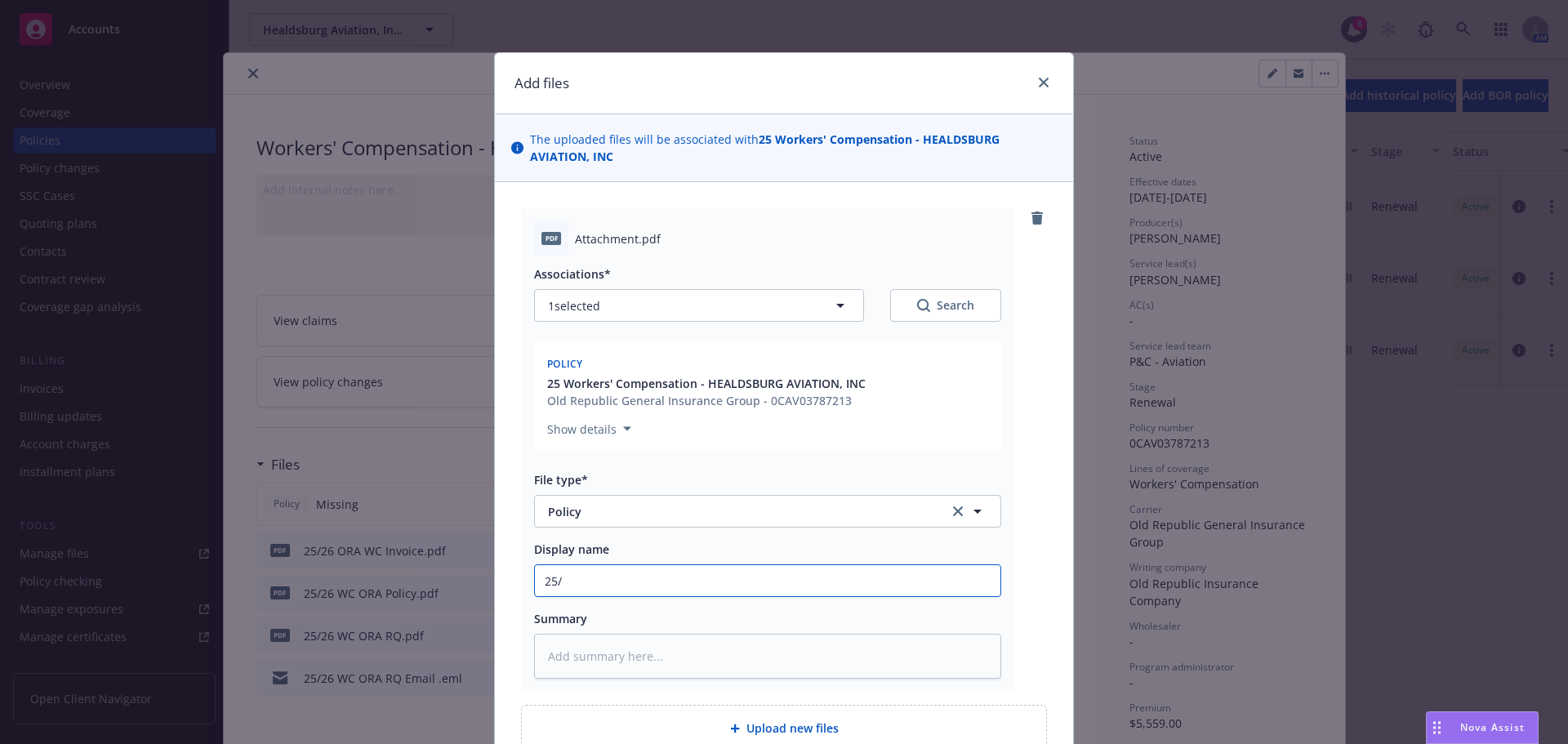
type input "25/2"
type textarea "x"
type input "25/26"
type textarea "x"
type input "25/26"
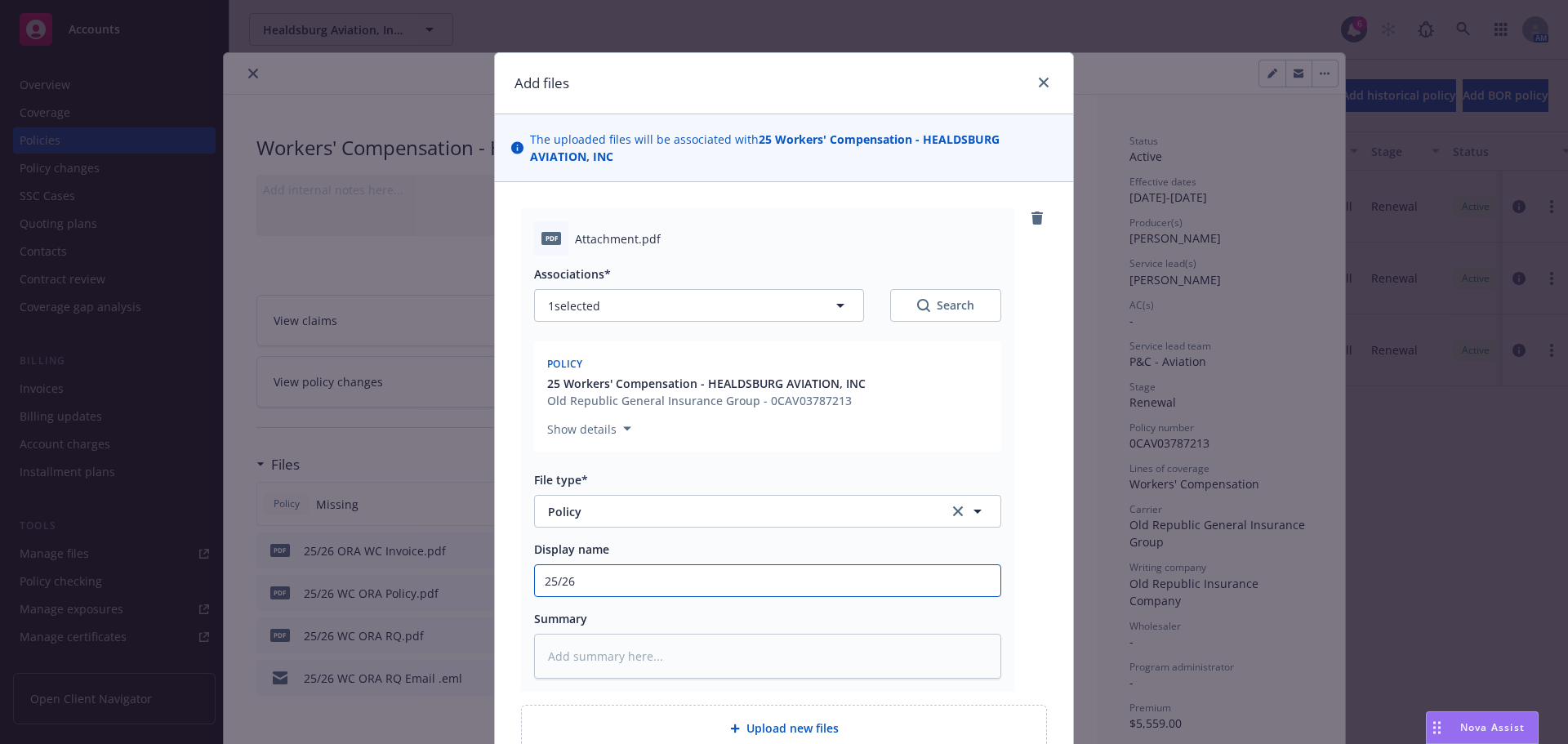
type textarea "x"
type input "25/26 W"
type textarea "x"
type input "25/26 WC"
type textarea "x"
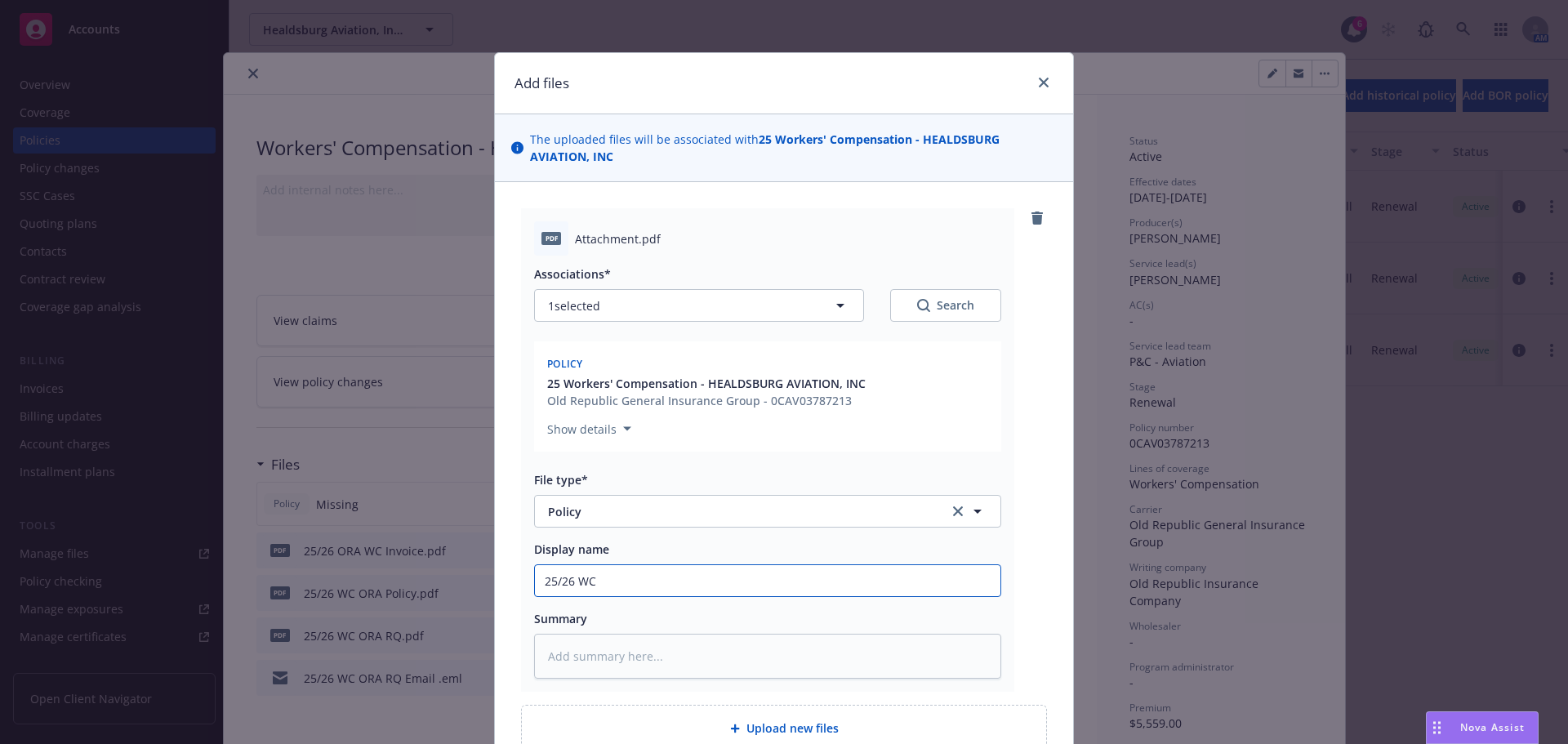
type input "25/26 WC"
type textarea "x"
type input "25/26 WC O"
type textarea "x"
type input "25/26 WC OR"
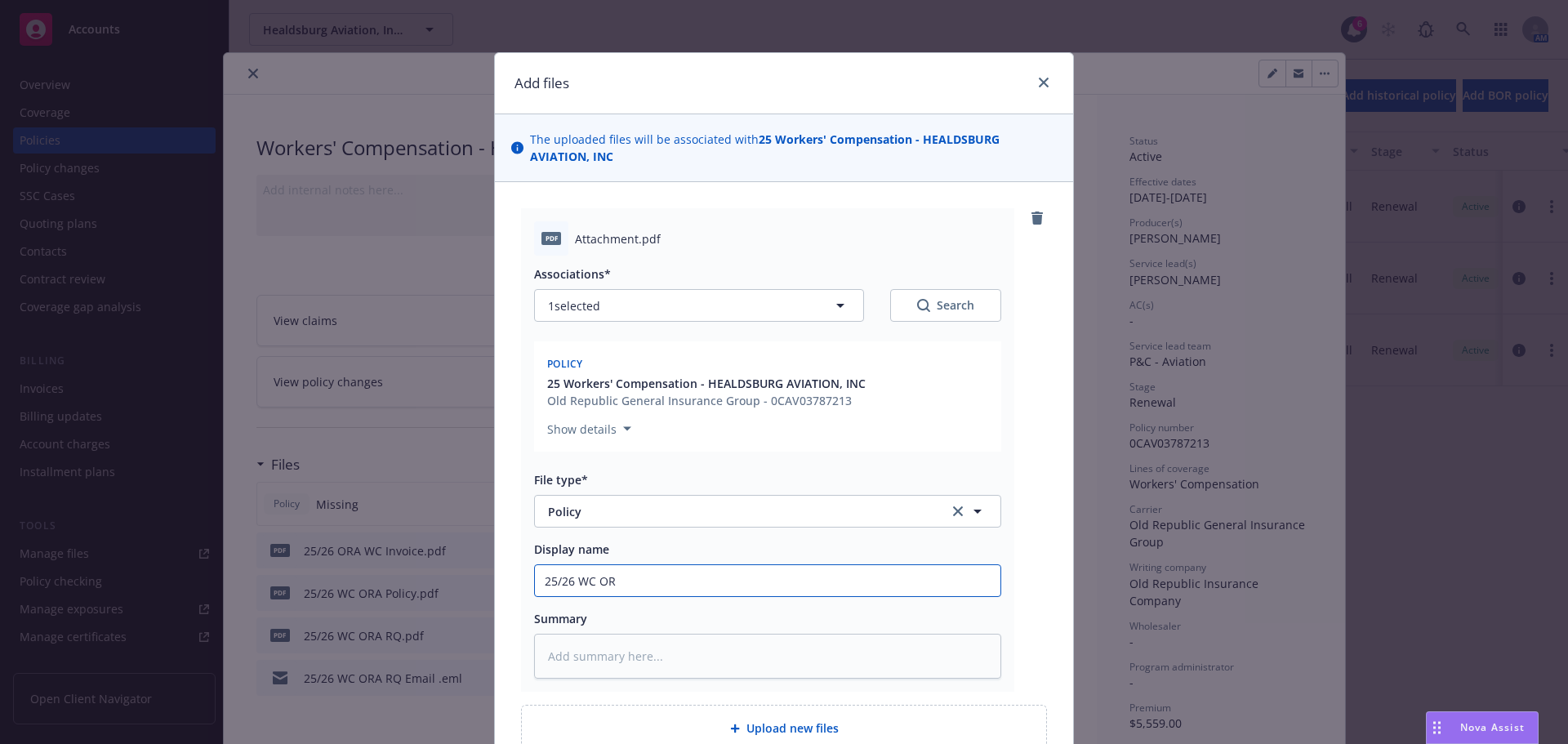
type textarea "x"
type input "25/26 WC ORA"
type textarea "x"
type input "25/26 WC ORA"
type textarea "x"
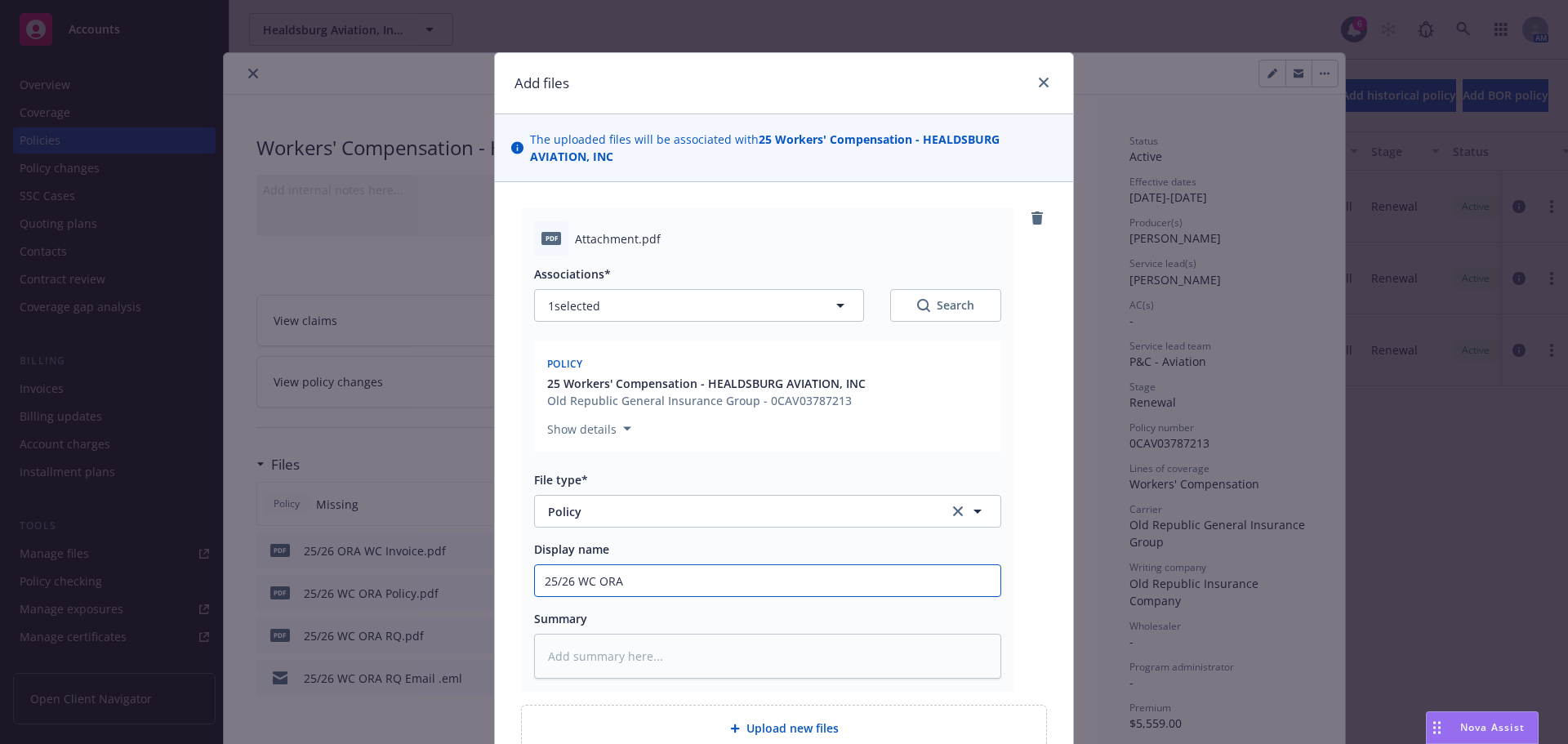
type input "25/26 WC ORA P"
type textarea "x"
type input "25/26 WC ORA Po"
type textarea "x"
type input "25/26 WC ORA Pol"
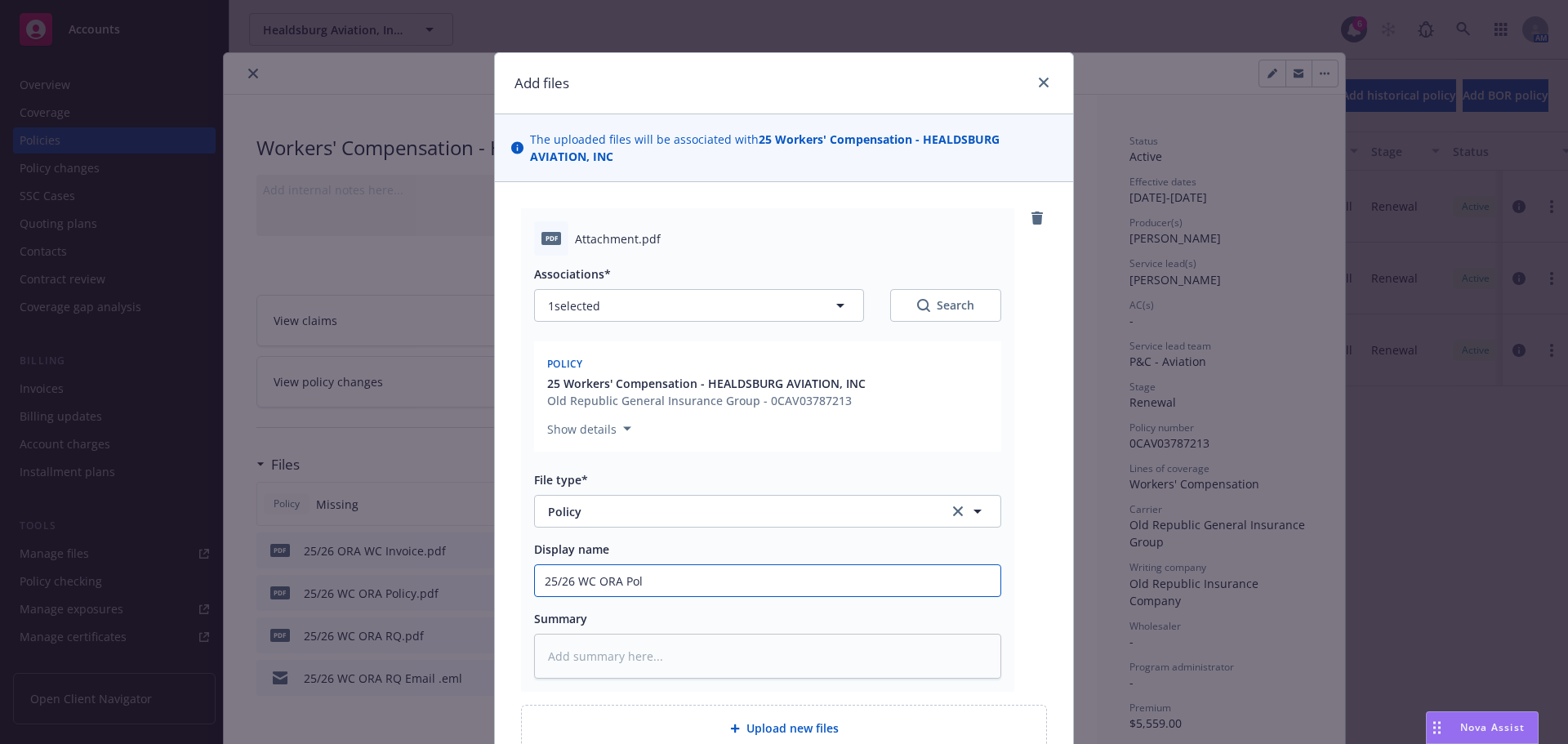
type textarea "x"
type input "25/26 WC [PERSON_NAME]"
type textarea "x"
type input "25/26 WC [PERSON_NAME]"
type textarea "x"
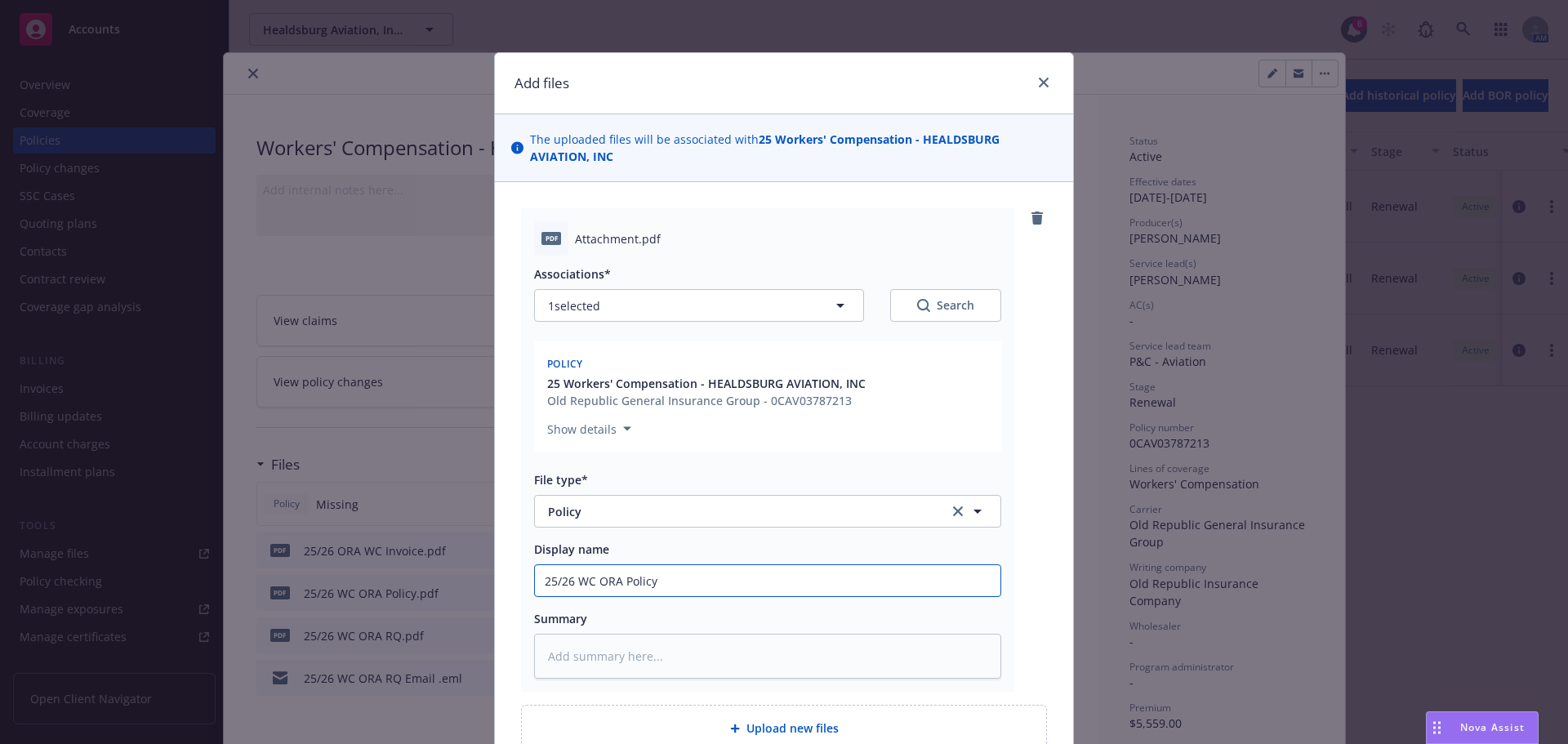
click at [573, 587] on input "25/26 WC ORA Policy" at bounding box center [767, 580] width 466 height 31
click at [626, 647] on textarea at bounding box center [767, 656] width 467 height 45
paste textarea "25/26 WC ORA Policy"
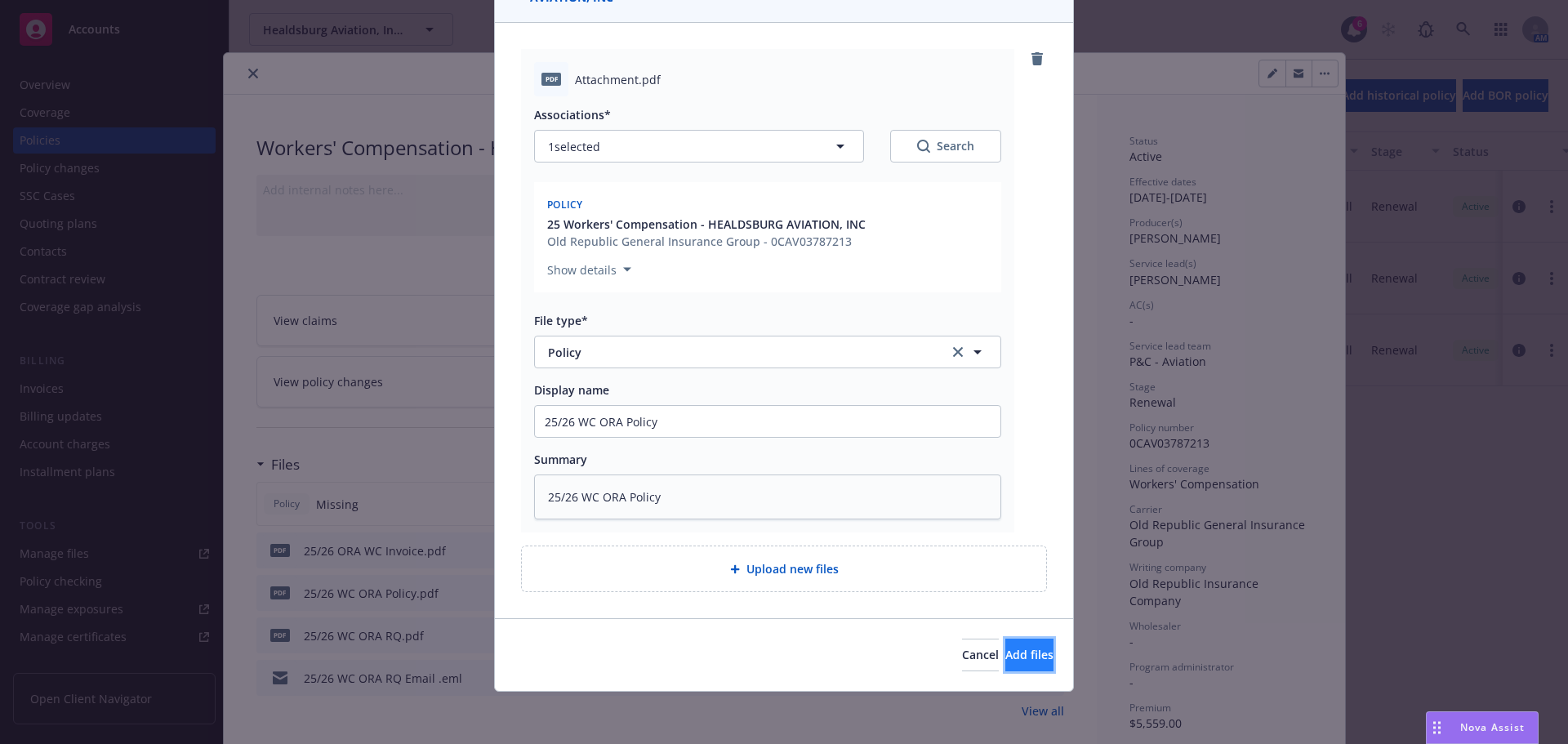
click at [1005, 661] on span "Add files" at bounding box center [1029, 654] width 48 height 15
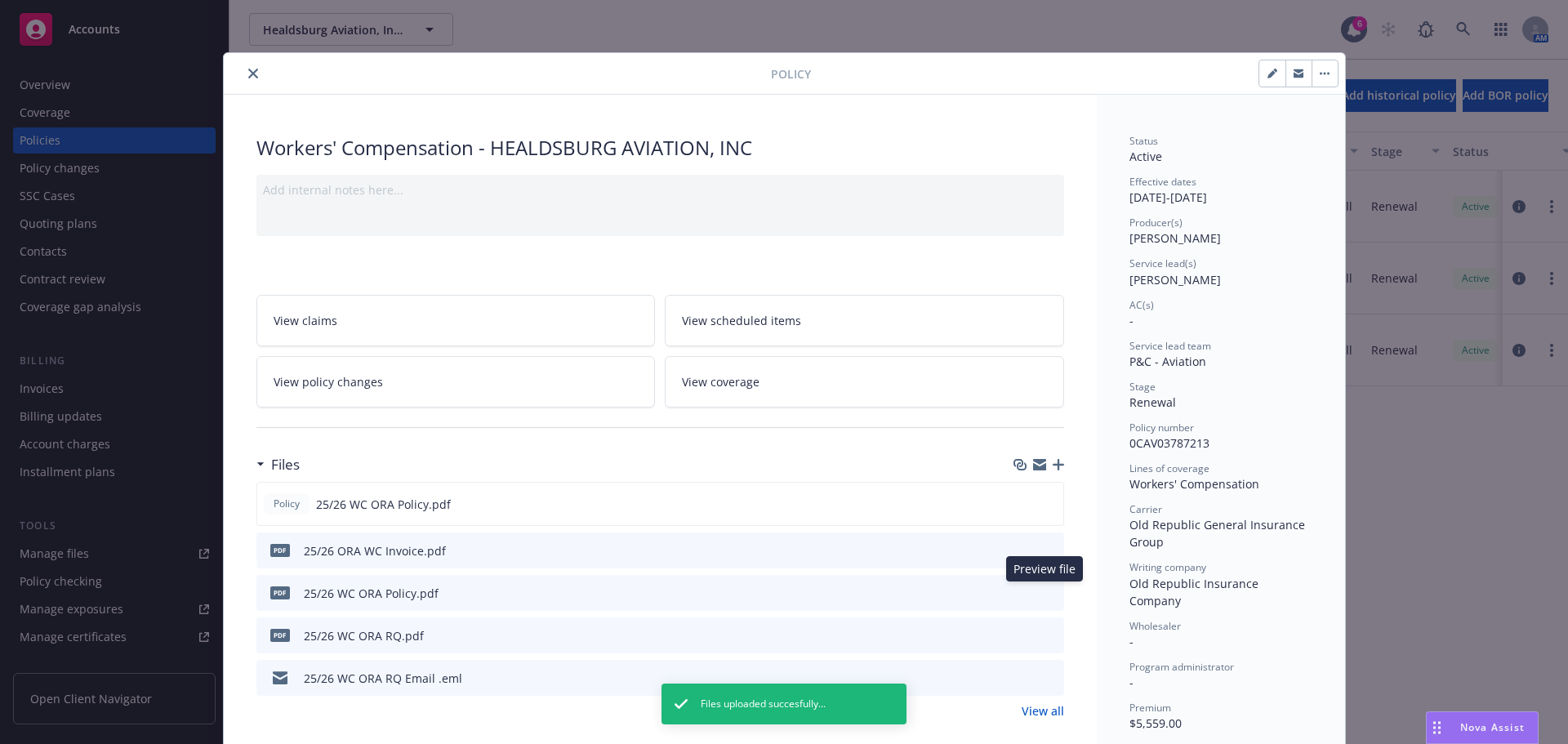
click at [1048, 590] on icon "preview file" at bounding box center [1048, 592] width 14 height 12
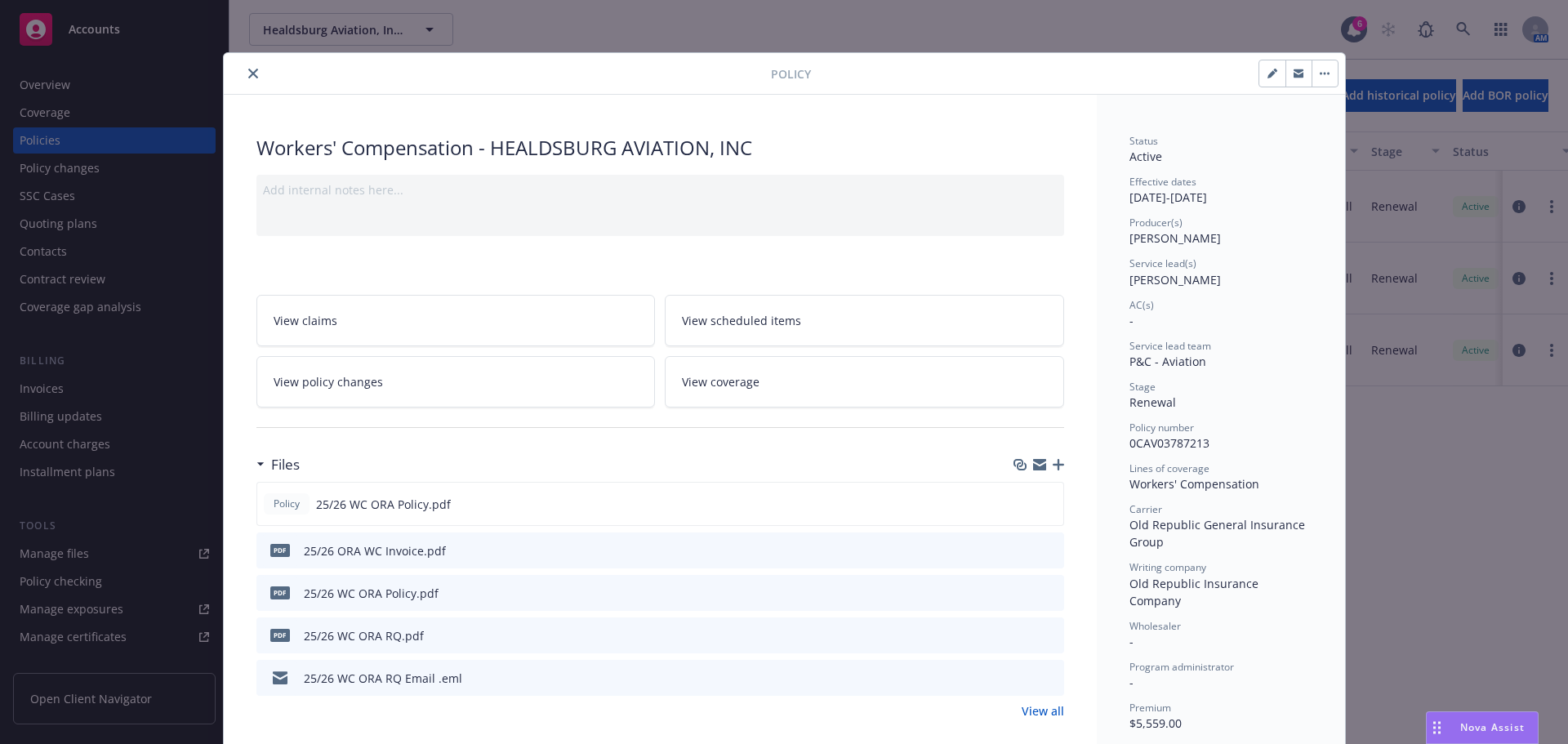
click at [1040, 714] on link "View all" at bounding box center [1043, 710] width 42 height 17
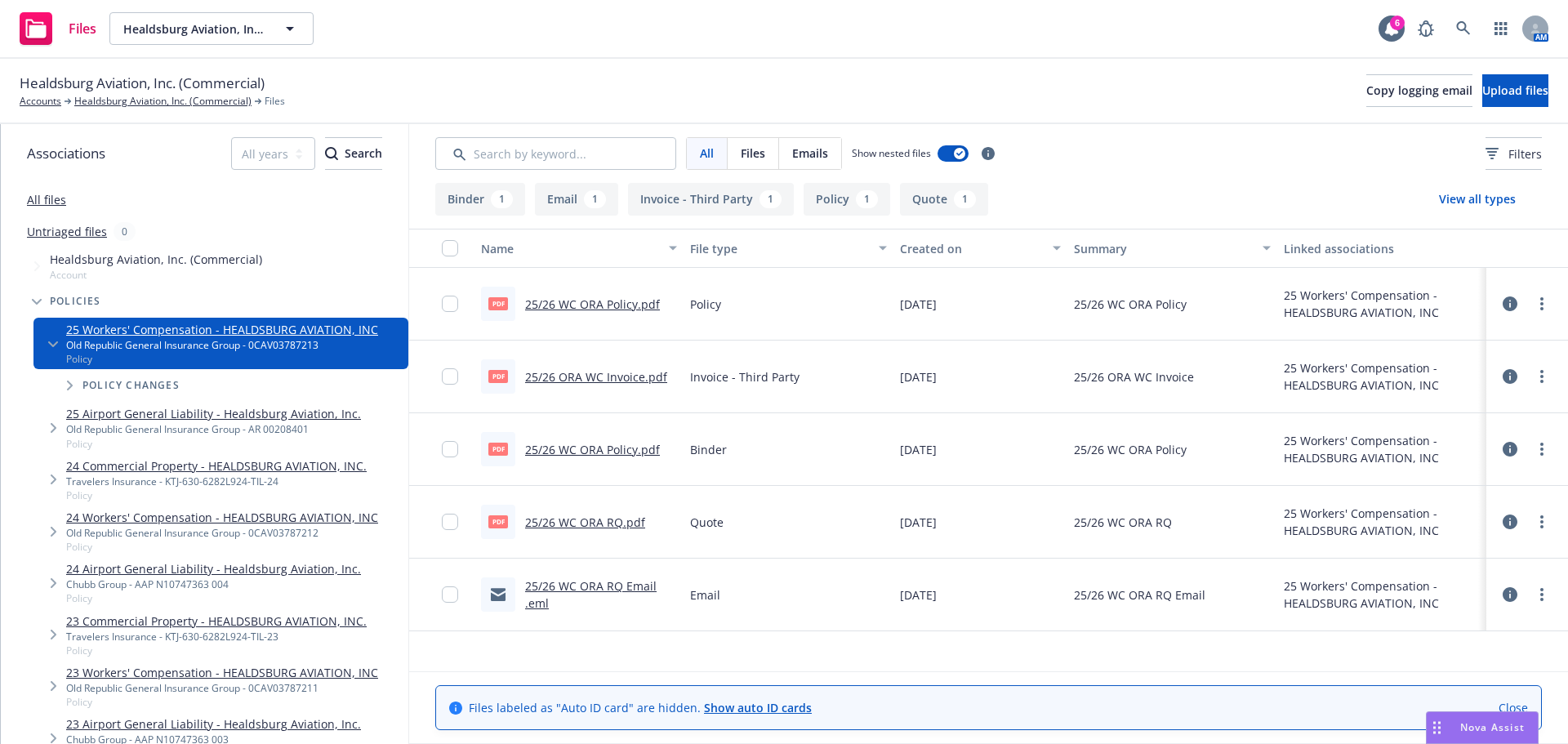
click at [1514, 450] on icon at bounding box center [1509, 448] width 14 height 14
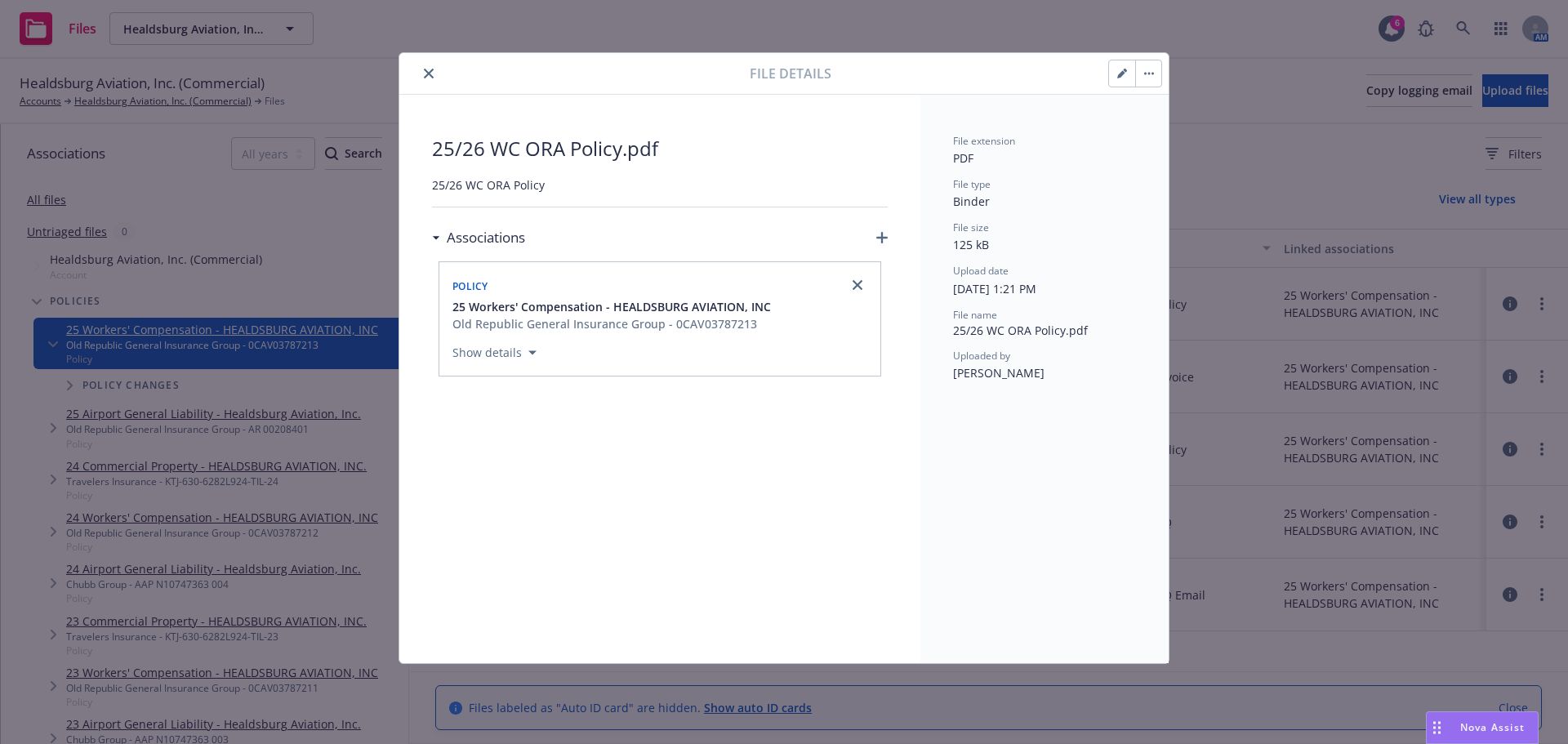
click at [1132, 75] on button "button" at bounding box center [1122, 73] width 26 height 26
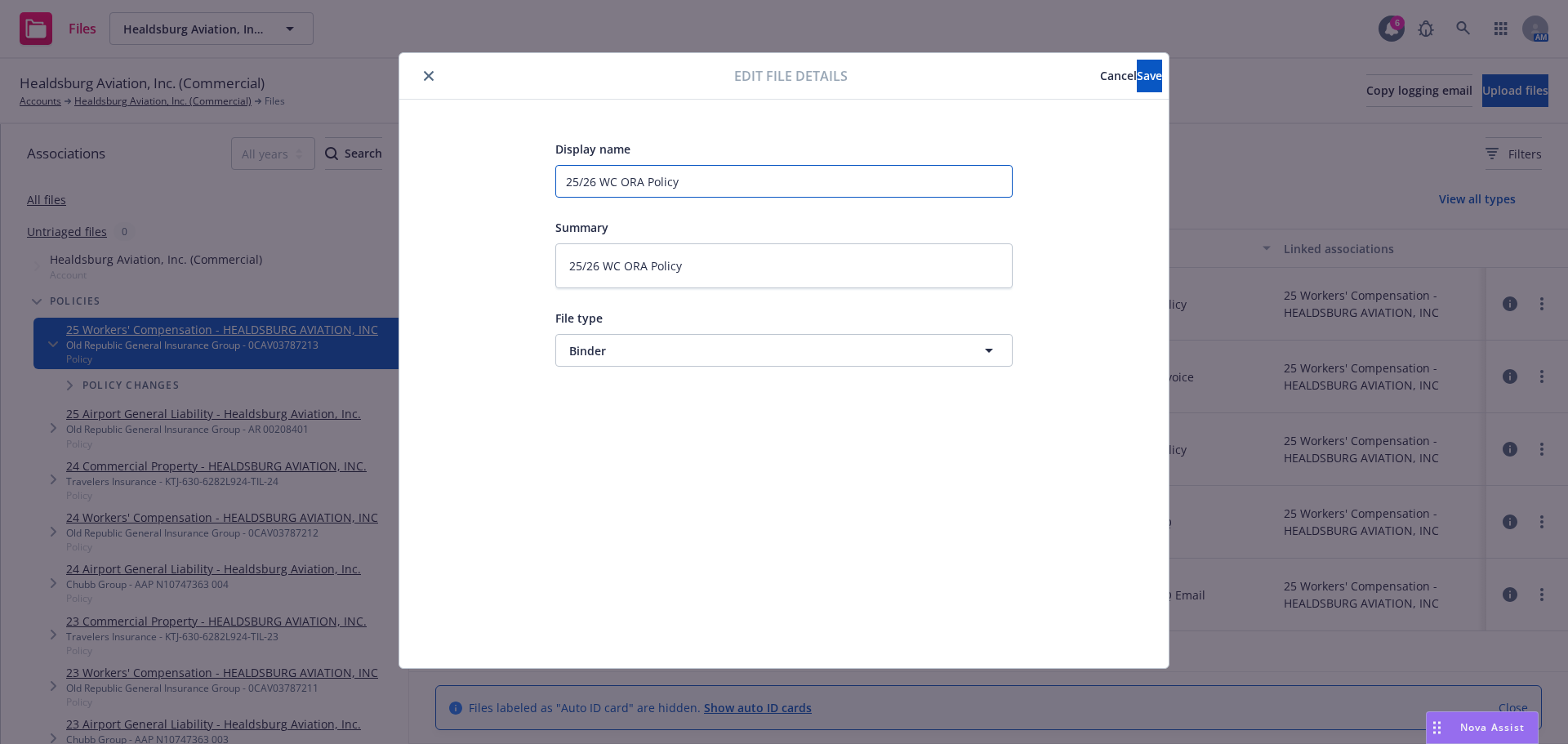
drag, startPoint x: 711, startPoint y: 176, endPoint x: 648, endPoint y: 185, distance: 63.6
click at [648, 185] on input "25/26 WC ORA Policy" at bounding box center [784, 181] width 457 height 33
type textarea "x"
type input "25/26 WC ORA B"
type textarea "x"
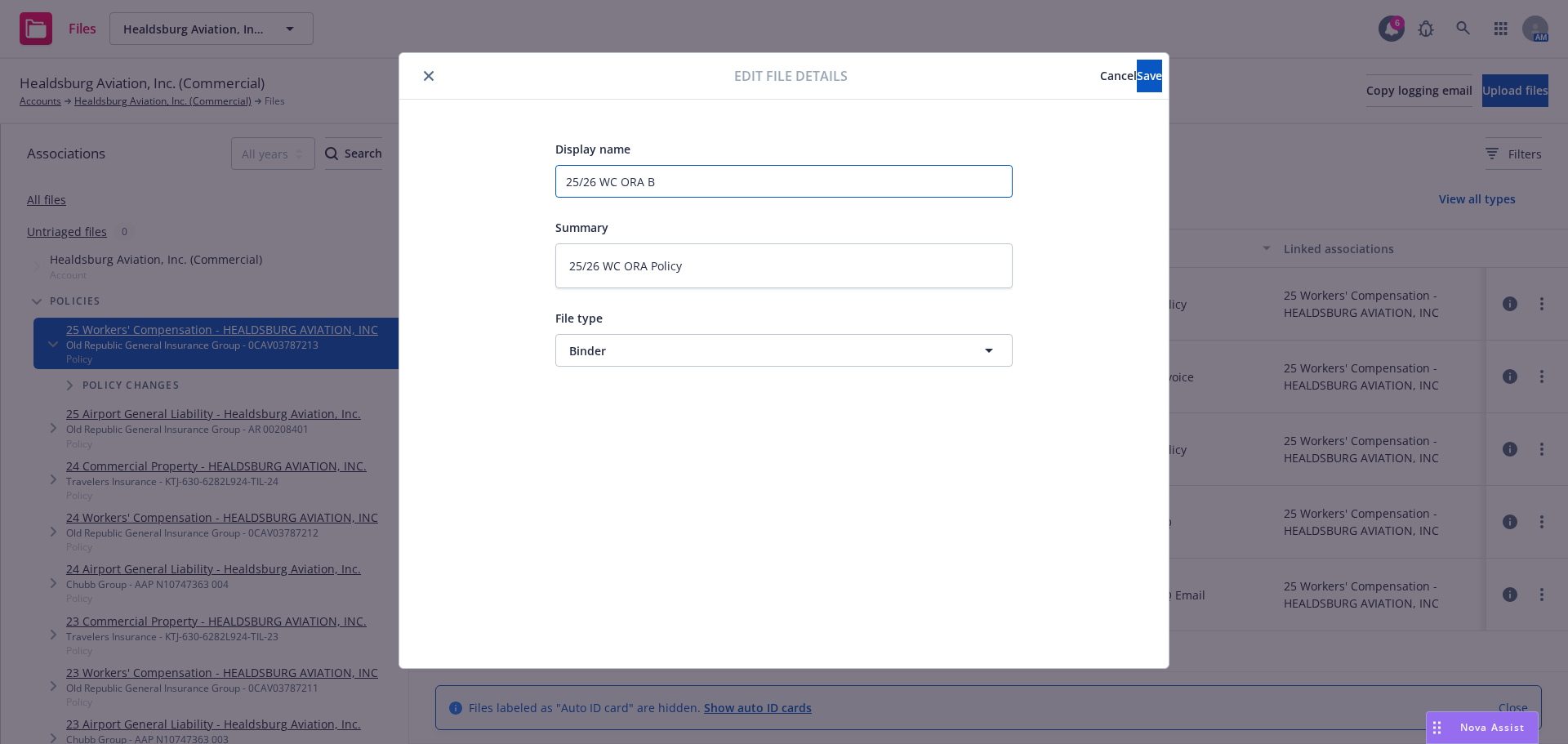
type input "25/26 WC ORA Bi"
type textarea "x"
type input "25/26 WC ORA Bin"
type textarea "x"
type input "25/26 WC ORA Bind"
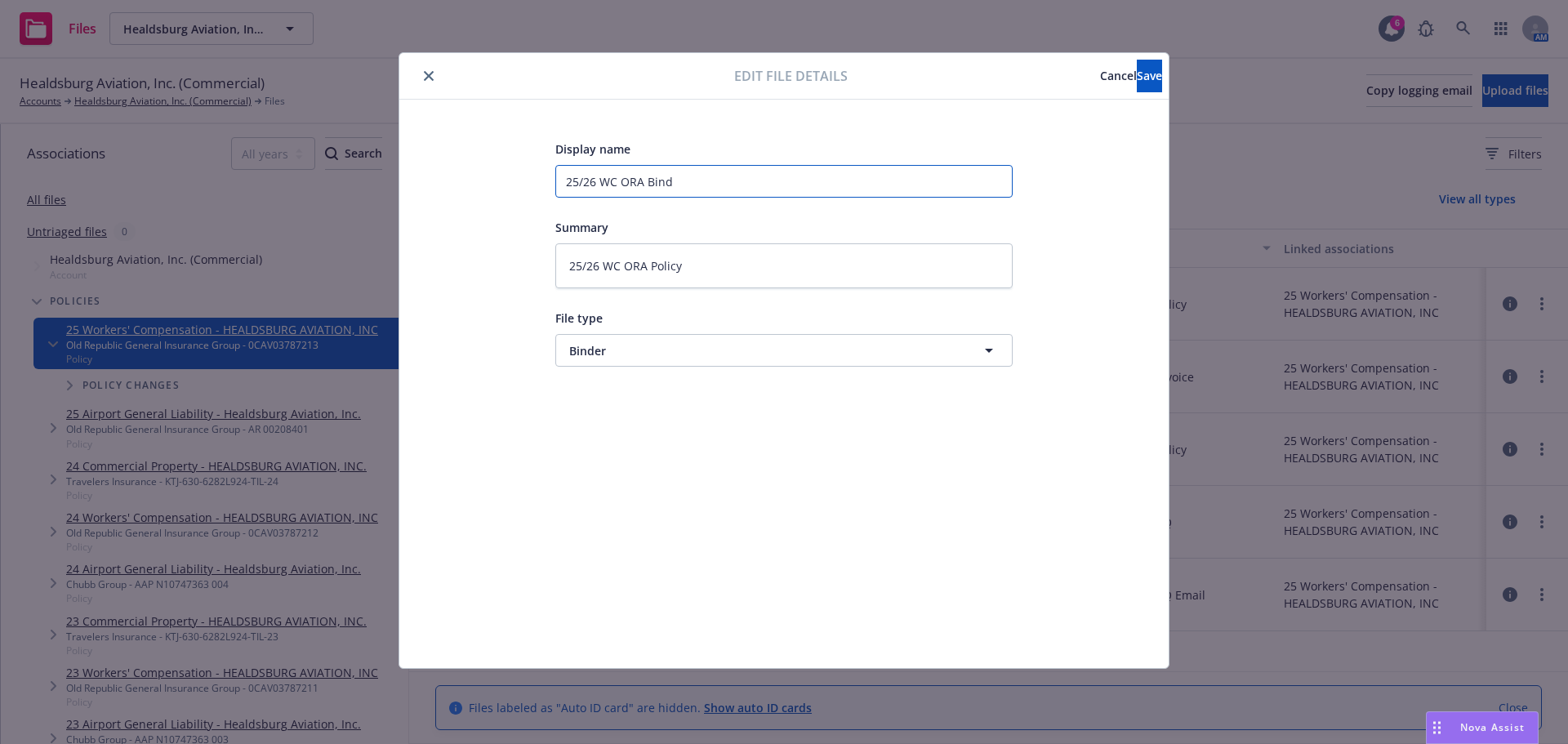
type textarea "x"
type input "25/26 WC ORA Binde"
type textarea "x"
type input "25/26 WC ORA Binder"
drag, startPoint x: 712, startPoint y: 258, endPoint x: 651, endPoint y: 257, distance: 61.0
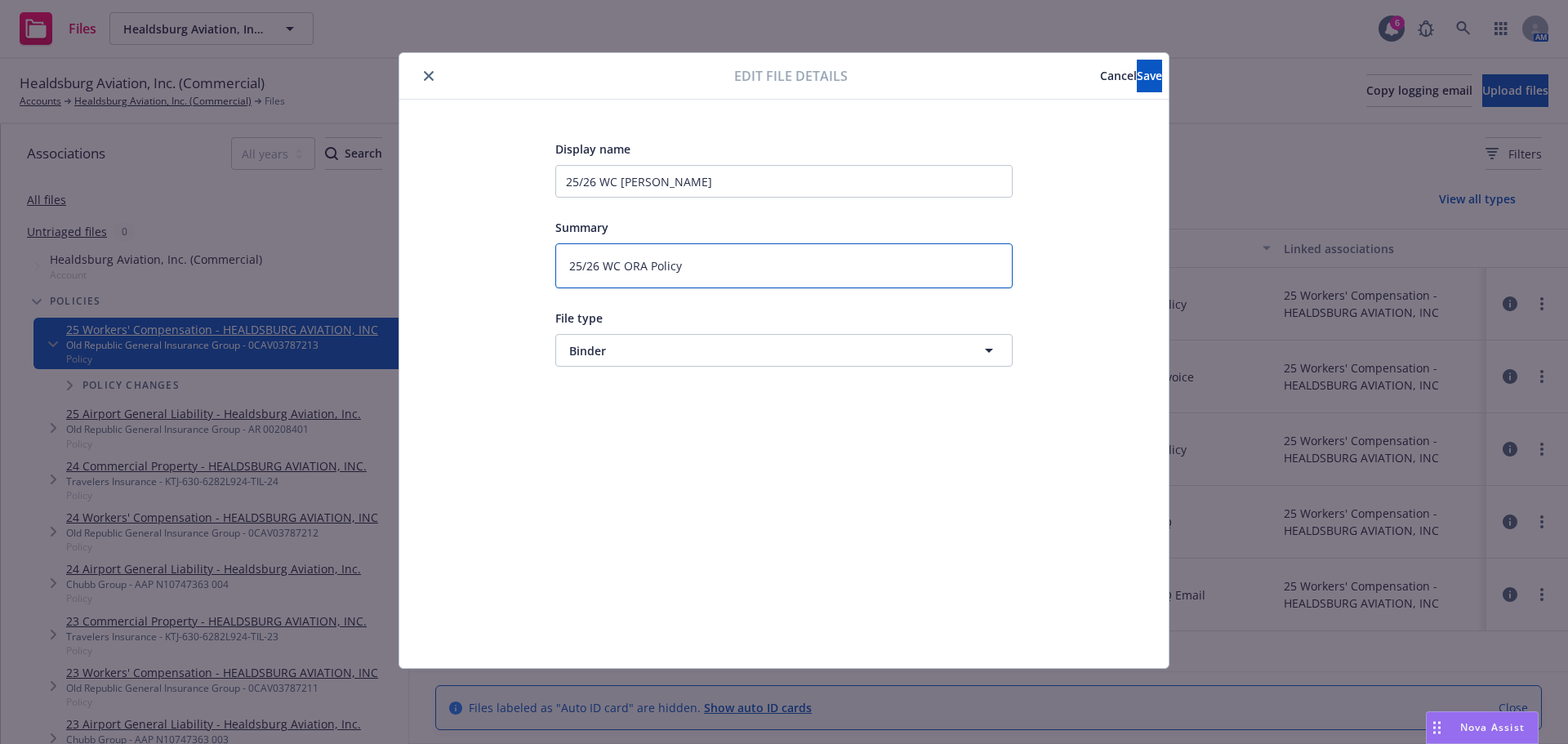
click at [651, 257] on textarea "25/26 WC ORA Policy" at bounding box center [784, 265] width 457 height 45
type textarea "x"
type textarea "25/26 WC ORA B"
type textarea "x"
type textarea "25/26 WC ORA Bi"
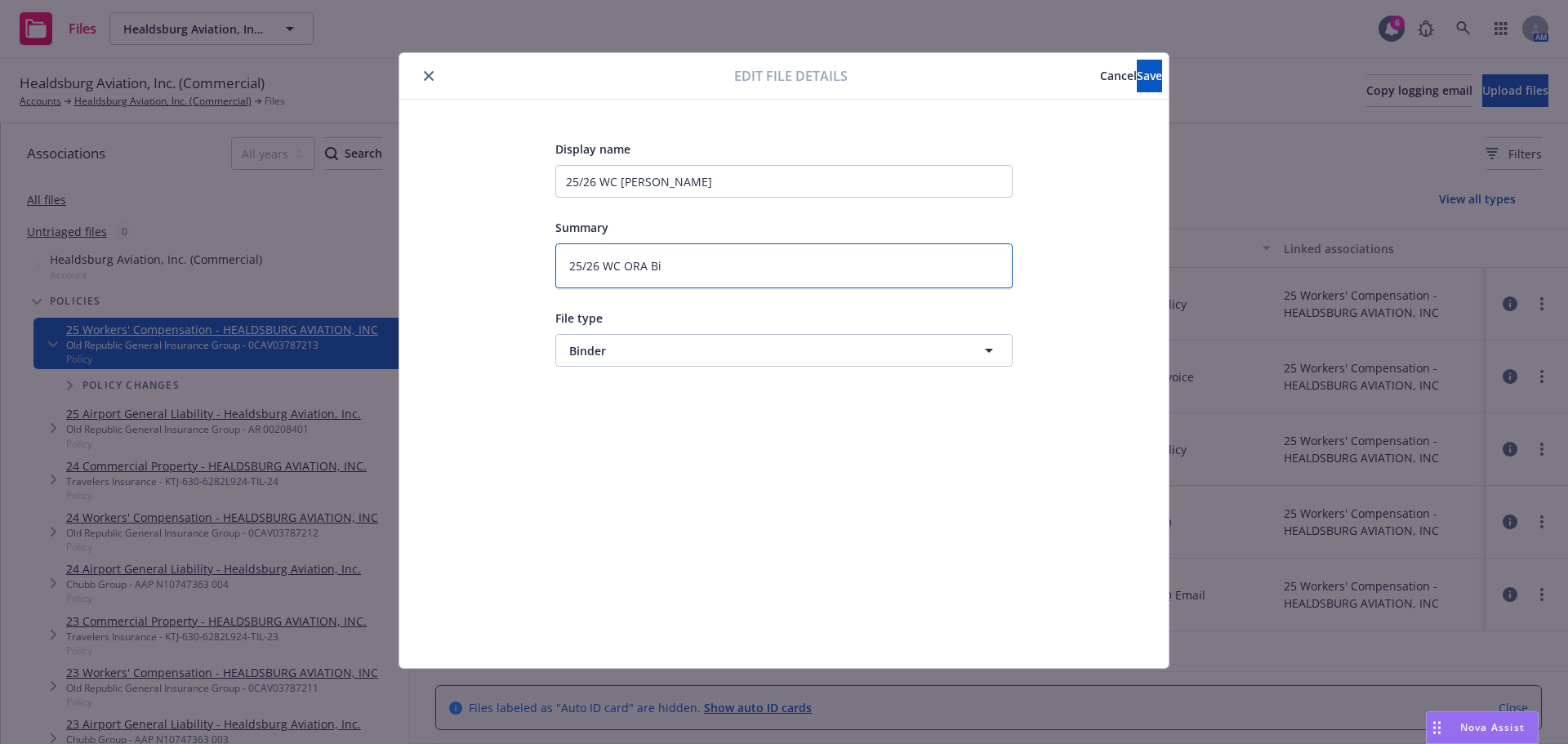
type textarea "x"
type textarea "25/26 WC ORA Bin"
type textarea "x"
type textarea "25/26 WC ORA Bind"
type textarea "x"
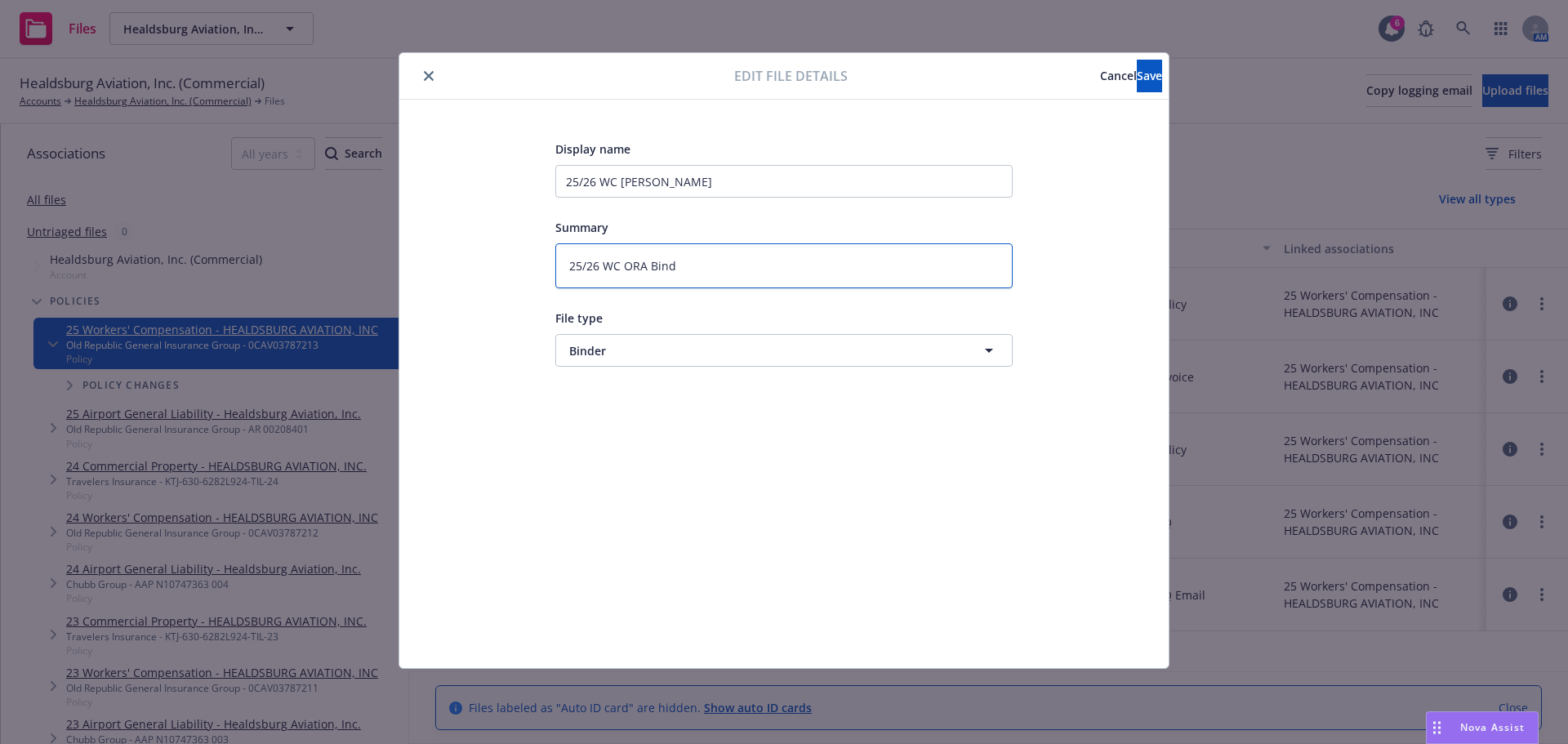
type textarea "25/26 WC ORA Binde"
type textarea "x"
type textarea "25/26 WC ORA Binder"
click at [1137, 75] on span "Save" at bounding box center [1149, 76] width 25 height 15
type textarea "x"
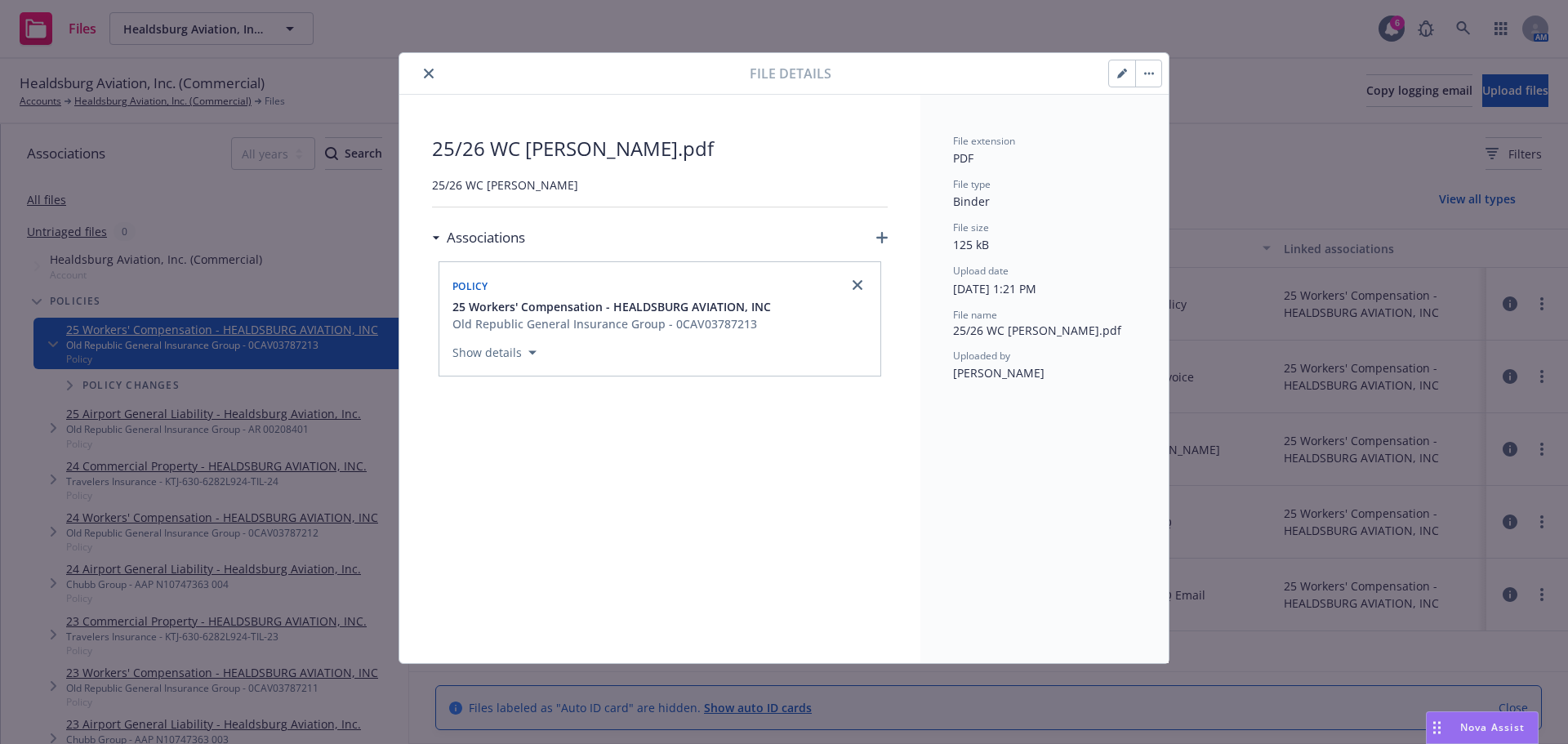
click at [431, 69] on icon "close" at bounding box center [428, 73] width 10 height 10
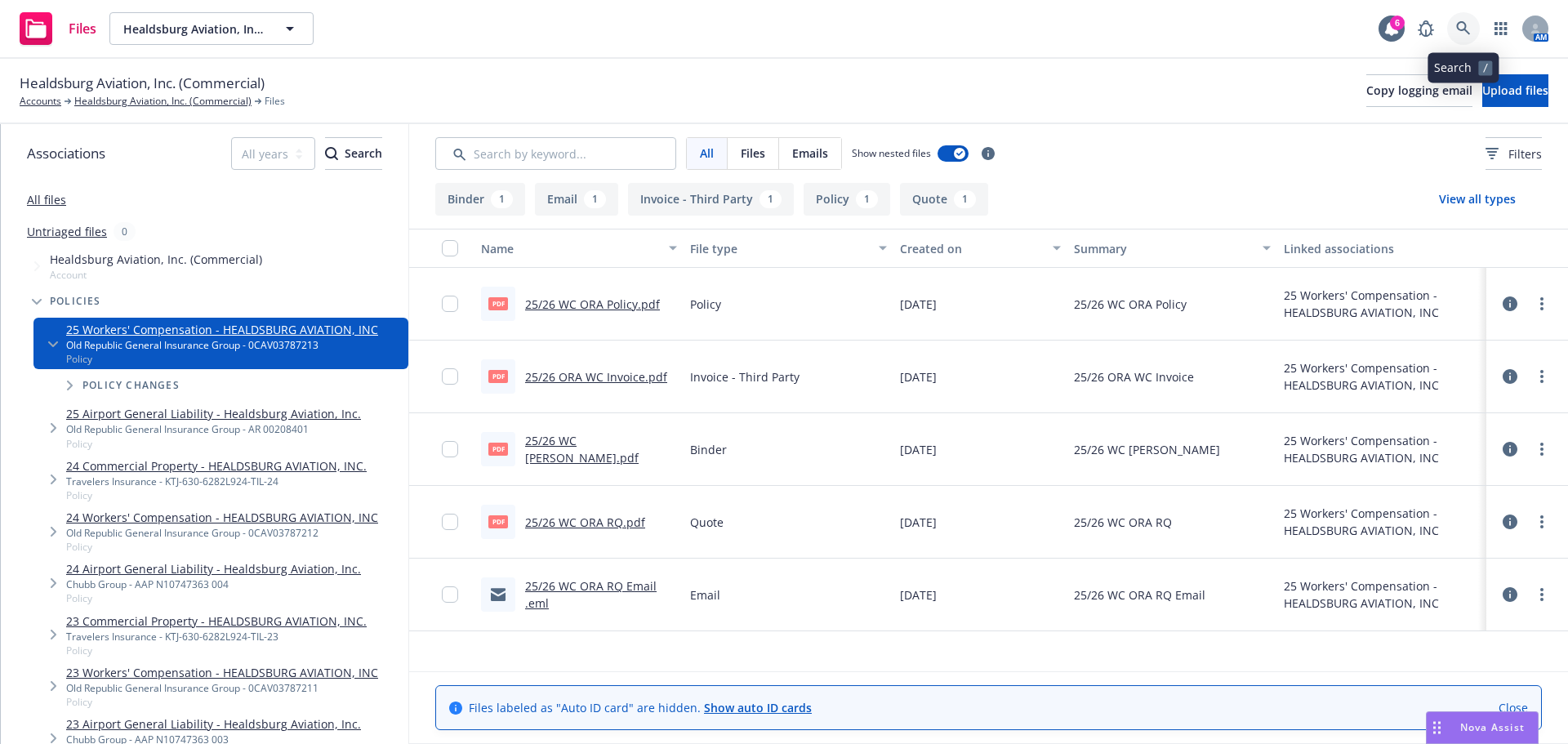
click at [1465, 32] on icon at bounding box center [1462, 28] width 14 height 14
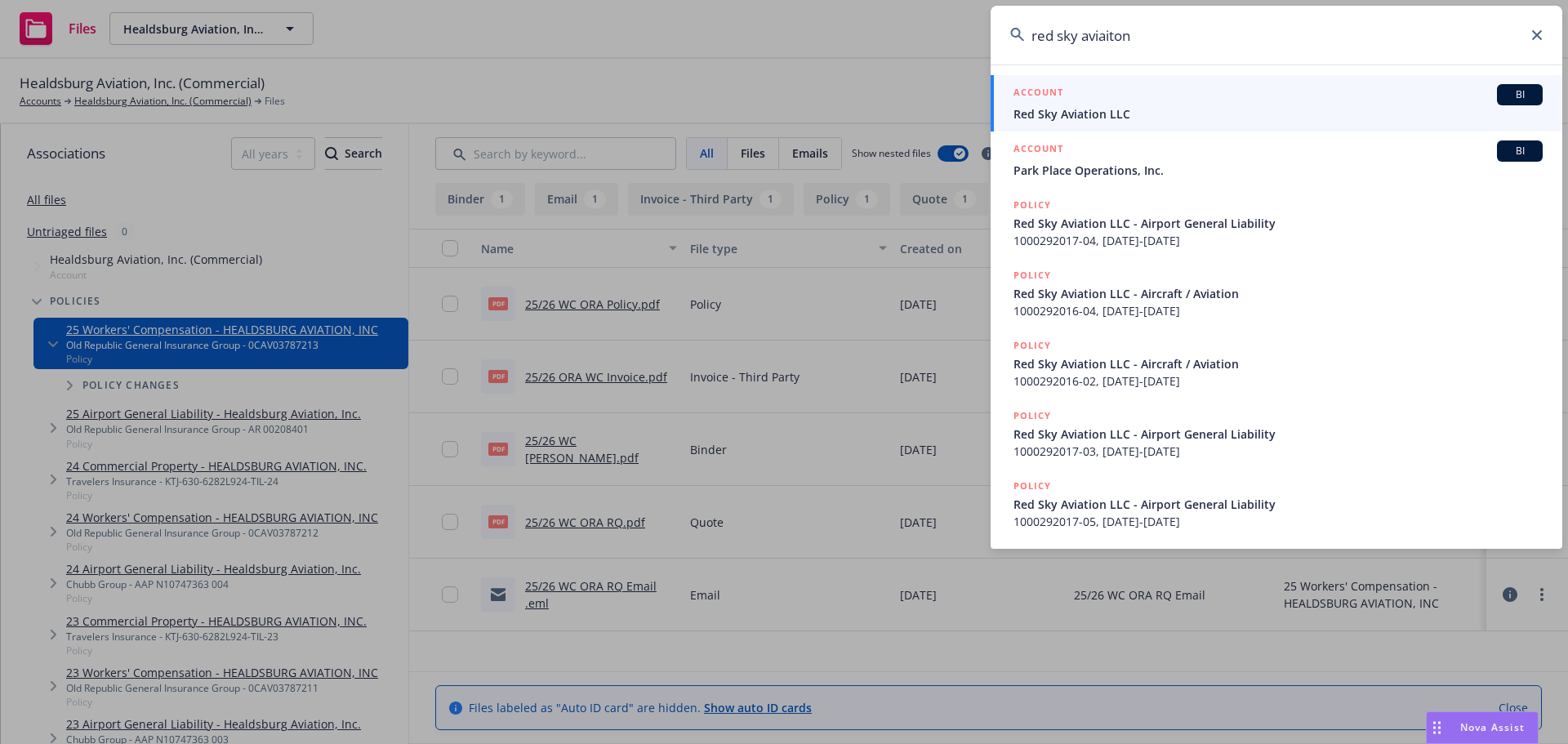
type input "red sky aviaiton"
click at [1108, 111] on span "Red Sky Aviation LLC" at bounding box center [1277, 114] width 529 height 17
